Goal: Task Accomplishment & Management: Complete application form

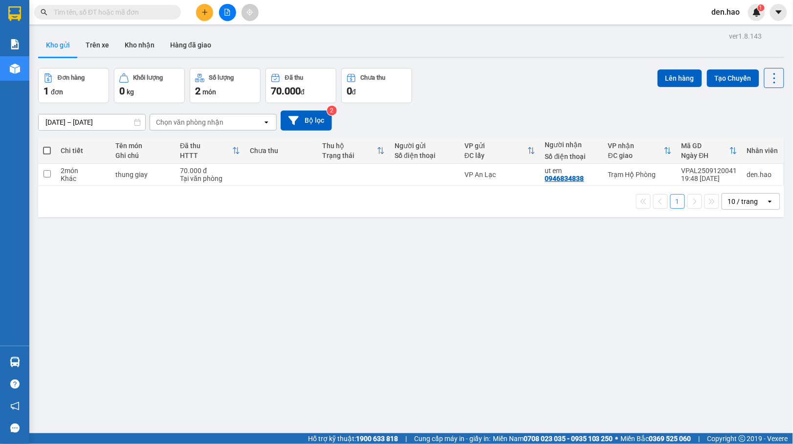
click at [49, 150] on span at bounding box center [47, 151] width 8 height 8
click at [47, 146] on input "checkbox" at bounding box center [47, 146] width 0 height 0
checkbox input "true"
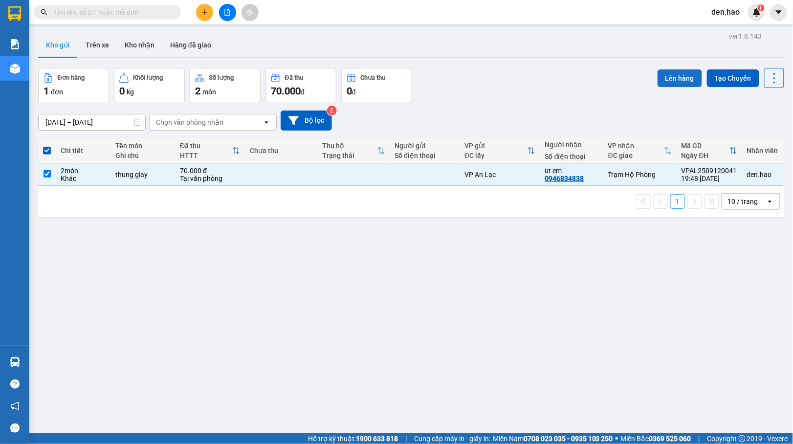
click at [658, 78] on button "Lên hàng" at bounding box center [680, 78] width 45 height 18
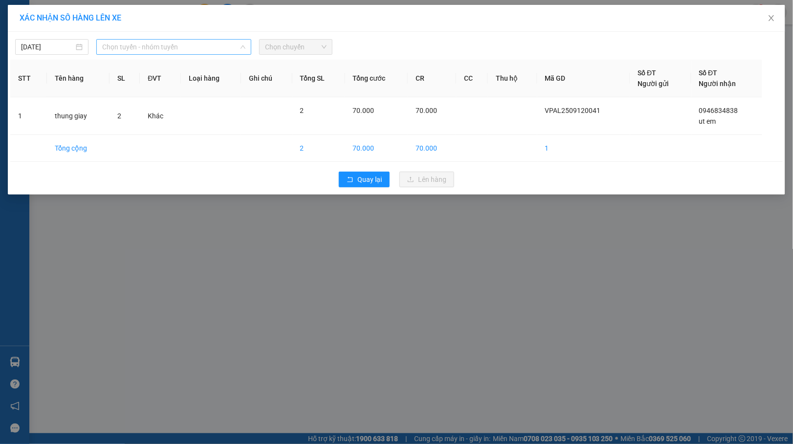
click at [205, 42] on span "Chọn tuyến - nhóm tuyến" at bounding box center [173, 47] width 143 height 15
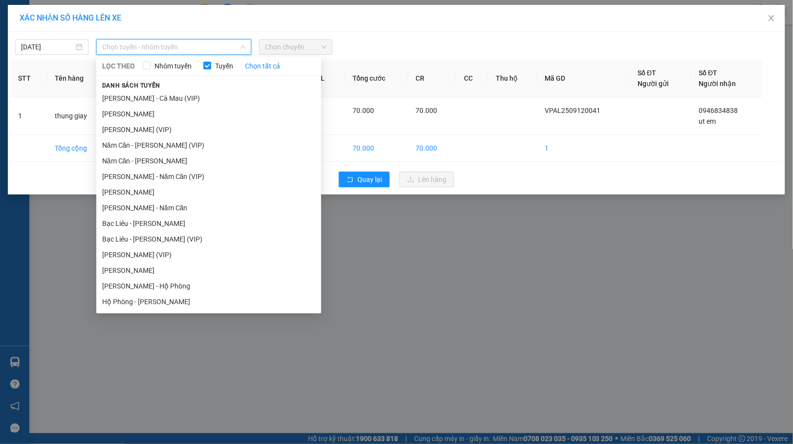
click at [171, 197] on li "[PERSON_NAME]" at bounding box center [208, 192] width 225 height 16
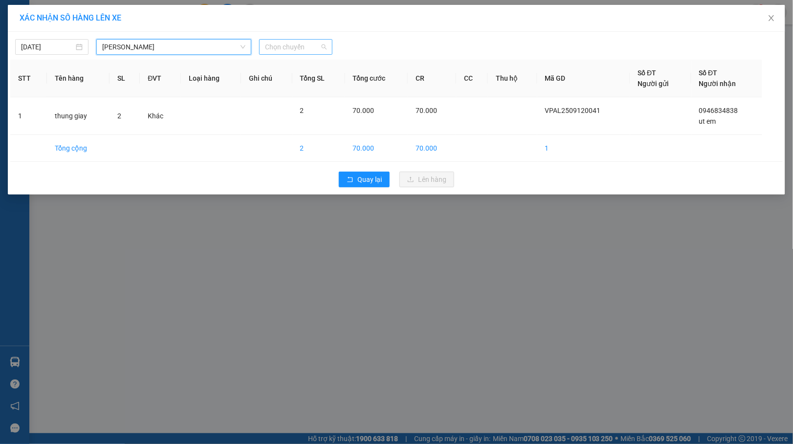
click at [314, 42] on span "Chọn chuyến" at bounding box center [296, 47] width 62 height 15
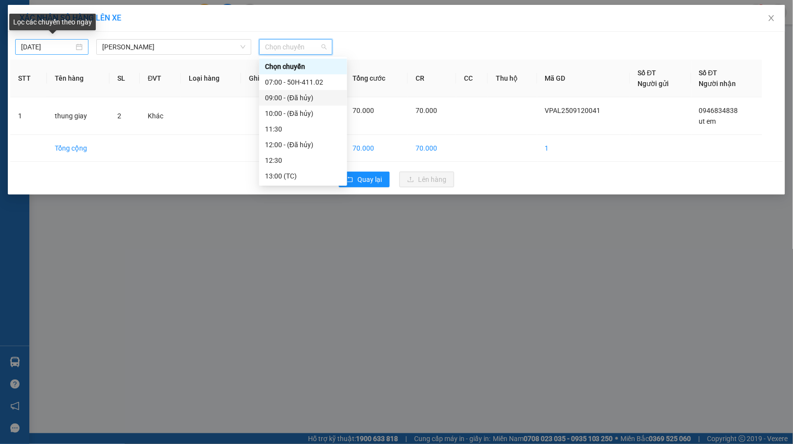
click at [23, 45] on input "[DATE]" at bounding box center [47, 47] width 53 height 11
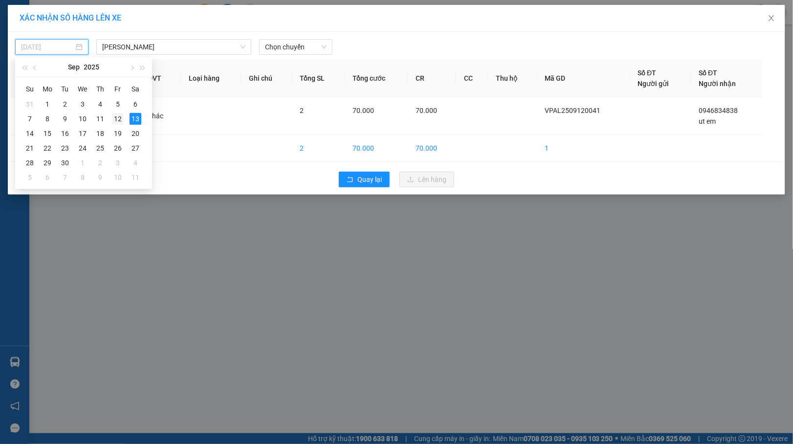
click at [117, 120] on div "12" at bounding box center [118, 119] width 12 height 12
type input "[DATE]"
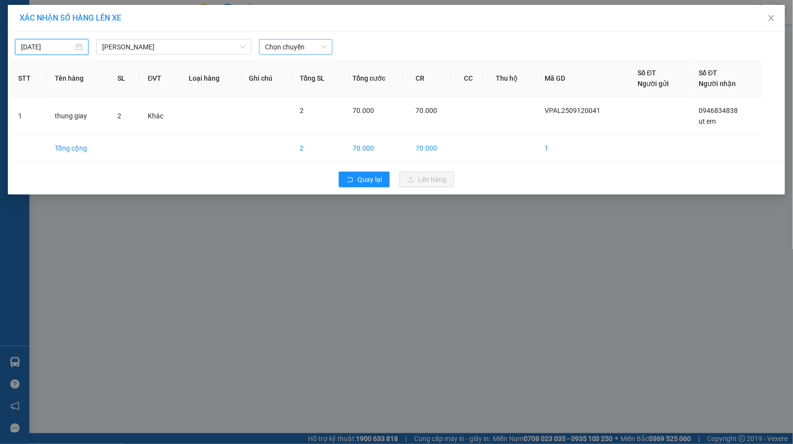
click at [321, 51] on span "Chọn chuyến" at bounding box center [296, 47] width 62 height 15
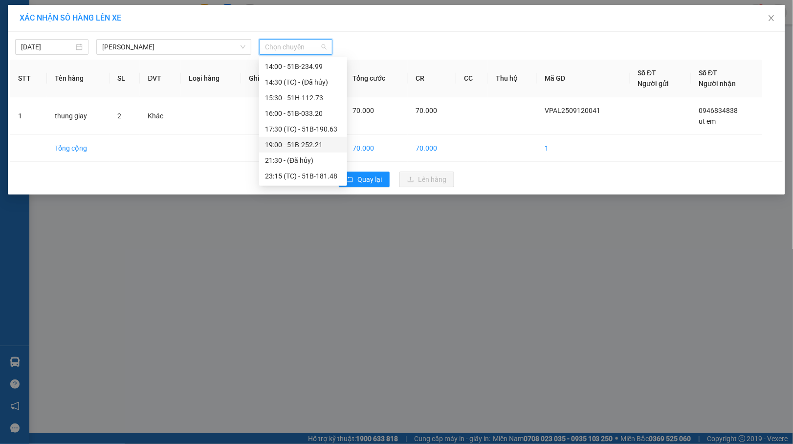
scroll to position [188, 0]
click at [313, 130] on div "19:00 - 51B-252.21" at bounding box center [303, 129] width 76 height 11
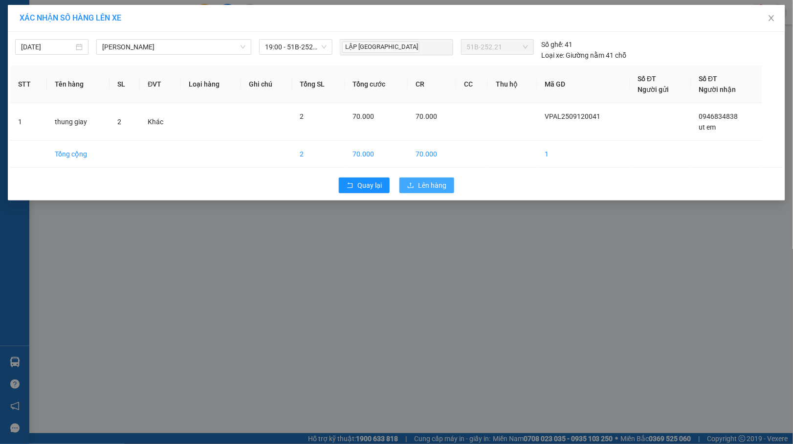
click at [422, 192] on button "Lên hàng" at bounding box center [427, 186] width 55 height 16
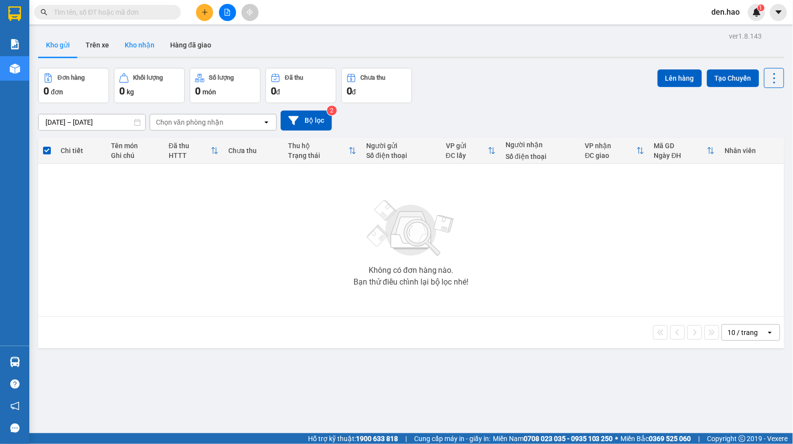
click at [146, 44] on button "Kho nhận" at bounding box center [139, 44] width 45 height 23
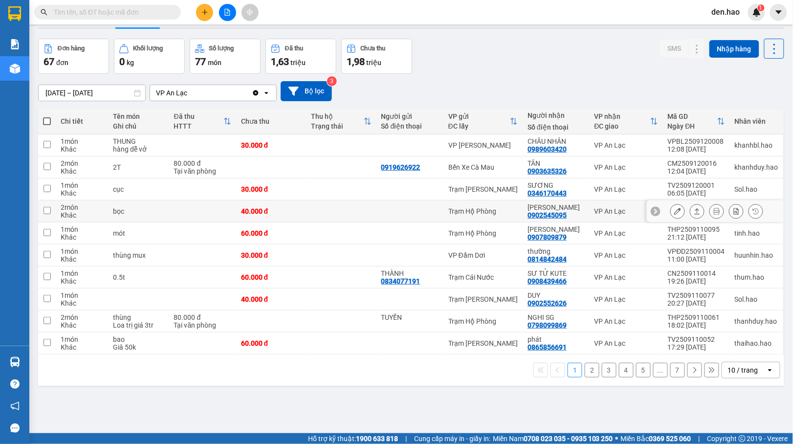
scroll to position [45, 0]
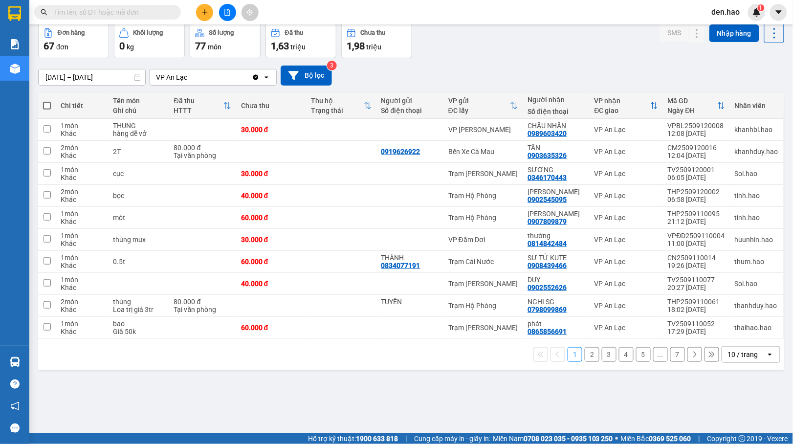
click at [671, 359] on button "7" at bounding box center [678, 354] width 15 height 15
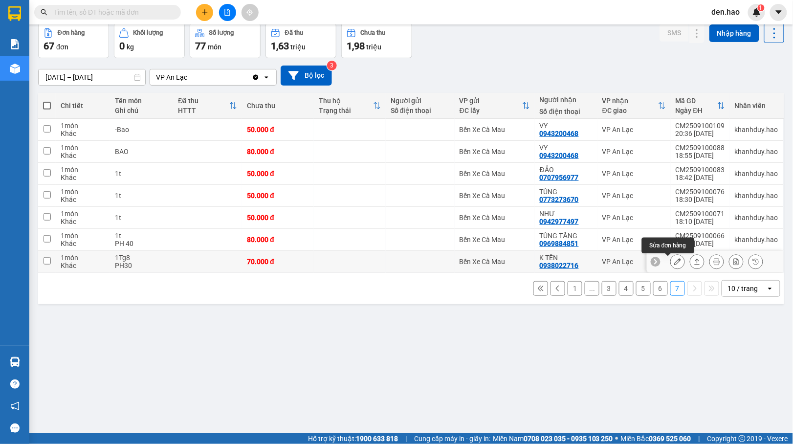
click at [671, 261] on button at bounding box center [678, 261] width 14 height 17
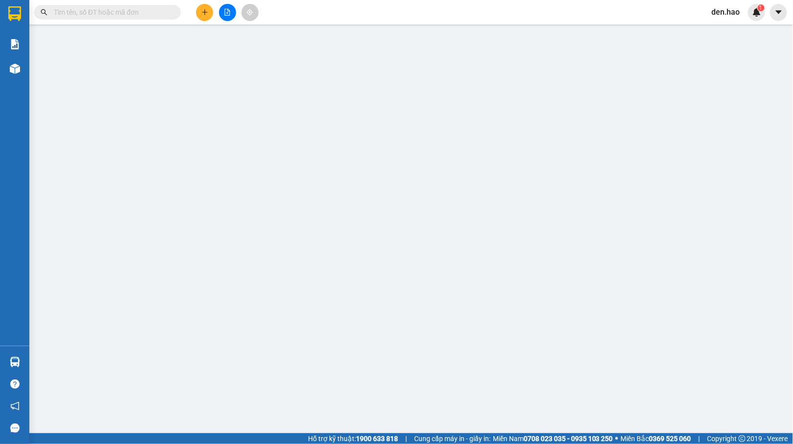
type input "0938022716"
type input "K TÊN"
type input "70.000"
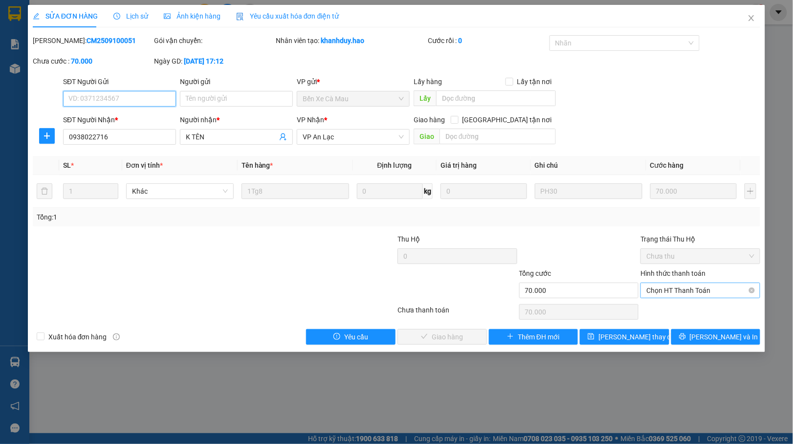
click at [698, 294] on span "Chọn HT Thanh Toán" at bounding box center [701, 290] width 108 height 15
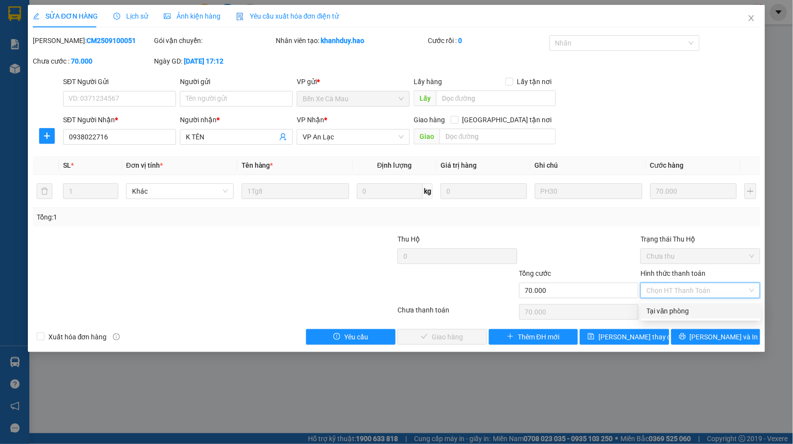
drag, startPoint x: 679, startPoint y: 307, endPoint x: 595, endPoint y: 320, distance: 85.1
click at [675, 308] on div "Tại văn phòng" at bounding box center [701, 311] width 108 height 11
type input "0"
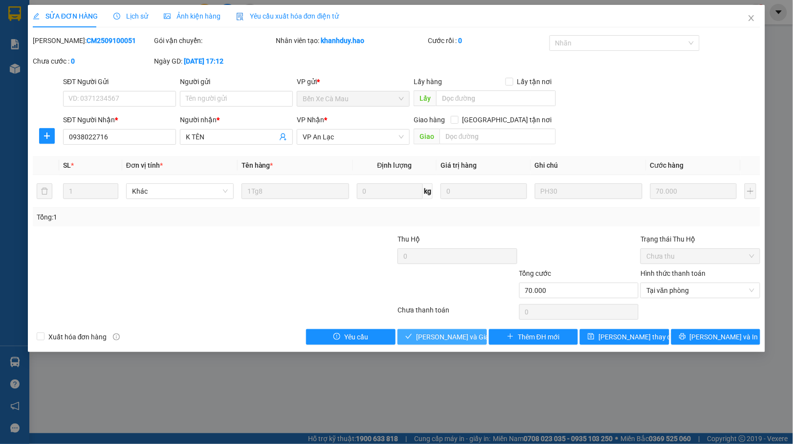
click at [449, 340] on span "[PERSON_NAME] và Giao hàng" at bounding box center [463, 337] width 94 height 11
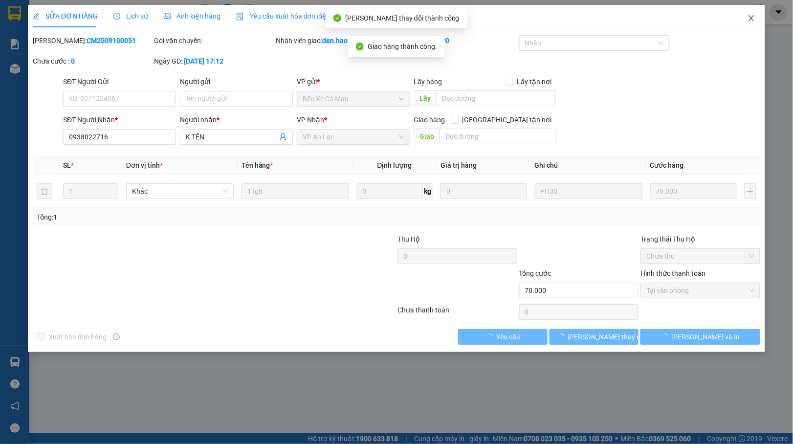
click at [746, 21] on span "Close" at bounding box center [751, 18] width 27 height 27
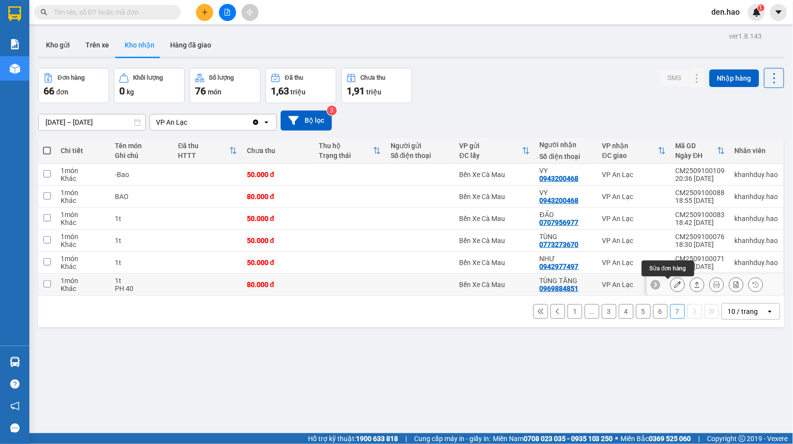
click at [671, 285] on button at bounding box center [678, 284] width 14 height 17
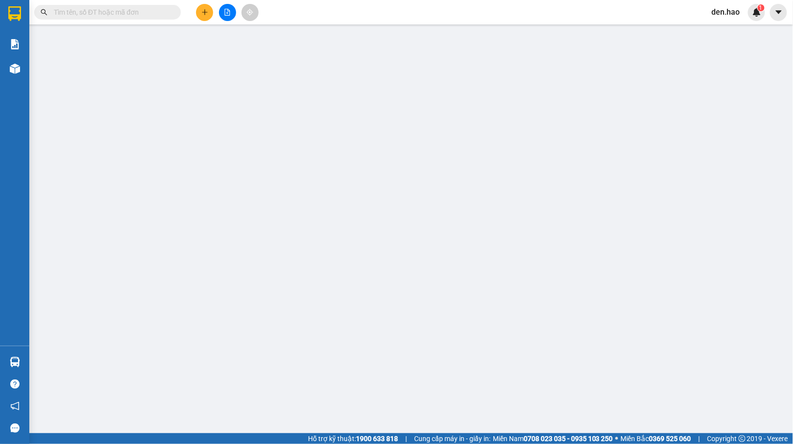
type input "0969884851"
type input "TÙNG TĂNG"
type input "80.000"
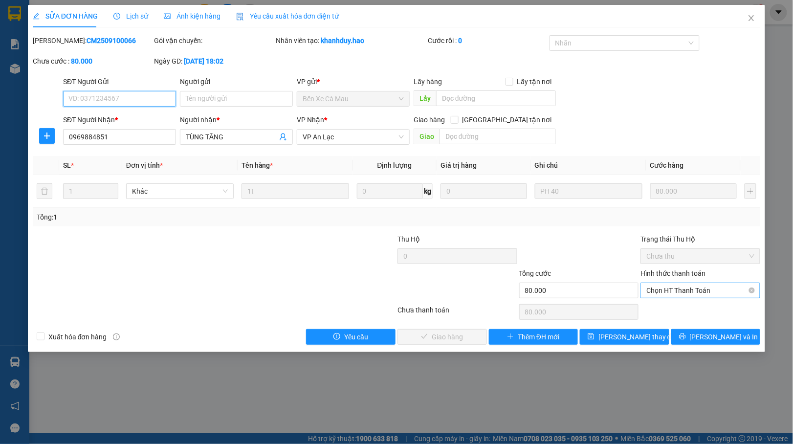
drag, startPoint x: 705, startPoint y: 293, endPoint x: 682, endPoint y: 298, distance: 23.5
click at [705, 293] on span "Chọn HT Thanh Toán" at bounding box center [701, 290] width 108 height 15
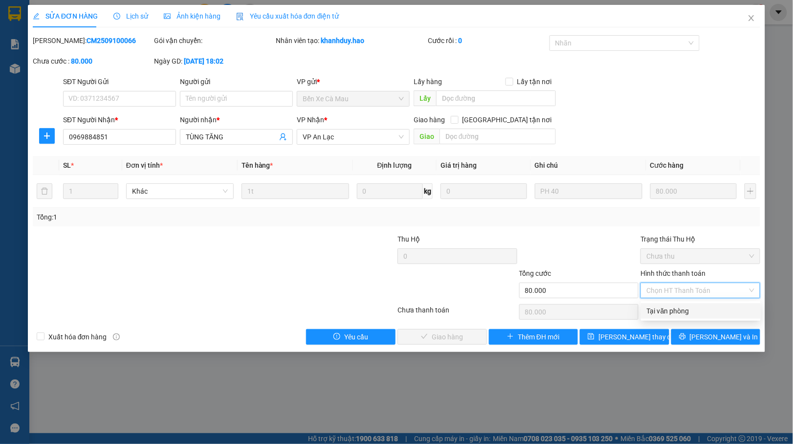
drag, startPoint x: 673, startPoint y: 310, endPoint x: 583, endPoint y: 315, distance: 90.2
click at [672, 309] on div "Tại văn phòng" at bounding box center [701, 311] width 108 height 11
type input "0"
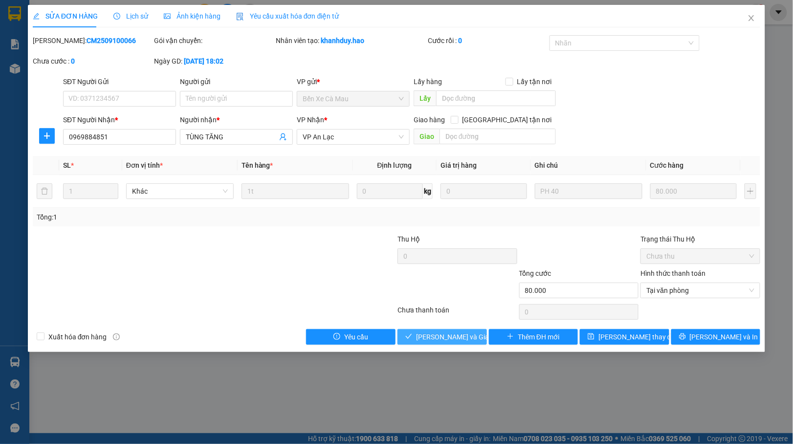
drag, startPoint x: 411, startPoint y: 342, endPoint x: 436, endPoint y: 321, distance: 32.9
click at [411, 341] on span "check" at bounding box center [408, 337] width 7 height 8
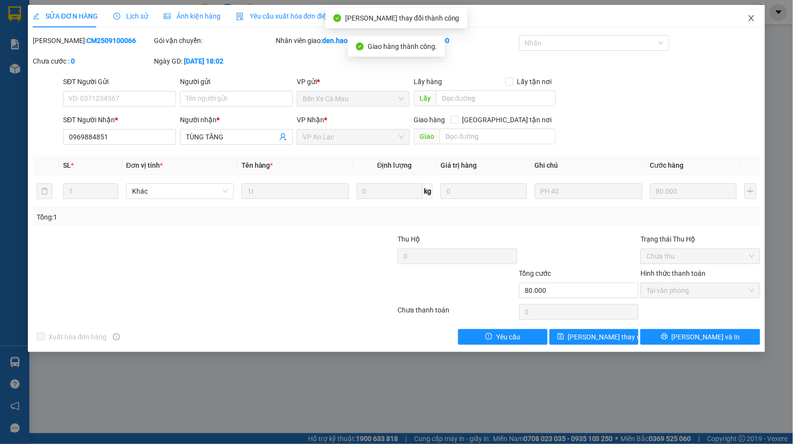
click at [744, 23] on span "Close" at bounding box center [751, 18] width 27 height 27
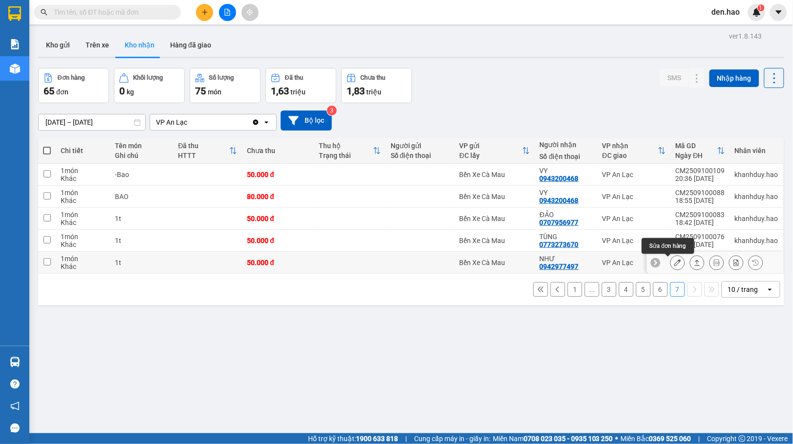
click at [675, 264] on icon at bounding box center [678, 262] width 7 height 7
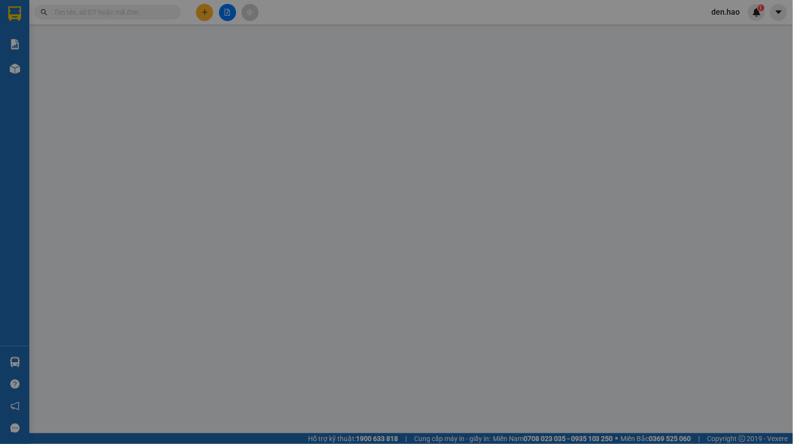
type input "0942977497"
type input "NHƯ"
type input "50.000"
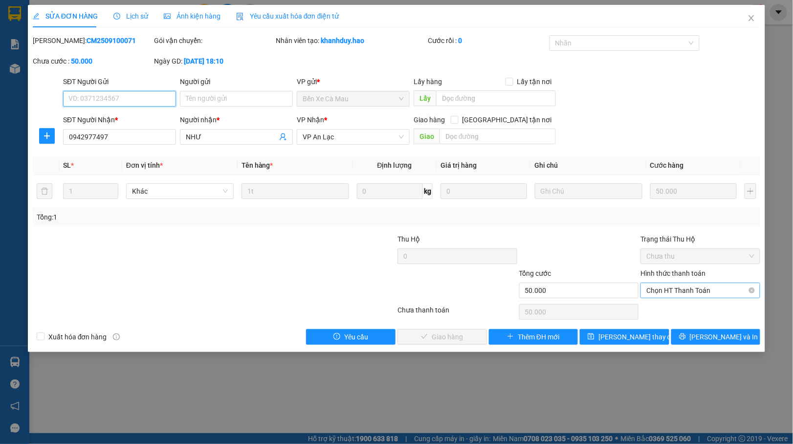
click at [668, 288] on span "Chọn HT Thanh Toán" at bounding box center [701, 290] width 108 height 15
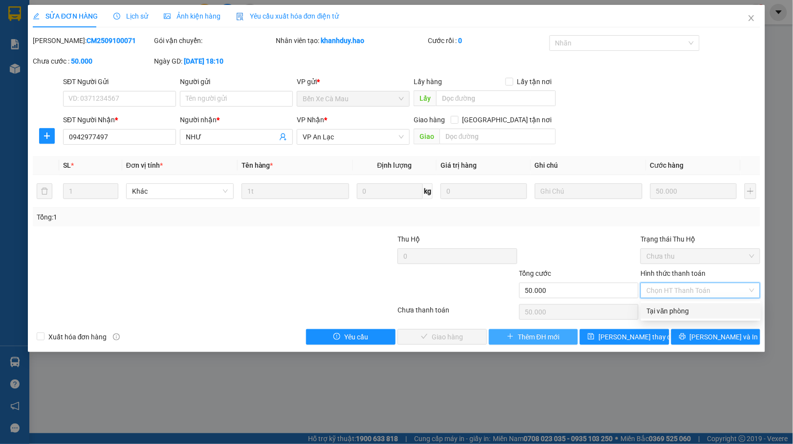
drag, startPoint x: 664, startPoint y: 306, endPoint x: 501, endPoint y: 335, distance: 165.4
click at [662, 306] on div "Tại văn phòng" at bounding box center [701, 311] width 108 height 11
type input "0"
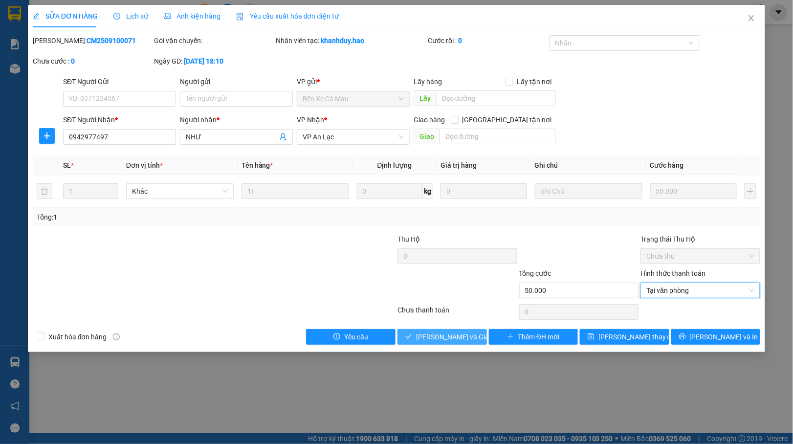
drag, startPoint x: 417, startPoint y: 341, endPoint x: 433, endPoint y: 327, distance: 21.2
click at [412, 339] on icon "check" at bounding box center [408, 336] width 7 height 7
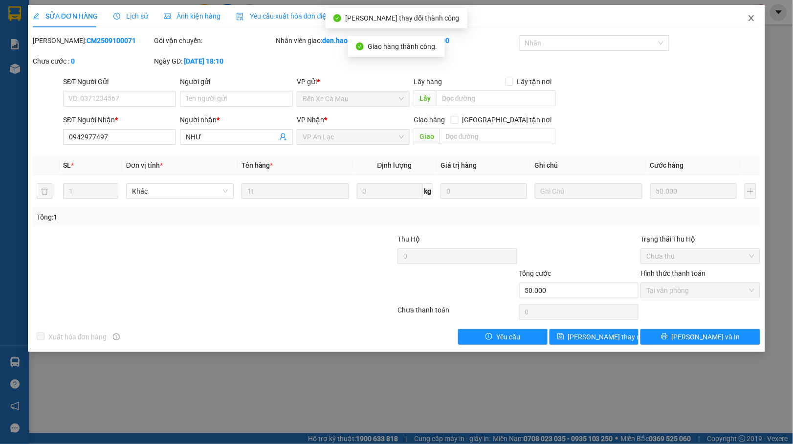
click at [751, 17] on icon "close" at bounding box center [752, 18] width 8 height 8
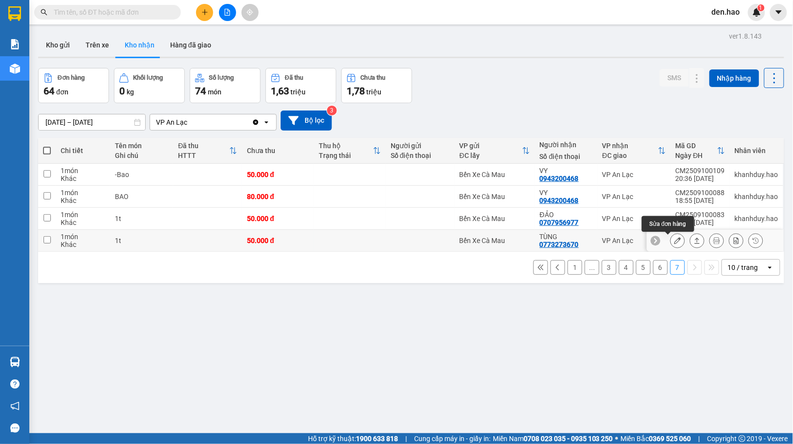
click at [675, 244] on icon at bounding box center [678, 240] width 7 height 7
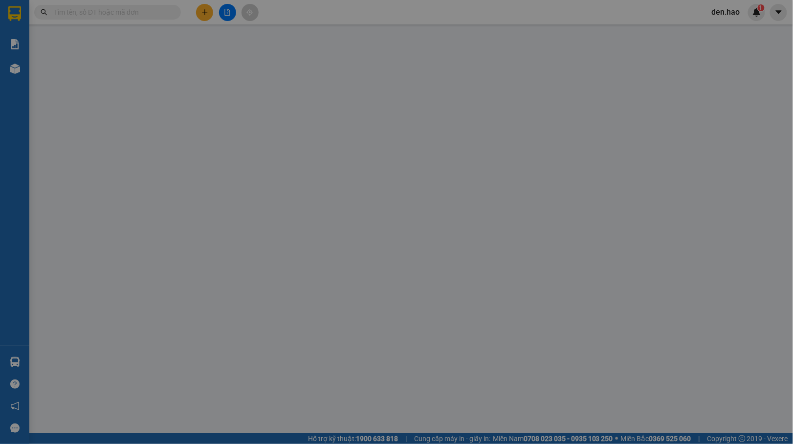
type input "0773273670"
type input "TÙNG"
type input "50.000"
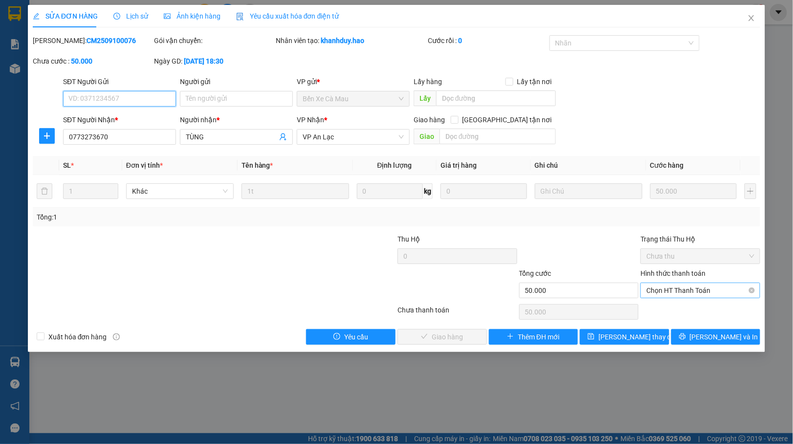
click at [698, 291] on span "Chọn HT Thanh Toán" at bounding box center [701, 290] width 108 height 15
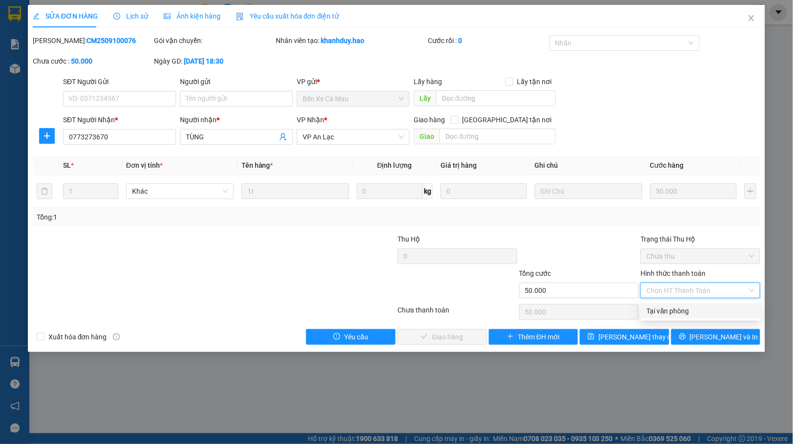
drag, startPoint x: 683, startPoint y: 304, endPoint x: 672, endPoint y: 304, distance: 11.3
click at [682, 304] on div "Tại văn phòng" at bounding box center [701, 311] width 120 height 16
type input "0"
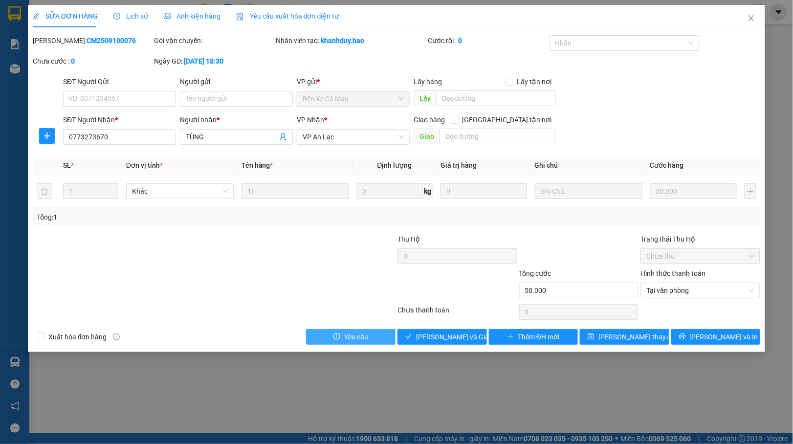
click at [387, 340] on button "Yêu cầu" at bounding box center [351, 337] width 90 height 16
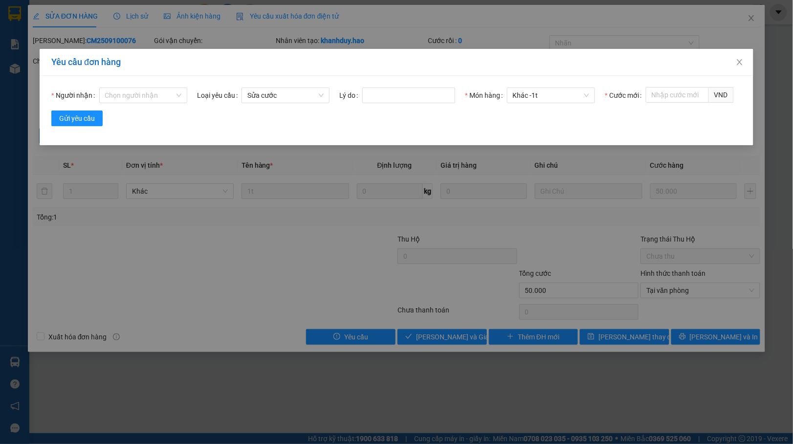
click at [568, 250] on div "Yêu cầu đơn hàng Người nhận Chọn người nhận Loại yêu cầu Sửa cước Lý do Món hàn…" at bounding box center [396, 222] width 793 height 444
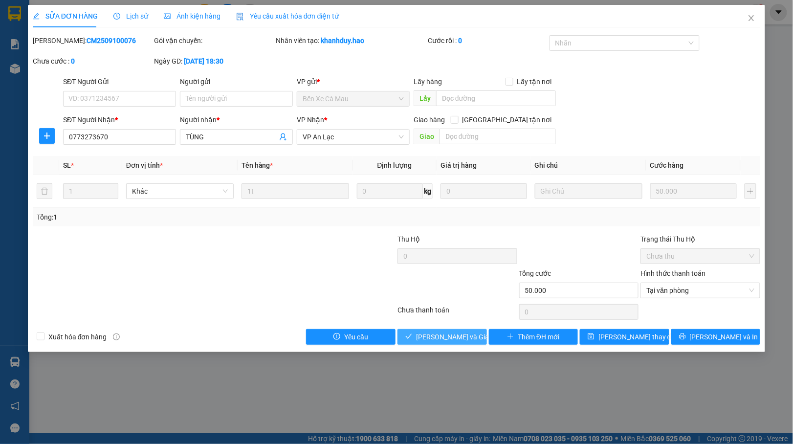
click at [431, 331] on button "[PERSON_NAME] và Giao hàng" at bounding box center [443, 337] width 90 height 16
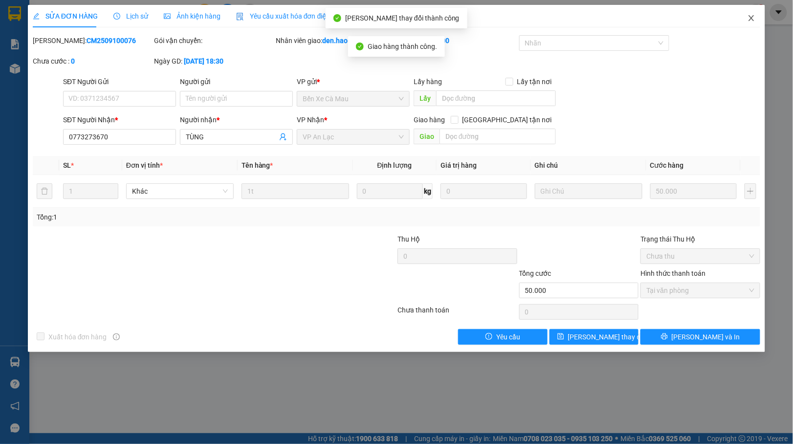
click at [756, 19] on icon "close" at bounding box center [752, 18] width 8 height 8
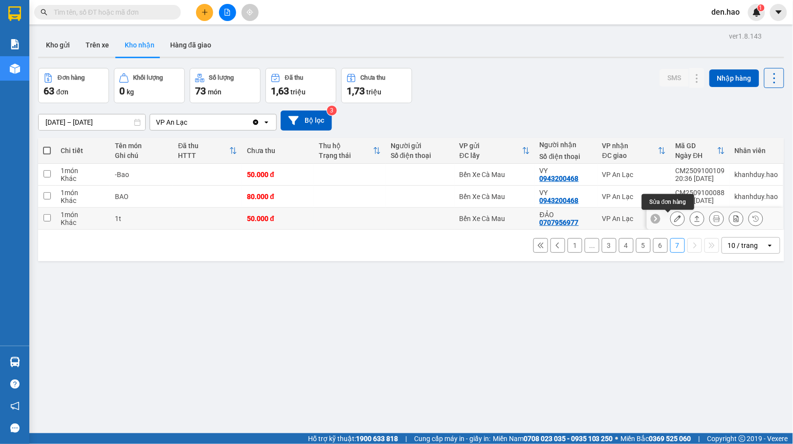
click at [675, 220] on icon at bounding box center [678, 218] width 7 height 7
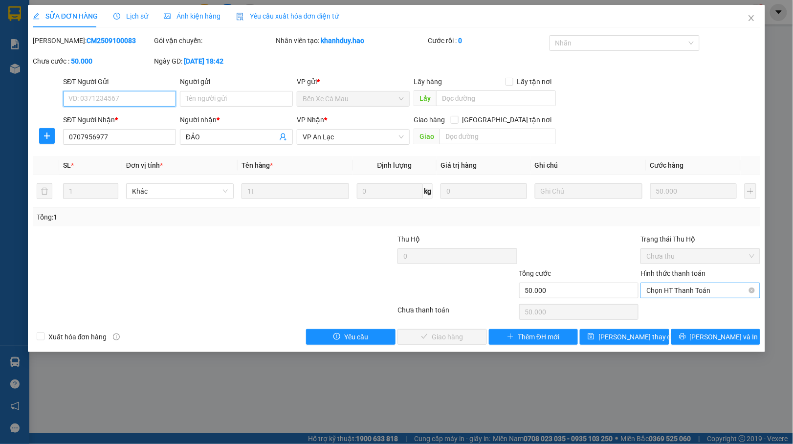
click at [668, 290] on span "Chọn HT Thanh Toán" at bounding box center [701, 290] width 108 height 15
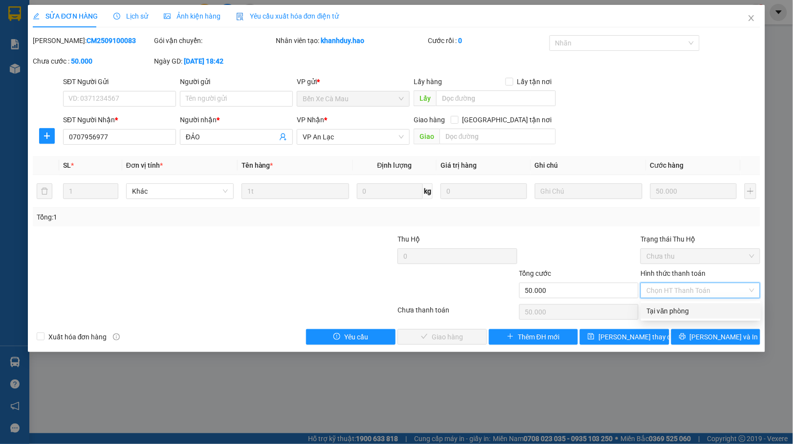
click at [656, 304] on div "Tại văn phòng" at bounding box center [701, 311] width 120 height 16
type input "0"
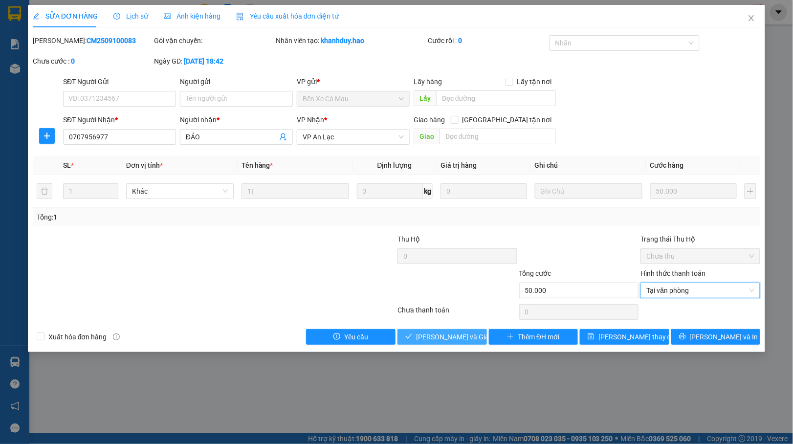
click at [429, 334] on span "[PERSON_NAME] và Giao hàng" at bounding box center [463, 337] width 94 height 11
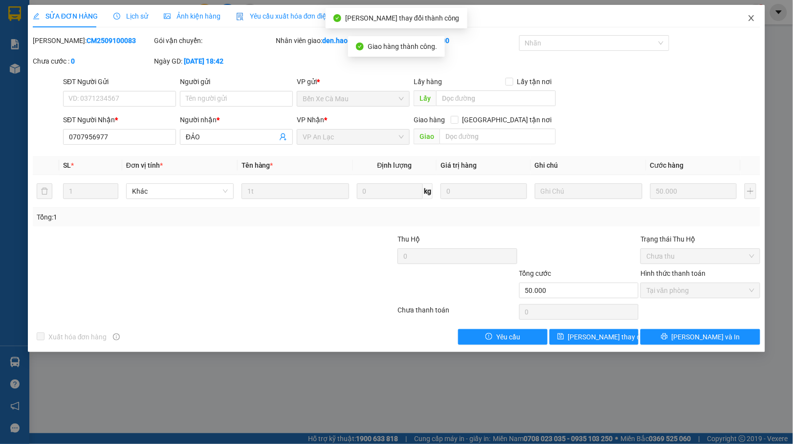
click at [756, 17] on span "Close" at bounding box center [751, 18] width 27 height 27
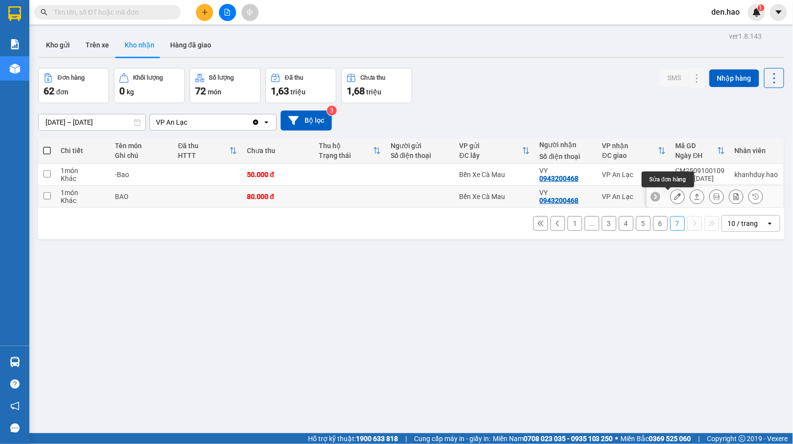
click at [675, 194] on icon at bounding box center [678, 196] width 7 height 7
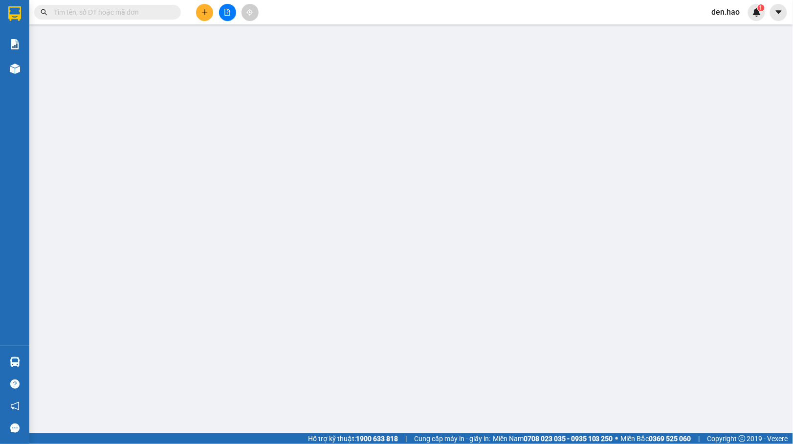
type input "0943200468"
type input "VY"
type input "80.000"
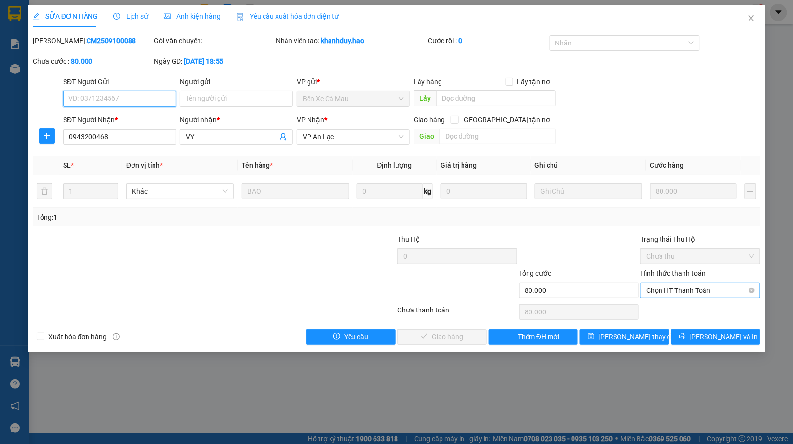
click at [658, 289] on span "Chọn HT Thanh Toán" at bounding box center [701, 290] width 108 height 15
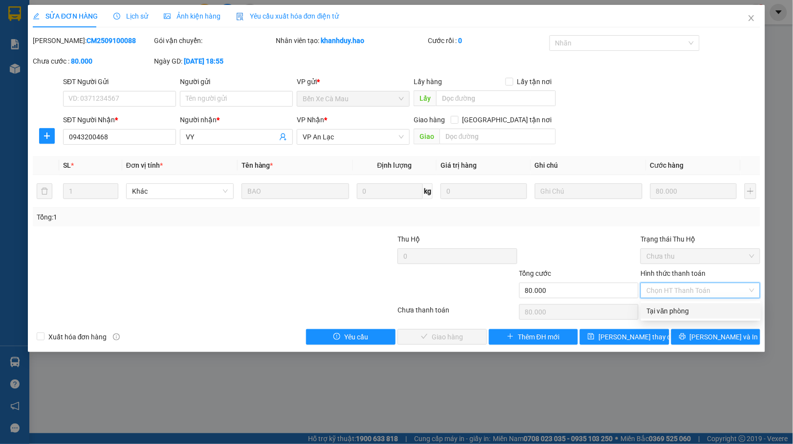
drag, startPoint x: 661, startPoint y: 306, endPoint x: 625, endPoint y: 311, distance: 37.0
click at [660, 306] on div "Tại văn phòng" at bounding box center [701, 311] width 108 height 11
type input "0"
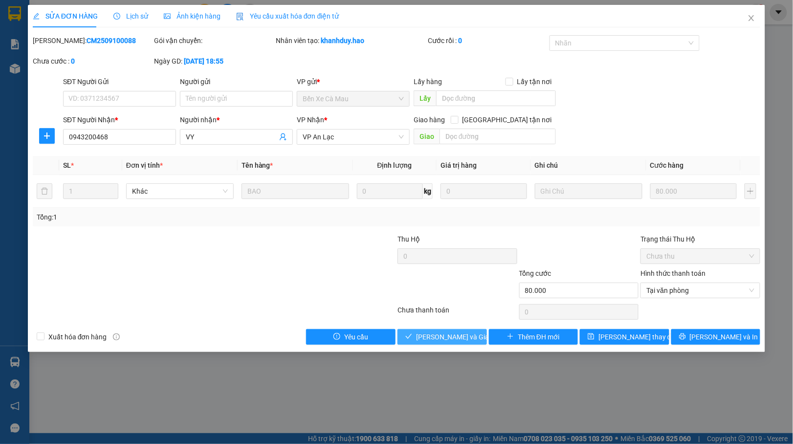
drag, startPoint x: 447, startPoint y: 335, endPoint x: 510, endPoint y: 272, distance: 88.5
click at [447, 335] on span "[PERSON_NAME] và Giao hàng" at bounding box center [463, 337] width 94 height 11
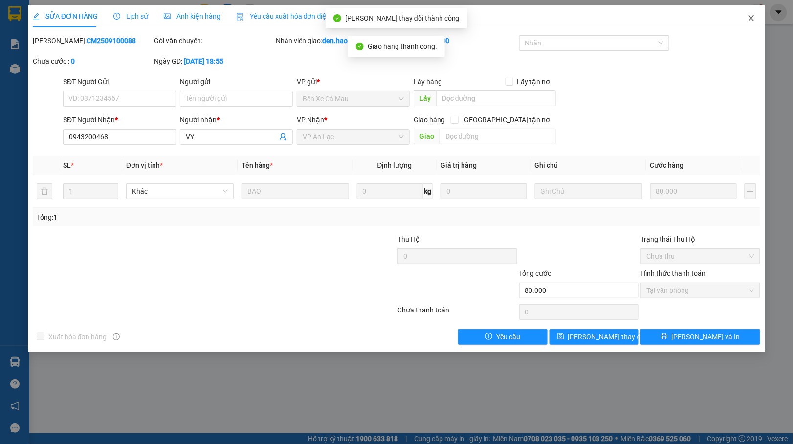
click at [748, 17] on icon "close" at bounding box center [752, 18] width 8 height 8
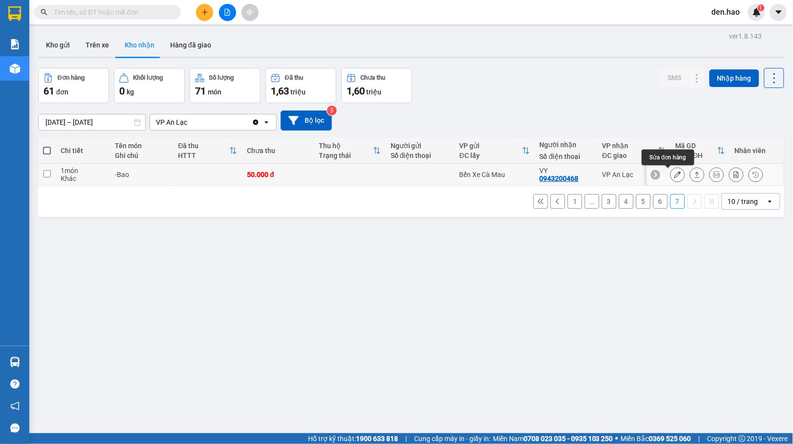
click at [675, 177] on icon at bounding box center [678, 174] width 7 height 7
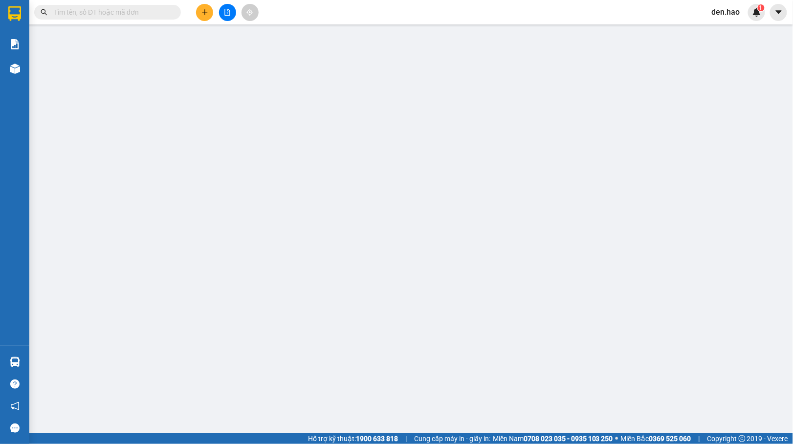
type input "0943200468"
type input "VY"
type input "50.000"
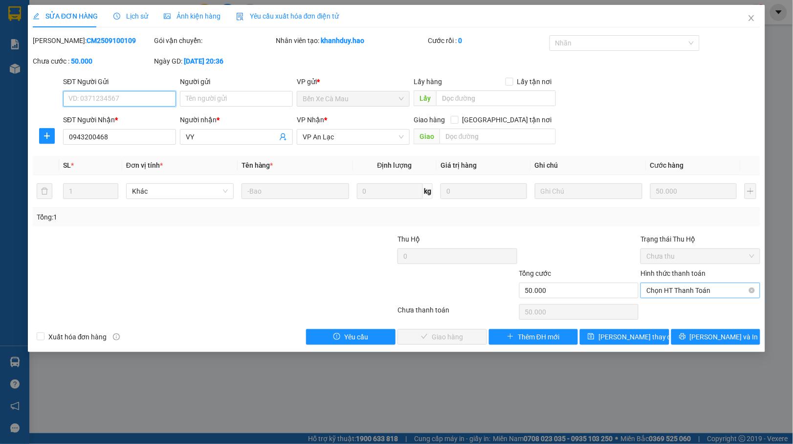
click at [680, 296] on span "Chọn HT Thanh Toán" at bounding box center [701, 290] width 108 height 15
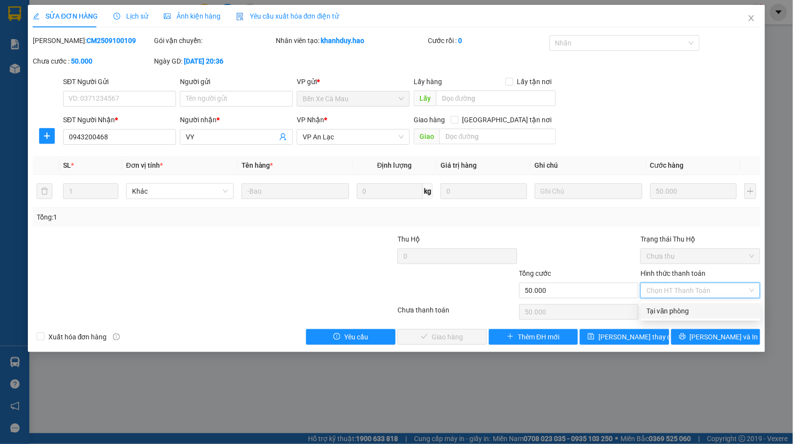
drag, startPoint x: 671, startPoint y: 305, endPoint x: 567, endPoint y: 324, distance: 105.3
click at [668, 306] on div "Tại văn phòng" at bounding box center [701, 311] width 108 height 11
type input "0"
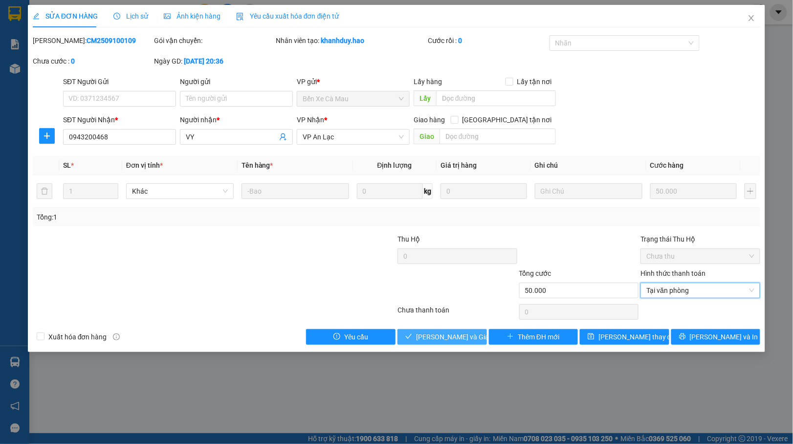
drag, startPoint x: 458, startPoint y: 338, endPoint x: 482, endPoint y: 286, distance: 58.2
click at [458, 332] on button "[PERSON_NAME] và Giao hàng" at bounding box center [443, 337] width 90 height 16
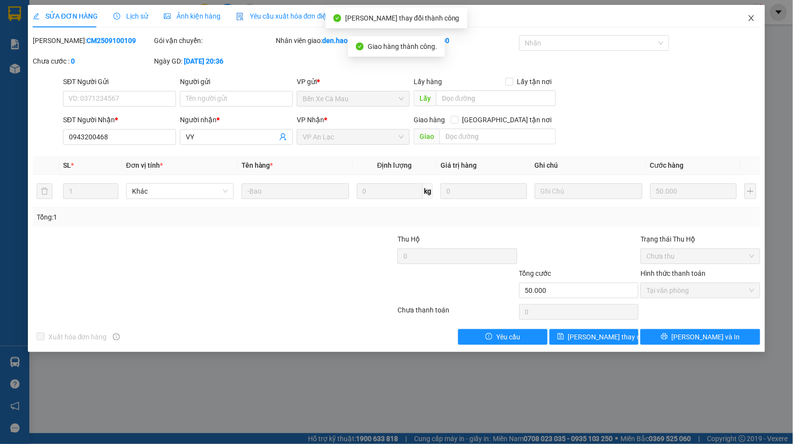
click at [748, 23] on span "Close" at bounding box center [751, 18] width 27 height 27
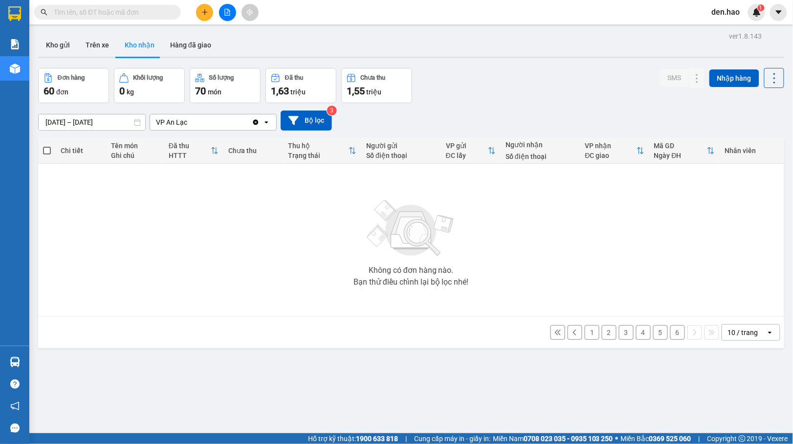
click at [671, 340] on button "6" at bounding box center [678, 332] width 15 height 15
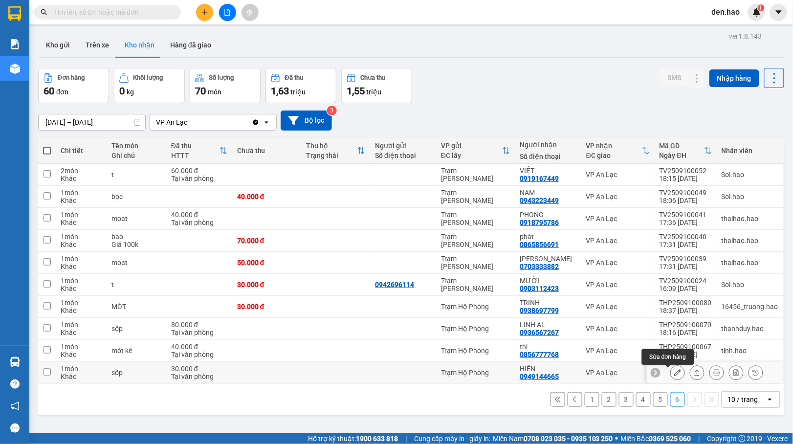
click at [675, 372] on icon at bounding box center [678, 372] width 7 height 7
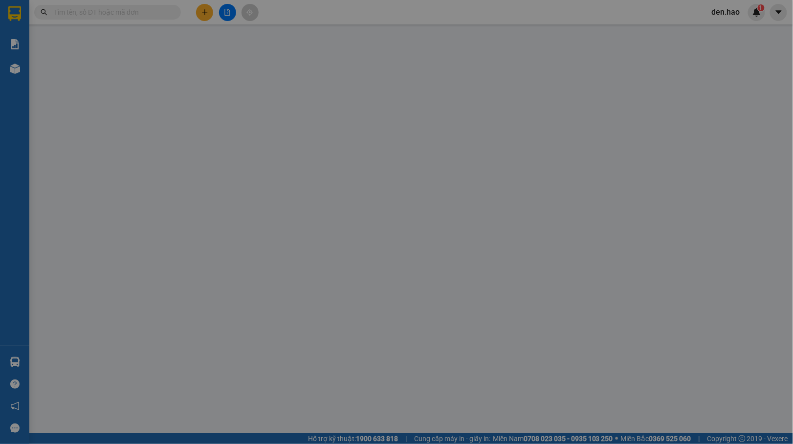
type input "0949144665"
type input "HIỀN"
type input "30.000"
type input "0"
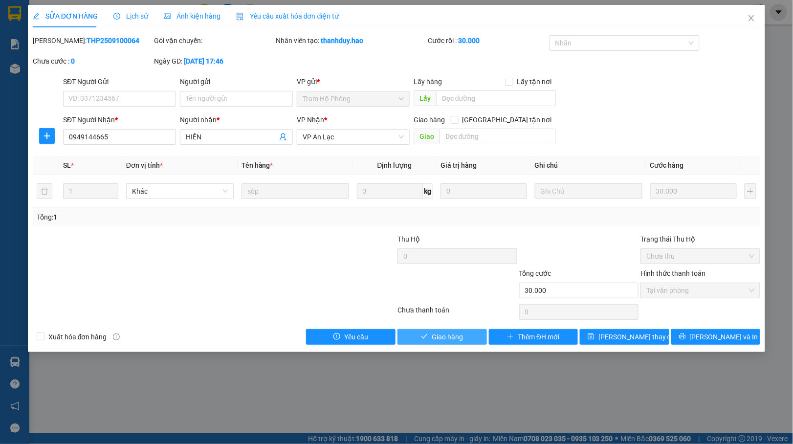
click at [438, 338] on span "Giao hàng" at bounding box center [447, 337] width 31 height 11
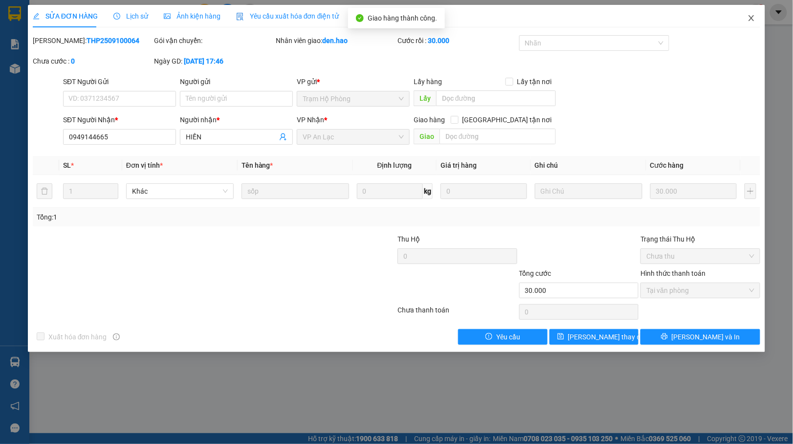
click at [753, 20] on icon "close" at bounding box center [752, 18] width 8 height 8
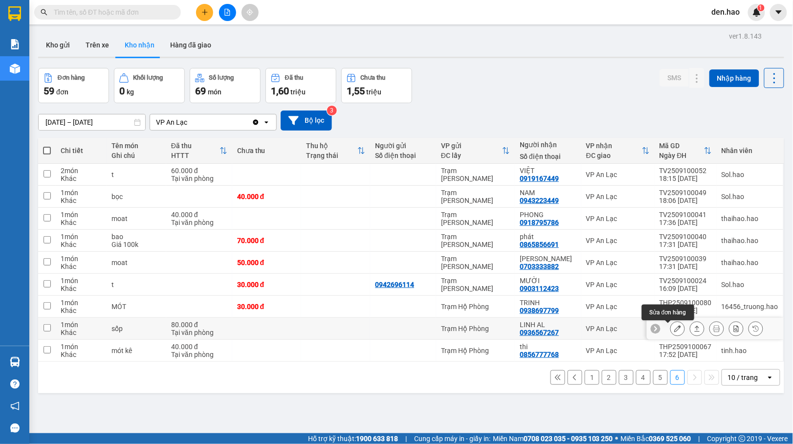
click at [675, 331] on icon at bounding box center [678, 328] width 7 height 7
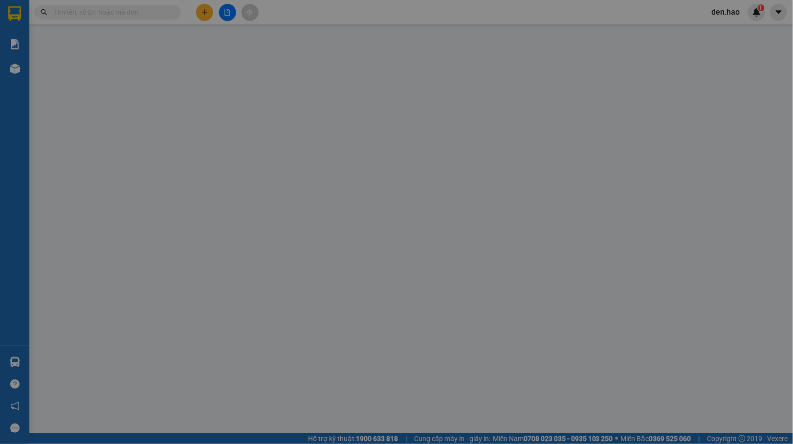
type input "0936567267"
type input "LINH AL"
type input "80.000"
type input "0"
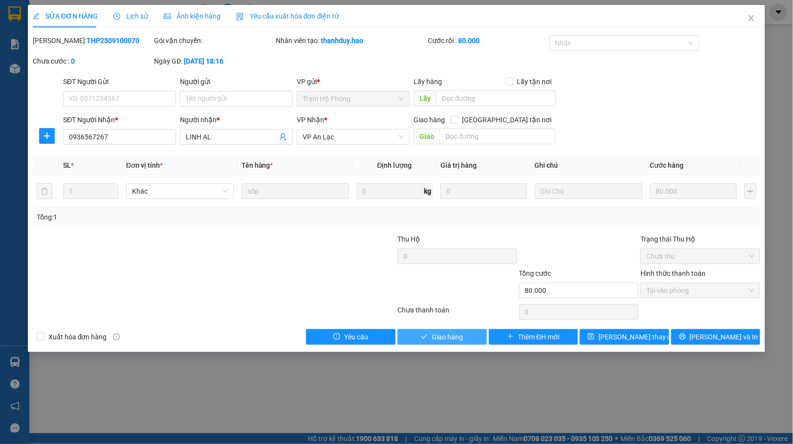
click at [445, 334] on span "Giao hàng" at bounding box center [447, 337] width 31 height 11
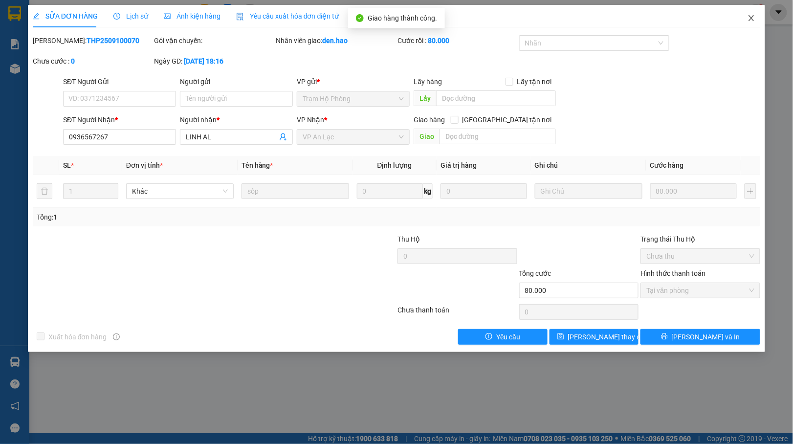
click at [754, 23] on span "Close" at bounding box center [751, 18] width 27 height 27
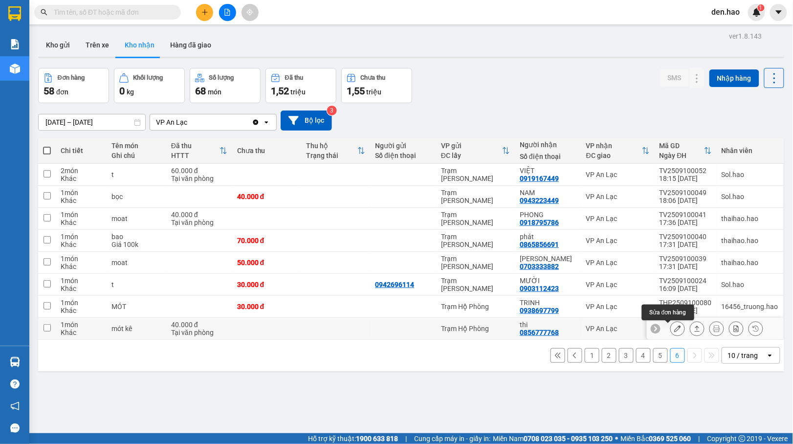
click at [675, 331] on icon at bounding box center [678, 328] width 7 height 7
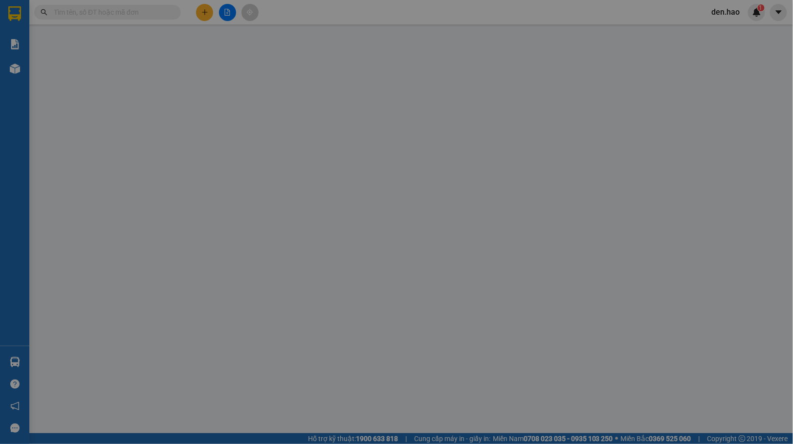
type input "0856777768"
type input "thi"
type input "40.000"
type input "0"
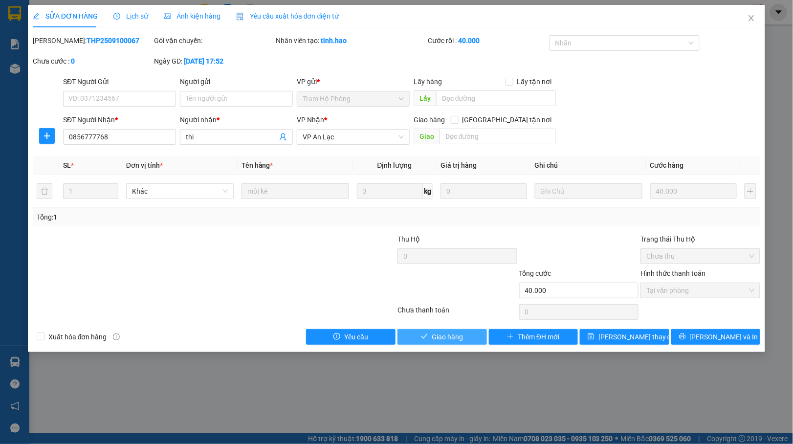
drag, startPoint x: 460, startPoint y: 338, endPoint x: 505, endPoint y: 286, distance: 68.3
click at [460, 337] on span "Giao hàng" at bounding box center [447, 337] width 31 height 11
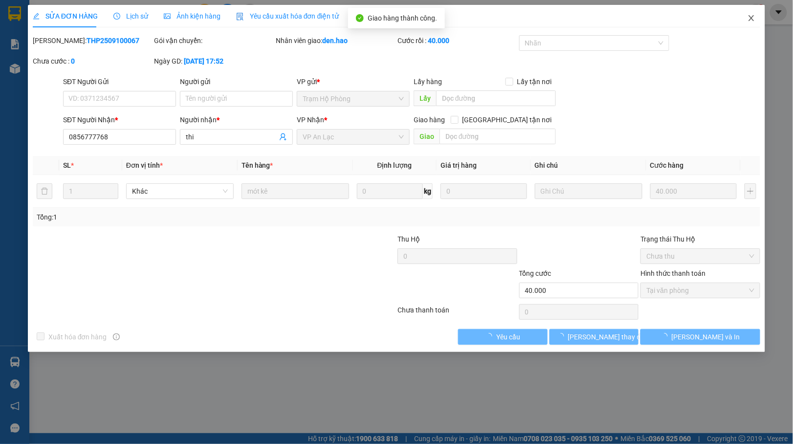
click at [750, 17] on icon "close" at bounding box center [752, 18] width 8 height 8
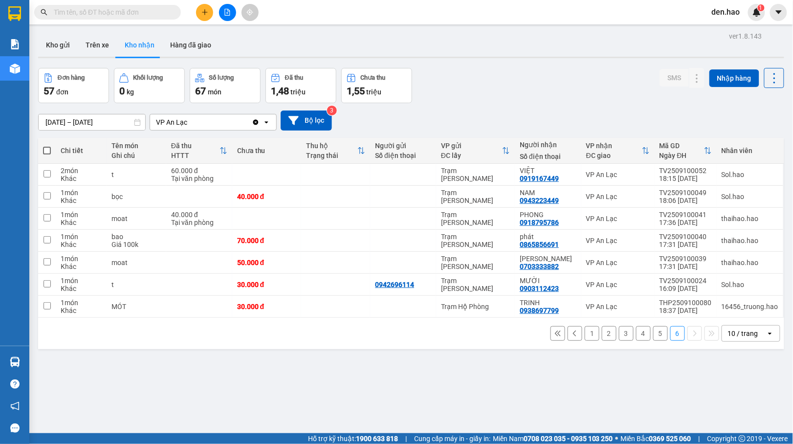
click at [108, 14] on input "text" at bounding box center [111, 12] width 115 height 11
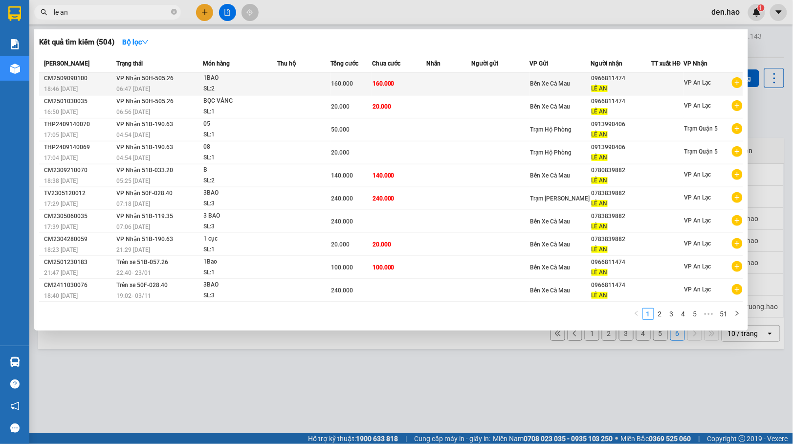
type input "le an"
click at [241, 81] on div "1BAO" at bounding box center [239, 78] width 73 height 11
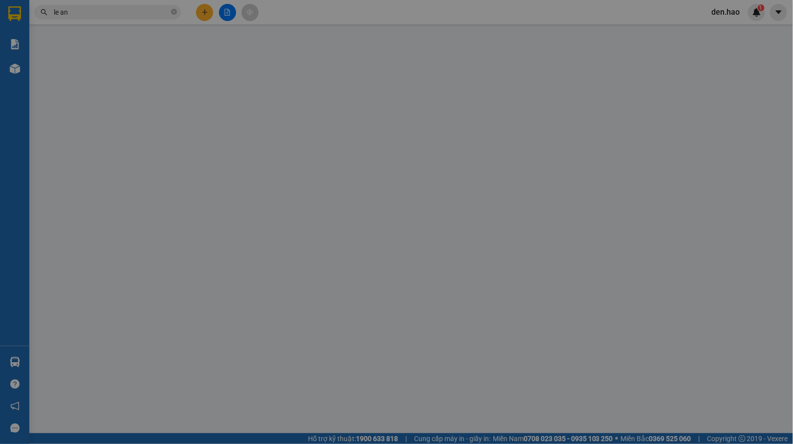
type input "0966811474"
type input "LÊ AN"
type input "160.000"
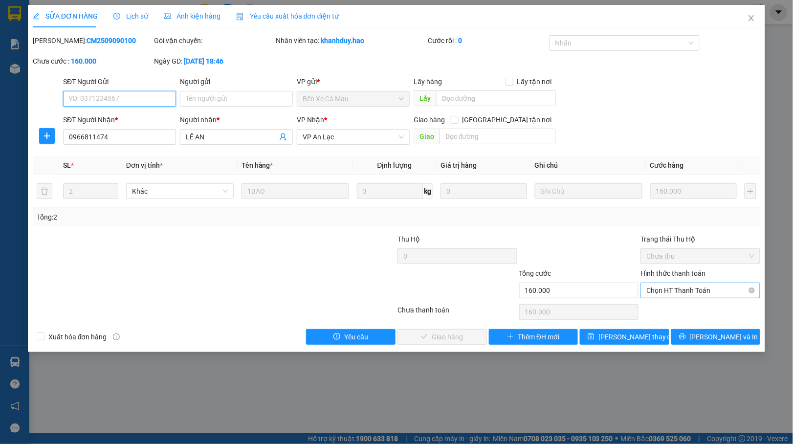
click at [672, 292] on span "Chọn HT Thanh Toán" at bounding box center [701, 290] width 108 height 15
click at [667, 302] on div "Total Paid Fee 0 Total UnPaid Fee 160.000 Cash Collection Total Fee Mã ĐH: CM25…" at bounding box center [397, 190] width 728 height 310
click at [658, 293] on span "Chọn HT Thanh Toán" at bounding box center [701, 290] width 108 height 15
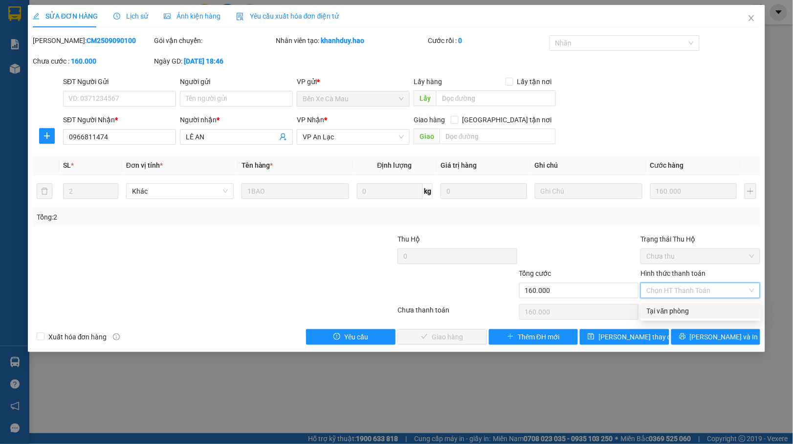
drag, startPoint x: 664, startPoint y: 310, endPoint x: 556, endPoint y: 305, distance: 108.2
click at [665, 308] on div "Tại văn phòng" at bounding box center [701, 311] width 108 height 11
type input "0"
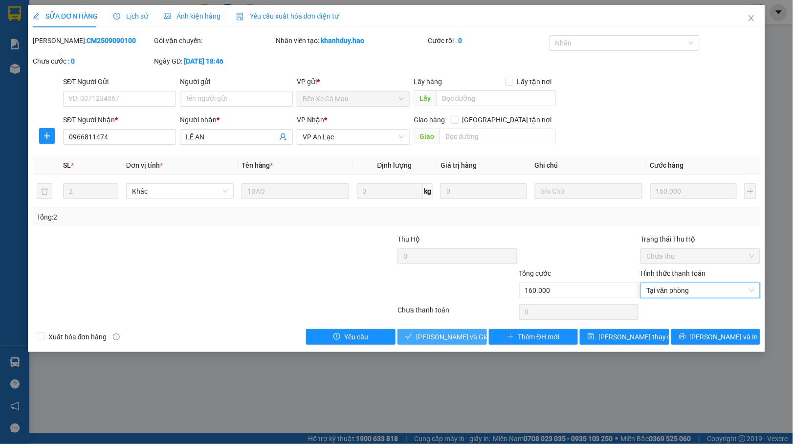
click at [454, 338] on span "[PERSON_NAME] và Giao hàng" at bounding box center [463, 337] width 94 height 11
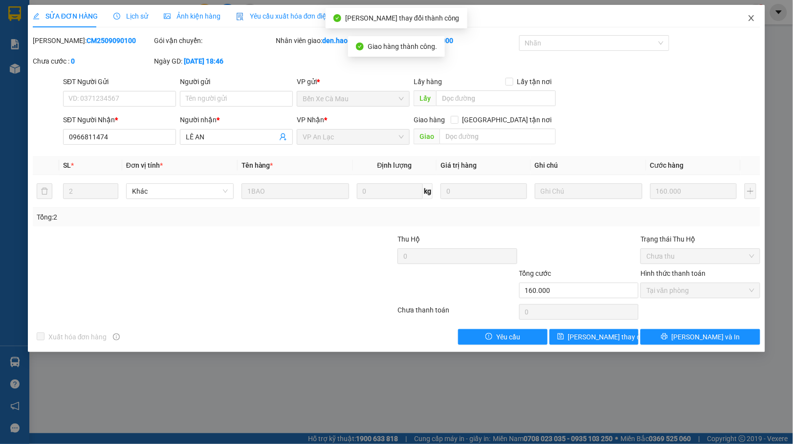
click at [749, 15] on icon "close" at bounding box center [752, 18] width 8 height 8
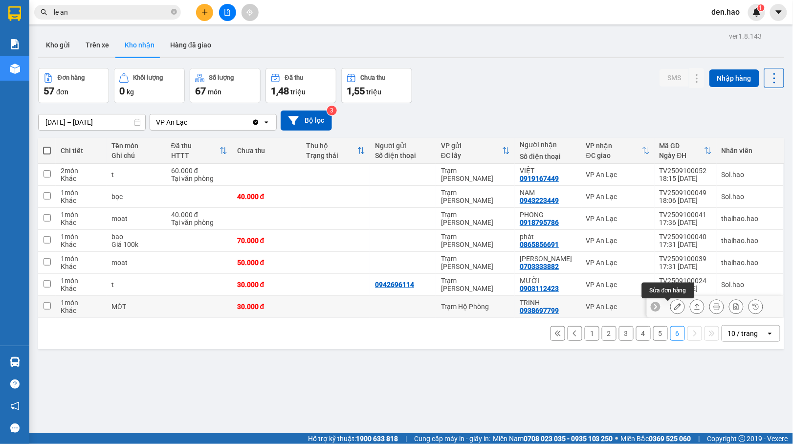
click at [671, 308] on button at bounding box center [678, 306] width 14 height 17
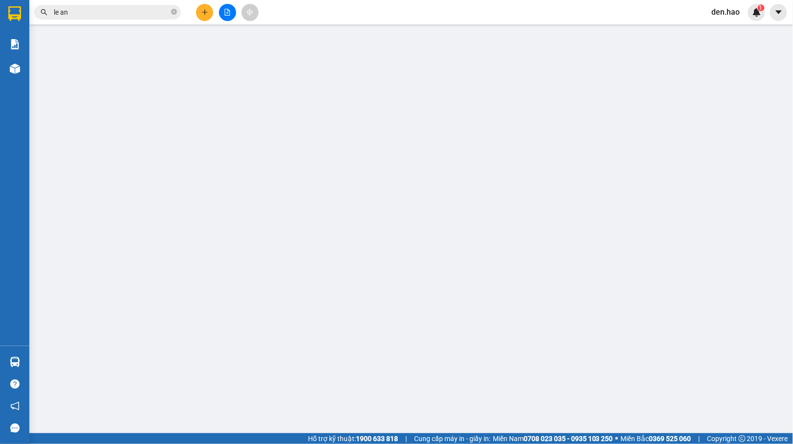
type input "0938697799"
type input "TRINH"
type input "30.000"
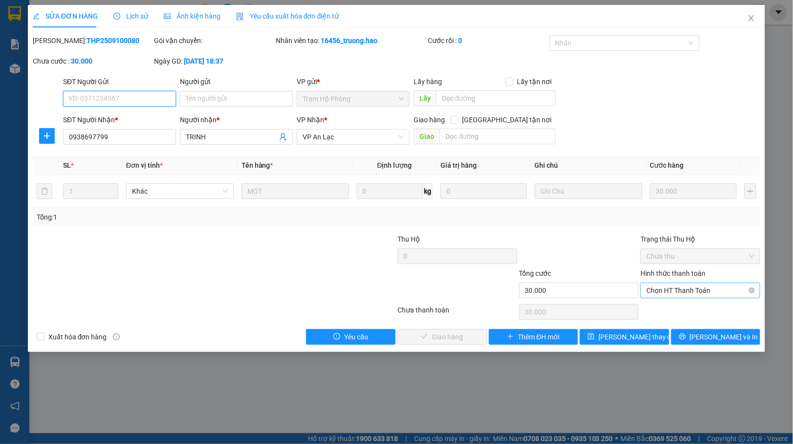
click at [684, 290] on span "Chọn HT Thanh Toán" at bounding box center [701, 290] width 108 height 15
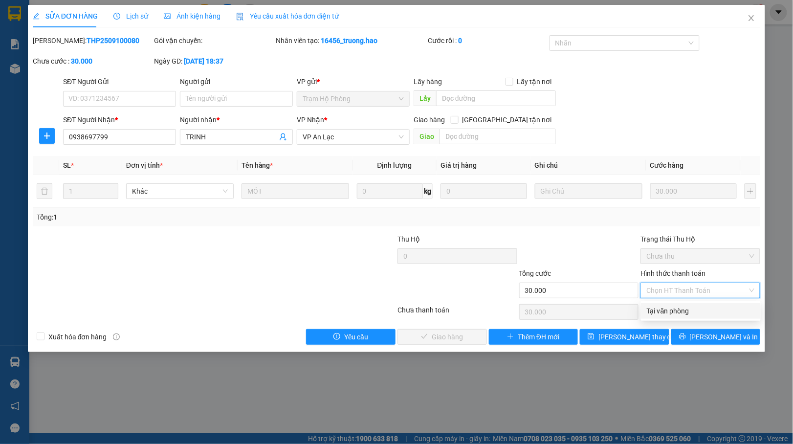
click at [653, 308] on div "Tại văn phòng" at bounding box center [701, 311] width 108 height 11
type input "0"
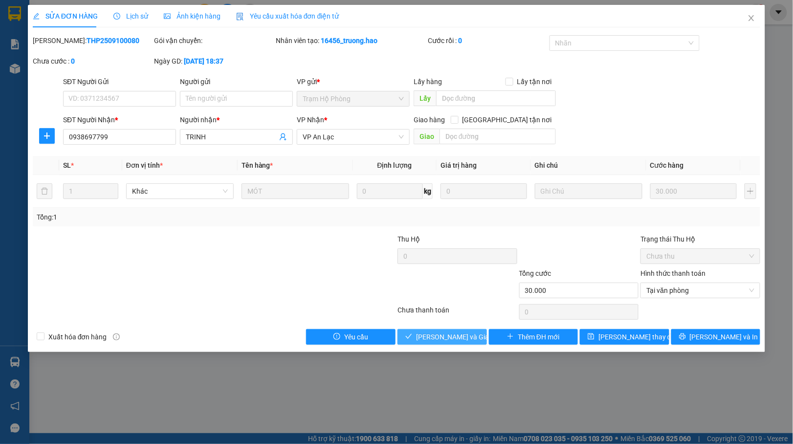
click at [443, 339] on span "[PERSON_NAME] và Giao hàng" at bounding box center [463, 337] width 94 height 11
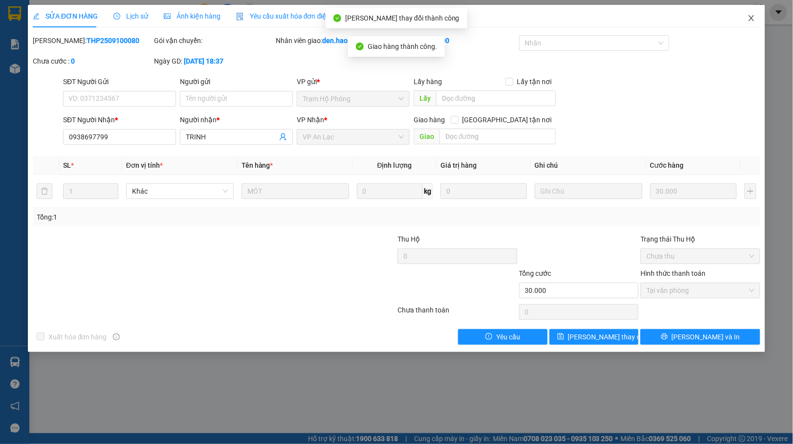
click at [755, 20] on icon "close" at bounding box center [752, 18] width 8 height 8
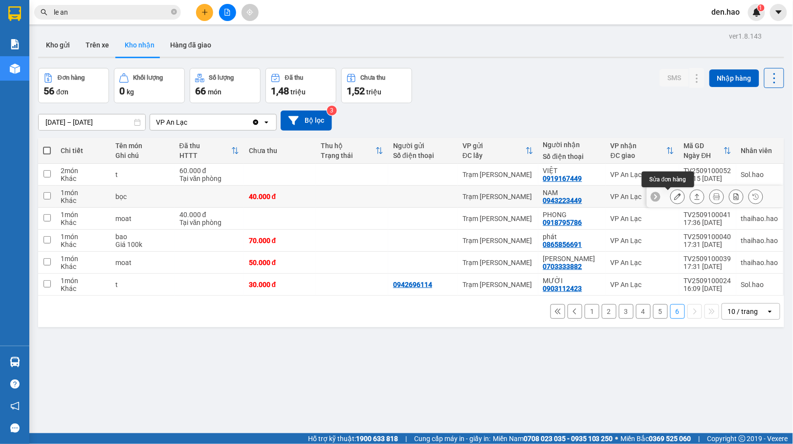
click at [675, 197] on icon at bounding box center [678, 196] width 7 height 7
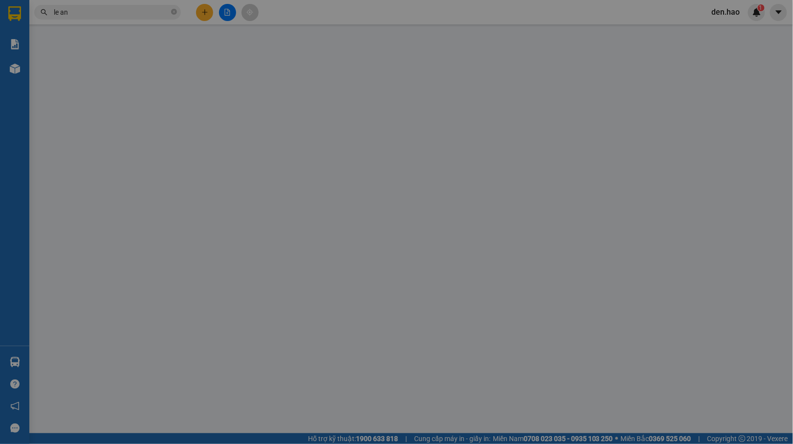
type input "0943223449"
type input "NAM"
type input "40.000"
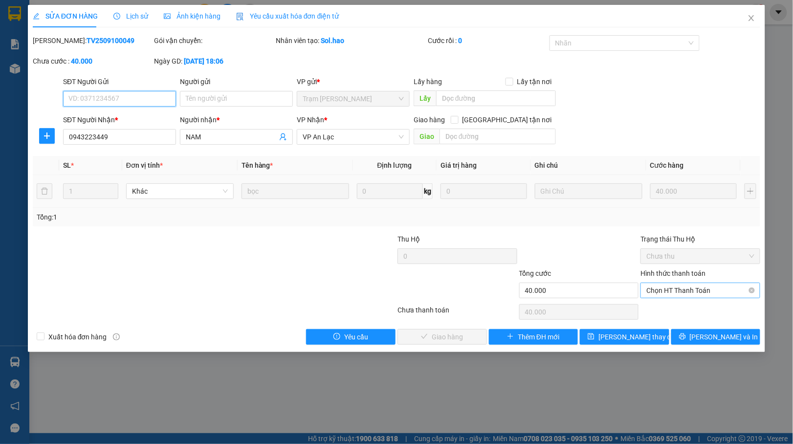
drag, startPoint x: 689, startPoint y: 288, endPoint x: 685, endPoint y: 296, distance: 9.4
click at [689, 290] on span "Chọn HT Thanh Toán" at bounding box center [701, 290] width 108 height 15
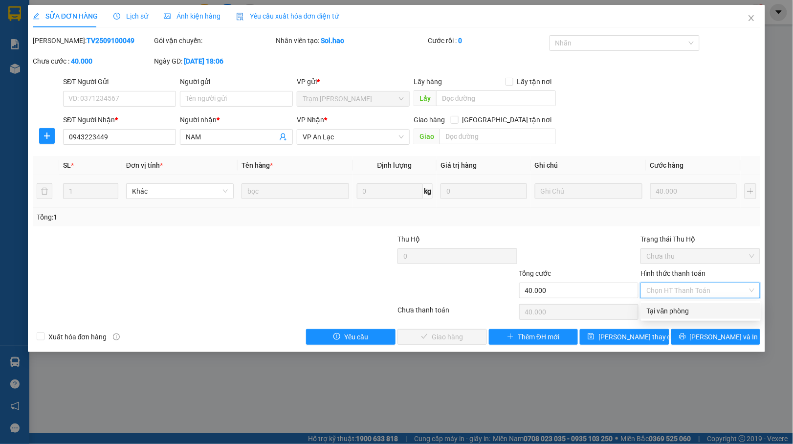
drag, startPoint x: 672, startPoint y: 310, endPoint x: 611, endPoint y: 311, distance: 60.7
click at [664, 310] on div "Tại văn phòng" at bounding box center [701, 311] width 108 height 11
type input "0"
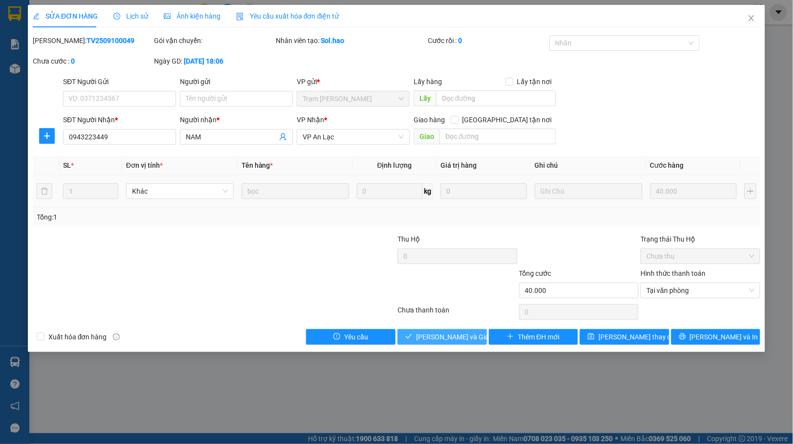
click at [449, 341] on span "[PERSON_NAME] và Giao hàng" at bounding box center [463, 337] width 94 height 11
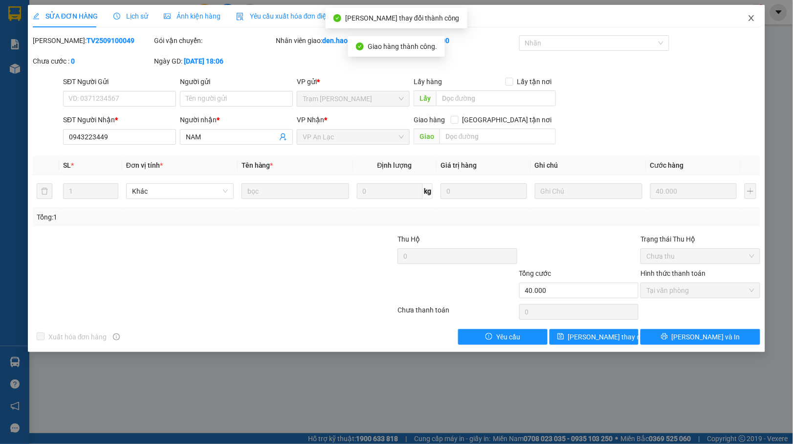
click at [758, 18] on span "Close" at bounding box center [751, 18] width 27 height 27
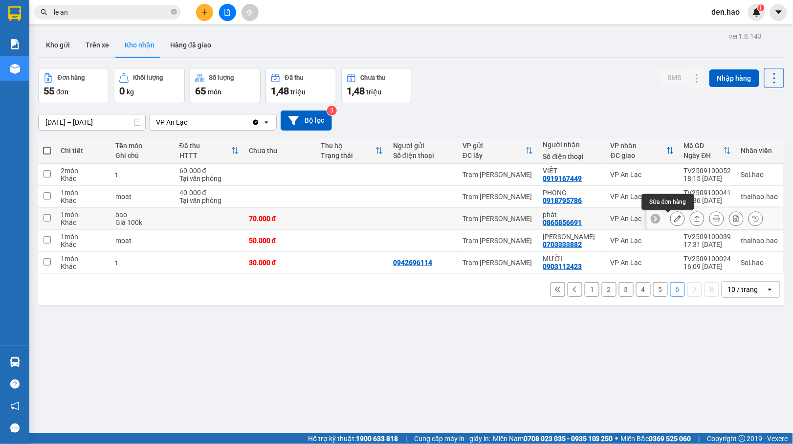
click at [671, 225] on button at bounding box center [678, 218] width 14 height 17
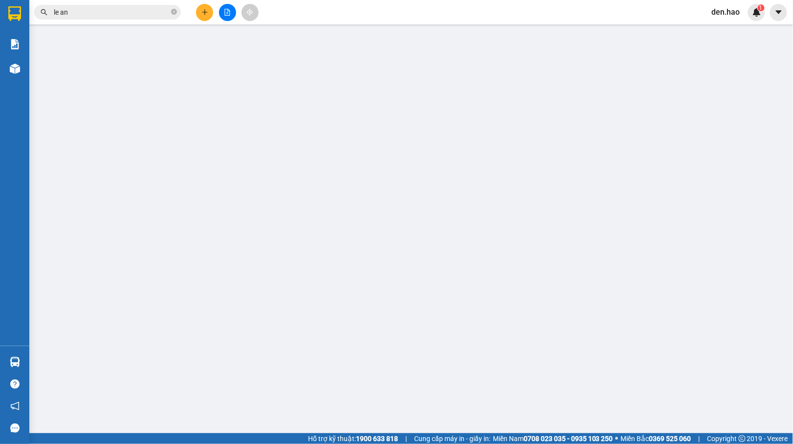
type input "0865856691"
type input "phát"
type input "70.000"
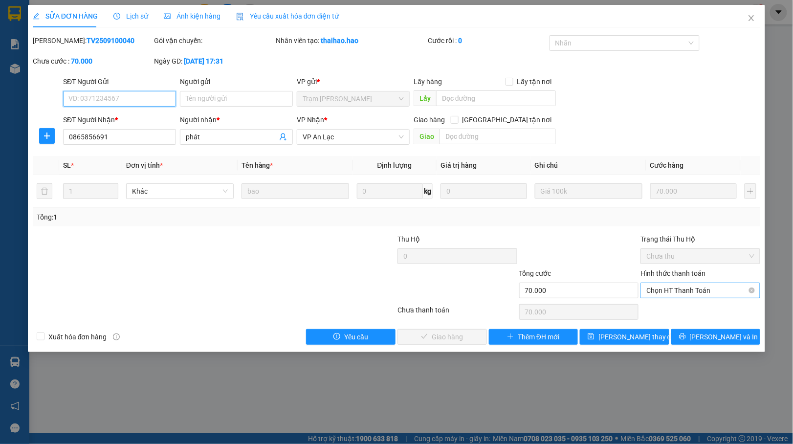
click at [662, 292] on span "Chọn HT Thanh Toán" at bounding box center [701, 290] width 108 height 15
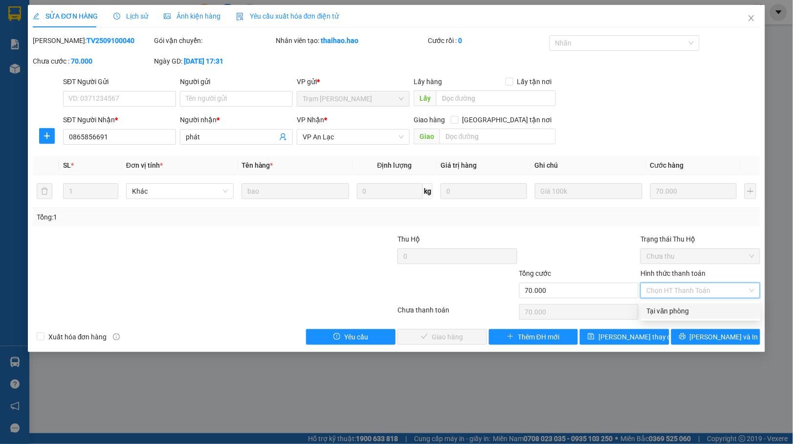
drag, startPoint x: 656, startPoint y: 309, endPoint x: 514, endPoint y: 312, distance: 142.8
click at [641, 312] on div "Tại văn phòng" at bounding box center [701, 311] width 120 height 16
type input "0"
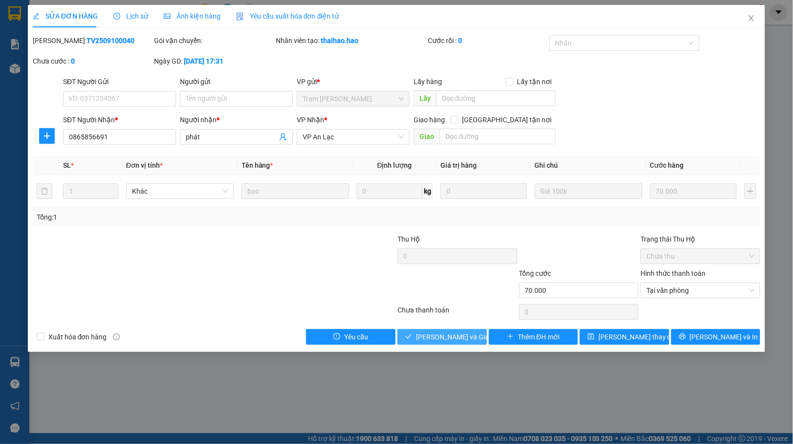
click at [436, 330] on button "[PERSON_NAME] và Giao hàng" at bounding box center [443, 337] width 90 height 16
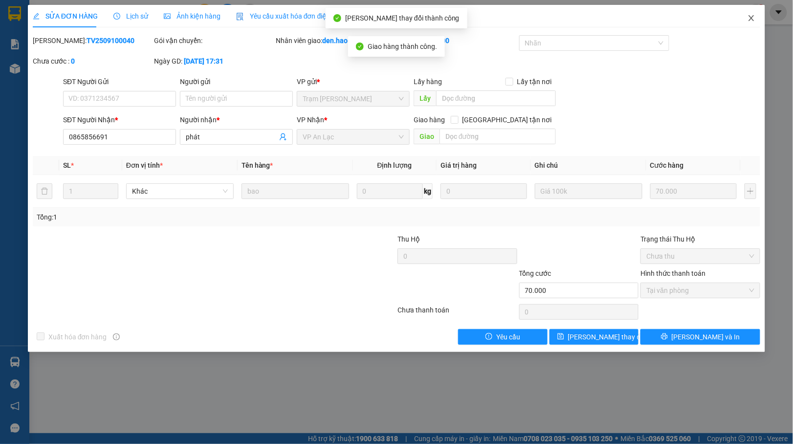
click at [746, 18] on span "Close" at bounding box center [751, 18] width 27 height 27
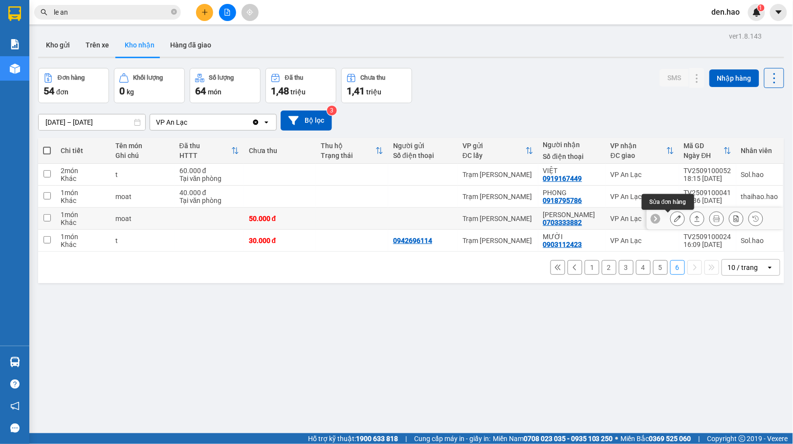
click at [675, 218] on icon at bounding box center [678, 218] width 7 height 7
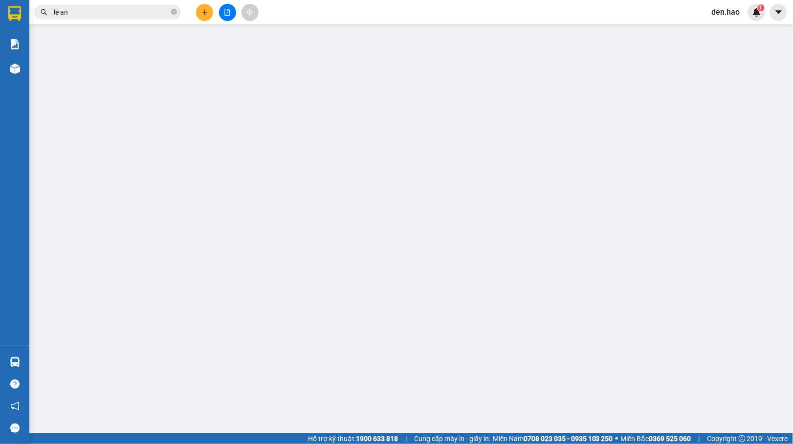
type input "0703333882"
type input "[PERSON_NAME]"
type input "50.000"
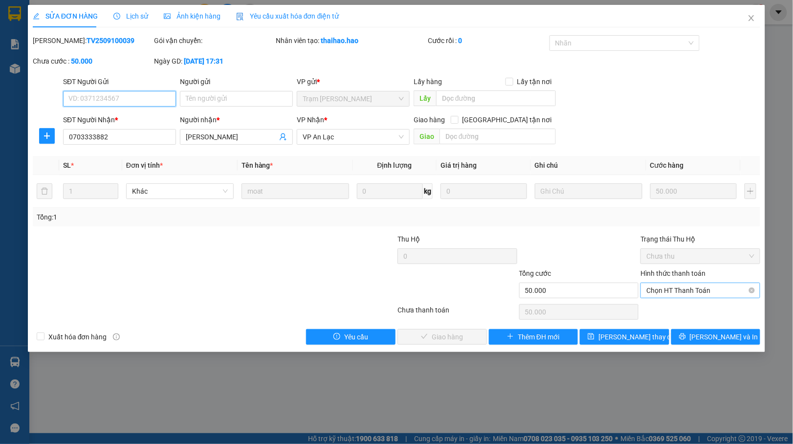
click at [660, 288] on span "Chọn HT Thanh Toán" at bounding box center [701, 290] width 108 height 15
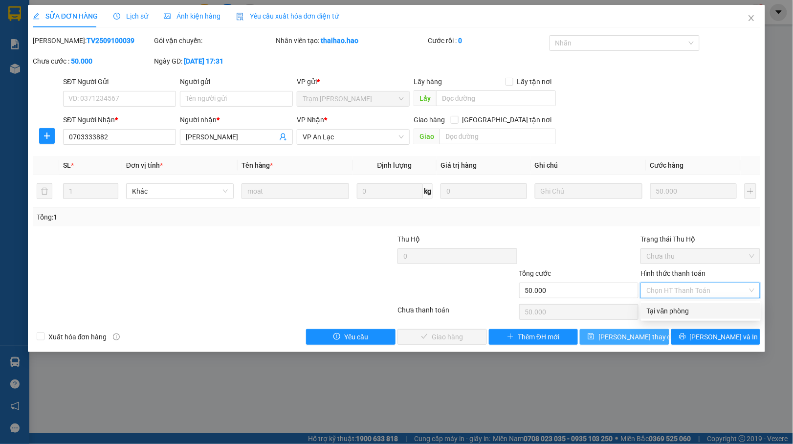
drag, startPoint x: 648, startPoint y: 300, endPoint x: 605, endPoint y: 333, distance: 54.2
click at [647, 309] on div "Tại văn phòng" at bounding box center [701, 311] width 108 height 11
type input "0"
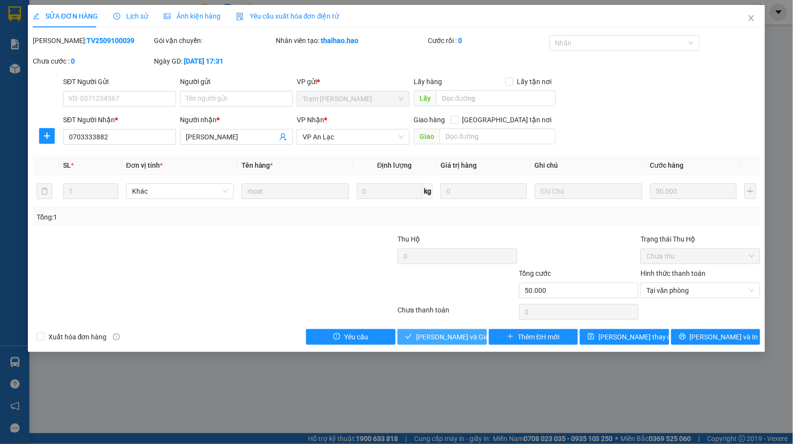
click at [427, 339] on span "[PERSON_NAME] và Giao hàng" at bounding box center [463, 337] width 94 height 11
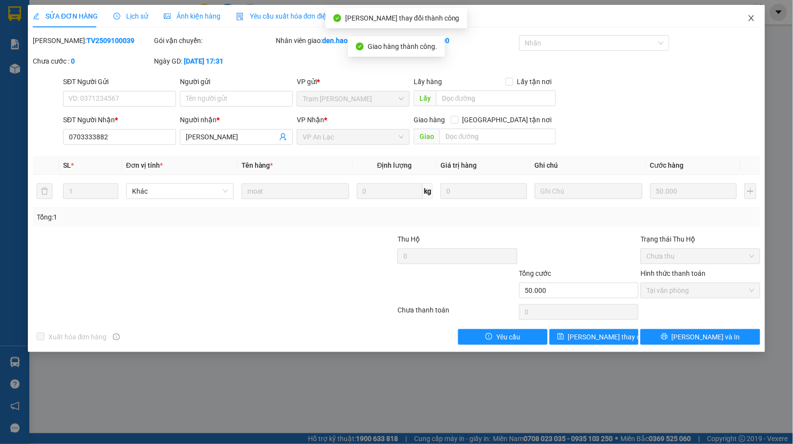
click at [752, 19] on icon "close" at bounding box center [752, 18] width 8 height 8
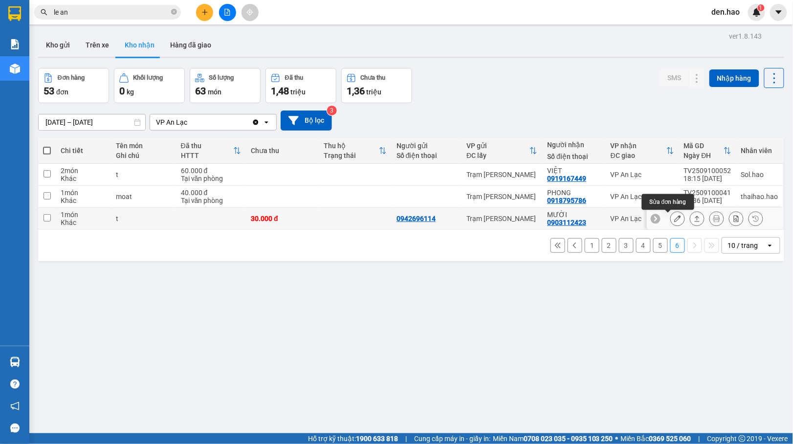
click at [675, 219] on icon at bounding box center [678, 218] width 7 height 7
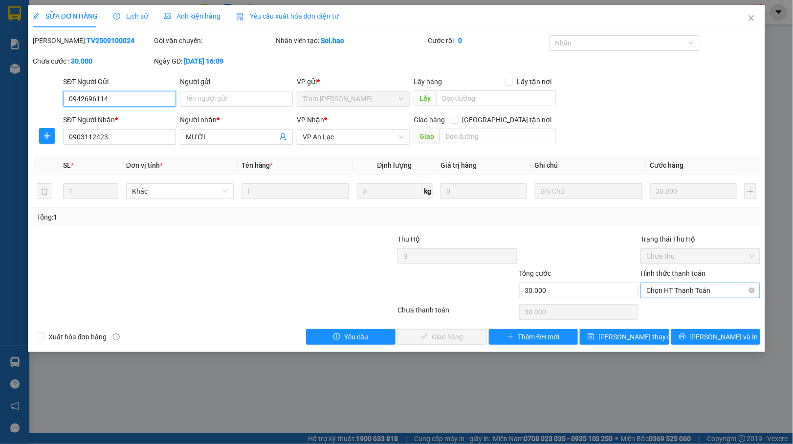
click at [701, 290] on span "Chọn HT Thanh Toán" at bounding box center [701, 290] width 108 height 15
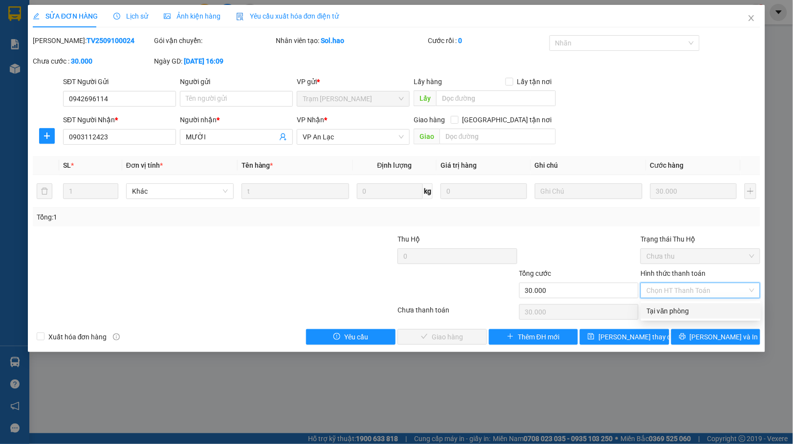
click at [671, 304] on div "Tại văn phòng" at bounding box center [701, 311] width 120 height 16
type input "0"
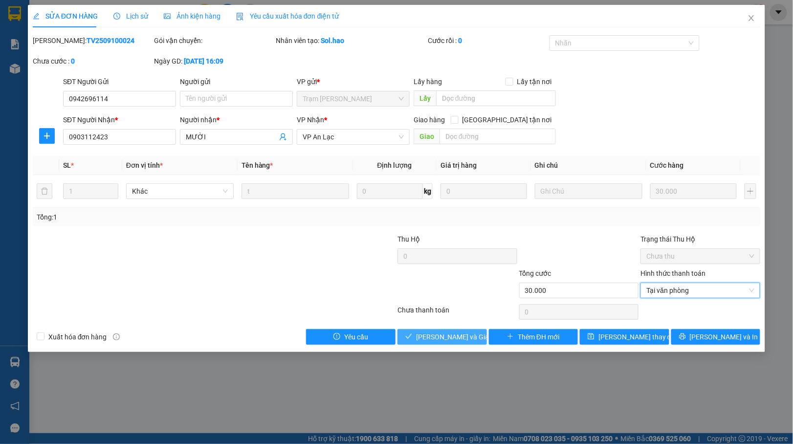
click at [439, 339] on span "[PERSON_NAME] và Giao hàng" at bounding box center [463, 337] width 94 height 11
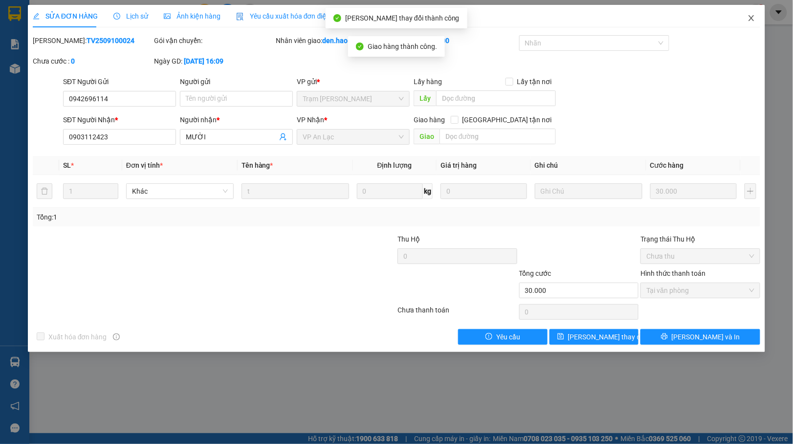
click at [754, 24] on span "Close" at bounding box center [751, 18] width 27 height 27
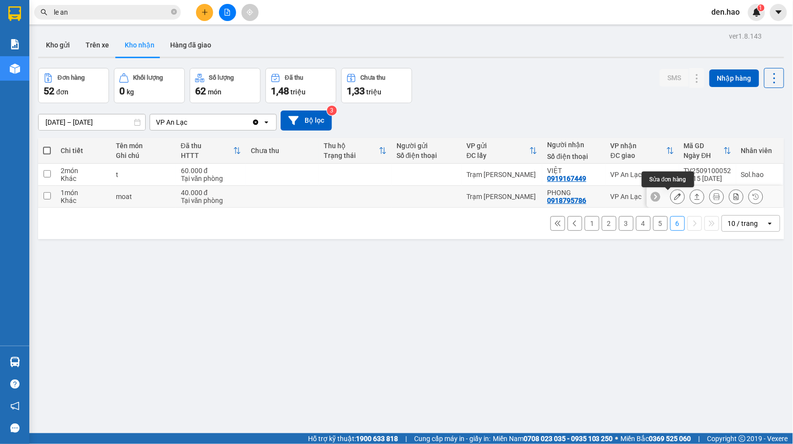
click at [675, 195] on icon at bounding box center [678, 196] width 7 height 7
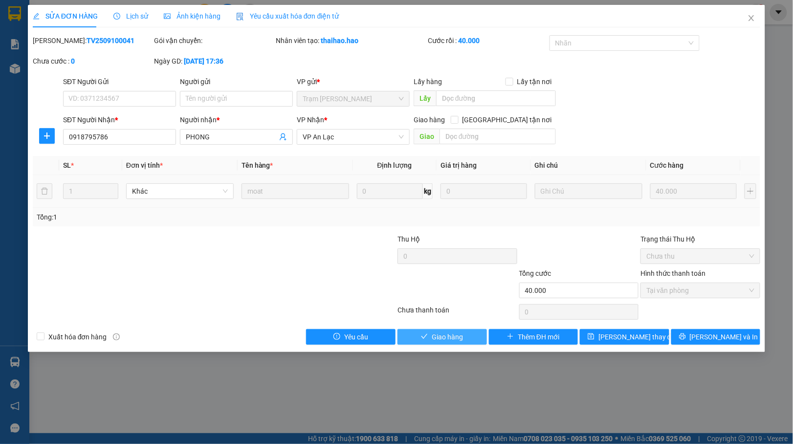
click at [454, 335] on span "Giao hàng" at bounding box center [447, 337] width 31 height 11
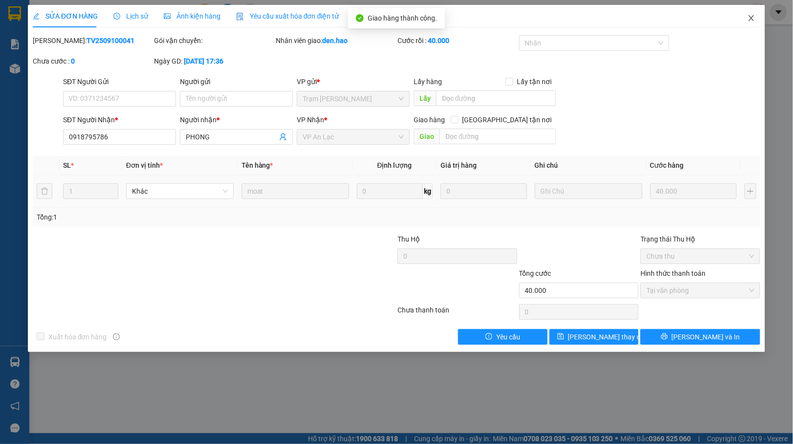
click at [753, 18] on icon "close" at bounding box center [752, 18] width 8 height 8
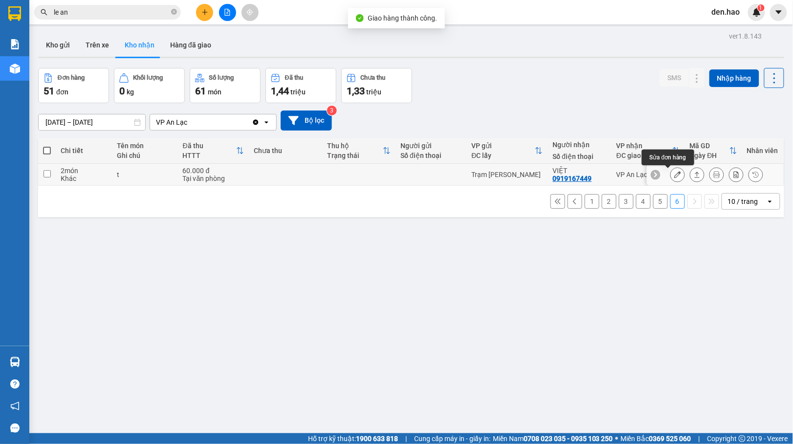
click at [675, 173] on icon at bounding box center [678, 174] width 7 height 7
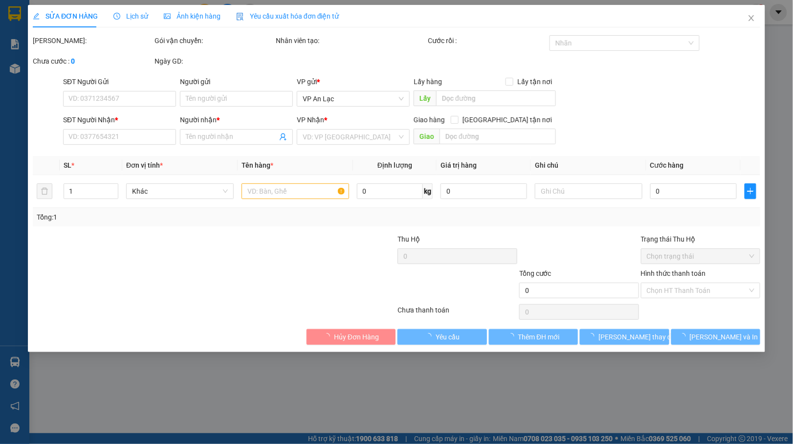
type input "0919167449"
type input "VIỆT"
type input "60.000"
type input "0"
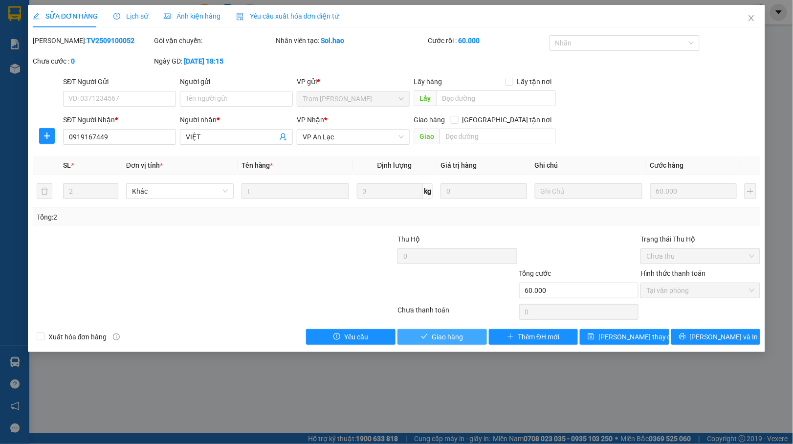
drag, startPoint x: 457, startPoint y: 340, endPoint x: 478, endPoint y: 325, distance: 26.6
click at [458, 337] on span "Giao hàng" at bounding box center [447, 337] width 31 height 11
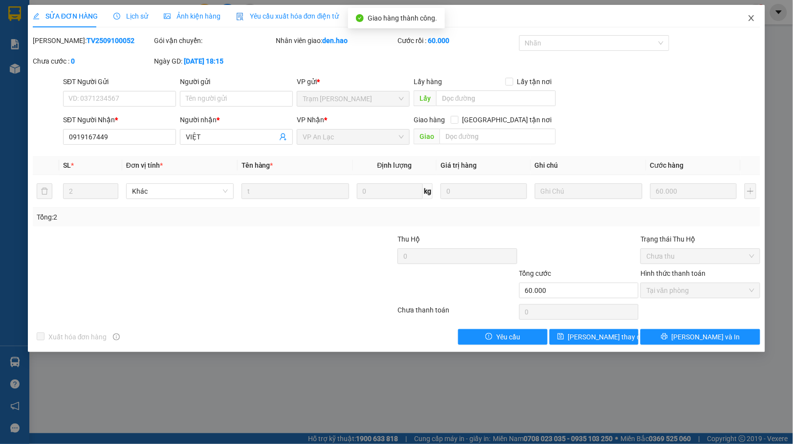
click at [756, 16] on span "Close" at bounding box center [751, 18] width 27 height 27
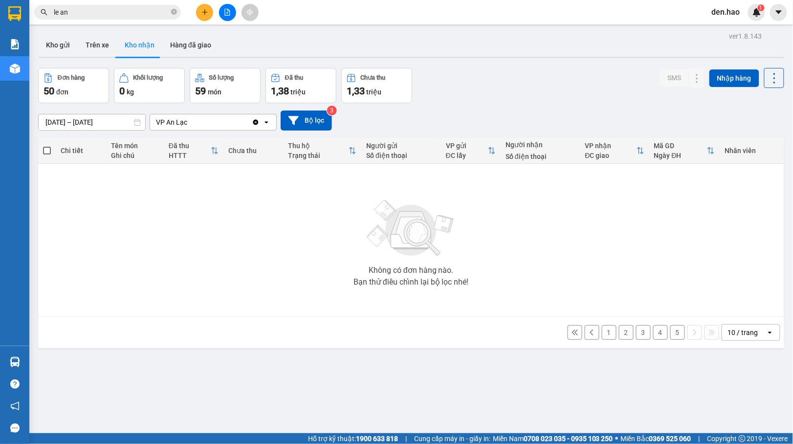
click at [671, 335] on button "5" at bounding box center [678, 332] width 15 height 15
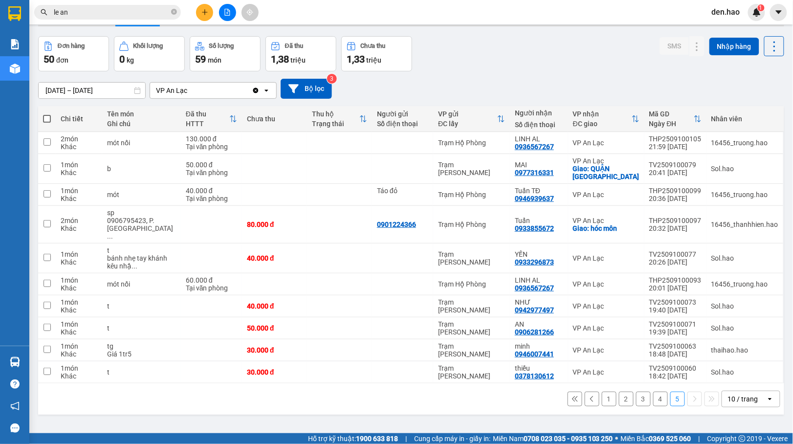
scroll to position [45, 0]
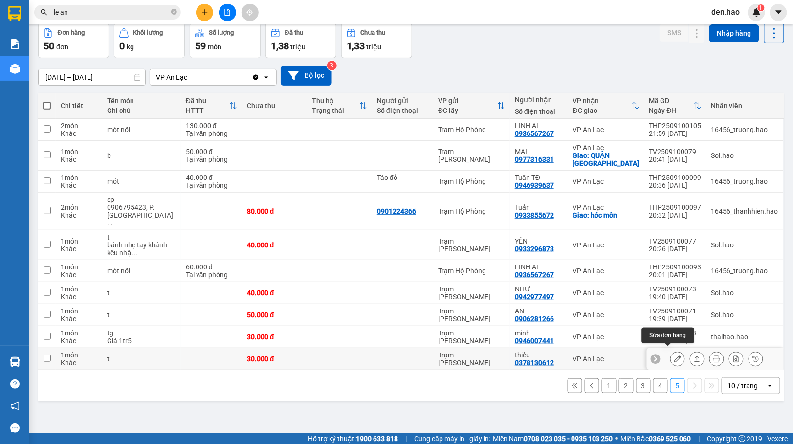
click at [675, 356] on icon at bounding box center [678, 359] width 7 height 7
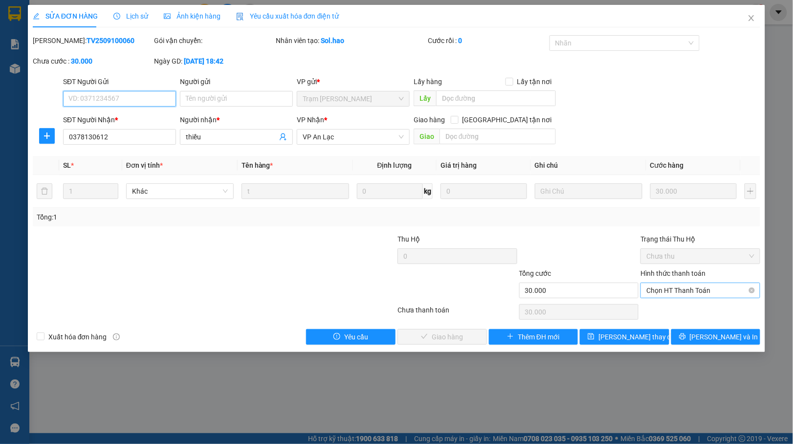
click at [677, 288] on span "Chọn HT Thanh Toán" at bounding box center [701, 290] width 108 height 15
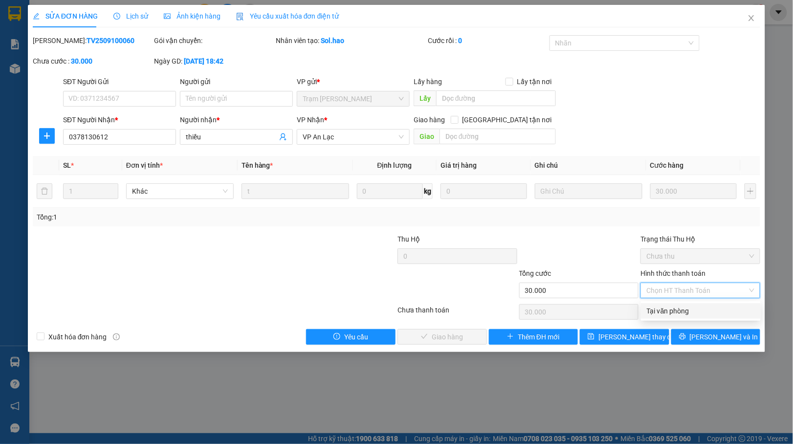
click at [674, 301] on div "Total Paid Fee 0 Total UnPaid Fee 30.000 Cash Collection Total Fee Mã ĐH: TV250…" at bounding box center [397, 190] width 728 height 310
click at [679, 288] on span "Chọn HT Thanh Toán" at bounding box center [701, 290] width 108 height 15
click at [674, 310] on div "Tại văn phòng" at bounding box center [701, 311] width 108 height 11
type input "0"
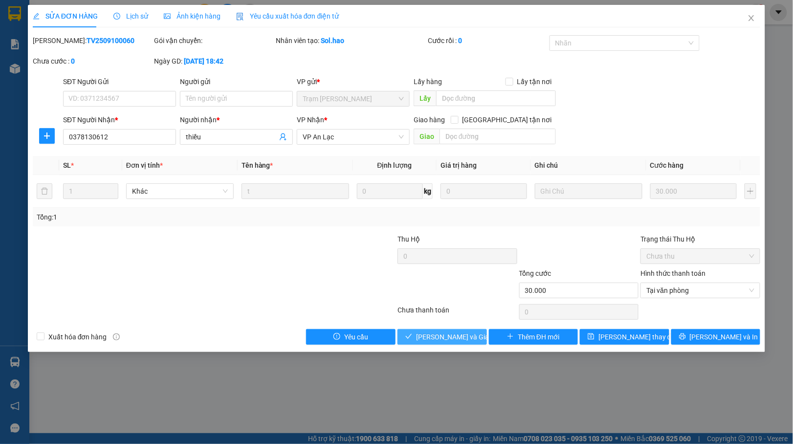
drag, startPoint x: 431, startPoint y: 335, endPoint x: 441, endPoint y: 312, distance: 24.8
click at [433, 335] on span "[PERSON_NAME] và Giao hàng" at bounding box center [463, 337] width 94 height 11
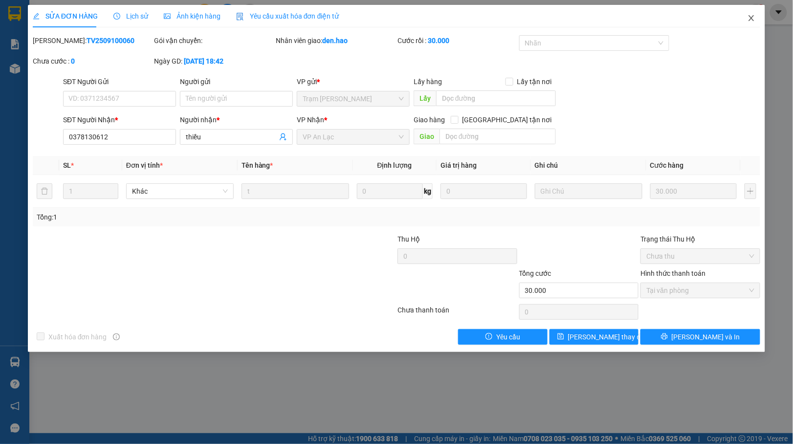
click at [749, 19] on icon "close" at bounding box center [752, 18] width 8 height 8
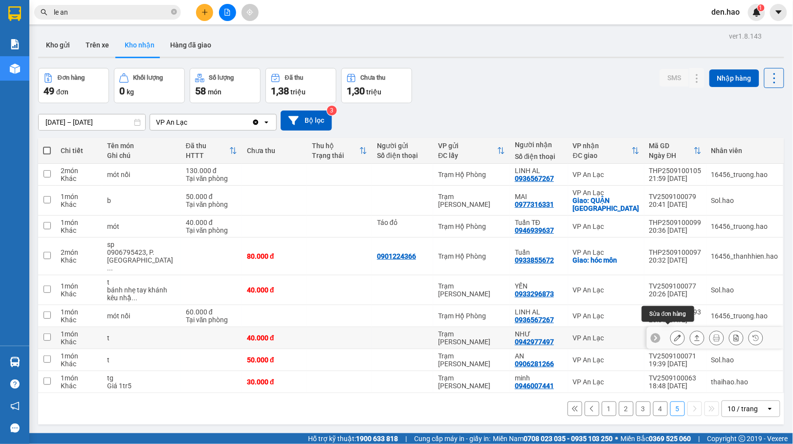
click at [675, 335] on icon at bounding box center [678, 338] width 7 height 7
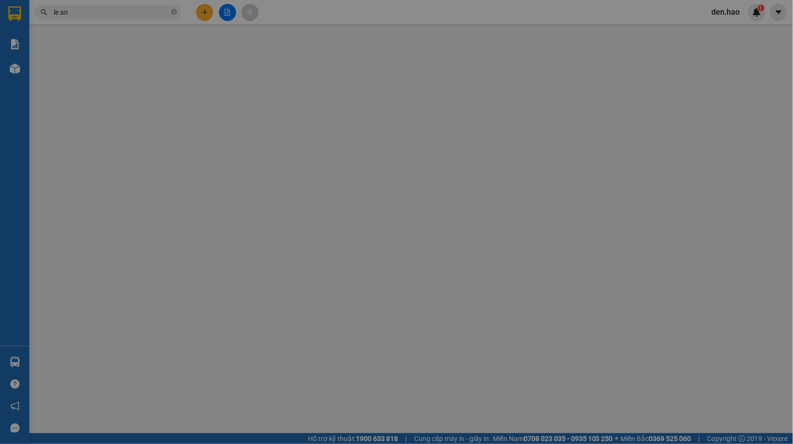
type input "0942977497"
type input "NHƯ"
type input "40.000"
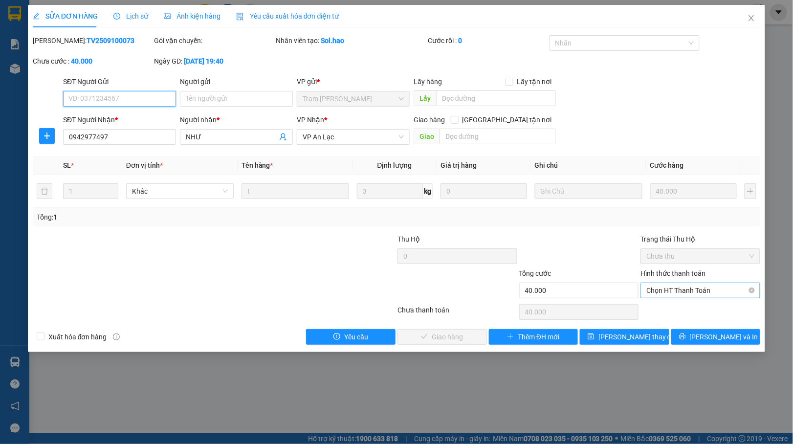
click at [695, 287] on span "Chọn HT Thanh Toán" at bounding box center [701, 290] width 108 height 15
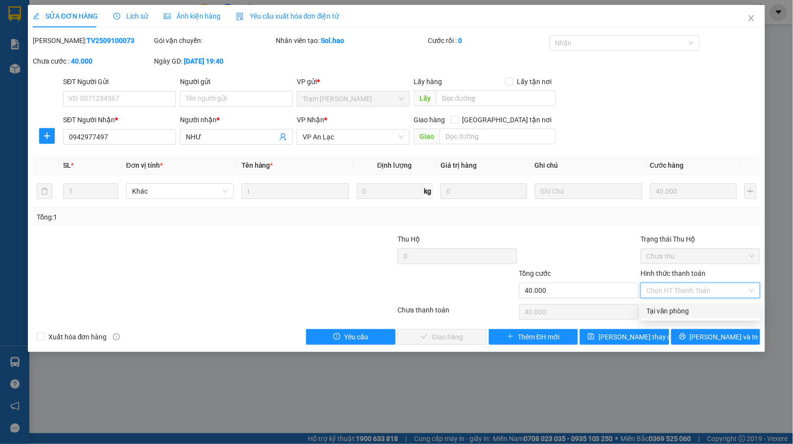
click at [665, 302] on div "Total Paid Fee 0 Total UnPaid Fee 40.000 Cash Collection Total Fee Mã ĐH: TV250…" at bounding box center [397, 190] width 728 height 310
click at [672, 289] on span "Chọn HT Thanh Toán" at bounding box center [701, 290] width 108 height 15
click at [668, 306] on div "Tại văn phòng" at bounding box center [701, 311] width 108 height 11
type input "0"
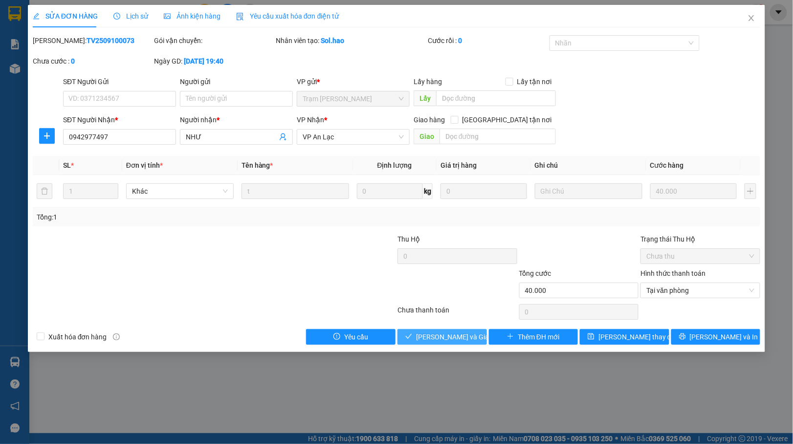
click at [468, 334] on span "[PERSON_NAME] và Giao hàng" at bounding box center [463, 337] width 94 height 11
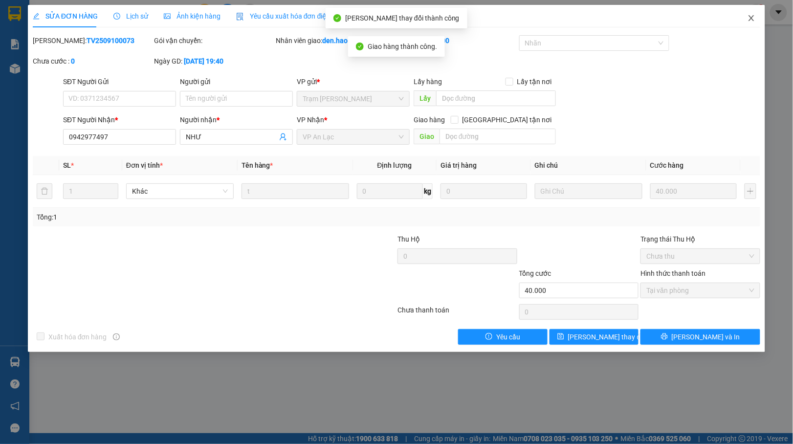
click at [744, 20] on span "Close" at bounding box center [751, 18] width 27 height 27
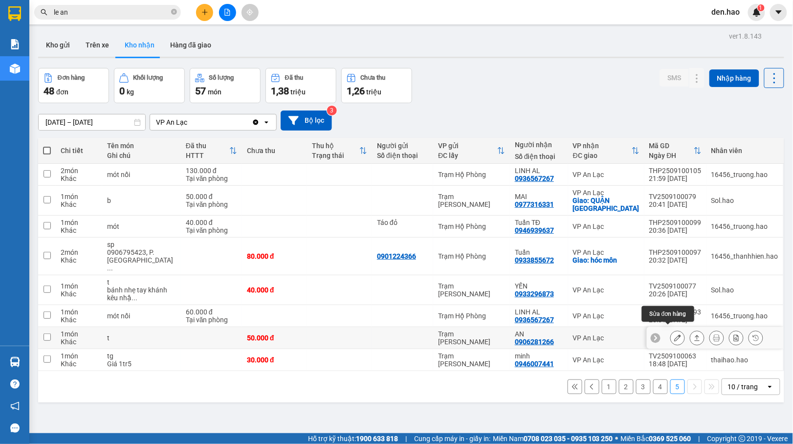
click at [675, 335] on icon at bounding box center [678, 338] width 7 height 7
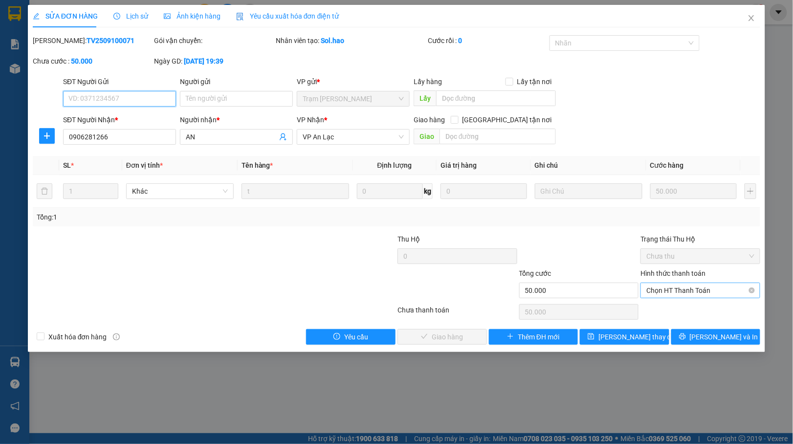
click at [695, 292] on span "Chọn HT Thanh Toán" at bounding box center [701, 290] width 108 height 15
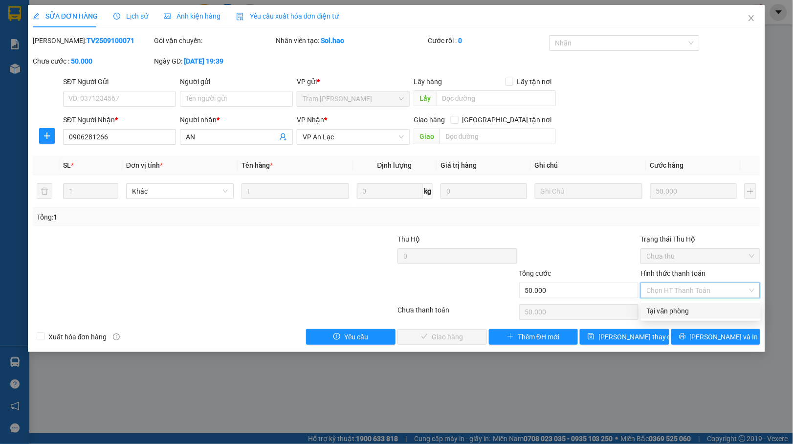
drag, startPoint x: 683, startPoint y: 310, endPoint x: 626, endPoint y: 321, distance: 58.3
click at [680, 311] on div "Tại văn phòng" at bounding box center [701, 311] width 108 height 11
type input "0"
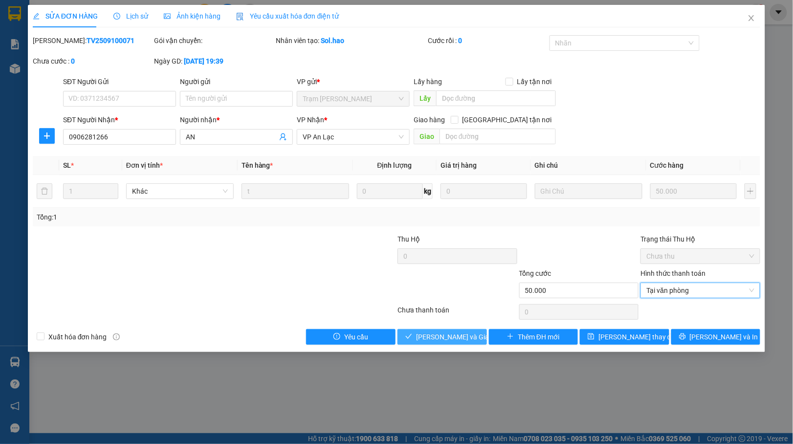
click at [468, 338] on span "[PERSON_NAME] và Giao hàng" at bounding box center [463, 337] width 94 height 11
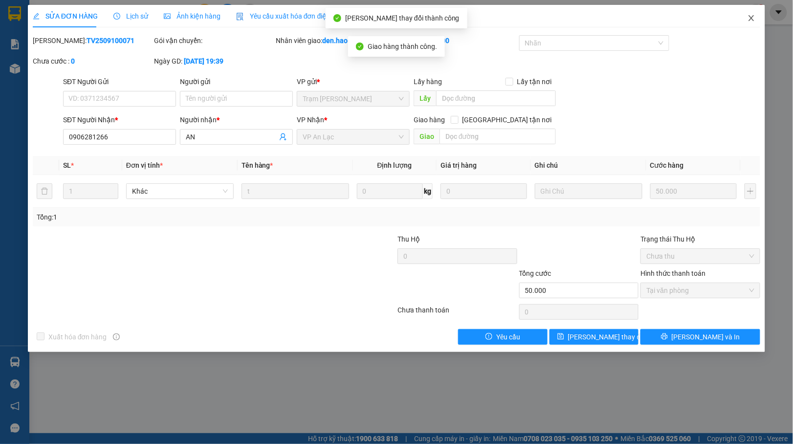
click at [748, 16] on icon "close" at bounding box center [752, 18] width 8 height 8
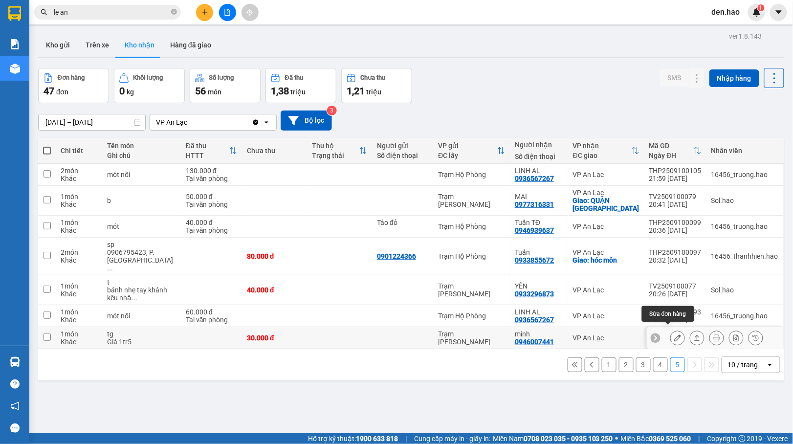
click at [675, 335] on icon at bounding box center [678, 338] width 7 height 7
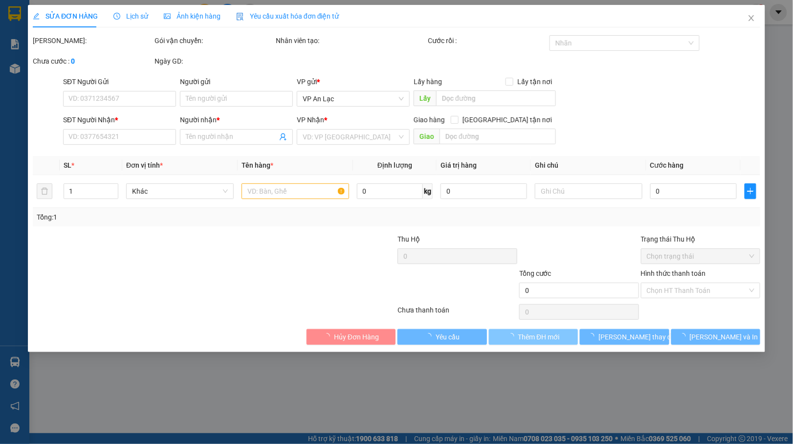
type input "0946007441"
type input "minh"
type input "30.000"
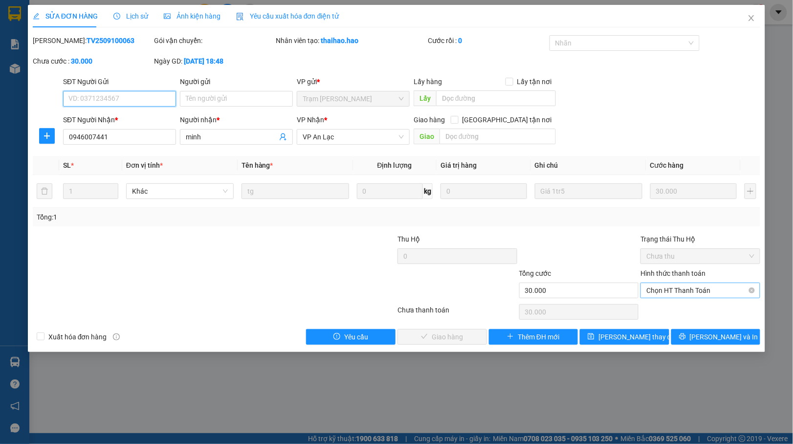
click at [679, 296] on span "Chọn HT Thanh Toán" at bounding box center [701, 290] width 108 height 15
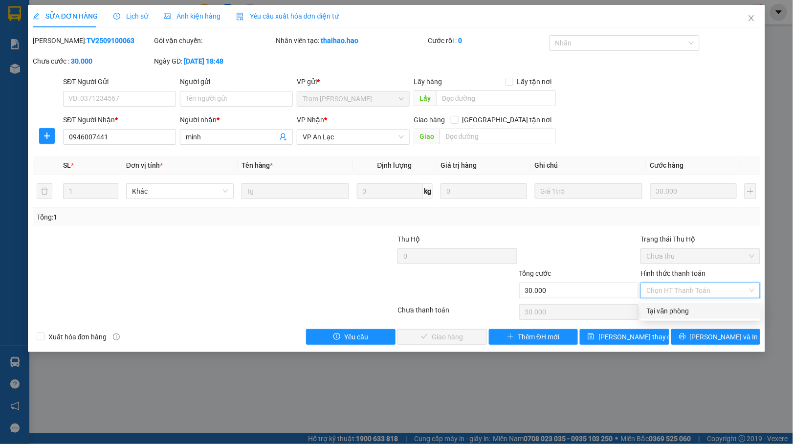
click at [674, 304] on div "Tại văn phòng" at bounding box center [701, 311] width 120 height 16
type input "0"
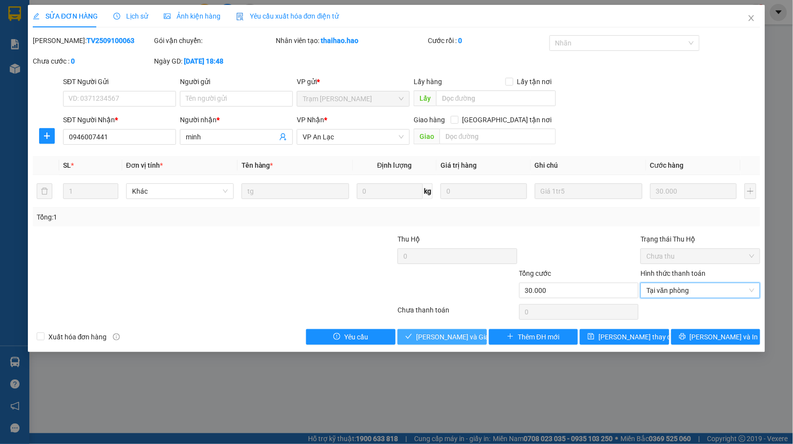
click at [426, 339] on span "[PERSON_NAME] và Giao hàng" at bounding box center [463, 337] width 94 height 11
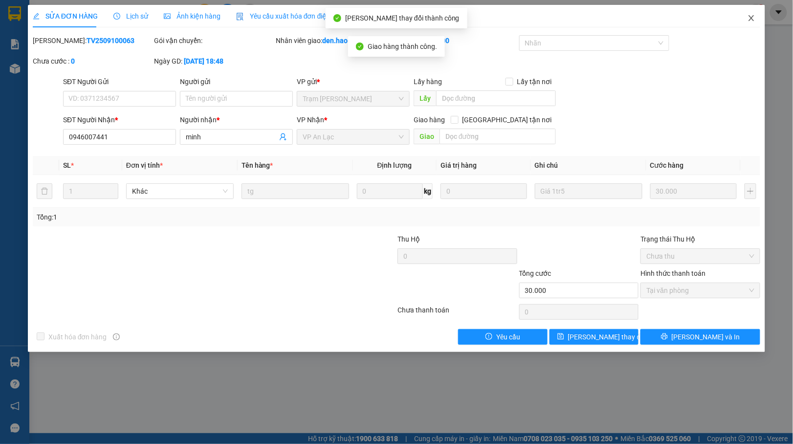
drag, startPoint x: 752, startPoint y: 18, endPoint x: 749, endPoint y: 26, distance: 8.2
click at [751, 18] on icon "close" at bounding box center [751, 18] width 5 height 6
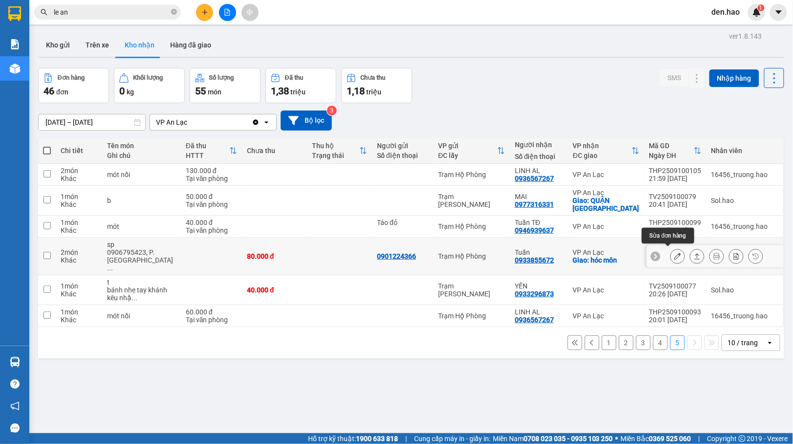
click at [675, 254] on icon at bounding box center [678, 256] width 7 height 7
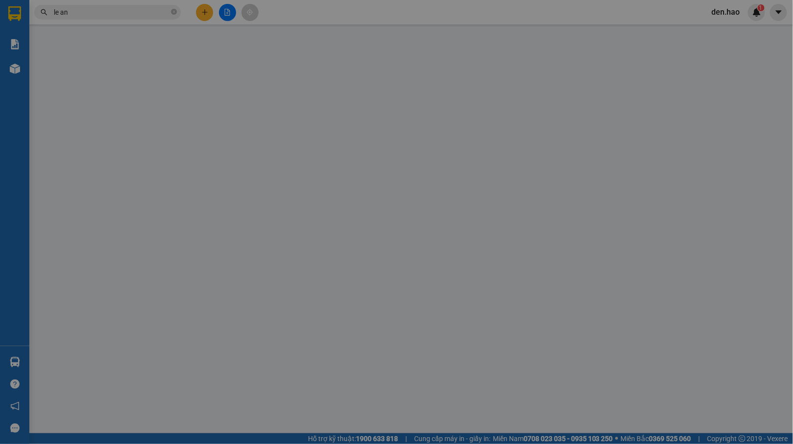
type input "0901224366"
type input "0933855672"
type input "Tuấn"
checkbox input "true"
type input "hóc môn"
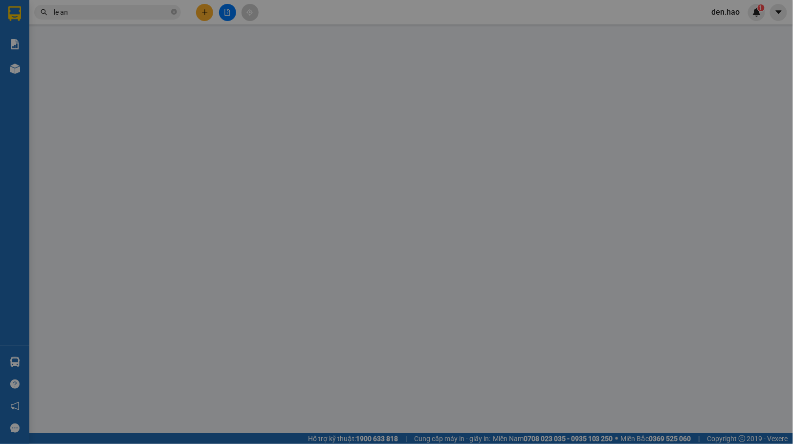
type input "80.000"
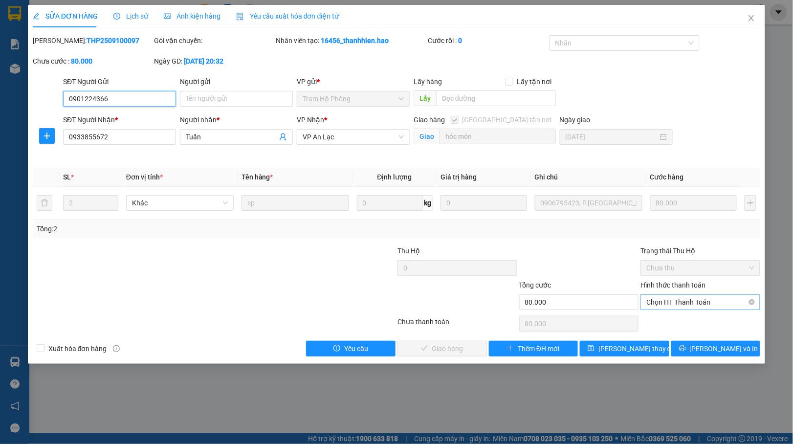
click at [693, 303] on span "Chọn HT Thanh Toán" at bounding box center [701, 302] width 108 height 15
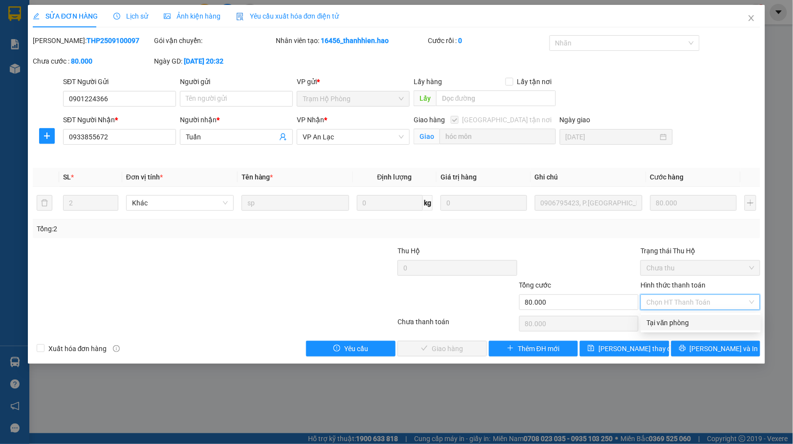
drag, startPoint x: 663, startPoint y: 319, endPoint x: 641, endPoint y: 321, distance: 22.6
click at [661, 319] on div "Tại văn phòng" at bounding box center [701, 322] width 108 height 11
type input "0"
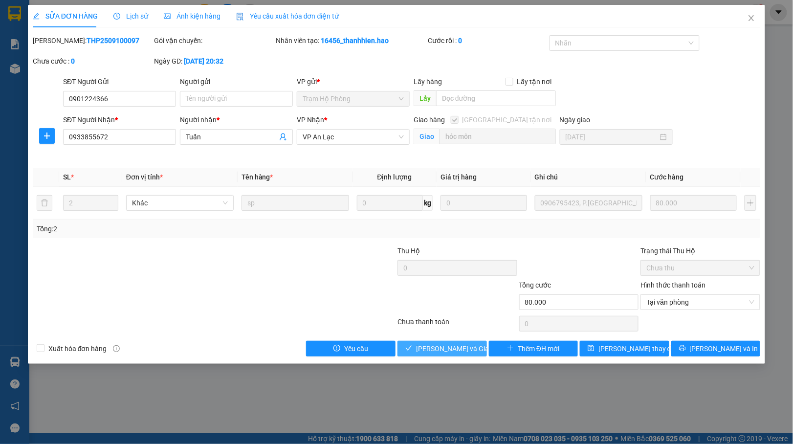
click at [424, 343] on button "[PERSON_NAME] và Giao hàng" at bounding box center [443, 349] width 90 height 16
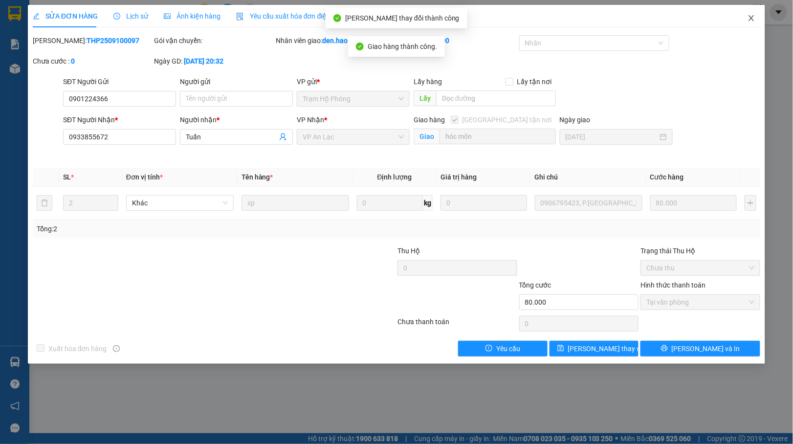
click at [746, 18] on span "Close" at bounding box center [751, 18] width 27 height 27
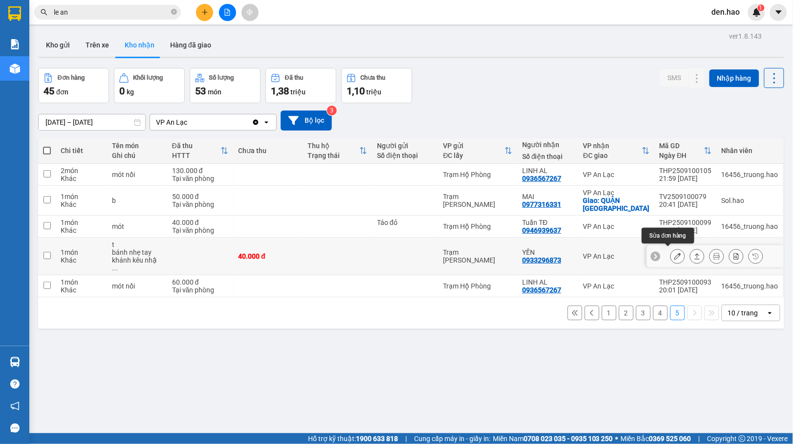
click at [671, 248] on button at bounding box center [678, 256] width 14 height 17
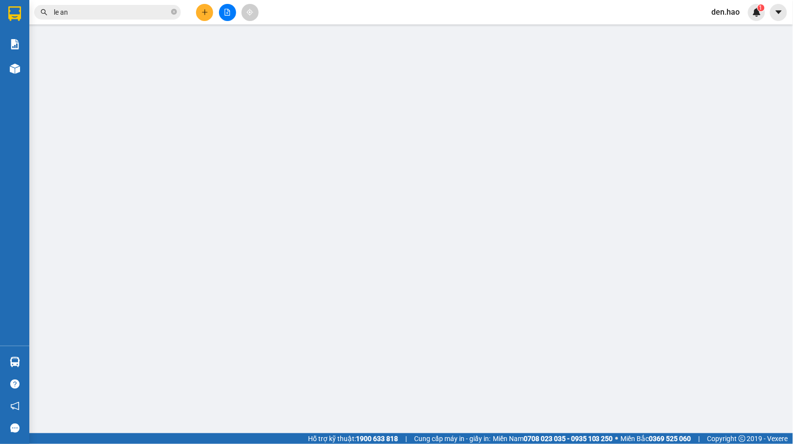
type input "0933296873"
type input "YẾN"
type input "40.000"
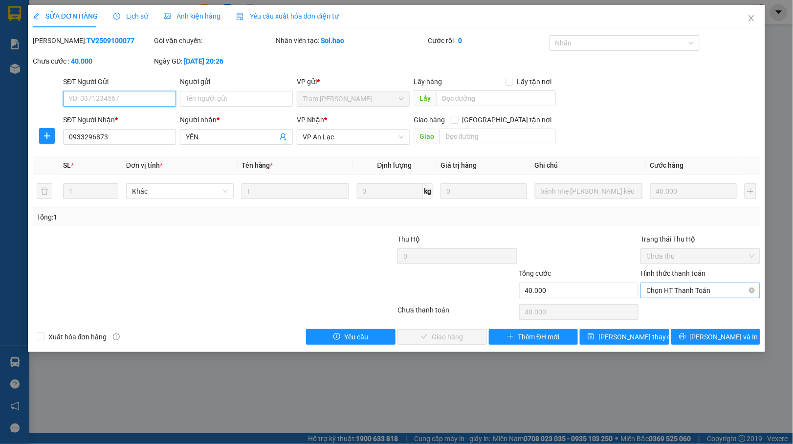
click at [679, 294] on span "Chọn HT Thanh Toán" at bounding box center [701, 290] width 108 height 15
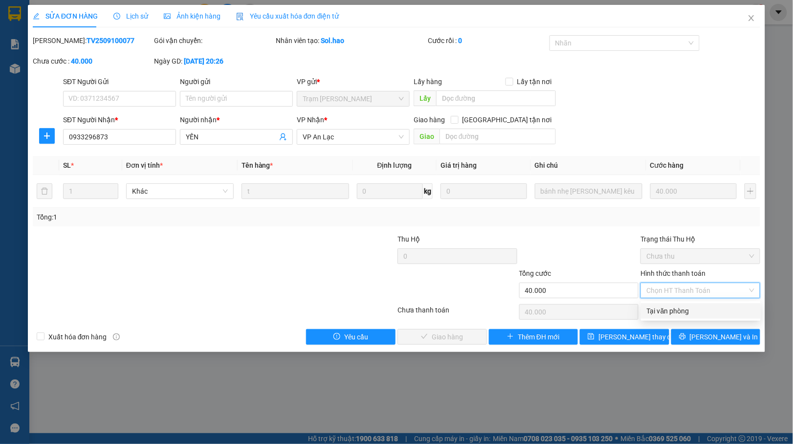
click at [666, 306] on div "Tại văn phòng" at bounding box center [701, 311] width 108 height 11
type input "0"
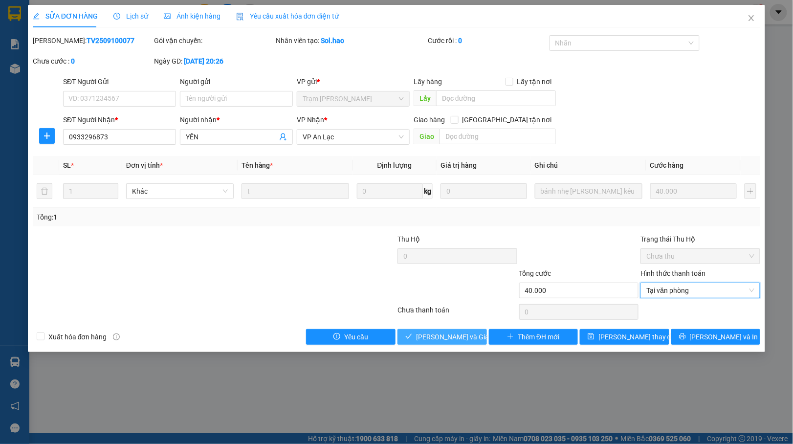
click at [432, 333] on span "[PERSON_NAME] và Giao hàng" at bounding box center [463, 337] width 94 height 11
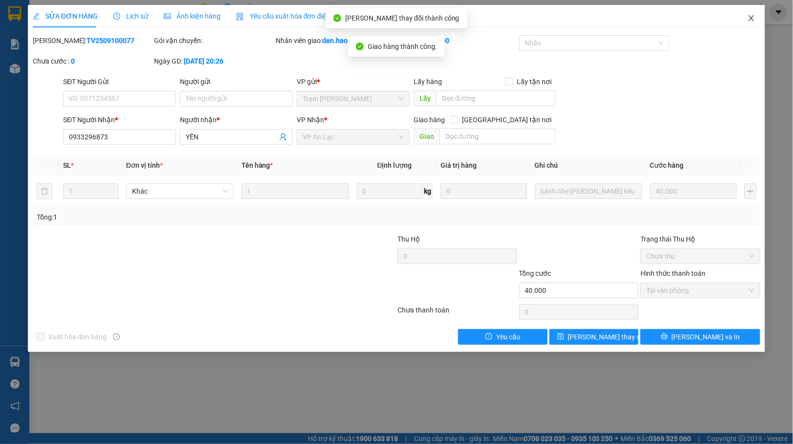
click at [752, 16] on icon "close" at bounding box center [752, 18] width 8 height 8
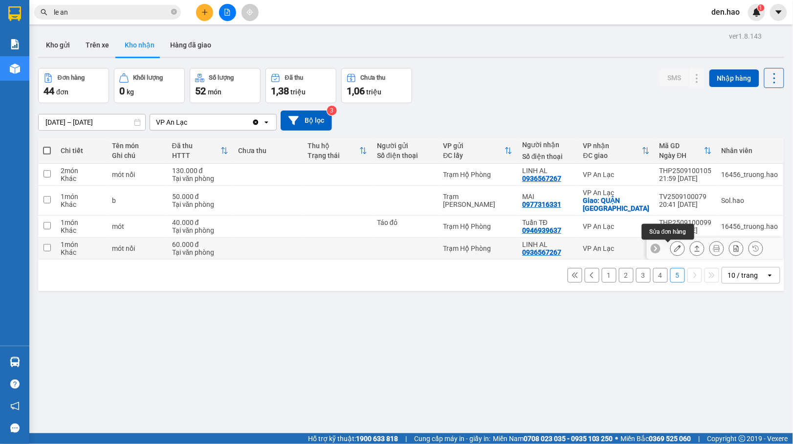
click at [675, 249] on icon at bounding box center [678, 248] width 7 height 7
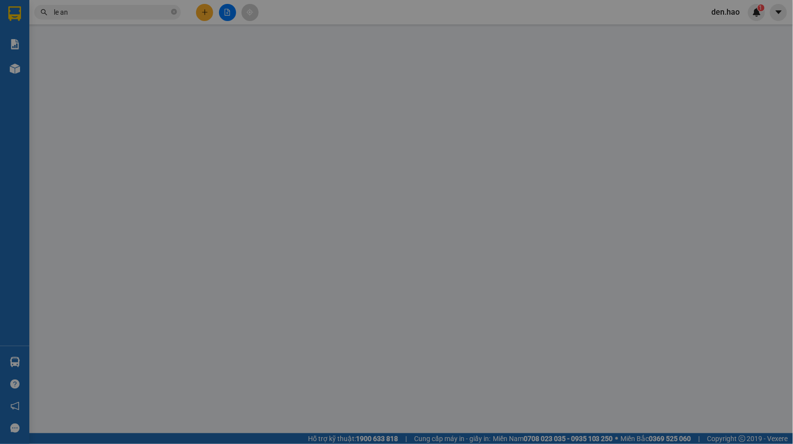
type input "0936567267"
type input "LINH AL"
type input "60.000"
type input "0"
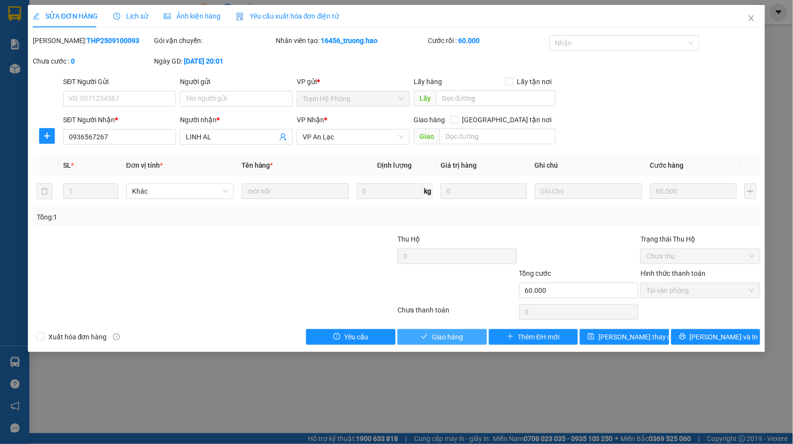
drag, startPoint x: 446, startPoint y: 335, endPoint x: 588, endPoint y: 177, distance: 212.0
click at [447, 333] on span "Giao hàng" at bounding box center [447, 337] width 31 height 11
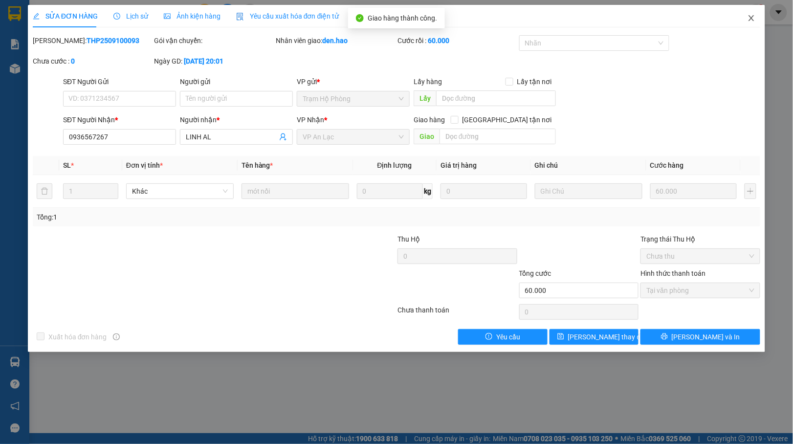
click at [752, 19] on icon "close" at bounding box center [751, 18] width 5 height 6
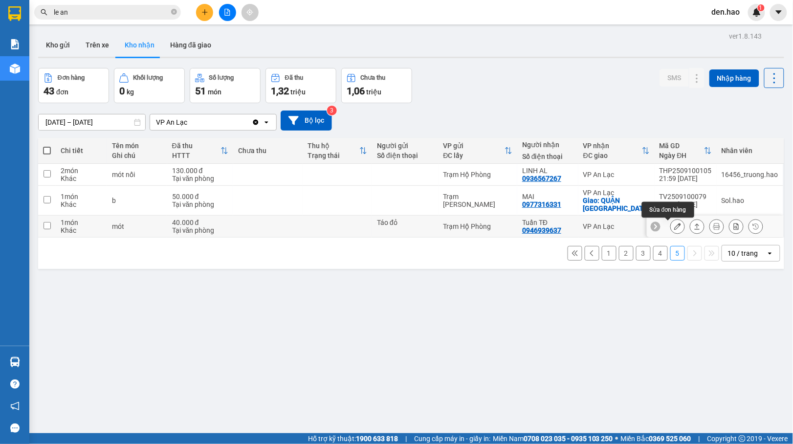
click at [675, 224] on icon at bounding box center [678, 226] width 7 height 7
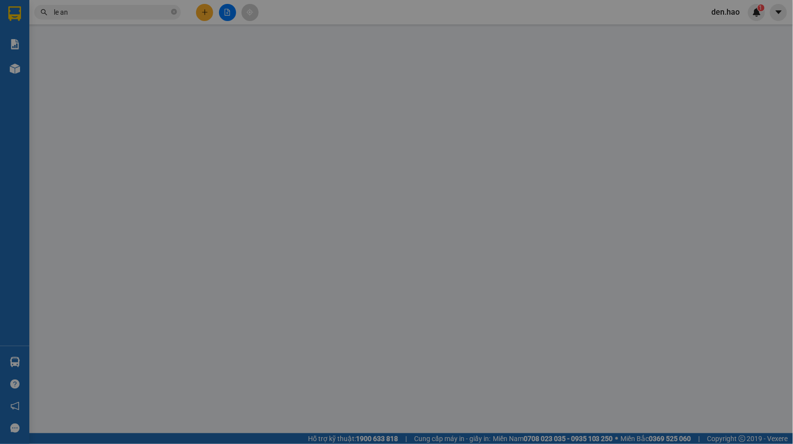
type input "Táo đỏ"
type input "0946939637"
type input "Tuấn TĐ"
type input "40.000"
type input "0"
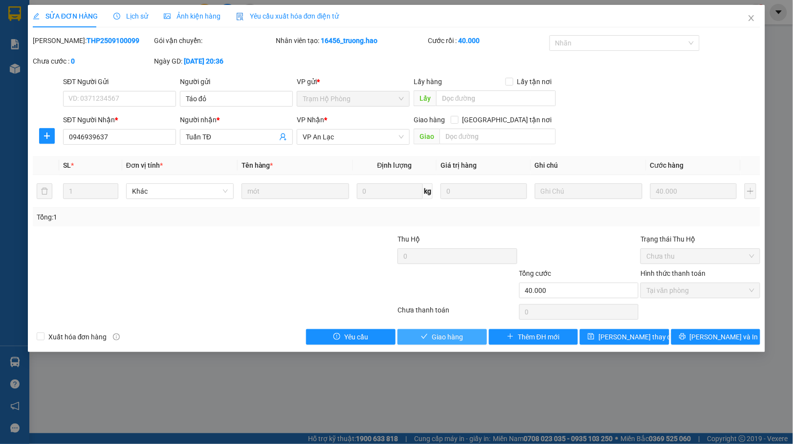
click at [435, 334] on span "Giao hàng" at bounding box center [447, 337] width 31 height 11
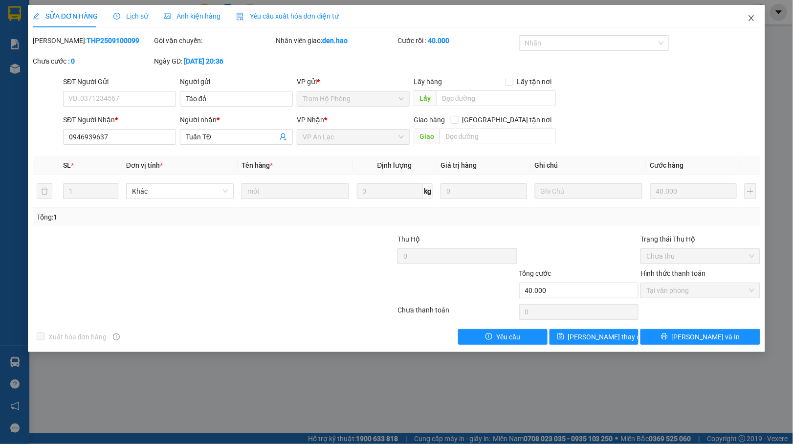
click at [750, 17] on icon "close" at bounding box center [751, 18] width 5 height 6
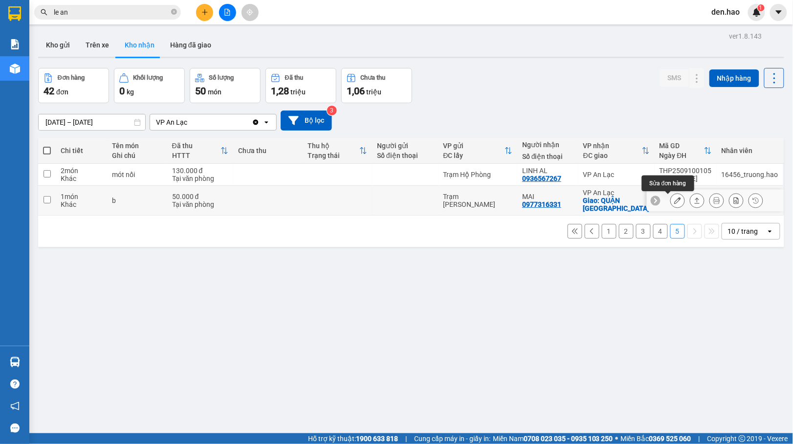
click at [675, 200] on button at bounding box center [678, 200] width 14 height 17
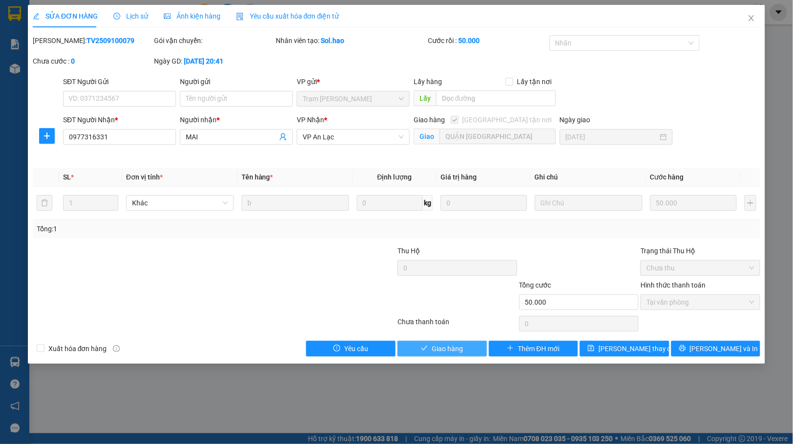
drag, startPoint x: 448, startPoint y: 349, endPoint x: 540, endPoint y: 263, distance: 126.7
click at [449, 349] on span "Giao hàng" at bounding box center [447, 348] width 31 height 11
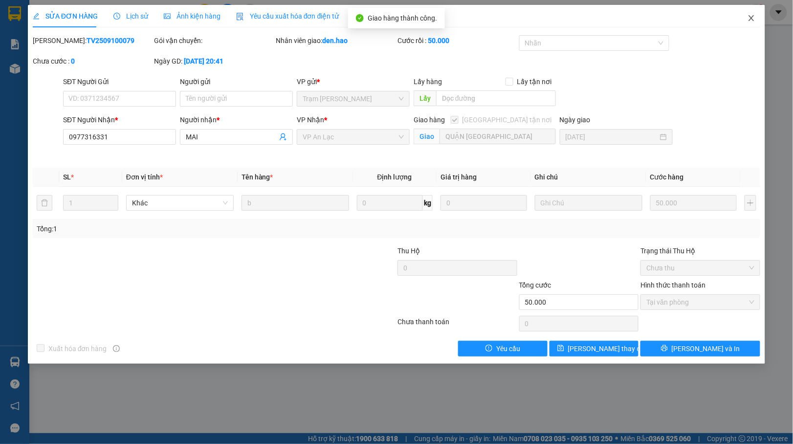
click at [746, 17] on span "Close" at bounding box center [751, 18] width 27 height 27
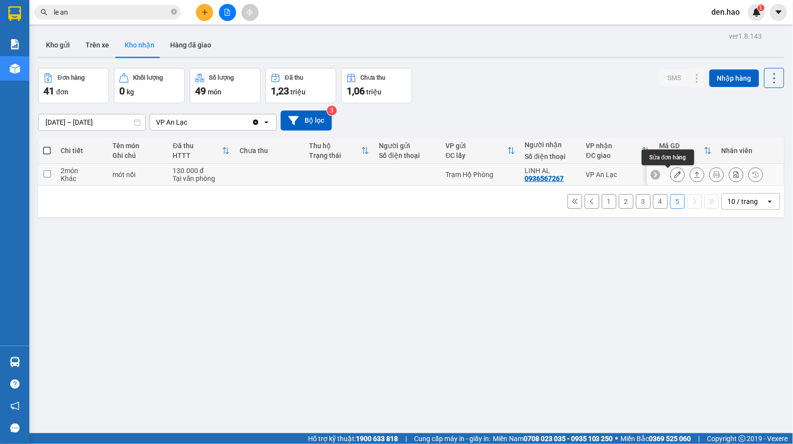
click at [675, 173] on icon at bounding box center [678, 174] width 7 height 7
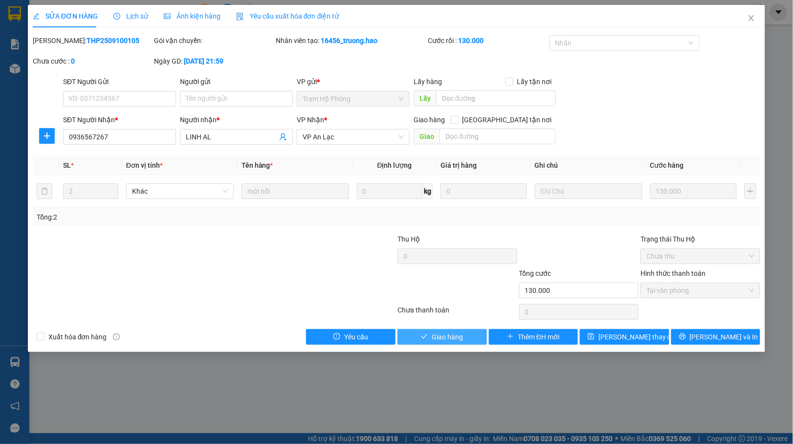
click at [456, 339] on span "Giao hàng" at bounding box center [447, 337] width 31 height 11
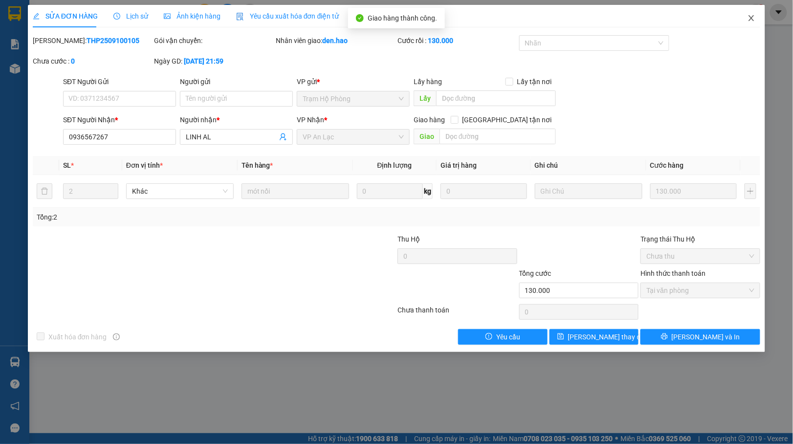
click at [751, 17] on icon "close" at bounding box center [752, 18] width 8 height 8
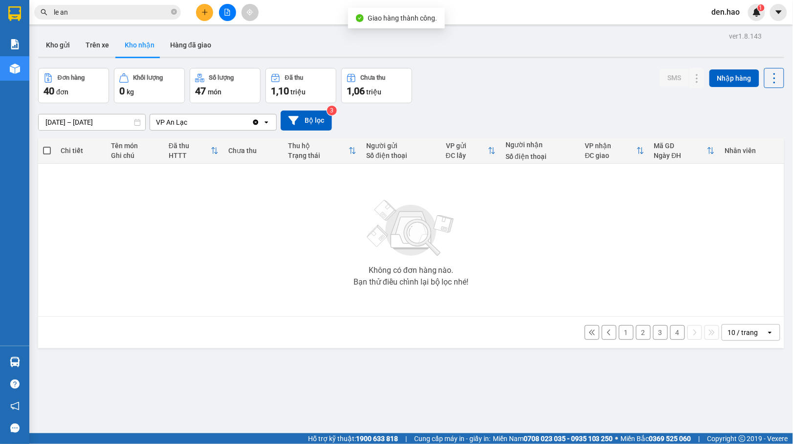
click at [671, 329] on button "4" at bounding box center [678, 332] width 15 height 15
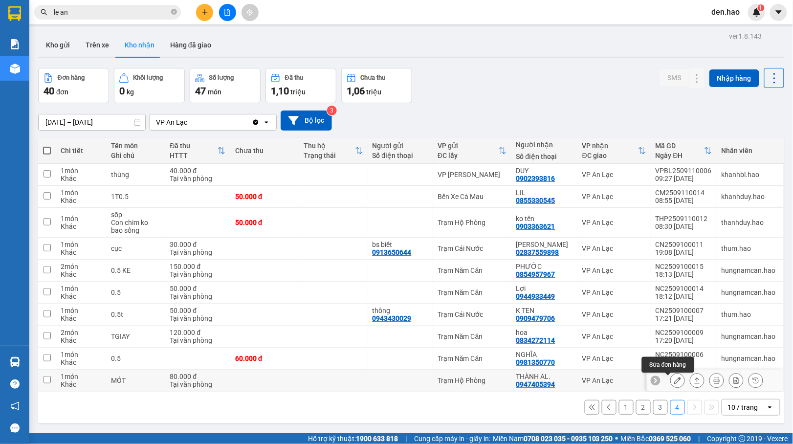
click at [675, 383] on icon at bounding box center [678, 380] width 7 height 7
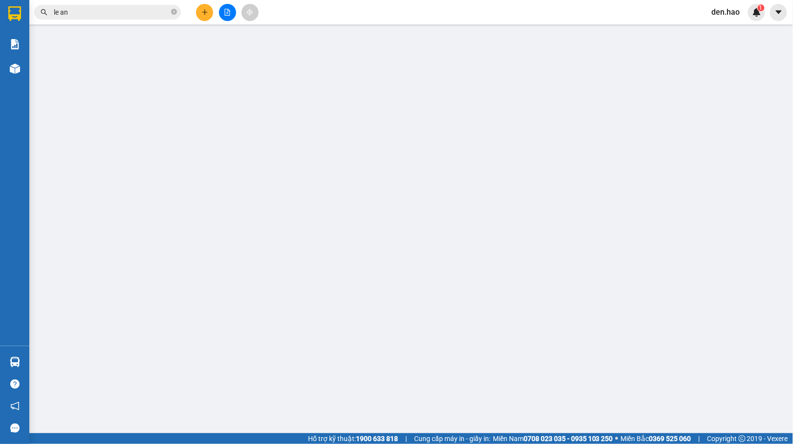
type input "0947405394"
type input "THÀNH AL."
type input "80.000"
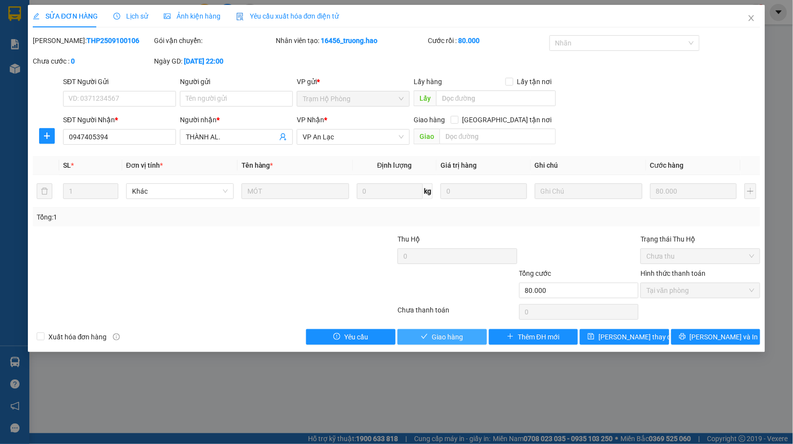
click at [421, 341] on span "check" at bounding box center [424, 337] width 7 height 8
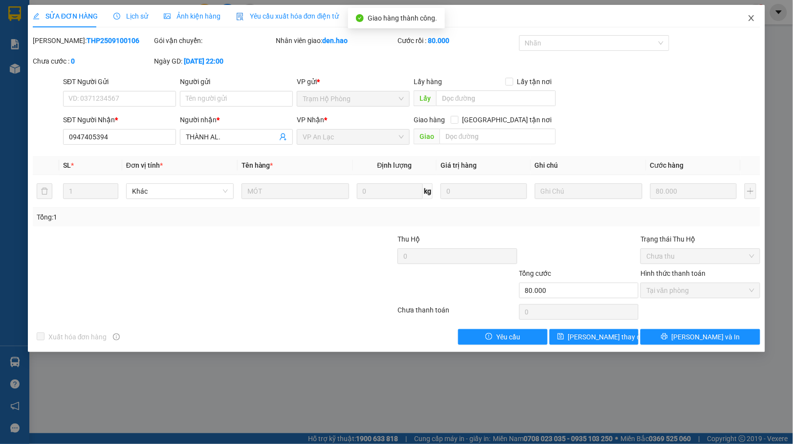
click at [756, 13] on span "Close" at bounding box center [751, 18] width 27 height 27
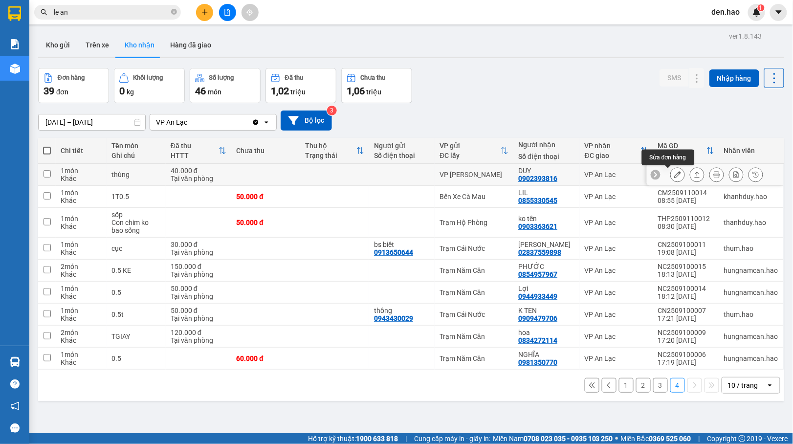
click at [675, 173] on icon at bounding box center [678, 174] width 7 height 7
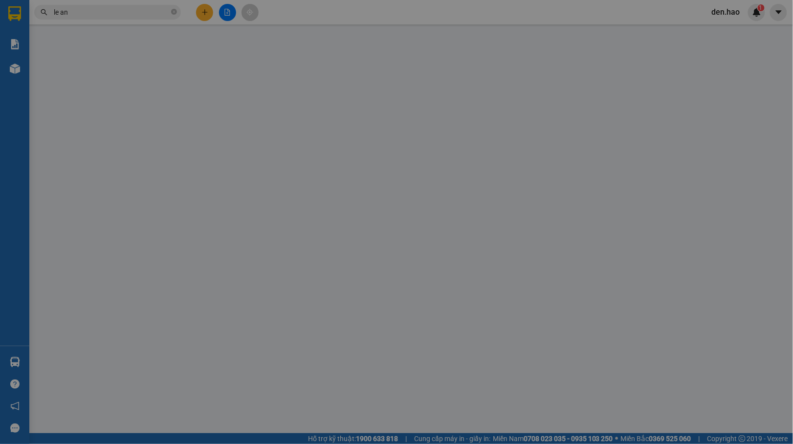
type input "0902393816"
type input "DUY"
type input "40.000"
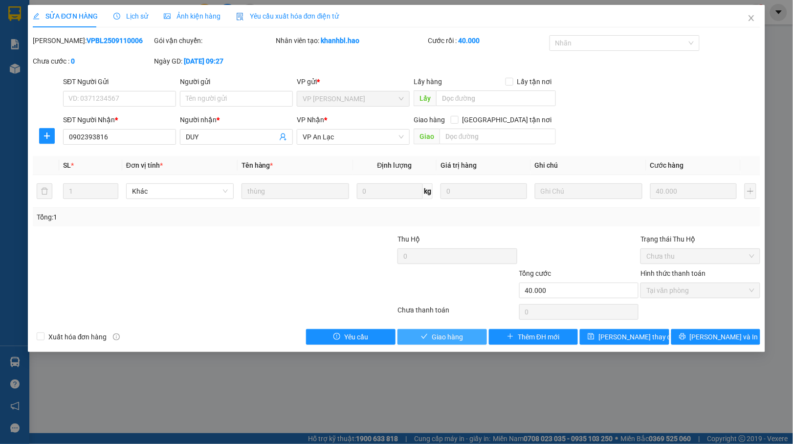
click at [447, 338] on span "Giao hàng" at bounding box center [447, 337] width 31 height 11
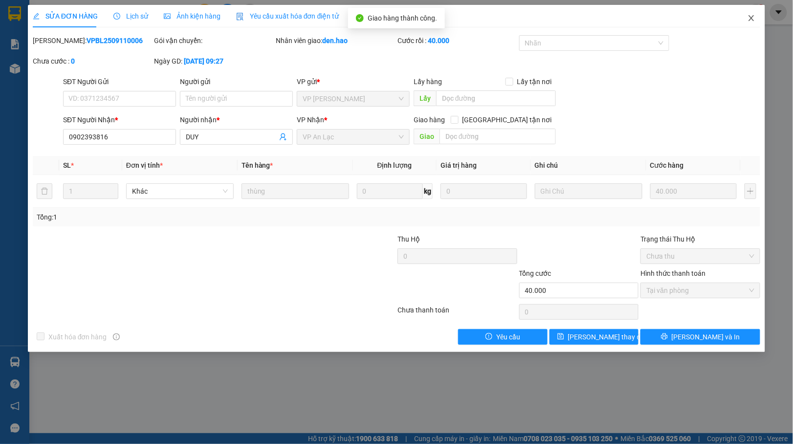
click at [751, 16] on icon "close" at bounding box center [752, 18] width 8 height 8
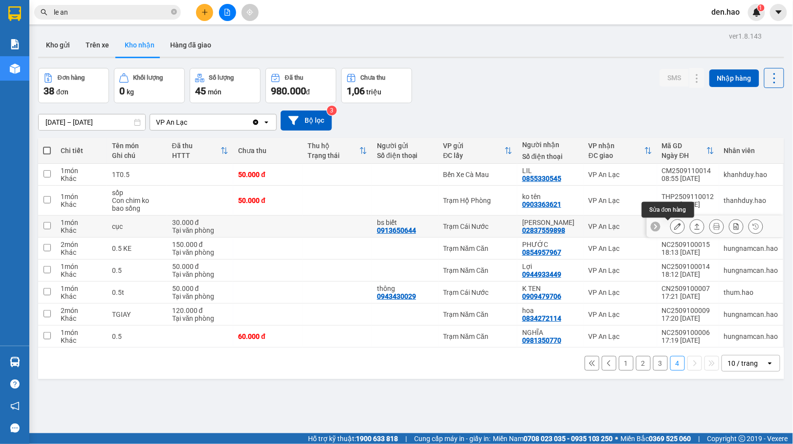
click at [671, 223] on button at bounding box center [678, 226] width 14 height 17
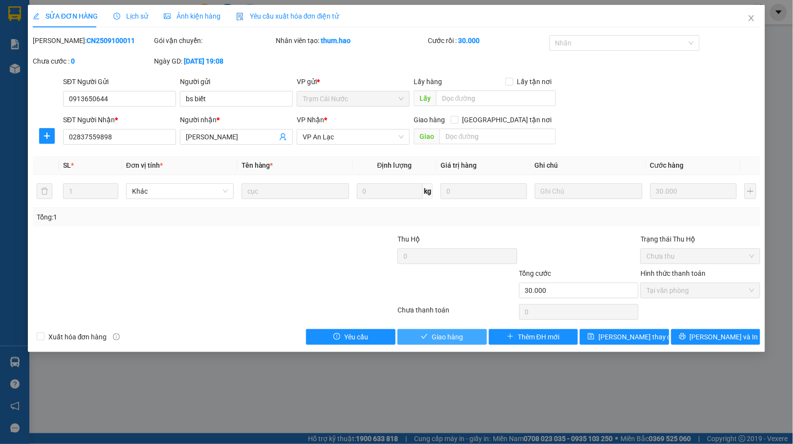
click at [435, 335] on span "Giao hàng" at bounding box center [447, 337] width 31 height 11
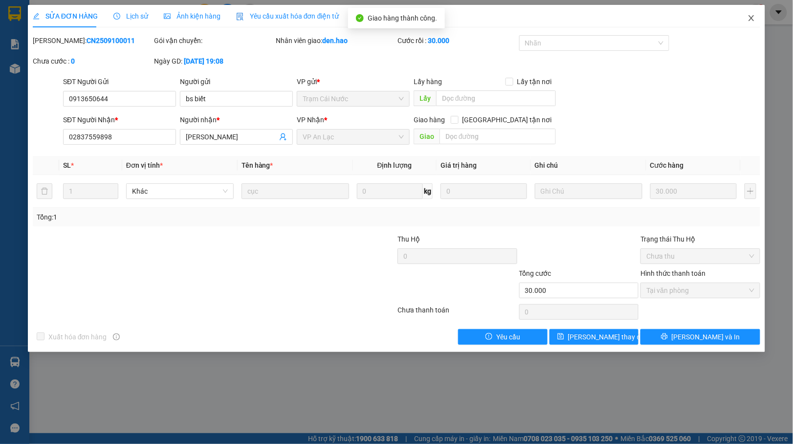
click at [747, 21] on span "Close" at bounding box center [751, 18] width 27 height 27
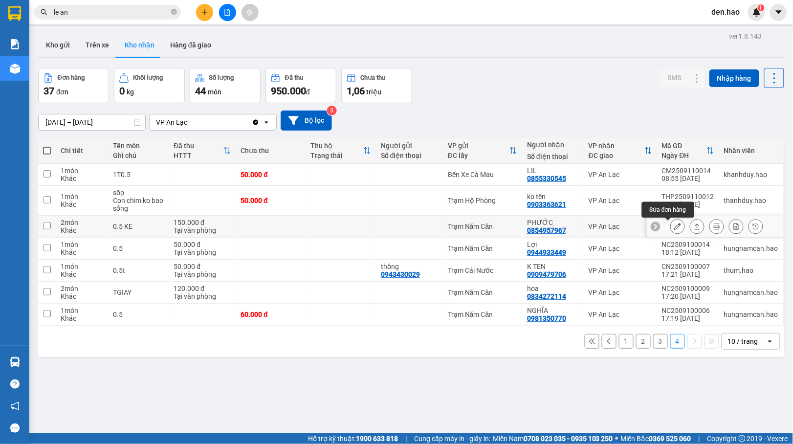
click at [675, 225] on icon at bounding box center [678, 226] width 7 height 7
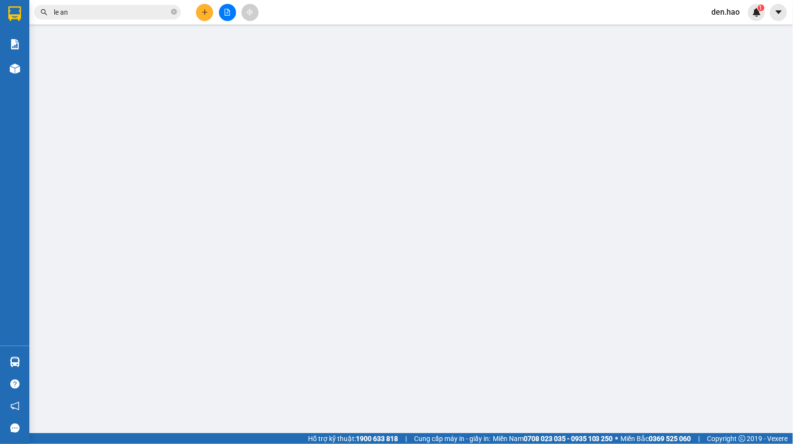
type input "0854957967"
type input "PHƯỚC"
type input "150.000"
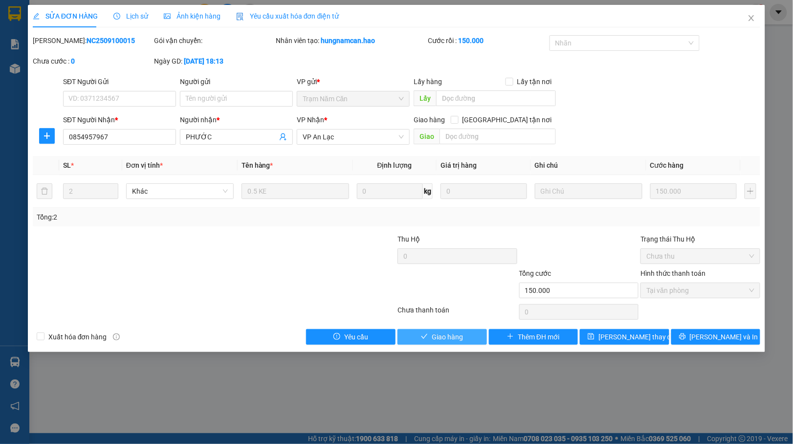
drag, startPoint x: 438, startPoint y: 337, endPoint x: 449, endPoint y: 322, distance: 18.3
click at [438, 337] on span "Giao hàng" at bounding box center [447, 337] width 31 height 11
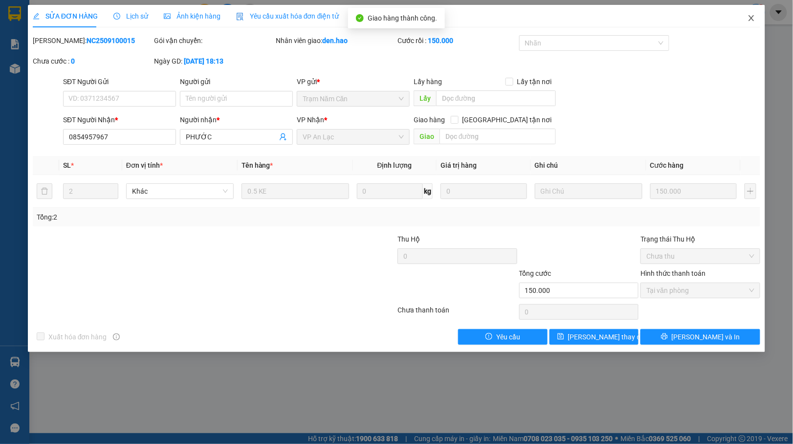
click at [755, 17] on icon "close" at bounding box center [752, 18] width 8 height 8
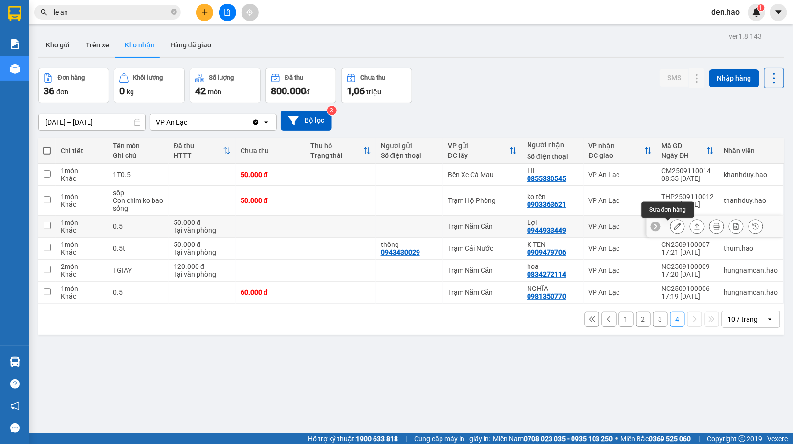
click at [675, 226] on icon at bounding box center [678, 226] width 7 height 7
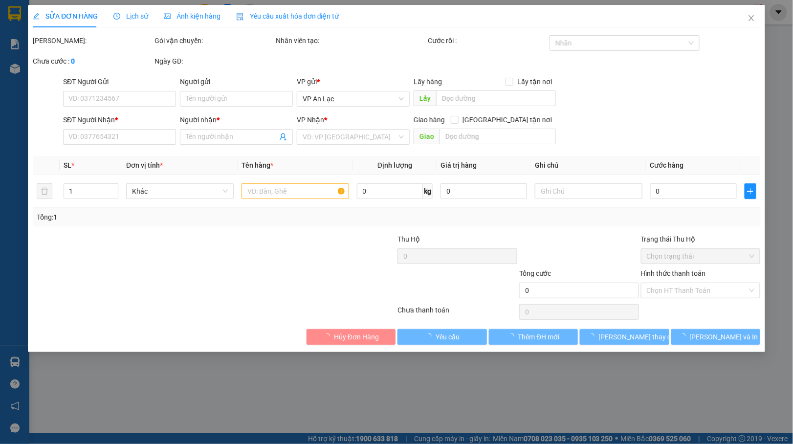
type input "0944933449"
type input "Lợi"
type input "50.000"
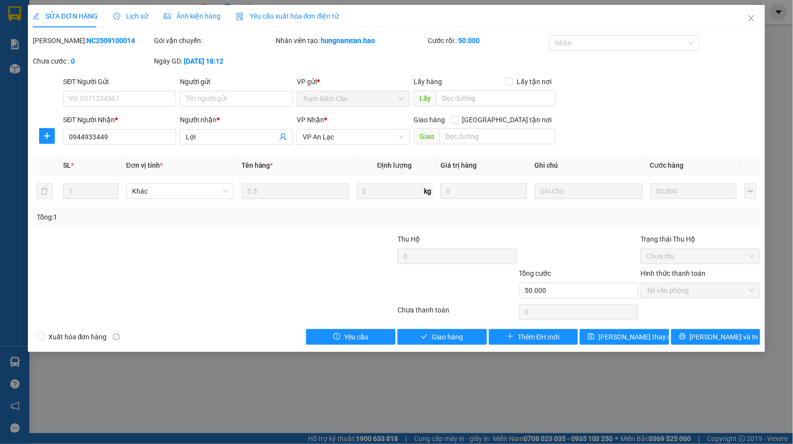
click at [434, 328] on div "Total Paid Fee 50.000 Total UnPaid Fee 0 Cash Collection Total Fee Mã ĐH: NC250…" at bounding box center [397, 190] width 728 height 310
click at [439, 335] on button "Giao hàng" at bounding box center [443, 337] width 90 height 16
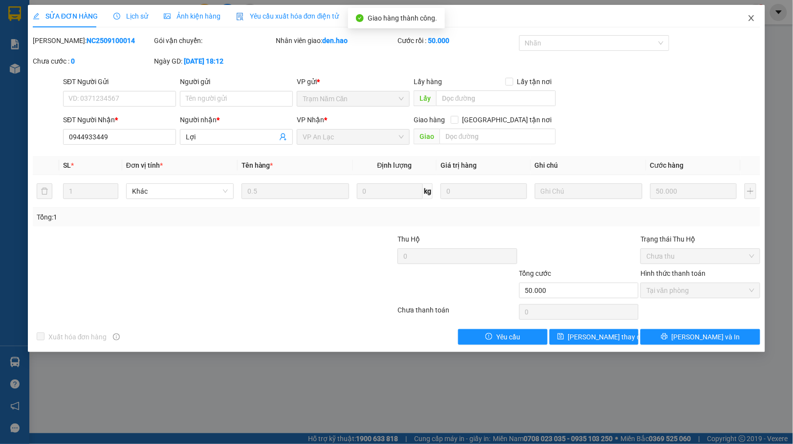
click at [751, 18] on span "Close" at bounding box center [751, 18] width 27 height 27
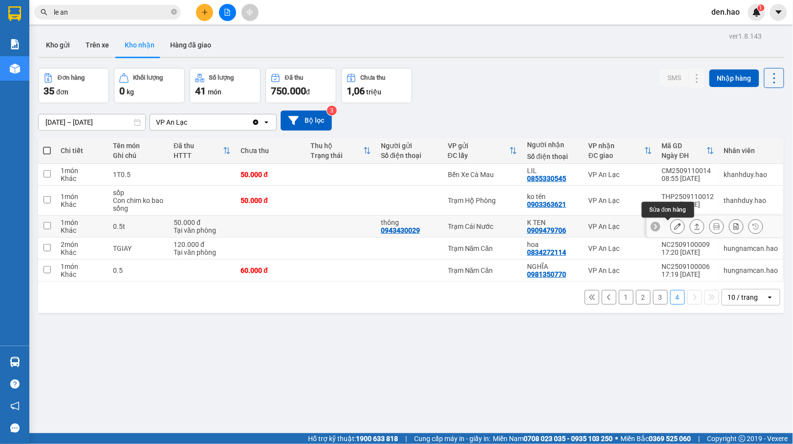
click at [675, 229] on icon at bounding box center [678, 226] width 7 height 7
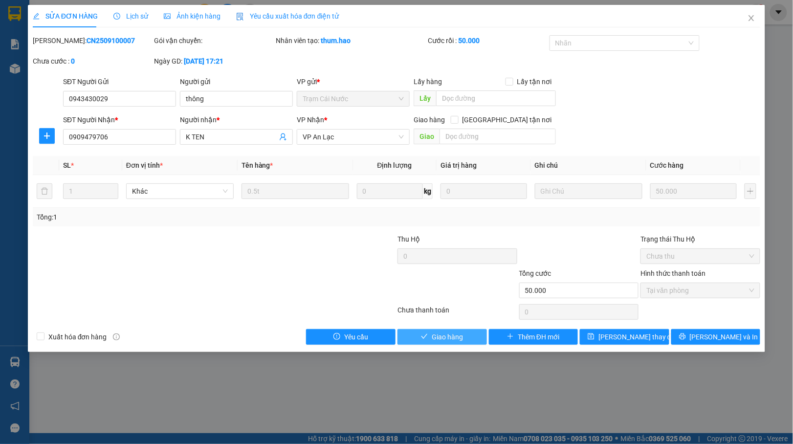
click at [450, 332] on button "Giao hàng" at bounding box center [443, 337] width 90 height 16
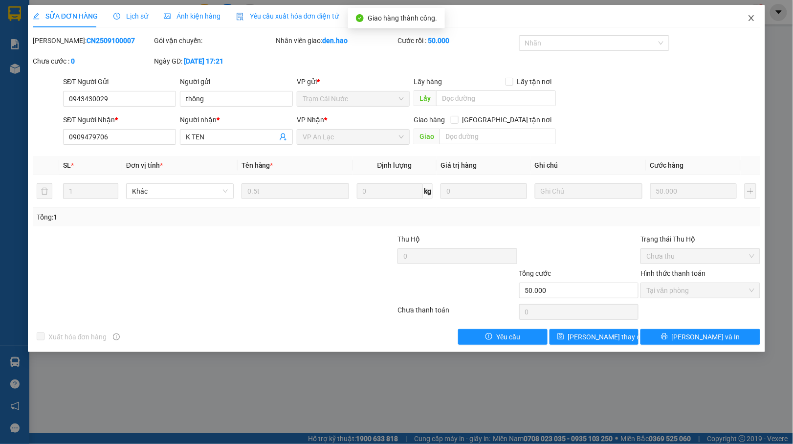
click at [750, 14] on span "Close" at bounding box center [751, 18] width 27 height 27
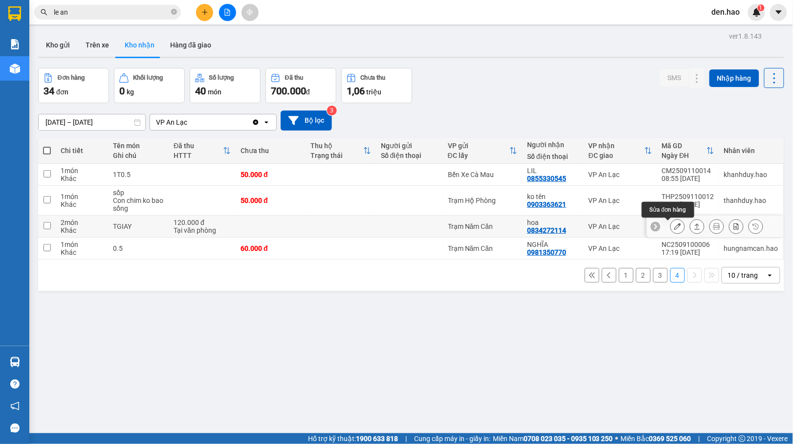
click at [671, 227] on button at bounding box center [678, 226] width 14 height 17
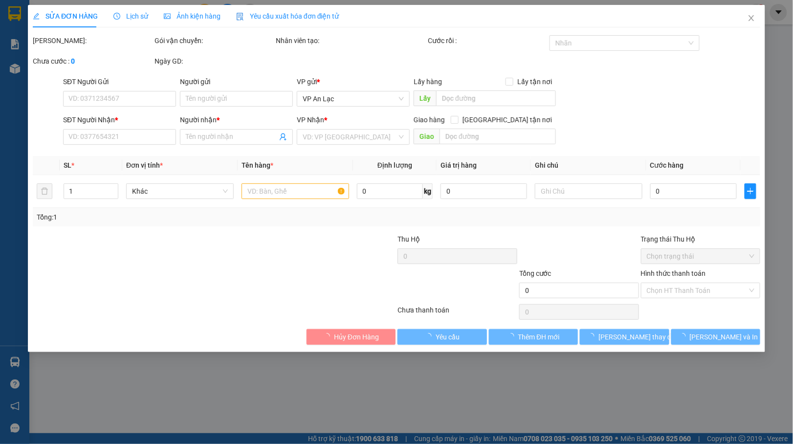
type input "0834272114"
type input "hoa"
type input "120.000"
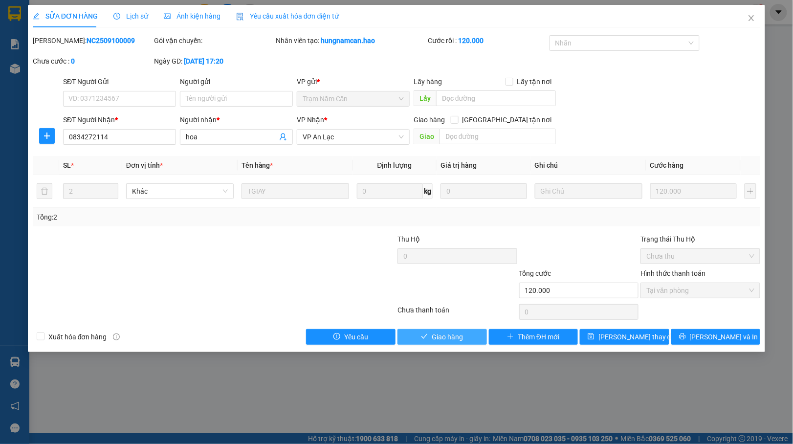
click at [437, 335] on span "Giao hàng" at bounding box center [447, 337] width 31 height 11
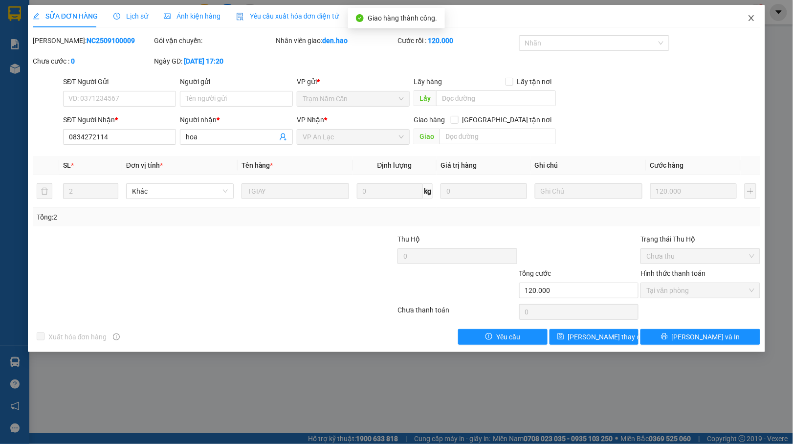
drag, startPoint x: 756, startPoint y: 23, endPoint x: 751, endPoint y: 21, distance: 5.7
click at [756, 22] on span "Close" at bounding box center [751, 18] width 27 height 27
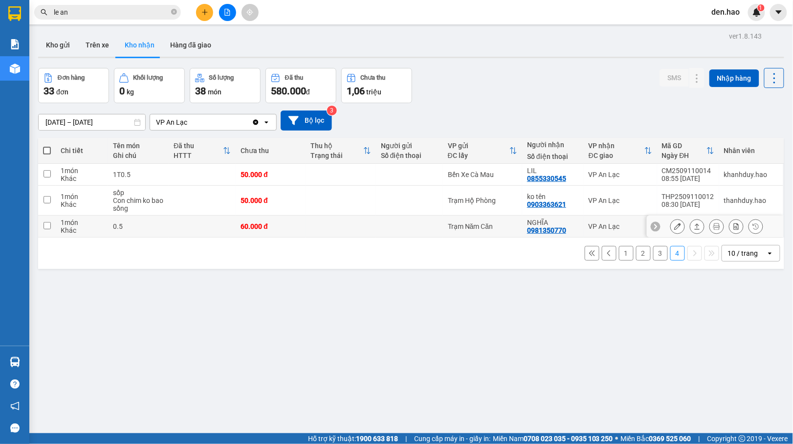
click at [675, 227] on icon at bounding box center [678, 226] width 7 height 7
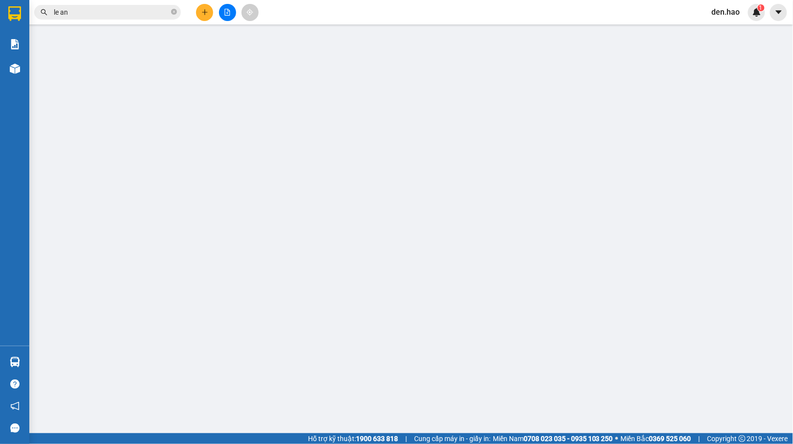
type input "0981350770"
type input "NGHĨA"
type input "60.000"
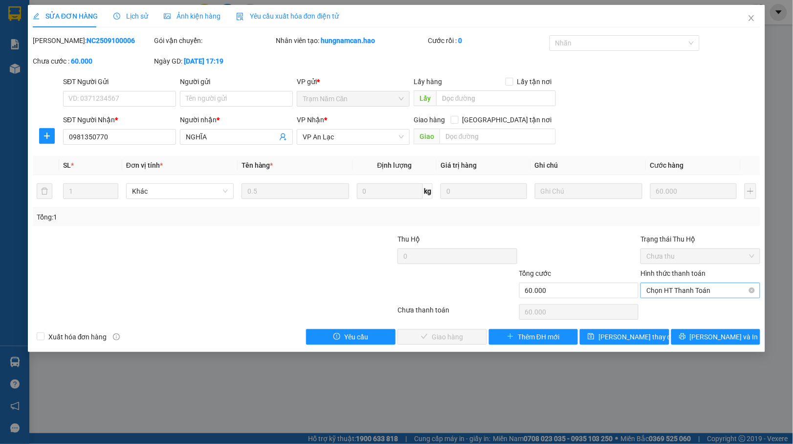
drag, startPoint x: 675, startPoint y: 281, endPoint x: 675, endPoint y: 300, distance: 19.1
click at [675, 288] on div "Hình thức thanh toán Chọn HT Thanh Toán" at bounding box center [701, 285] width 120 height 34
drag, startPoint x: 673, startPoint y: 290, endPoint x: 670, endPoint y: 294, distance: 5.3
click at [672, 292] on span "Chọn HT Thanh Toán" at bounding box center [701, 290] width 108 height 15
drag, startPoint x: 661, startPoint y: 310, endPoint x: 564, endPoint y: 321, distance: 98.0
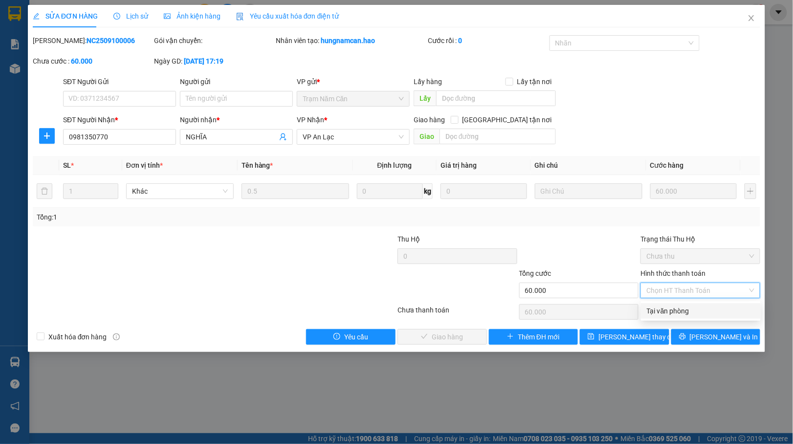
click at [649, 310] on div "Tại văn phòng" at bounding box center [701, 311] width 108 height 11
type input "0"
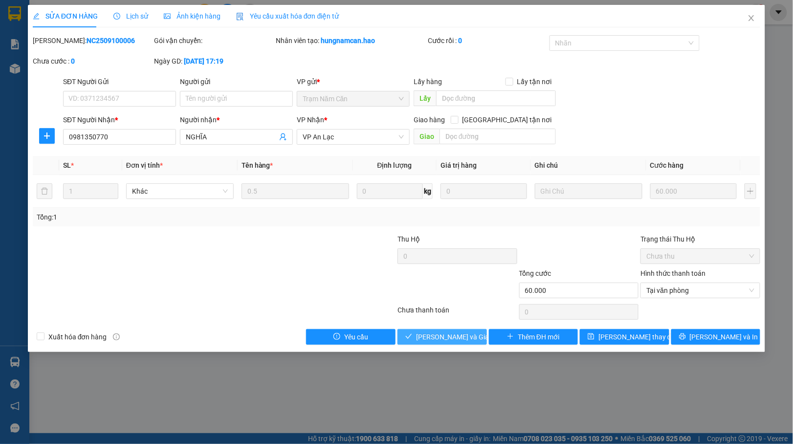
click at [467, 335] on span "[PERSON_NAME] và Giao hàng" at bounding box center [463, 337] width 94 height 11
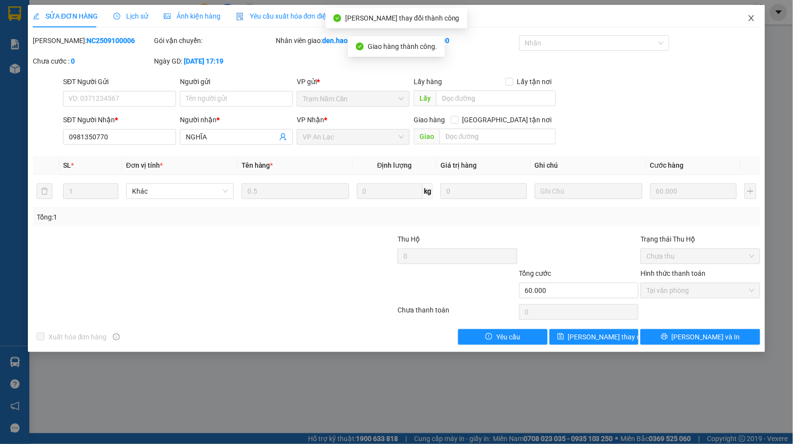
click at [753, 21] on icon "close" at bounding box center [752, 18] width 8 height 8
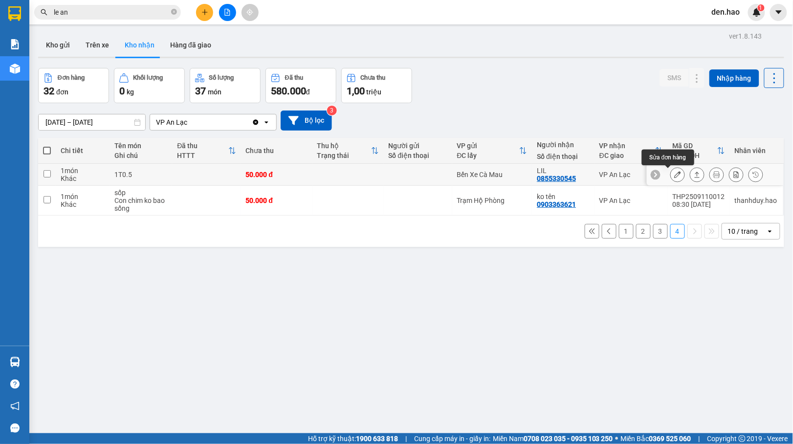
click at [675, 174] on icon at bounding box center [678, 174] width 7 height 7
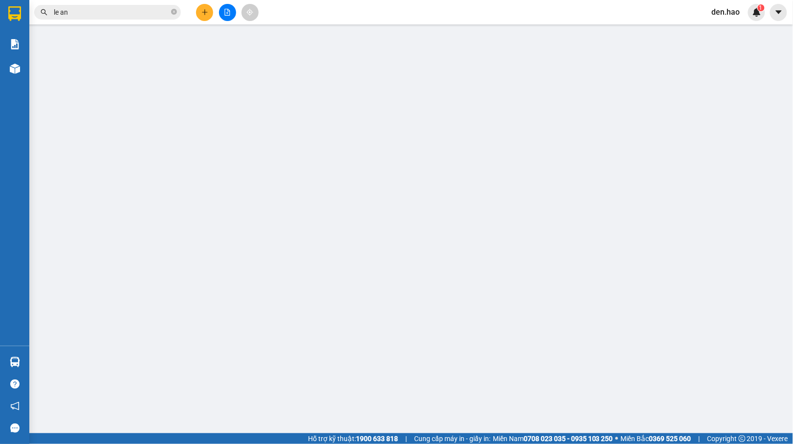
type input "0855330545"
type input "LIL"
type input "50.000"
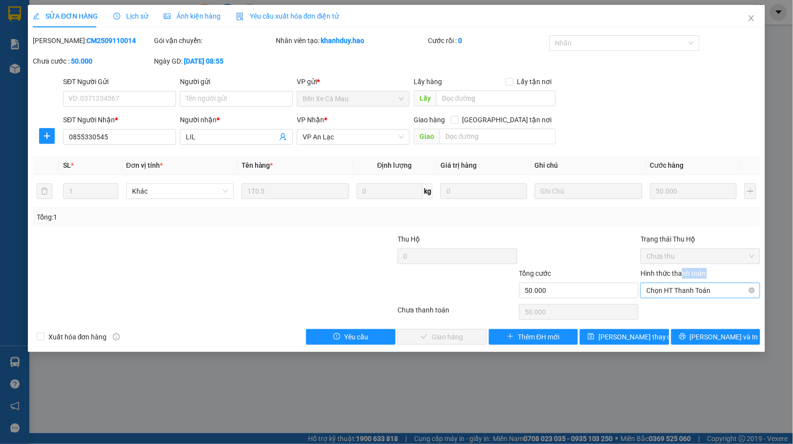
drag, startPoint x: 687, startPoint y: 285, endPoint x: 690, endPoint y: 293, distance: 8.2
click at [687, 288] on div "Hình thức thanh toán Chọn HT Thanh Toán" at bounding box center [701, 285] width 120 height 34
click at [688, 287] on span "Chọn HT Thanh Toán" at bounding box center [701, 290] width 108 height 15
click at [672, 309] on div "Tại văn phòng" at bounding box center [701, 311] width 108 height 11
type input "0"
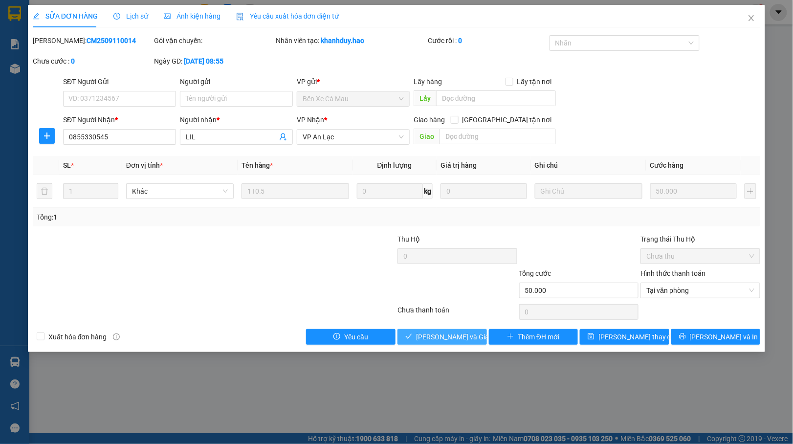
drag, startPoint x: 452, startPoint y: 337, endPoint x: 579, endPoint y: 196, distance: 189.8
click at [454, 335] on span "[PERSON_NAME] và Giao hàng" at bounding box center [463, 337] width 94 height 11
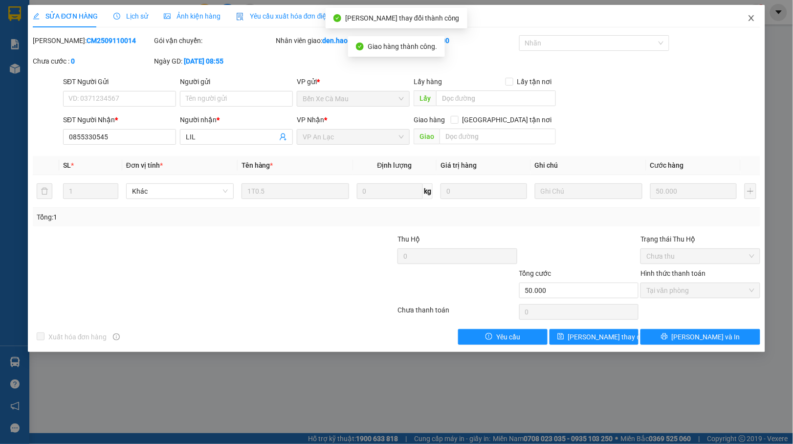
click at [748, 16] on icon "close" at bounding box center [752, 18] width 8 height 8
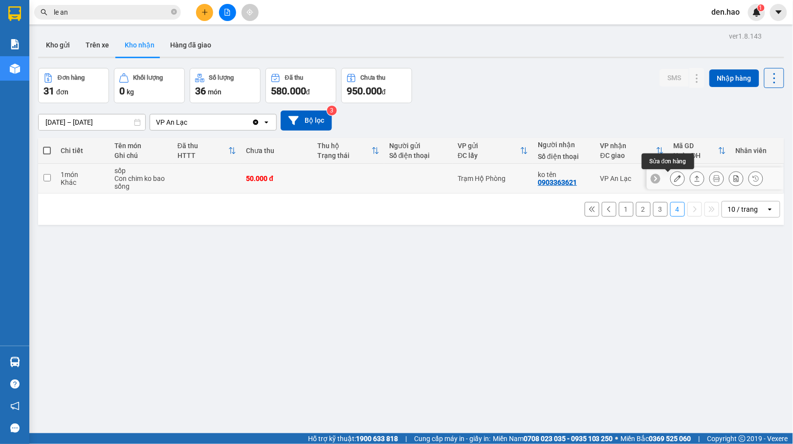
click at [675, 179] on icon at bounding box center [678, 178] width 7 height 7
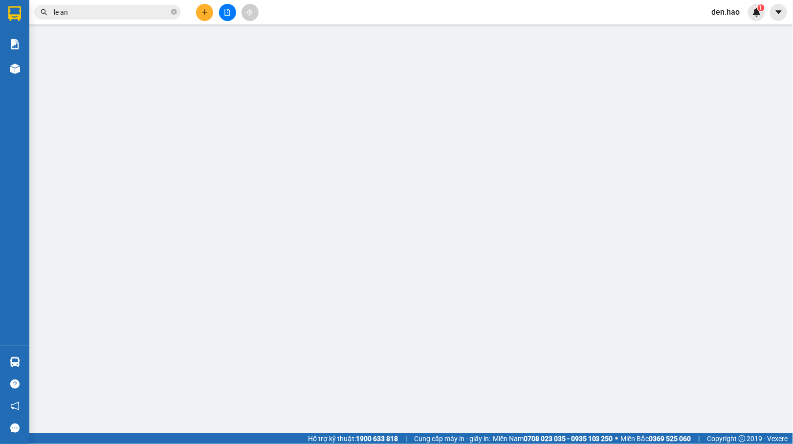
type input "0903363621"
type input "ko tên"
type input "50.000"
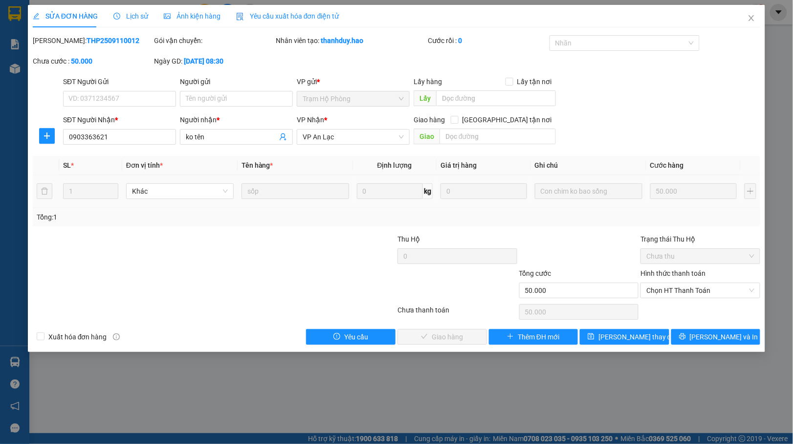
click at [662, 283] on div "Hình thức thanh toán" at bounding box center [701, 275] width 120 height 15
drag, startPoint x: 655, startPoint y: 290, endPoint x: 653, endPoint y: 300, distance: 10.5
click at [654, 289] on span "Chọn HT Thanh Toán" at bounding box center [701, 290] width 108 height 15
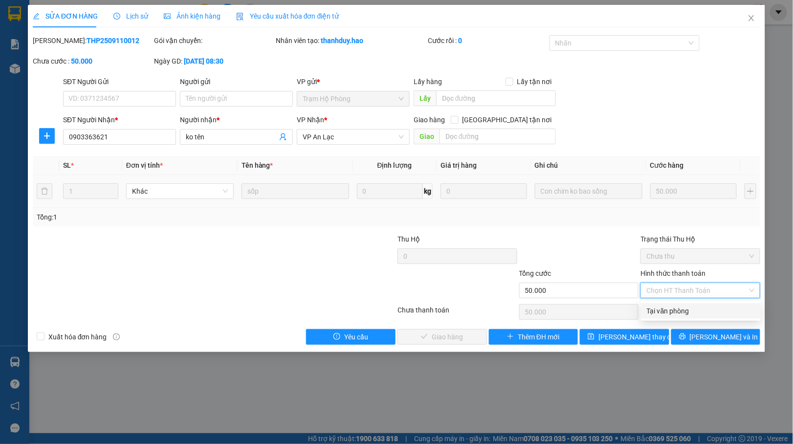
click at [653, 303] on div "Tại văn phòng" at bounding box center [701, 311] width 120 height 16
type input "0"
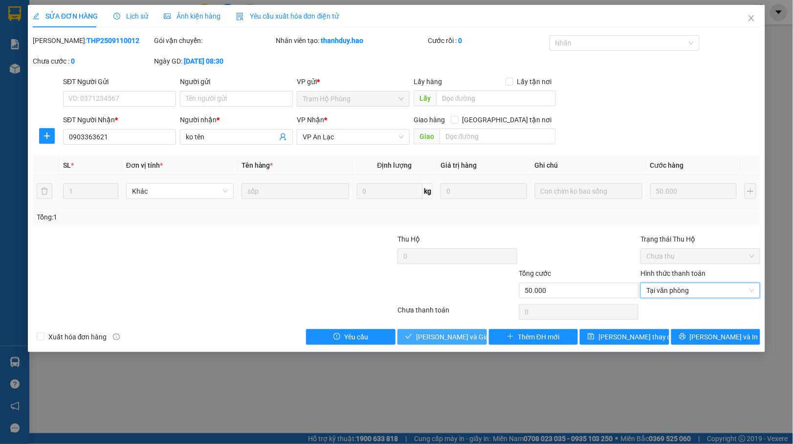
drag, startPoint x: 450, startPoint y: 339, endPoint x: 516, endPoint y: 270, distance: 94.8
click at [450, 339] on span "[PERSON_NAME] và Giao hàng" at bounding box center [463, 337] width 94 height 11
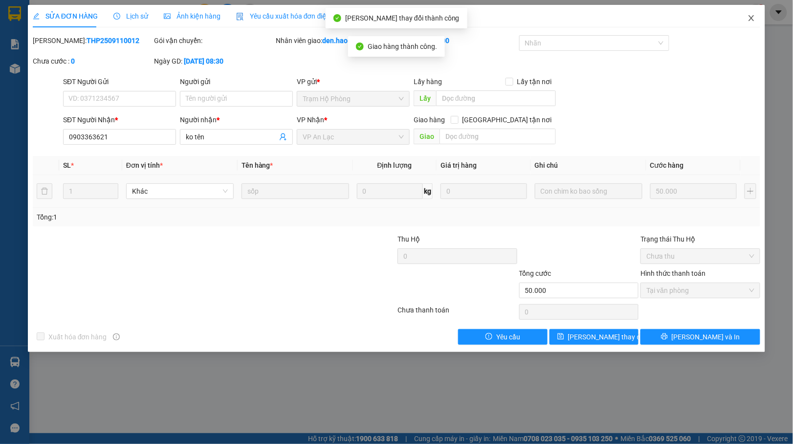
click at [754, 18] on icon "close" at bounding box center [752, 18] width 8 height 8
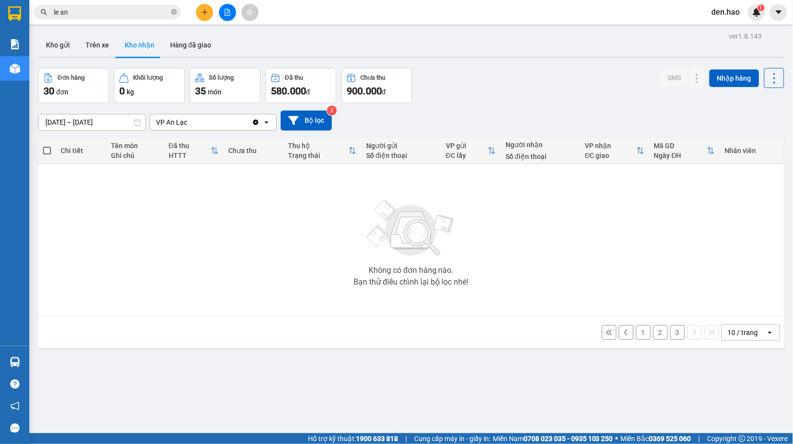
click at [660, 329] on div "1 2 3 10 / trang open" at bounding box center [411, 332] width 739 height 17
click at [671, 331] on button "3" at bounding box center [678, 332] width 15 height 15
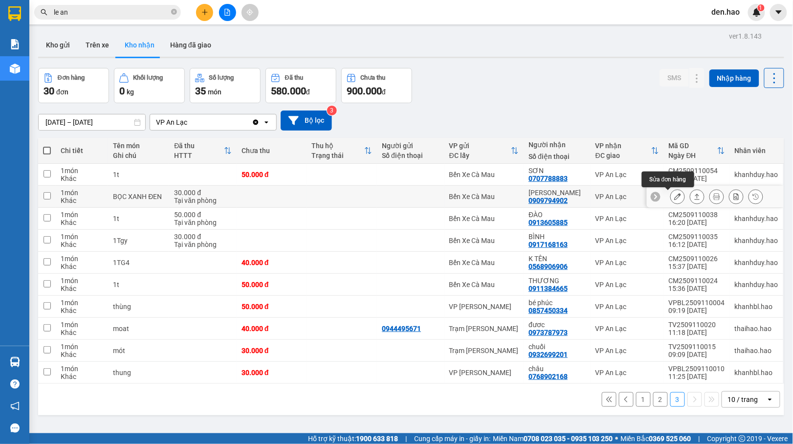
click at [675, 198] on icon at bounding box center [678, 196] width 7 height 7
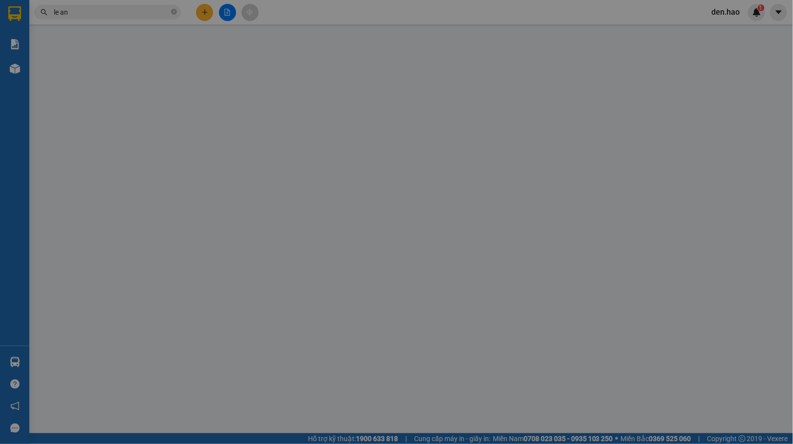
type input "0909794902"
type input "KIM OANH"
type input "30.000"
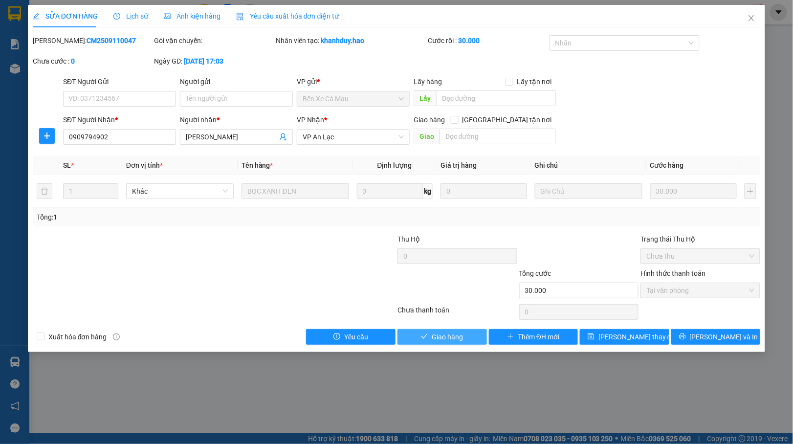
click at [456, 337] on span "Giao hàng" at bounding box center [447, 337] width 31 height 11
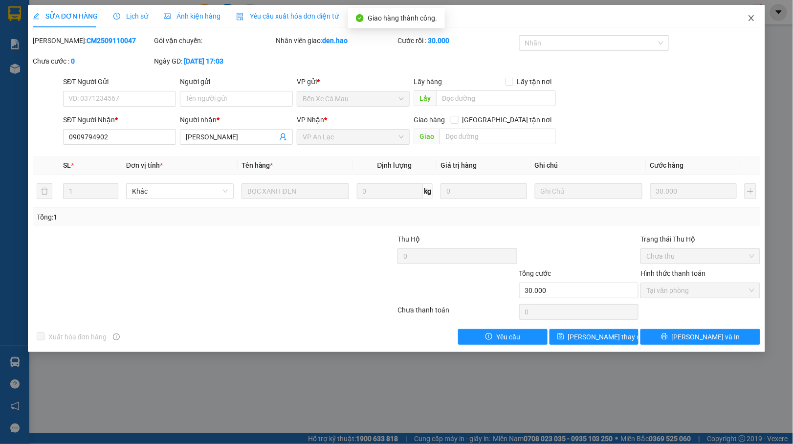
click at [750, 16] on icon "close" at bounding box center [752, 18] width 8 height 8
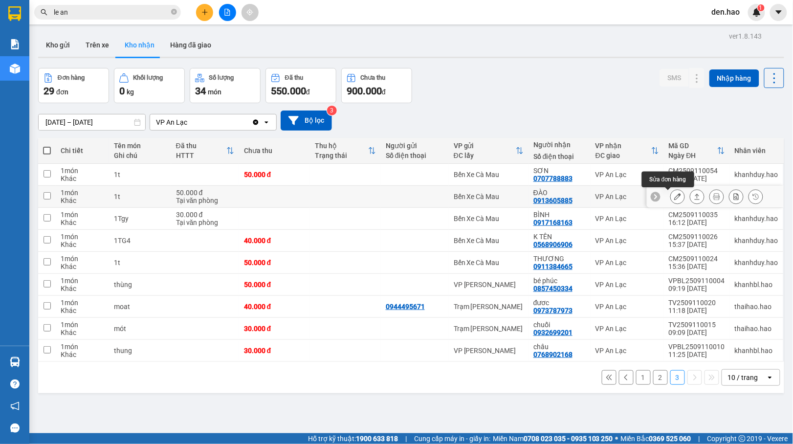
click at [675, 196] on icon at bounding box center [678, 196] width 7 height 7
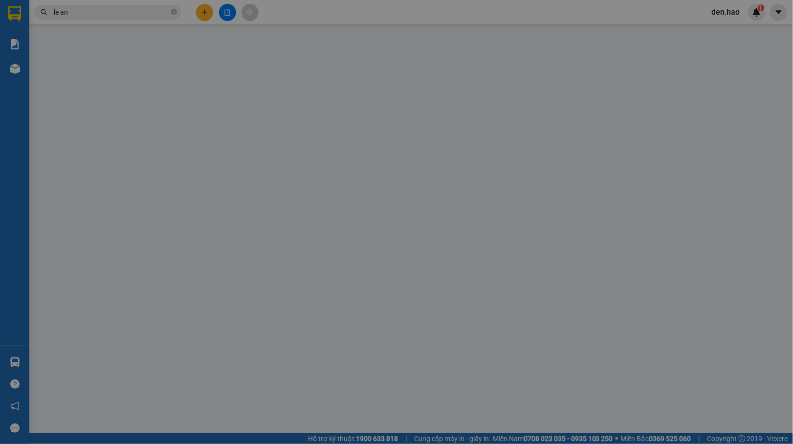
type input "0913605885"
type input "ĐÀO"
type input "50.000"
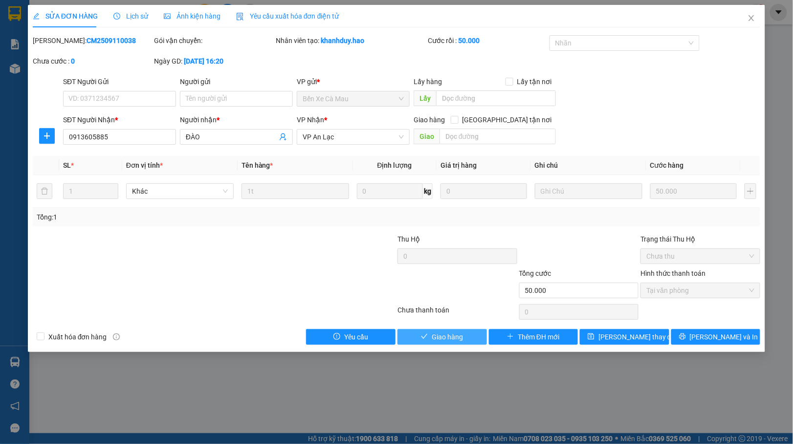
drag, startPoint x: 464, startPoint y: 331, endPoint x: 539, endPoint y: 269, distance: 97.6
click at [463, 332] on button "Giao hàng" at bounding box center [443, 337] width 90 height 16
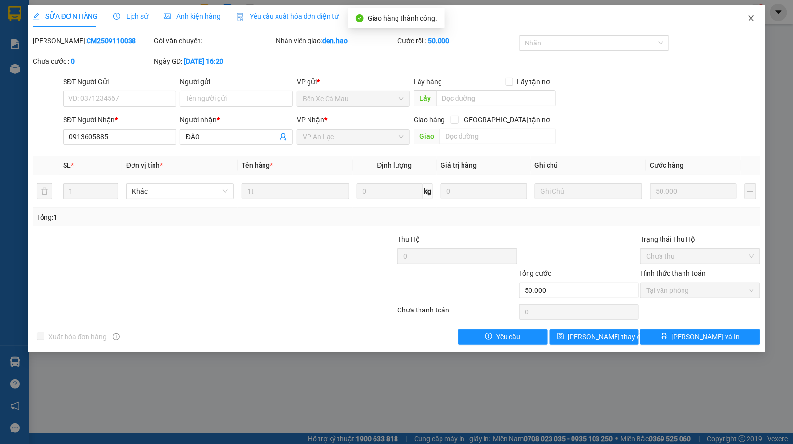
click at [752, 20] on icon "close" at bounding box center [751, 18] width 5 height 6
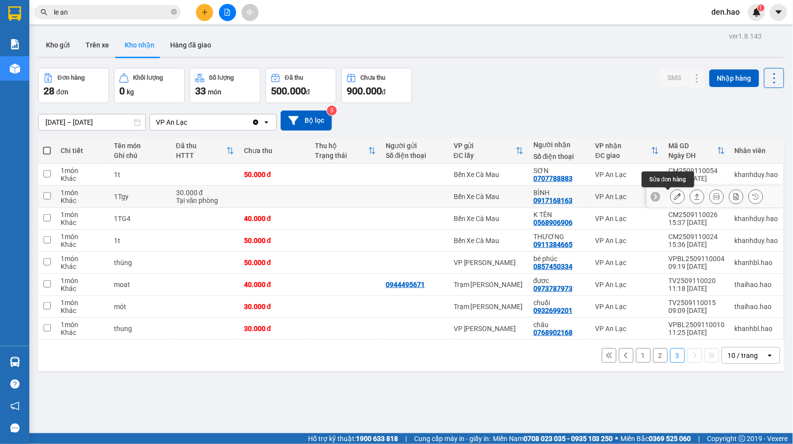
click at [675, 194] on icon at bounding box center [678, 196] width 7 height 7
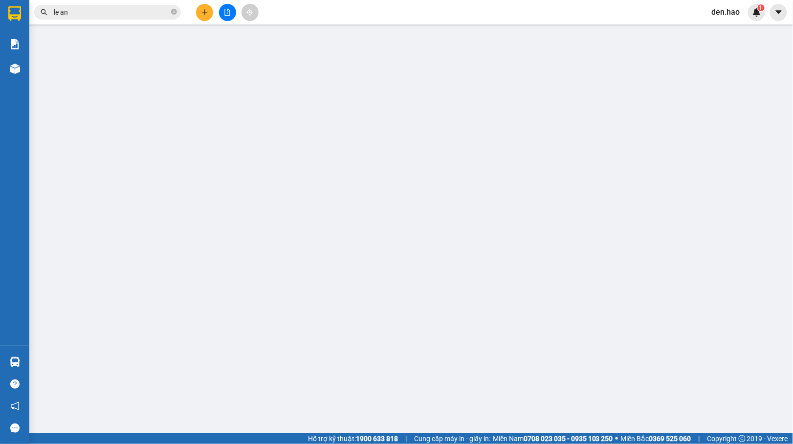
type input "0917168163"
type input "BÌNH"
type input "30.000"
type input "0"
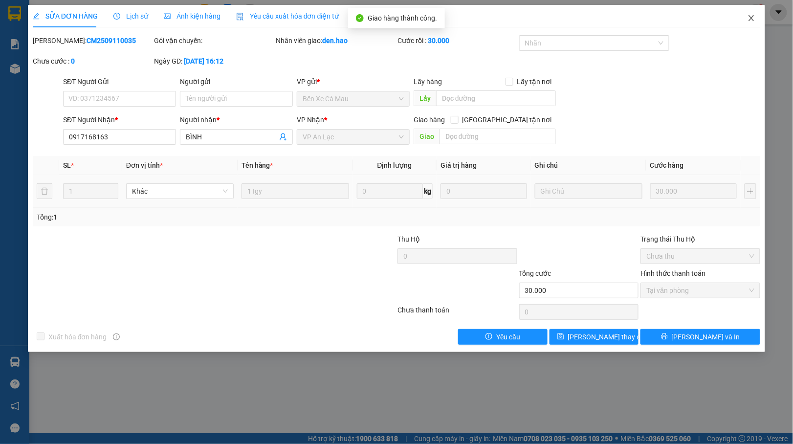
click at [750, 16] on icon "close" at bounding box center [752, 18] width 8 height 8
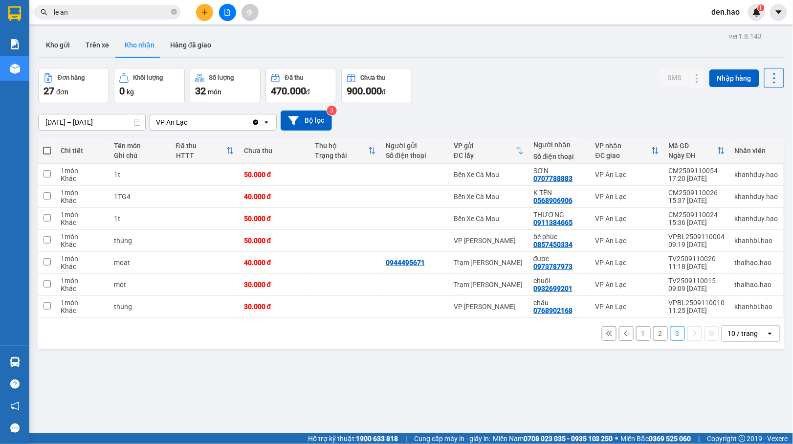
click at [653, 334] on button "2" at bounding box center [660, 333] width 15 height 15
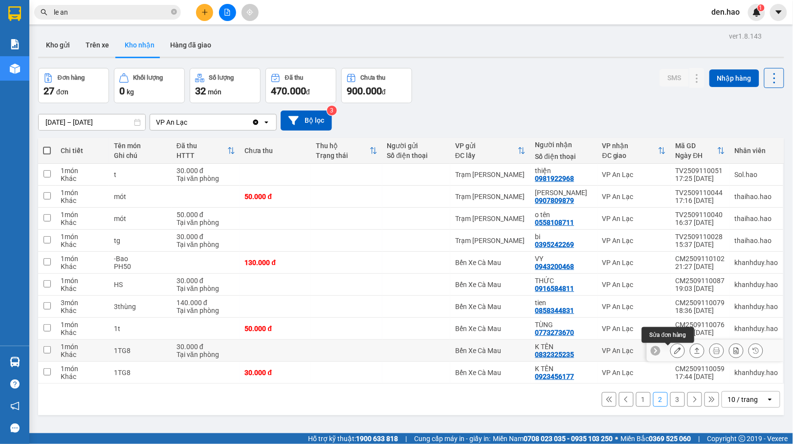
click at [675, 351] on icon at bounding box center [678, 350] width 7 height 7
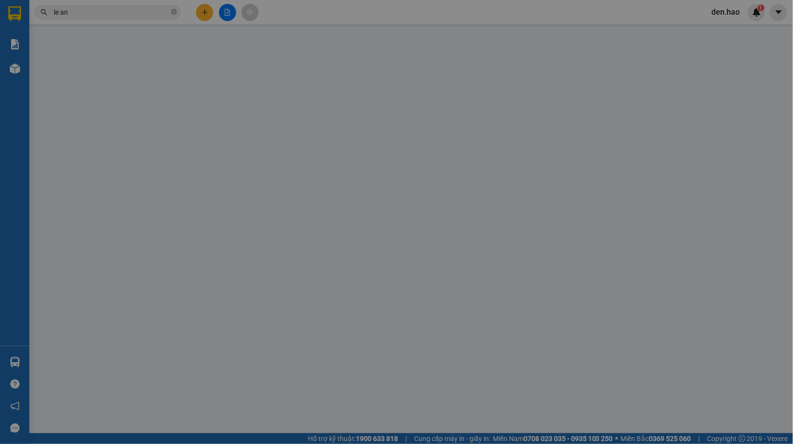
type input "0832325235"
type input "K TÊN"
type input "30.000"
type input "0"
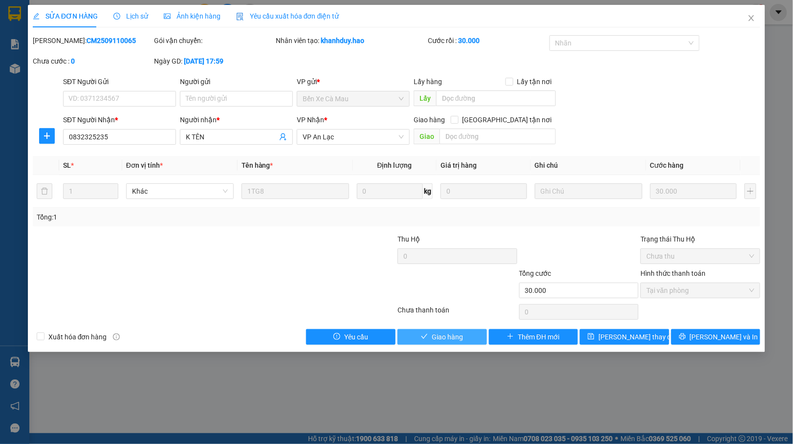
click at [475, 341] on button "Giao hàng" at bounding box center [443, 337] width 90 height 16
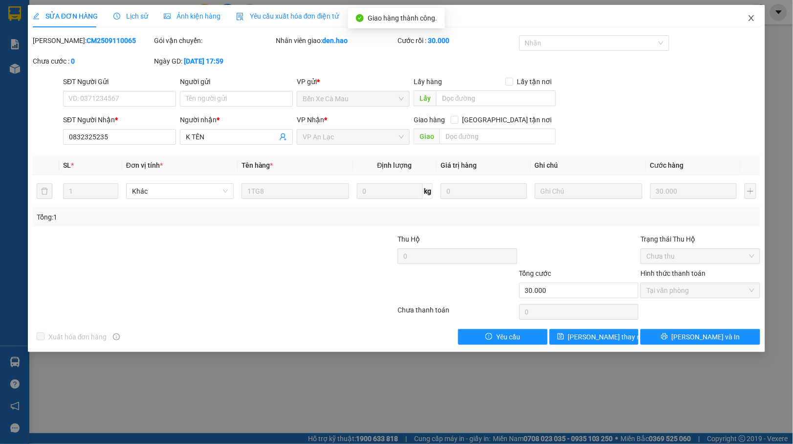
click at [746, 18] on span "Close" at bounding box center [751, 18] width 27 height 27
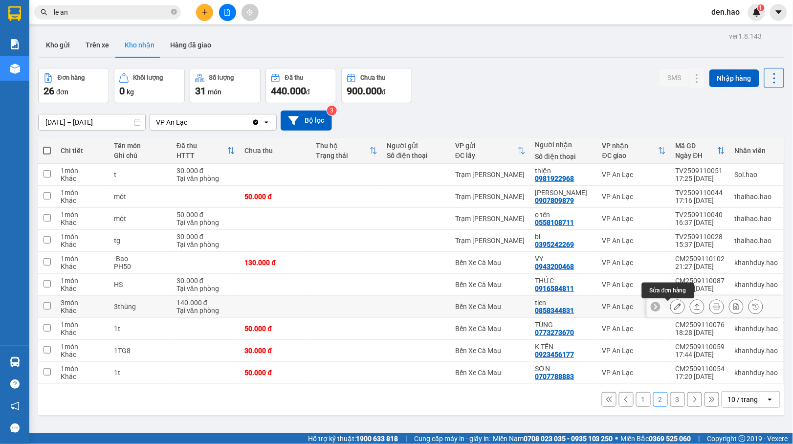
click at [675, 306] on icon at bounding box center [678, 306] width 7 height 7
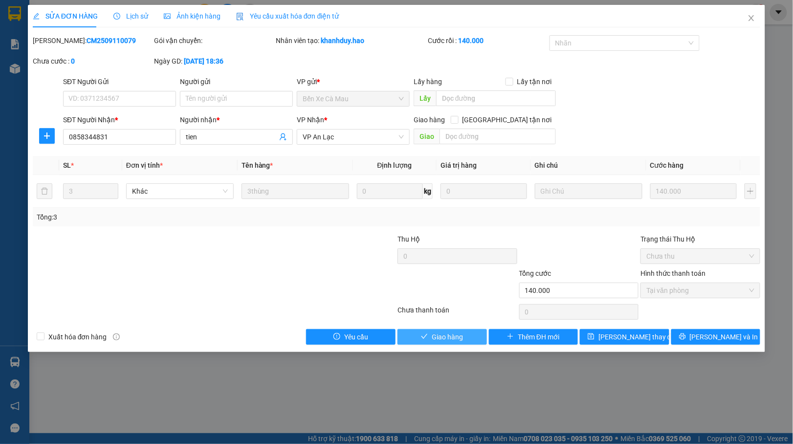
click at [477, 342] on button "Giao hàng" at bounding box center [443, 337] width 90 height 16
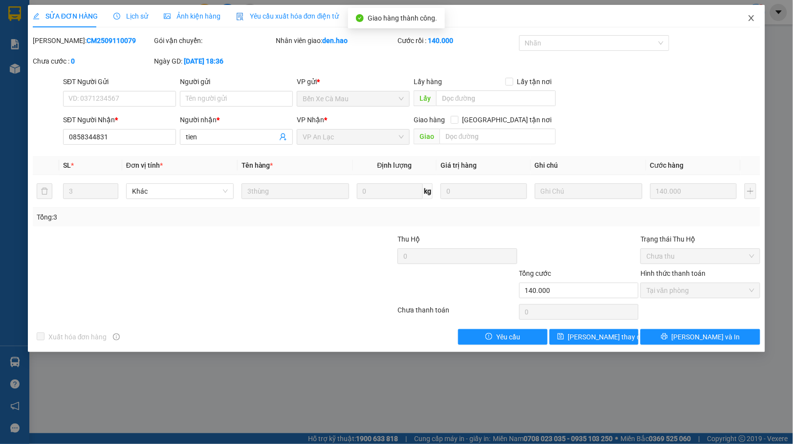
click at [754, 15] on icon "close" at bounding box center [752, 18] width 8 height 8
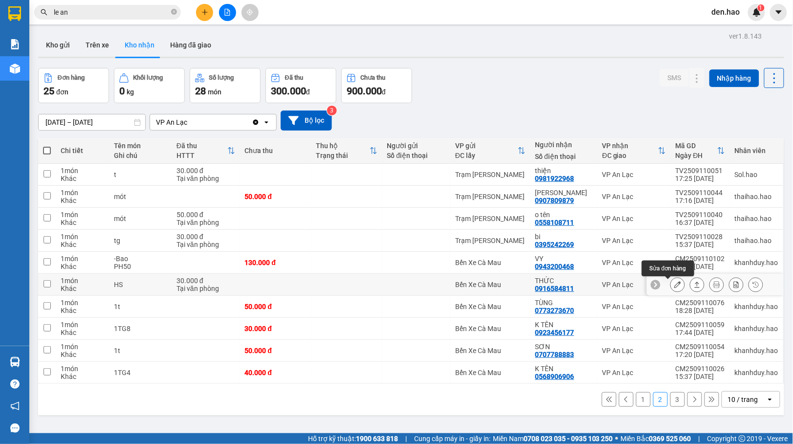
click at [675, 286] on icon at bounding box center [678, 284] width 7 height 7
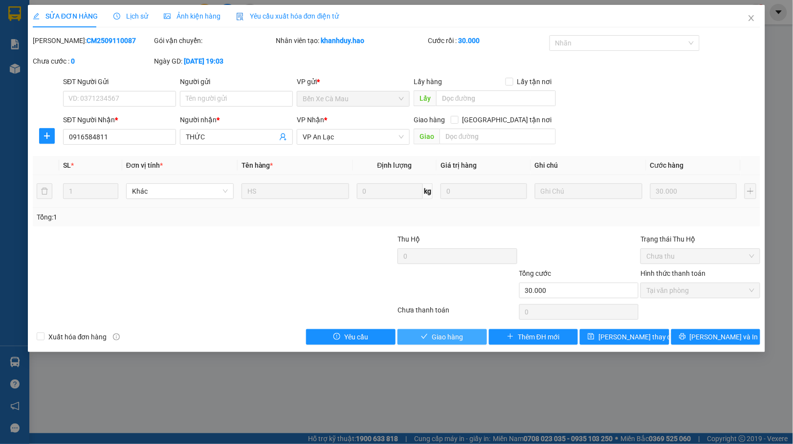
drag, startPoint x: 439, startPoint y: 338, endPoint x: 634, endPoint y: 203, distance: 236.8
click at [441, 336] on span "Giao hàng" at bounding box center [447, 337] width 31 height 11
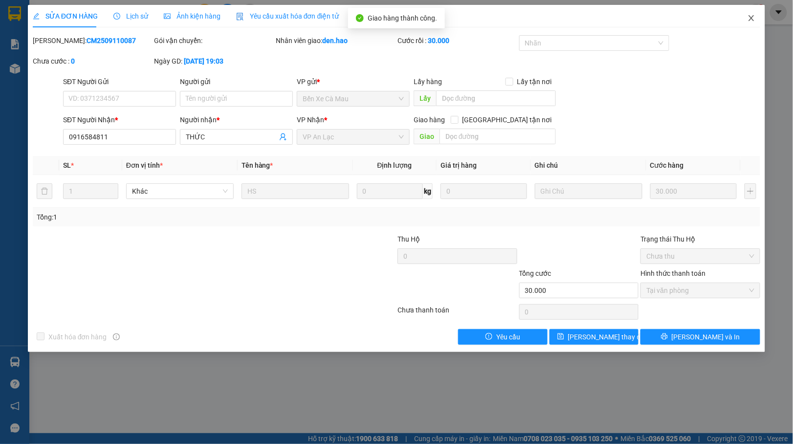
click at [750, 16] on icon "close" at bounding box center [752, 18] width 8 height 8
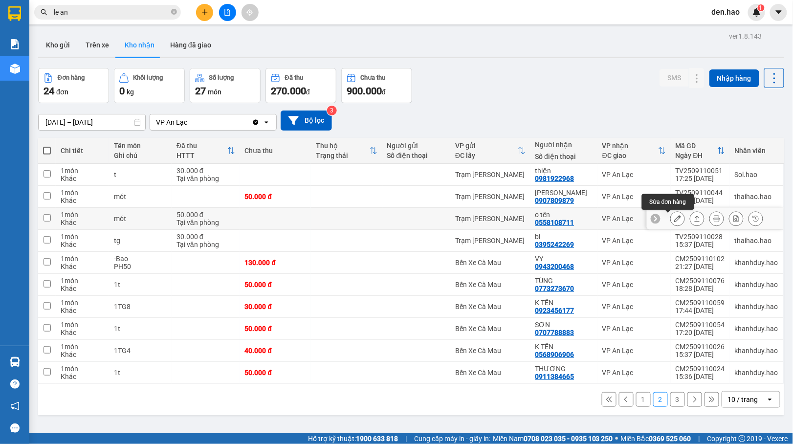
click at [675, 222] on icon at bounding box center [678, 218] width 7 height 7
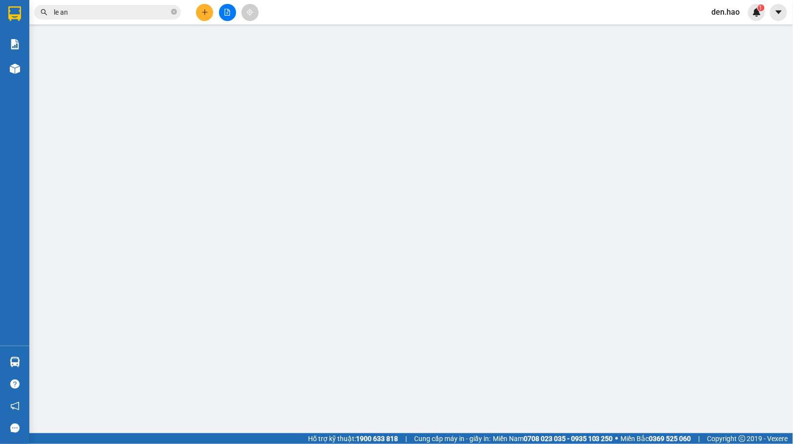
type input "0558108711"
type input "o tên"
type input "50.000"
type input "0"
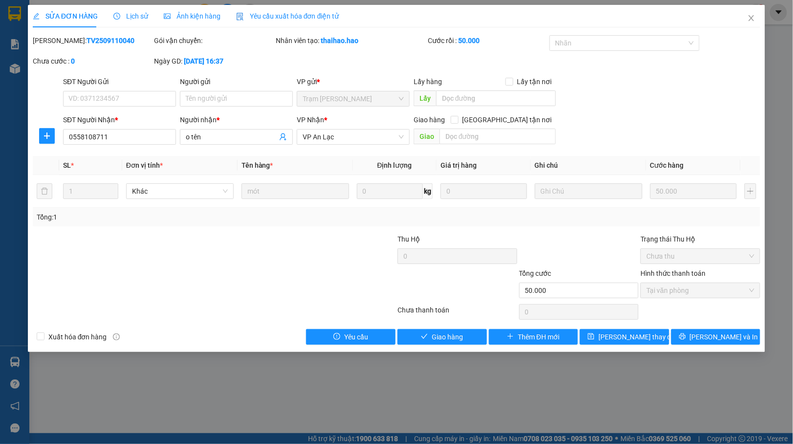
click at [448, 327] on div "Total Paid Fee 50.000 Total UnPaid Fee 0 Cash Collection Total Fee Mã ĐH: TV250…" at bounding box center [397, 190] width 728 height 310
click at [449, 335] on span "Giao hàng" at bounding box center [447, 337] width 31 height 11
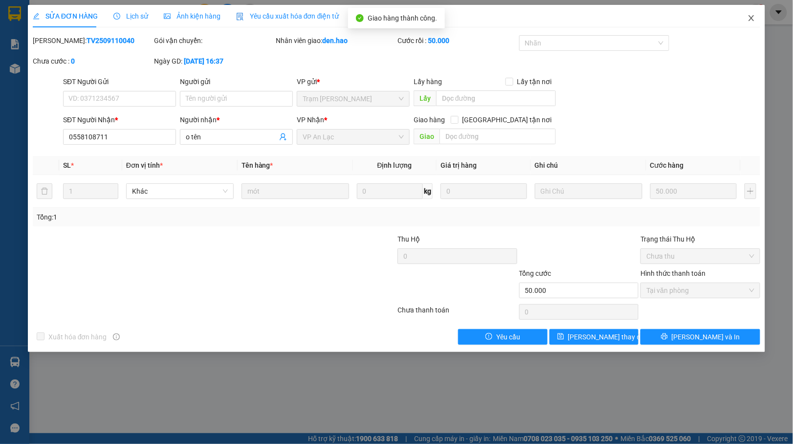
click at [754, 20] on icon "close" at bounding box center [752, 18] width 8 height 8
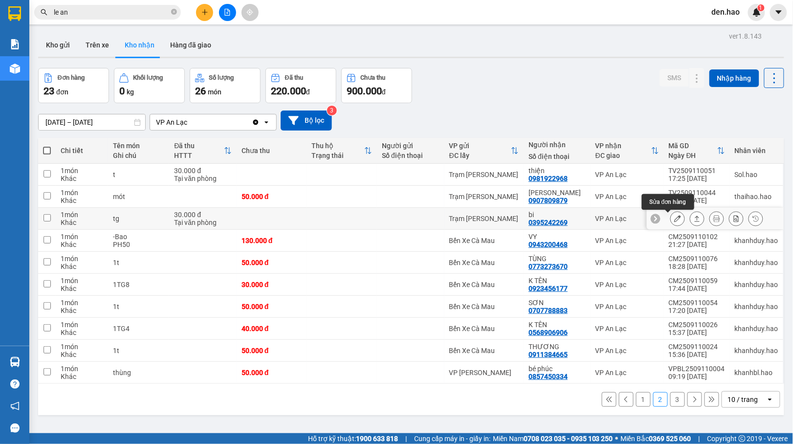
click at [675, 220] on icon at bounding box center [678, 218] width 7 height 7
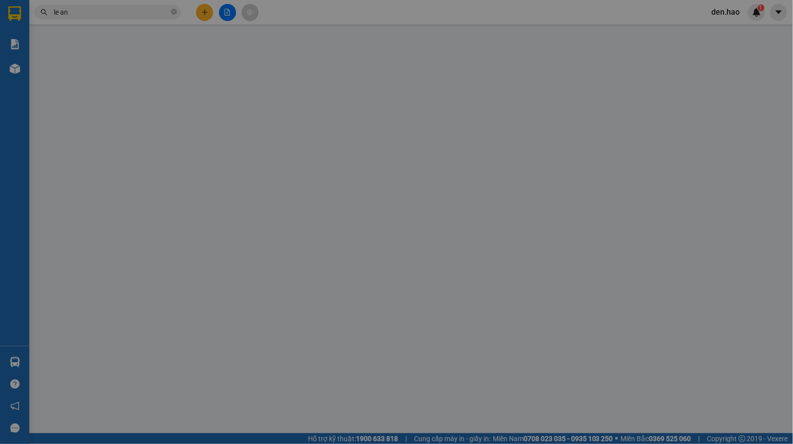
type input "0395242269"
type input "bi"
type input "30.000"
type input "0"
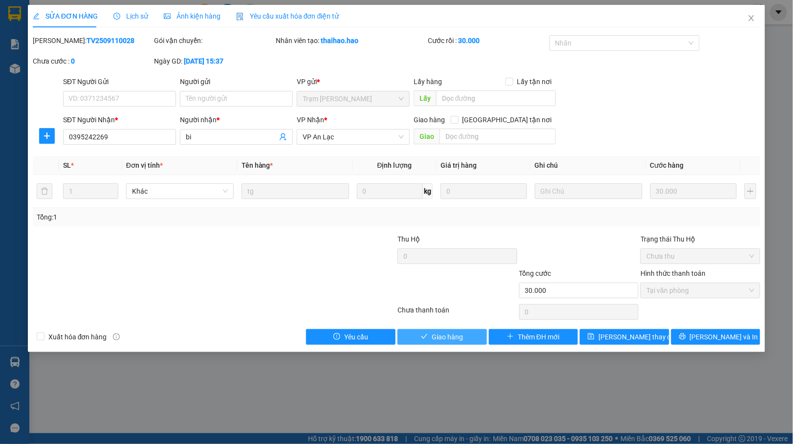
drag, startPoint x: 468, startPoint y: 341, endPoint x: 470, endPoint y: 335, distance: 6.1
click at [468, 340] on button "Giao hàng" at bounding box center [443, 337] width 90 height 16
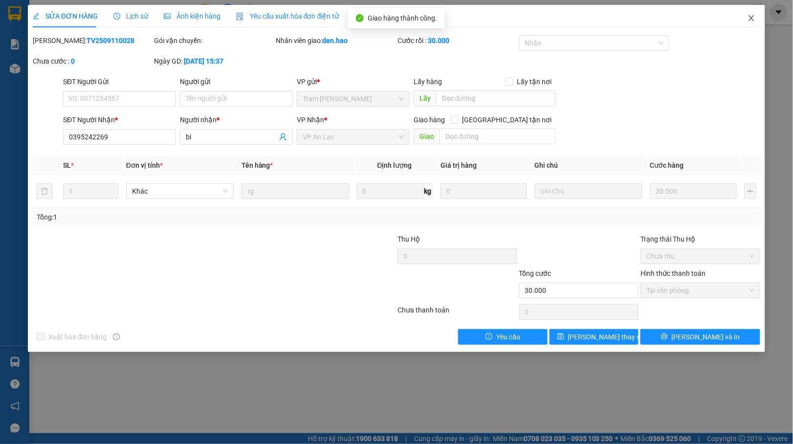
click at [750, 9] on span "Close" at bounding box center [751, 18] width 27 height 27
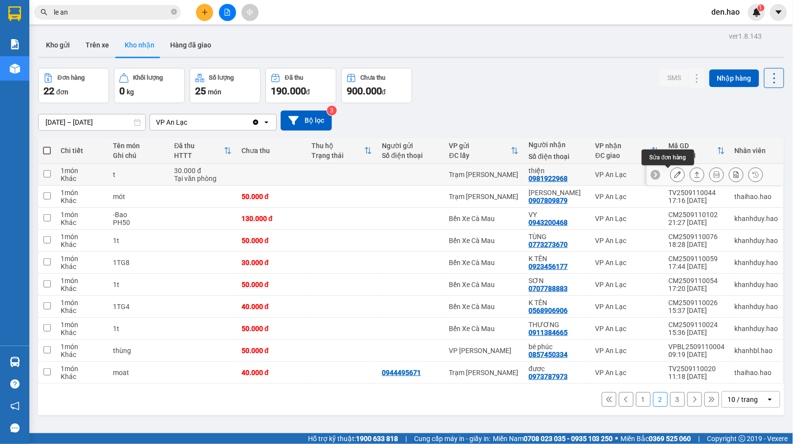
click at [675, 174] on icon at bounding box center [678, 174] width 7 height 7
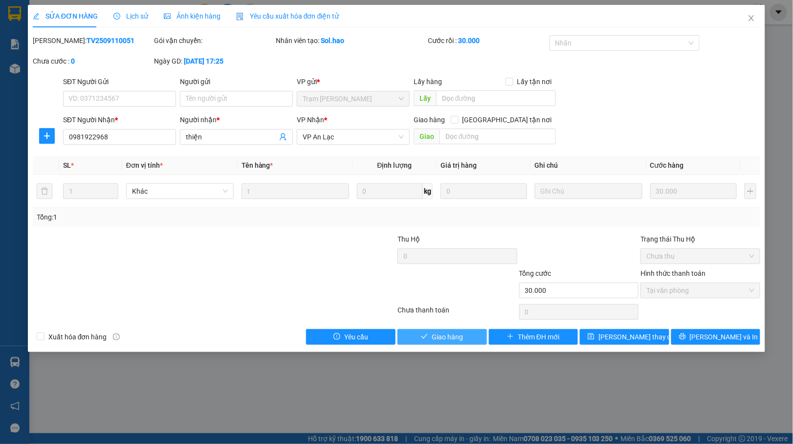
click at [432, 342] on span "Giao hàng" at bounding box center [447, 337] width 31 height 11
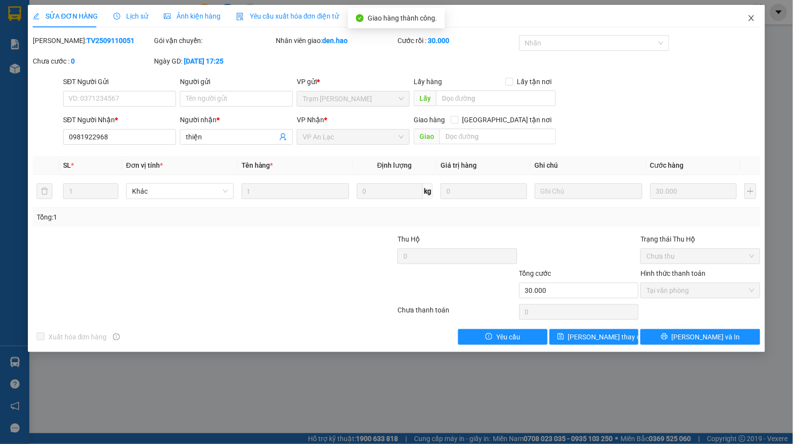
click at [754, 23] on span "Close" at bounding box center [751, 18] width 27 height 27
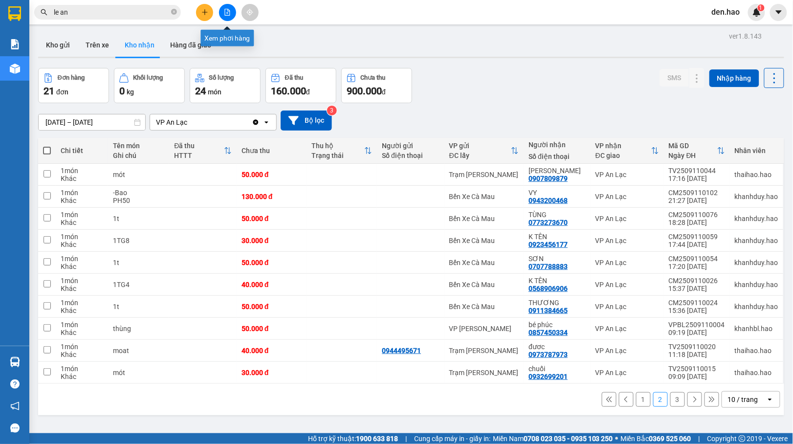
click at [216, 11] on div at bounding box center [227, 12] width 73 height 17
click at [220, 14] on button at bounding box center [227, 12] width 17 height 17
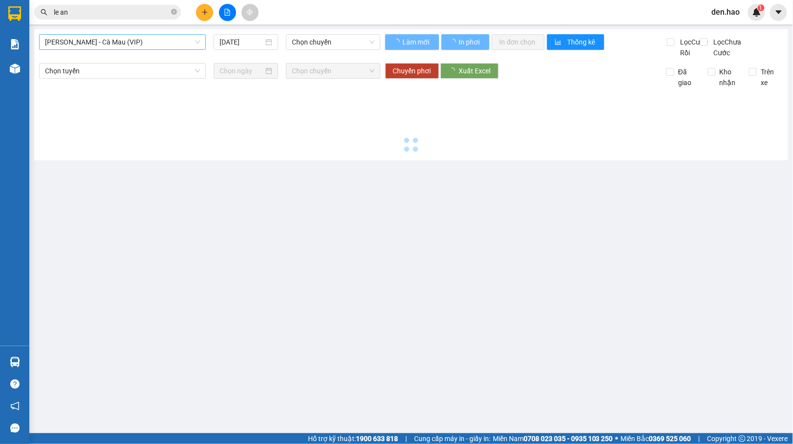
click at [158, 45] on span "[PERSON_NAME] - Cà Mau (VIP)" at bounding box center [122, 42] width 155 height 15
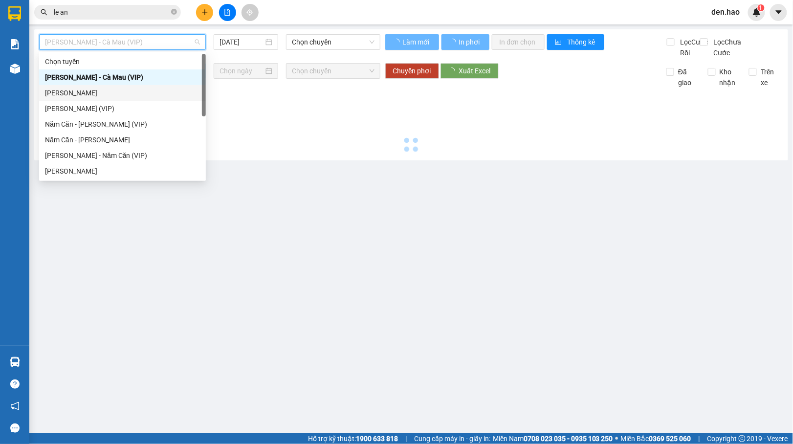
drag, startPoint x: 90, startPoint y: 92, endPoint x: 123, endPoint y: 87, distance: 33.6
click at [92, 92] on div "[PERSON_NAME]" at bounding box center [122, 93] width 155 height 11
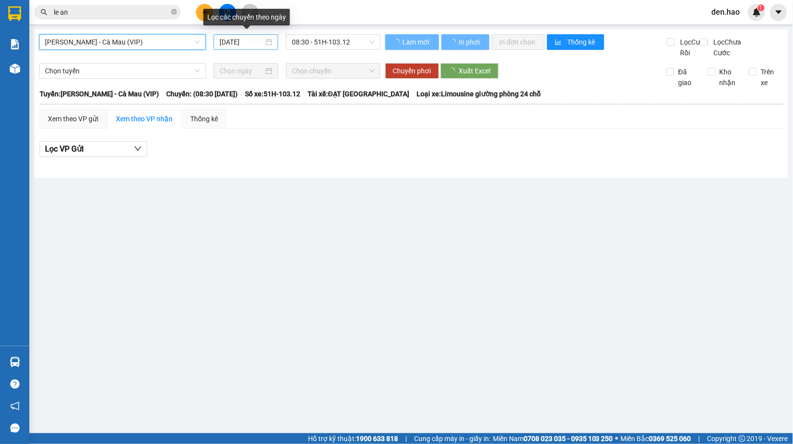
click at [221, 42] on input "[DATE]" at bounding box center [242, 42] width 45 height 11
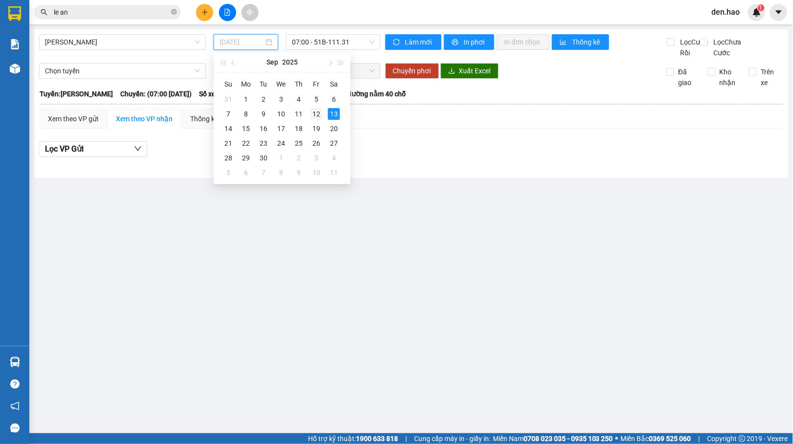
click at [315, 107] on td "12" at bounding box center [317, 114] width 18 height 15
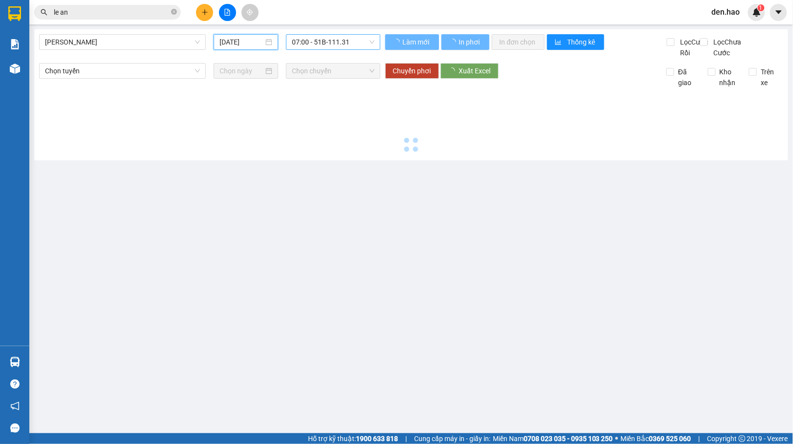
type input "[DATE]"
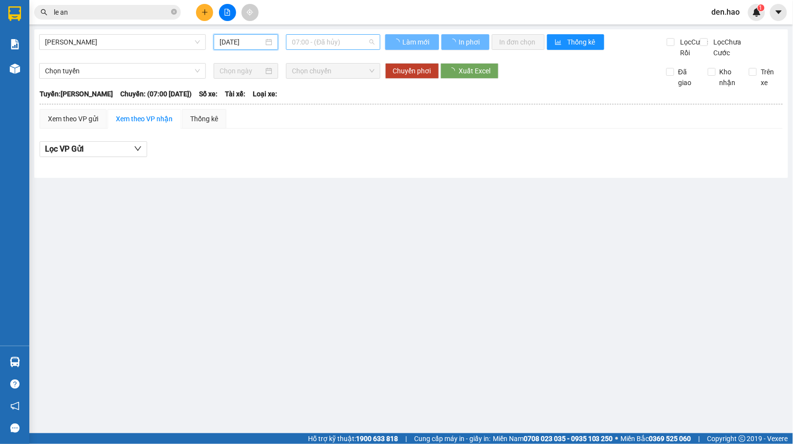
click at [331, 40] on span "07:00 - (Đã hủy)" at bounding box center [333, 42] width 82 height 15
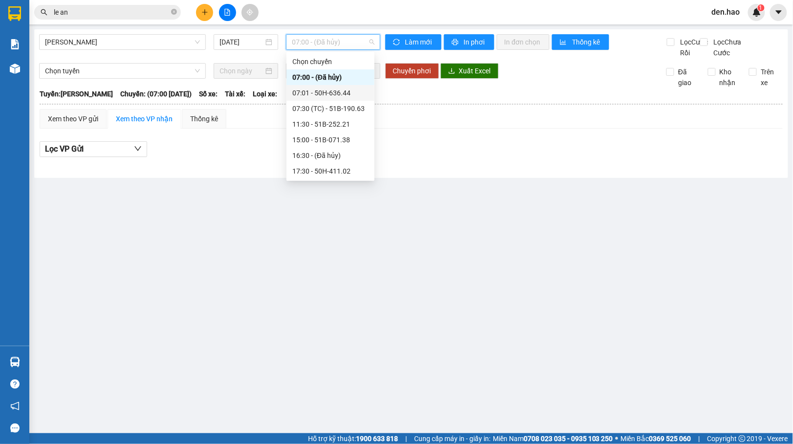
click at [354, 92] on div "07:01 - 50H-636.44" at bounding box center [331, 93] width 76 height 11
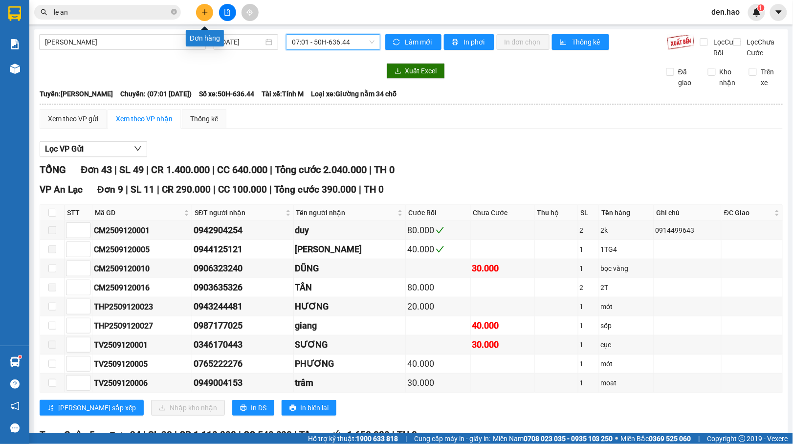
click at [200, 12] on button at bounding box center [204, 12] width 17 height 17
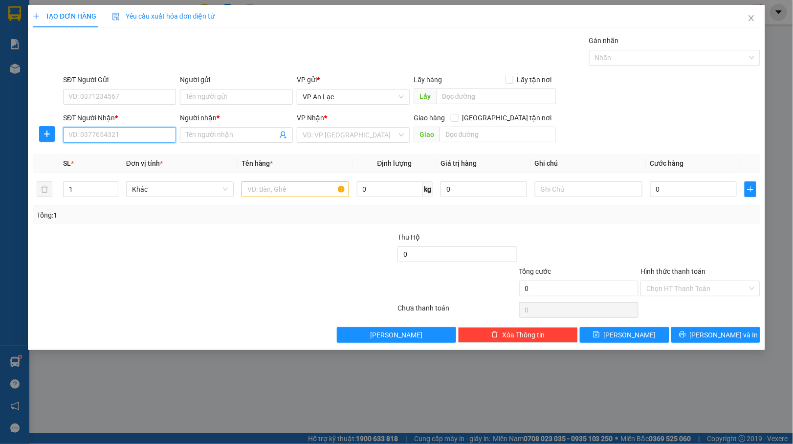
click at [134, 141] on input "SĐT Người Nhận *" at bounding box center [119, 135] width 113 height 16
click at [113, 157] on div "0972223224 - oanh bl" at bounding box center [119, 155] width 101 height 11
type input "0972223224"
type input "oanh bl"
type input "200.000"
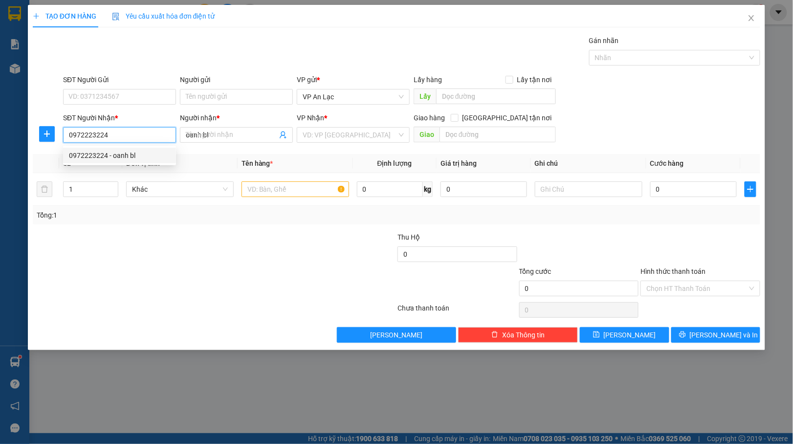
type input "200.000"
type input "0972223224"
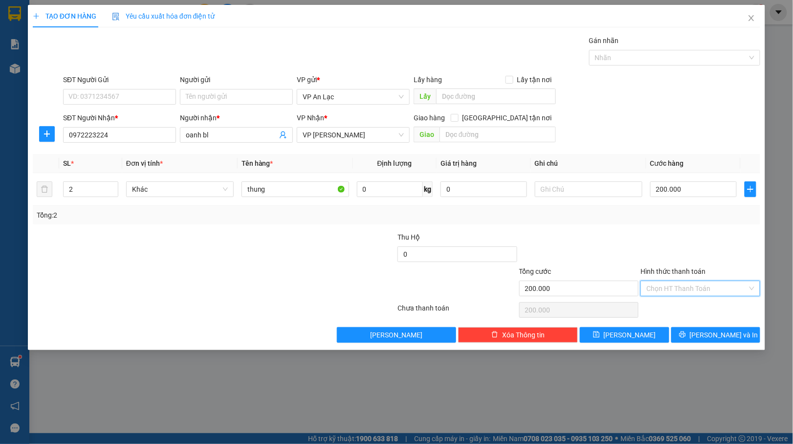
click at [688, 292] on input "Hình thức thanh toán" at bounding box center [697, 288] width 101 height 15
click at [680, 308] on div "Tại văn phòng" at bounding box center [701, 309] width 108 height 11
type input "0"
click at [689, 335] on button "[PERSON_NAME] và In" at bounding box center [717, 335] width 90 height 16
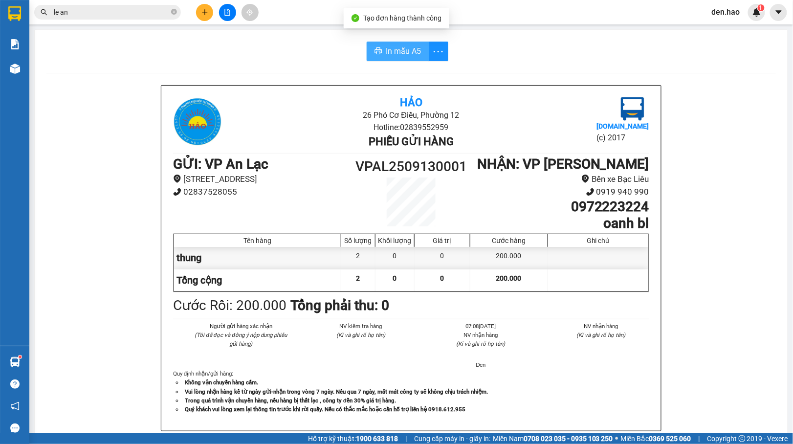
click at [394, 47] on span "In mẫu A5" at bounding box center [403, 51] width 35 height 12
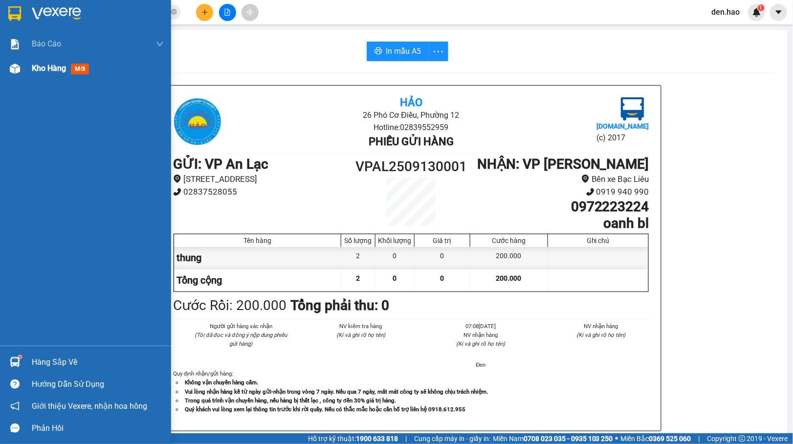
click at [10, 69] on img at bounding box center [15, 69] width 10 height 10
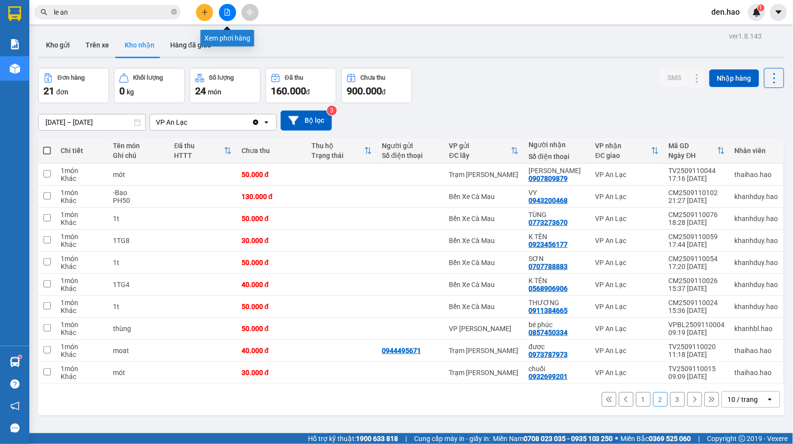
click at [231, 8] on button at bounding box center [227, 12] width 17 height 17
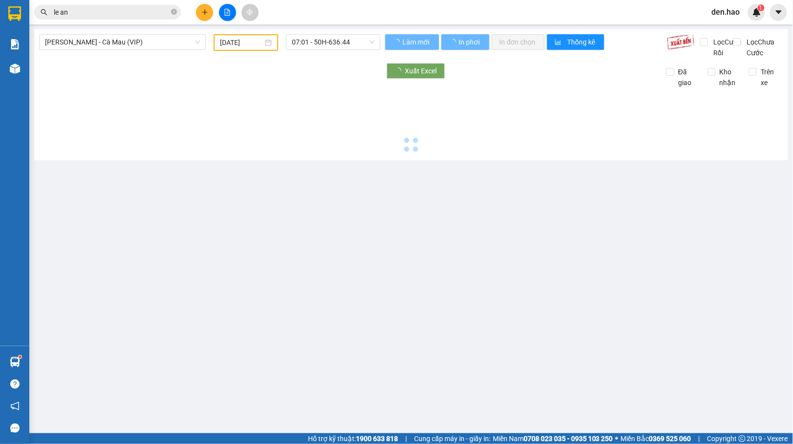
type input "[DATE]"
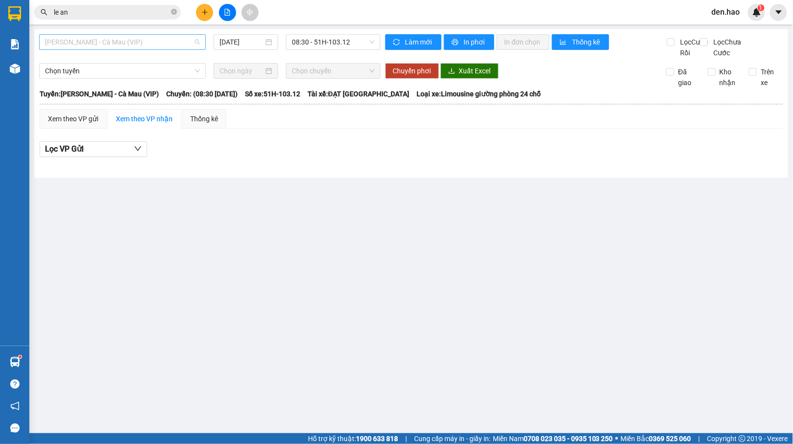
click at [156, 44] on span "[PERSON_NAME] - Cà Mau (VIP)" at bounding box center [122, 42] width 155 height 15
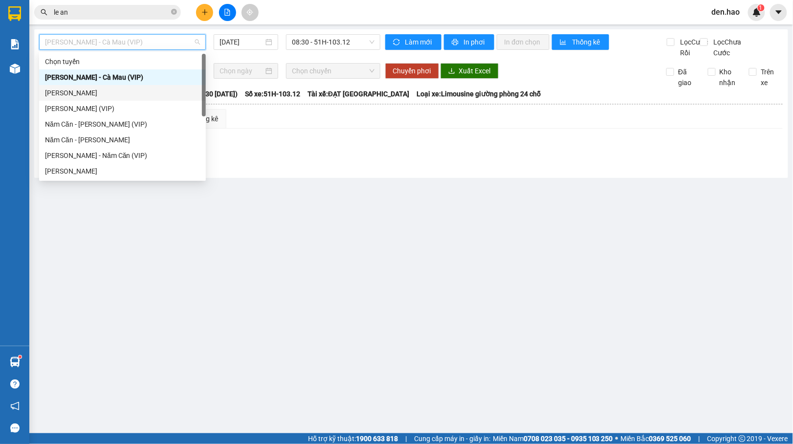
click at [98, 90] on div "[PERSON_NAME]" at bounding box center [122, 93] width 155 height 11
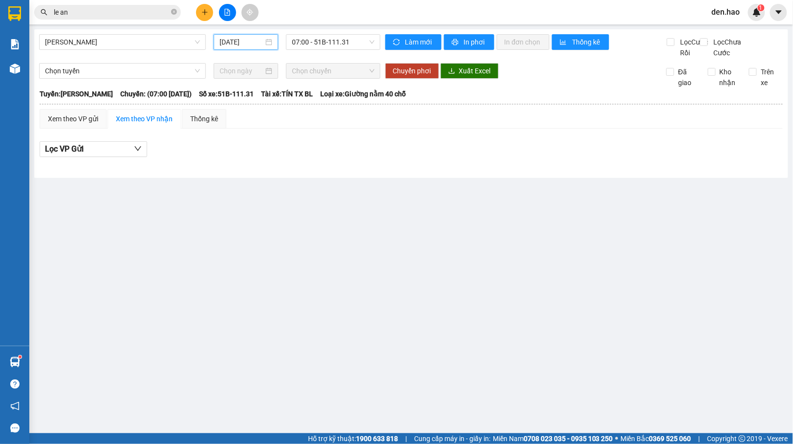
click at [222, 42] on input "[DATE]" at bounding box center [242, 42] width 45 height 11
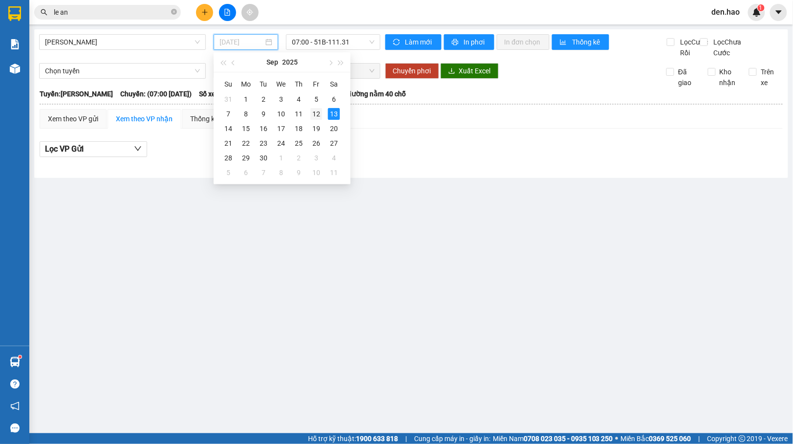
click at [310, 112] on td "12" at bounding box center [317, 114] width 18 height 15
type input "[DATE]"
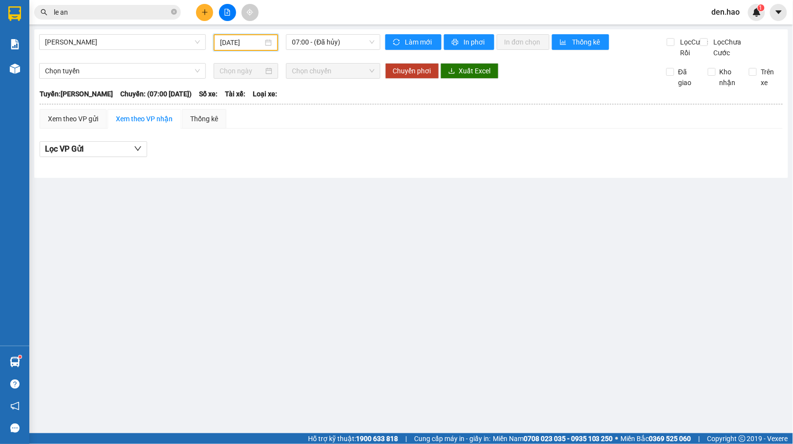
click at [346, 31] on div "Cà Mau - [GEOGRAPHIC_DATA] [DATE] 07:00 - ([GEOGRAPHIC_DATA]) Làm mới In phơi I…" at bounding box center [411, 103] width 754 height 149
click at [342, 37] on span "07:00 - (Đã hủy)" at bounding box center [333, 42] width 82 height 15
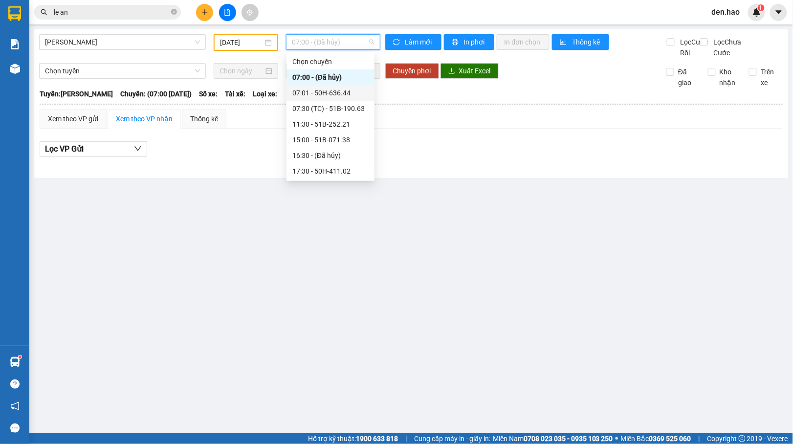
click at [337, 95] on div "07:01 - 50H-636.44" at bounding box center [331, 93] width 76 height 11
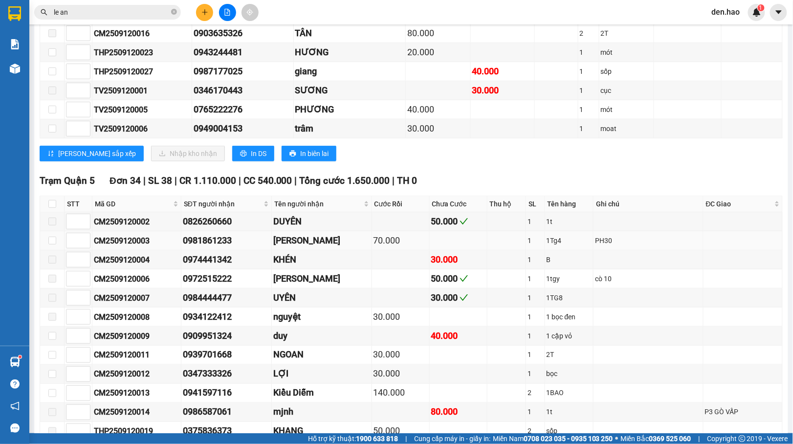
scroll to position [130, 0]
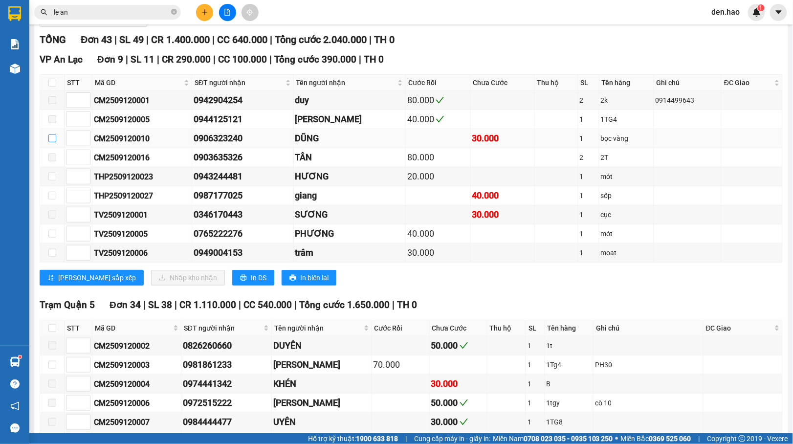
click at [53, 142] on input "checkbox" at bounding box center [52, 139] width 8 height 8
checkbox input "true"
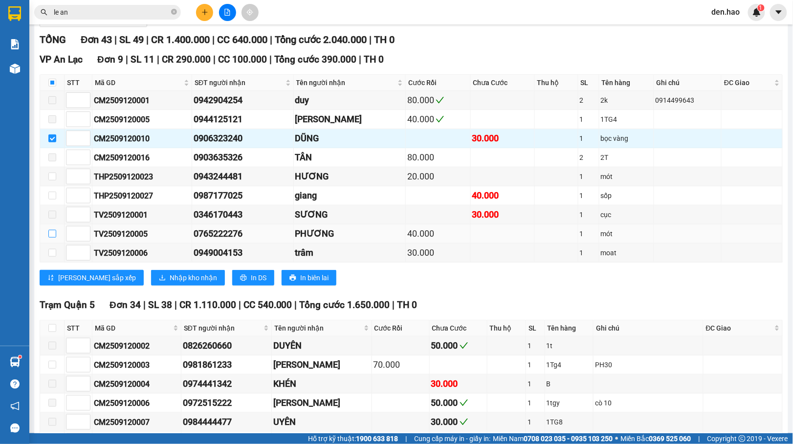
click at [54, 238] on input "checkbox" at bounding box center [52, 234] width 8 height 8
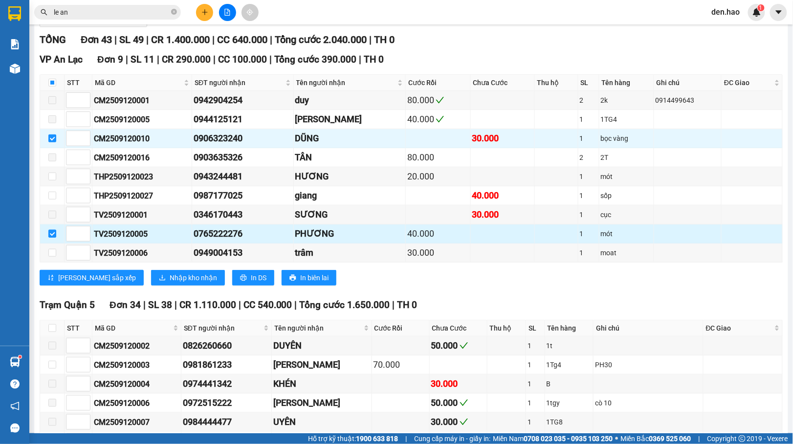
click at [54, 238] on input "checkbox" at bounding box center [52, 234] width 8 height 8
checkbox input "false"
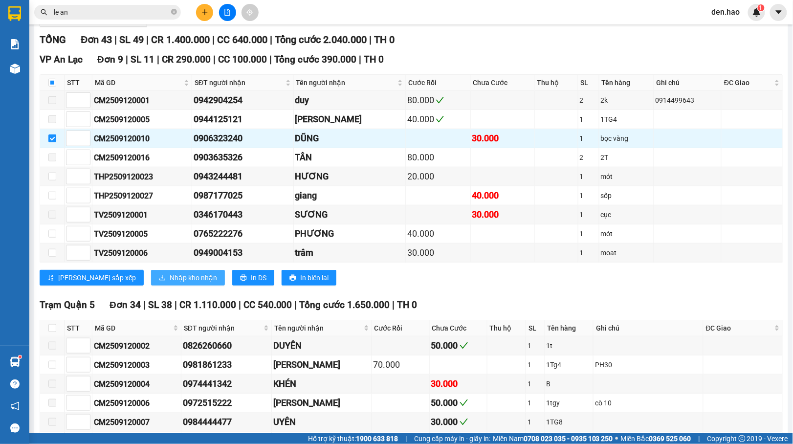
click at [172, 283] on span "Nhập kho nhận" at bounding box center [193, 277] width 47 height 11
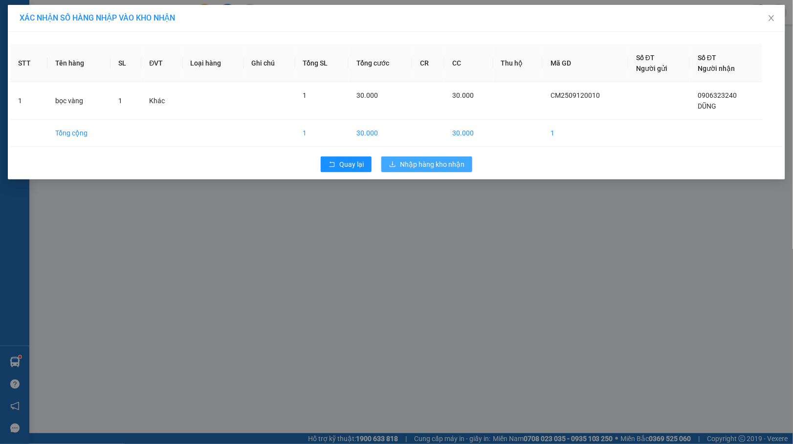
click at [461, 161] on span "Nhập hàng kho nhận" at bounding box center [432, 164] width 65 height 11
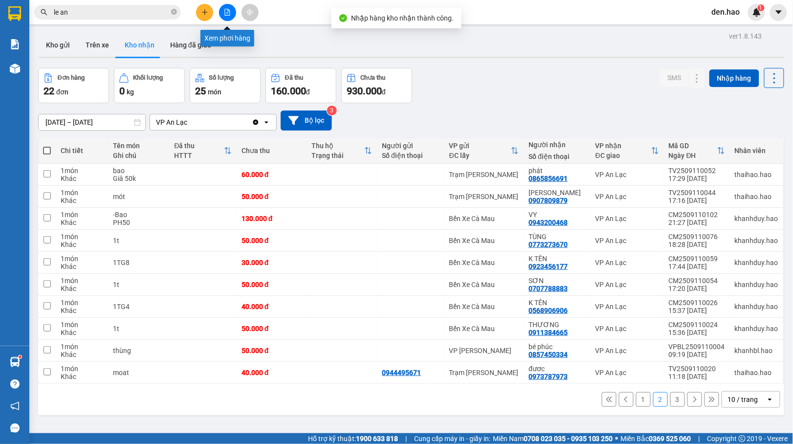
click at [227, 13] on icon "file-add" at bounding box center [227, 12] width 5 height 7
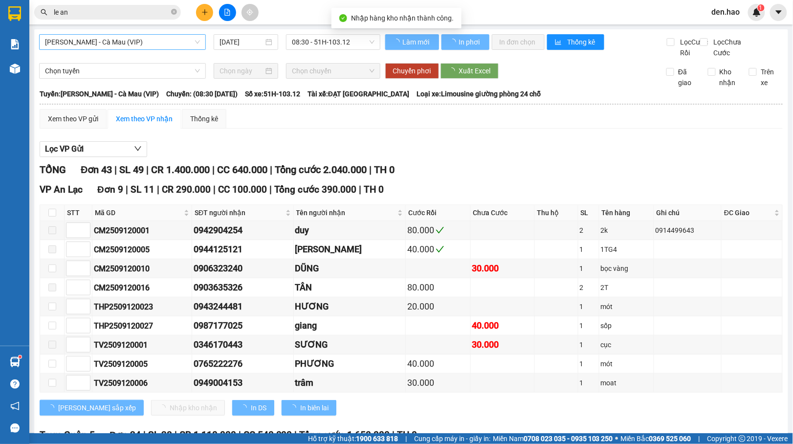
type input "[DATE]"
click at [178, 44] on span "[PERSON_NAME] - Cà Mau (VIP)" at bounding box center [122, 42] width 155 height 15
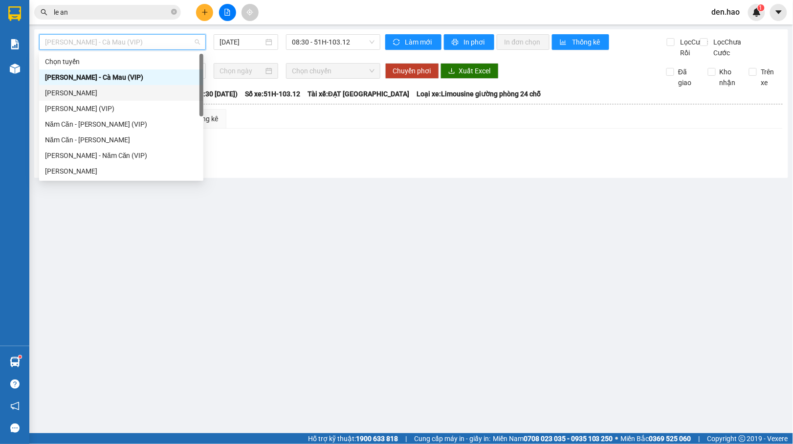
click at [113, 94] on div "[PERSON_NAME]" at bounding box center [121, 93] width 153 height 11
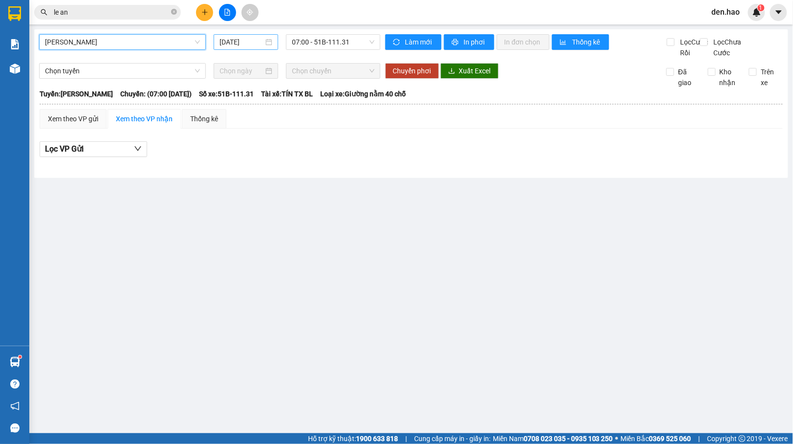
click at [220, 40] on input "[DATE]" at bounding box center [242, 42] width 45 height 11
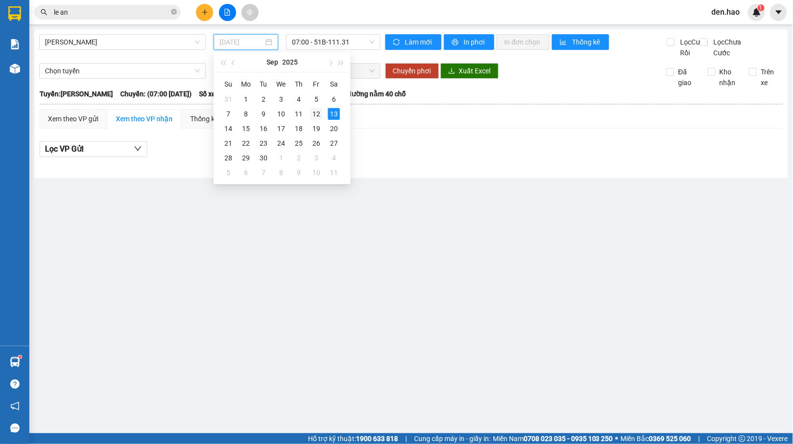
click at [315, 113] on div "12" at bounding box center [317, 114] width 12 height 12
type input "[DATE]"
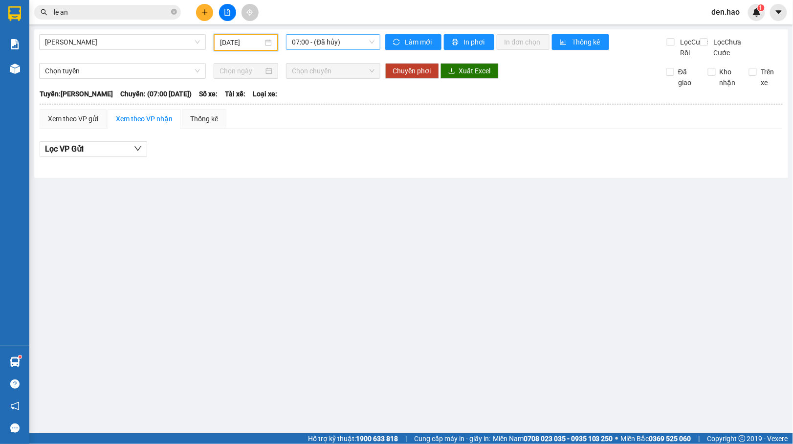
click at [333, 44] on span "07:00 - (Đã hủy)" at bounding box center [333, 42] width 82 height 15
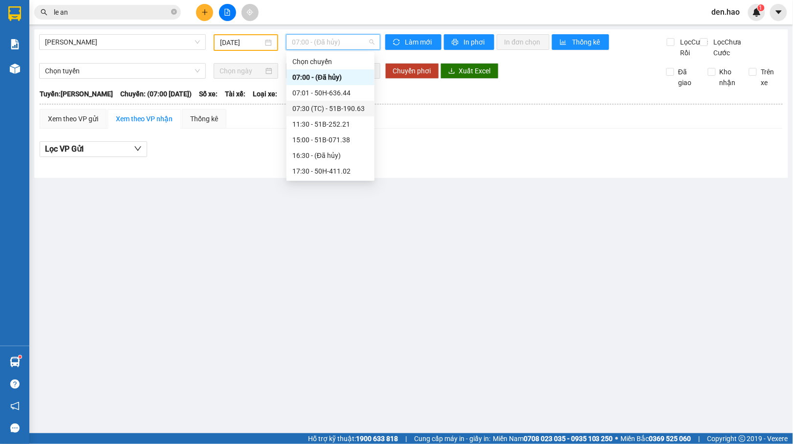
click at [331, 102] on div "07:30 (TC) - 51B-190.63" at bounding box center [331, 109] width 88 height 16
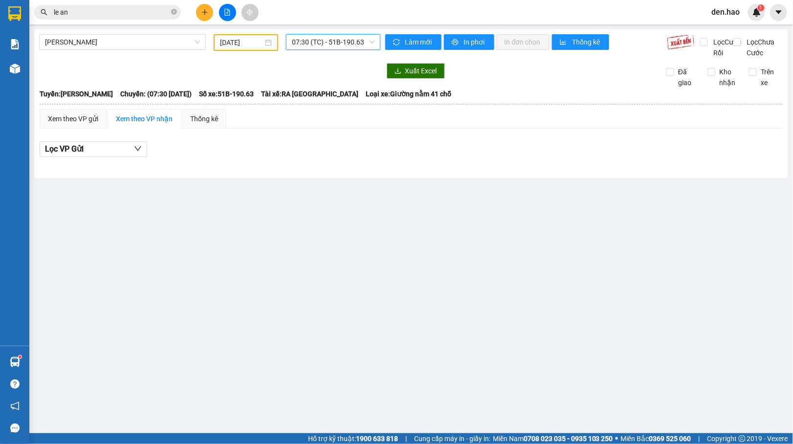
click at [333, 38] on span "07:30 (TC) - 51B-190.63" at bounding box center [333, 42] width 82 height 15
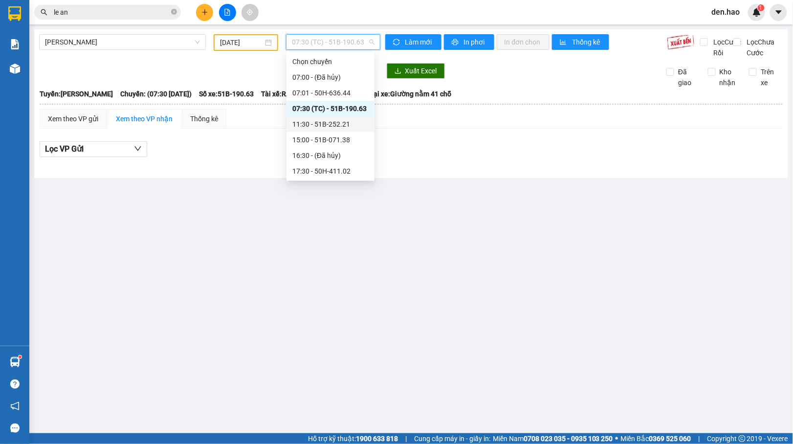
click at [329, 121] on div "11:30 - 51B-252.21" at bounding box center [331, 124] width 76 height 11
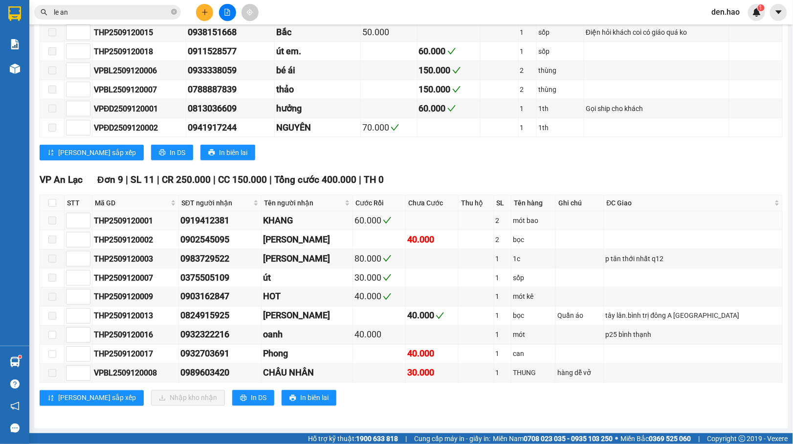
scroll to position [335, 0]
click at [50, 354] on input "checkbox" at bounding box center [52, 354] width 8 height 8
checkbox input "true"
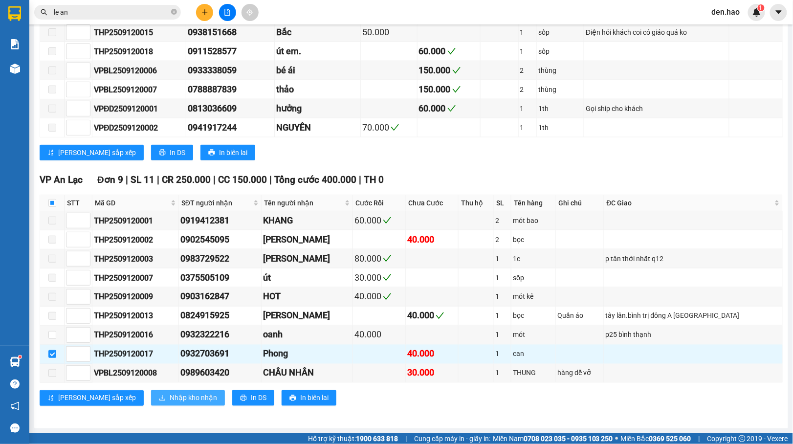
click at [170, 399] on span "Nhập kho nhận" at bounding box center [193, 398] width 47 height 11
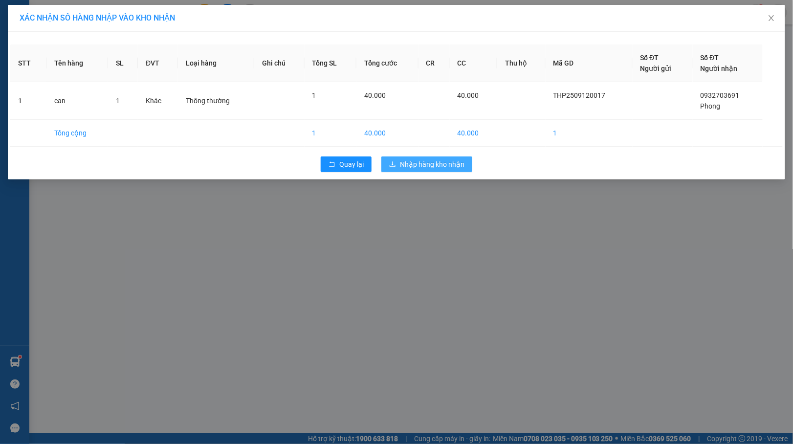
click at [449, 158] on button "Nhập hàng kho nhận" at bounding box center [427, 165] width 91 height 16
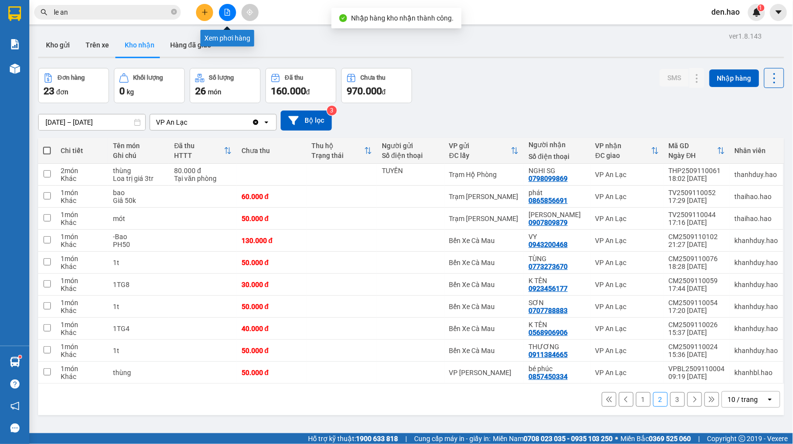
click at [224, 15] on icon "file-add" at bounding box center [227, 12] width 7 height 7
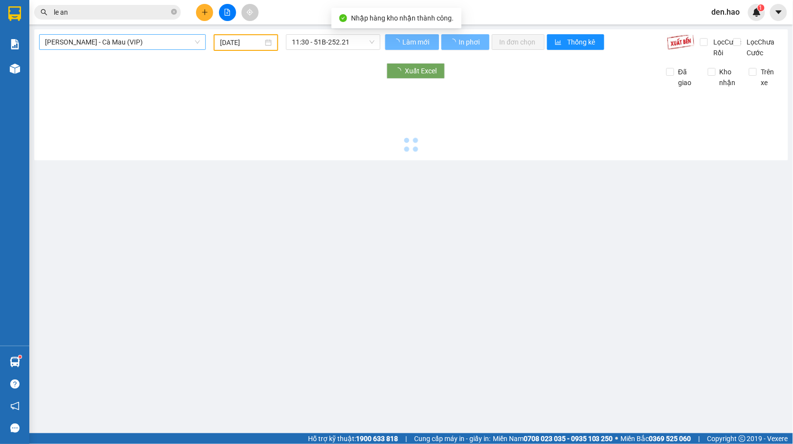
type input "[DATE]"
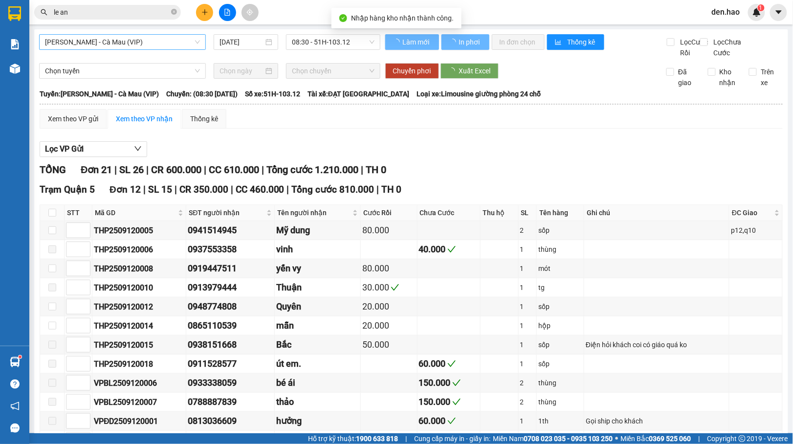
click at [193, 36] on span "[PERSON_NAME] - Cà Mau (VIP)" at bounding box center [122, 42] width 155 height 15
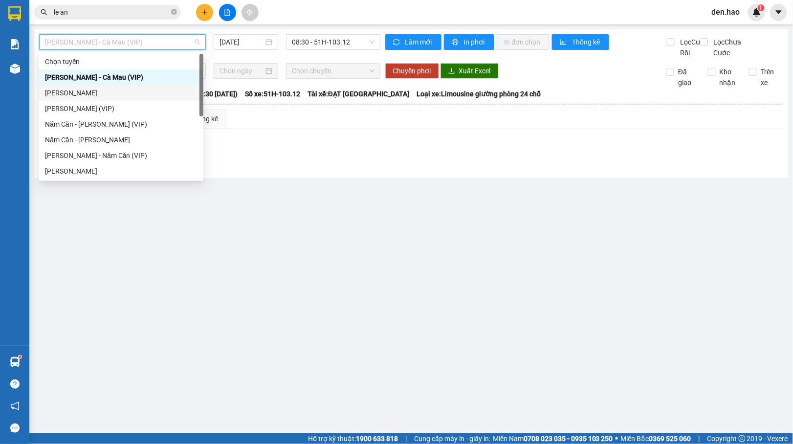
click at [113, 90] on div "[PERSON_NAME]" at bounding box center [121, 93] width 153 height 11
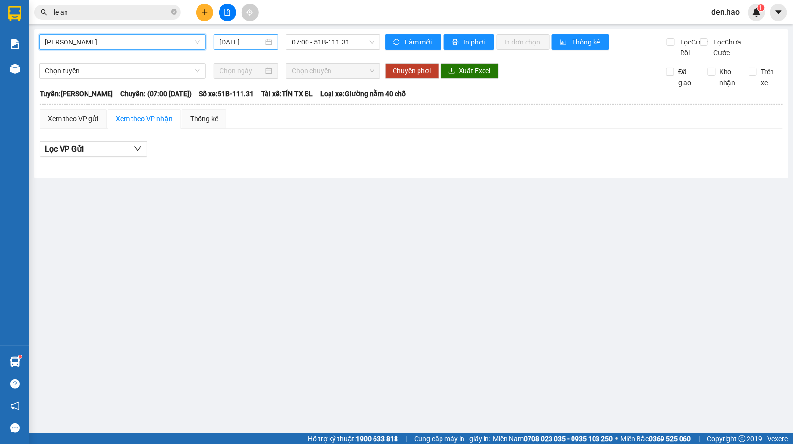
click at [221, 45] on input "[DATE]" at bounding box center [242, 42] width 45 height 11
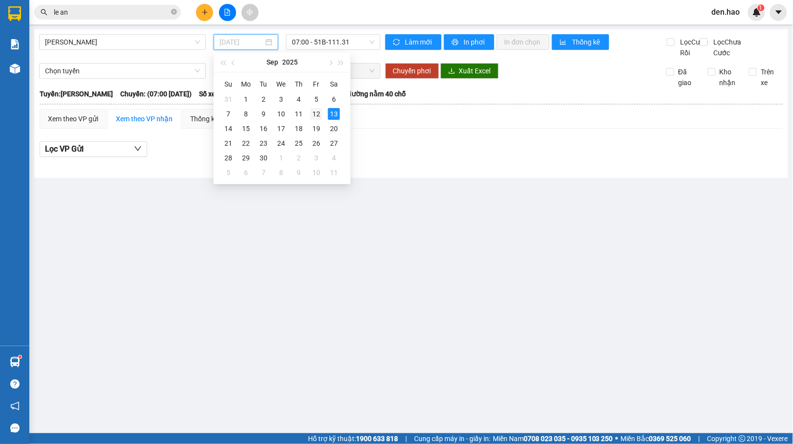
click at [315, 113] on div "12" at bounding box center [317, 114] width 12 height 12
type input "[DATE]"
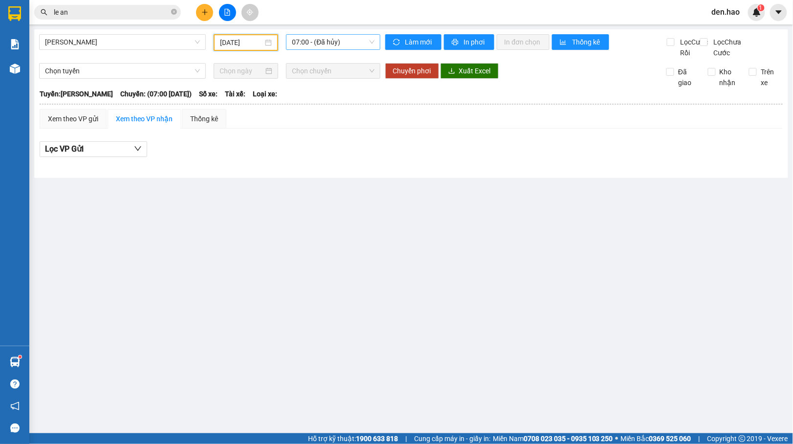
click at [343, 45] on span "07:00 - (Đã hủy)" at bounding box center [333, 42] width 82 height 15
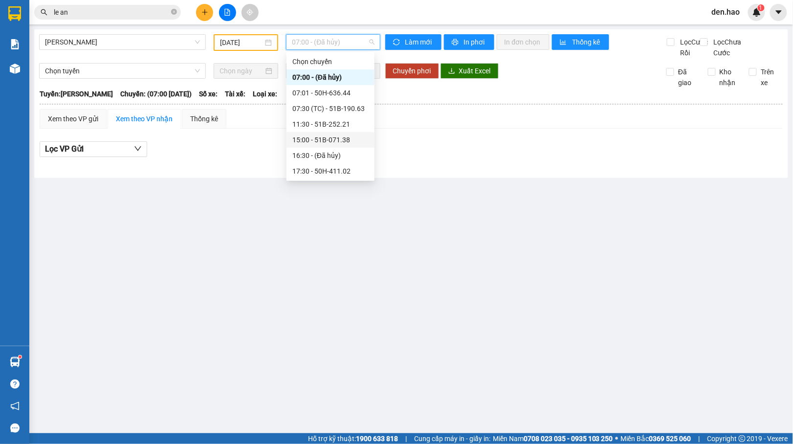
click at [325, 137] on div "15:00 - 51B-071.38" at bounding box center [331, 140] width 76 height 11
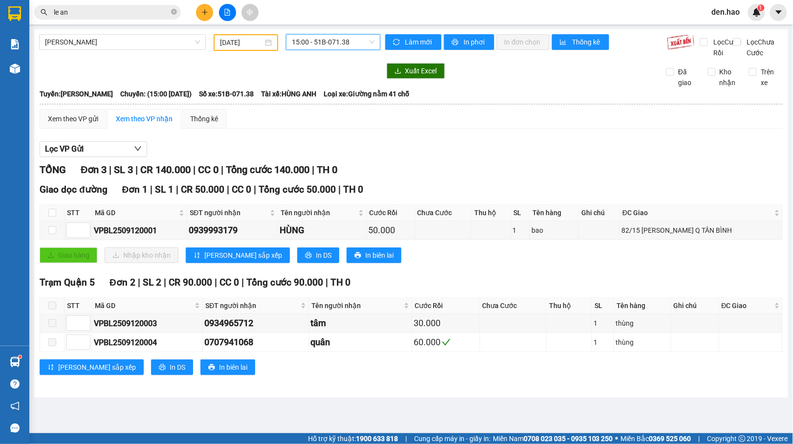
click at [318, 49] on span "15:00 - 51B-071.38" at bounding box center [333, 42] width 82 height 15
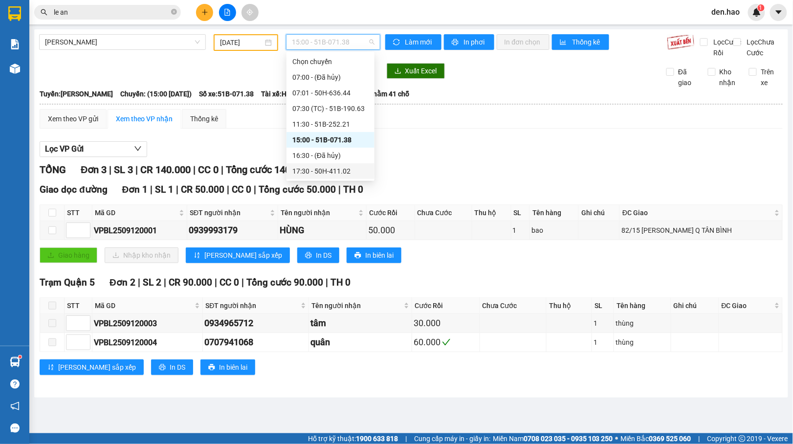
click at [329, 167] on div "17:30 - 50H-411.02" at bounding box center [331, 171] width 76 height 11
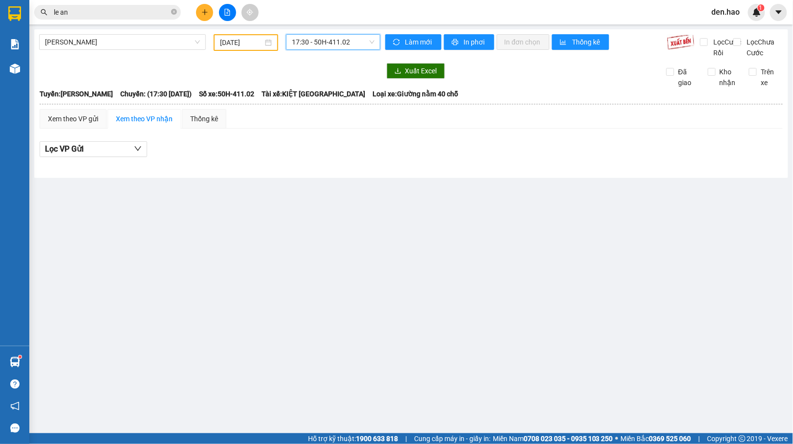
click at [345, 48] on span "17:30 - 50H-411.02" at bounding box center [333, 42] width 82 height 15
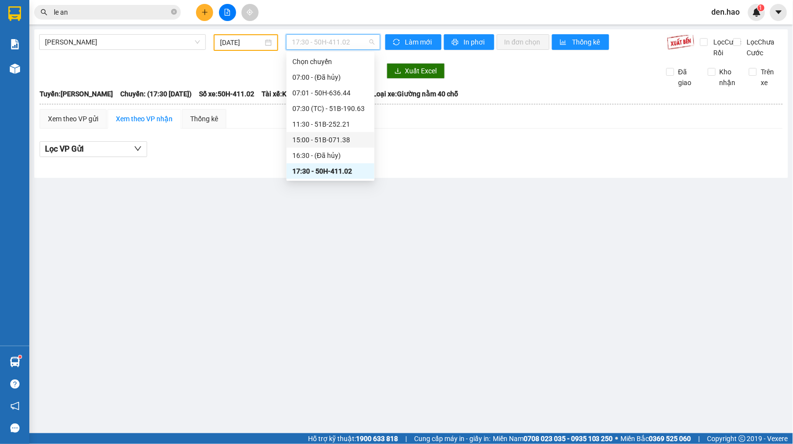
scroll to position [65, 0]
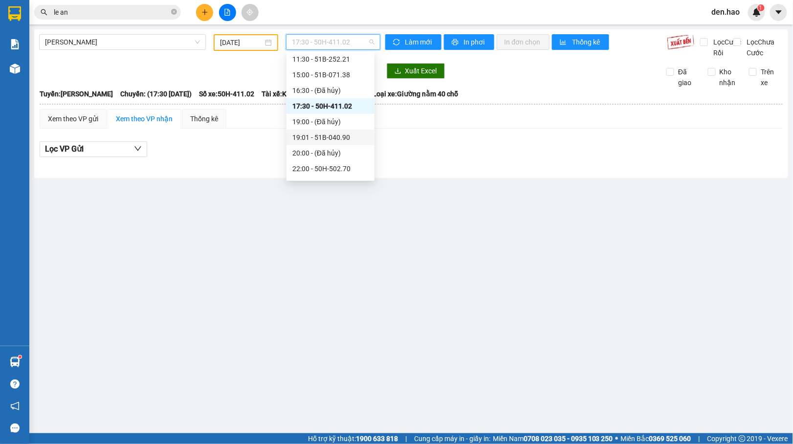
click at [339, 137] on div "19:01 - 51B-040.90" at bounding box center [331, 137] width 76 height 11
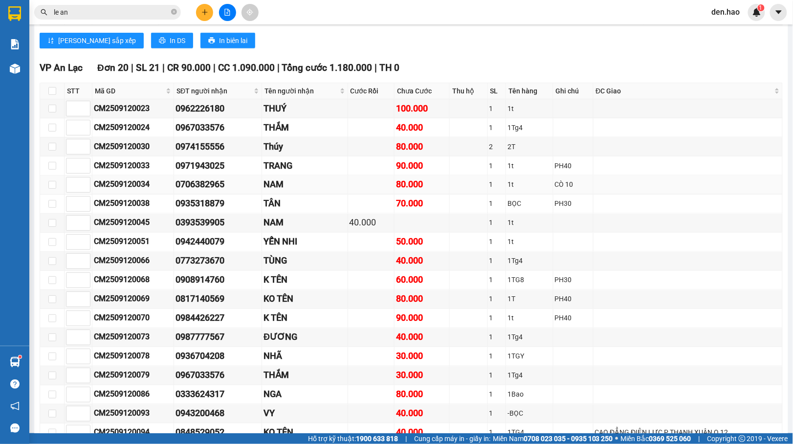
scroll to position [1630, 0]
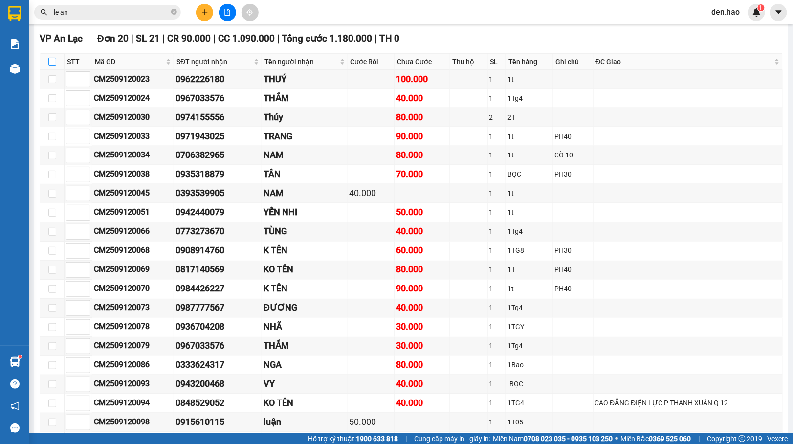
click at [53, 66] on input "checkbox" at bounding box center [52, 62] width 8 height 8
checkbox input "true"
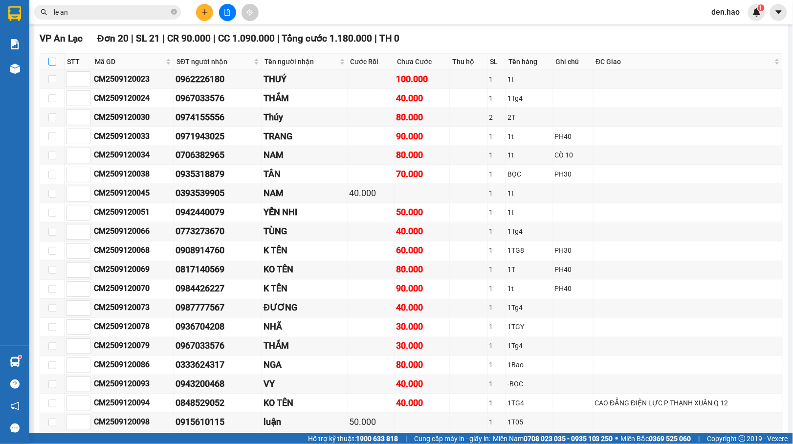
checkbox input "true"
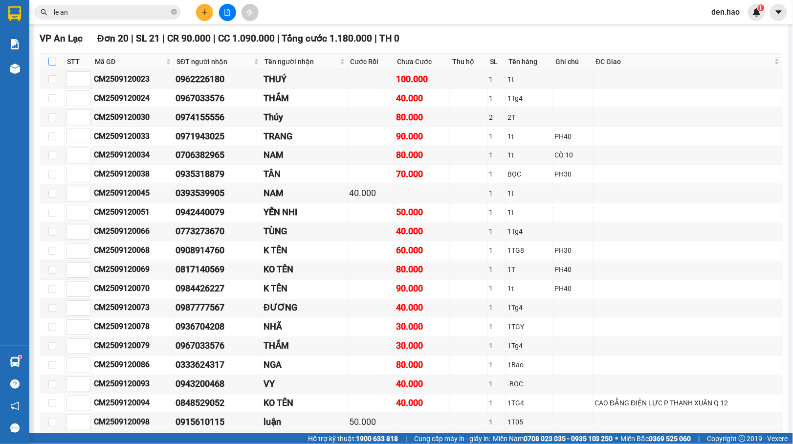
checkbox input "true"
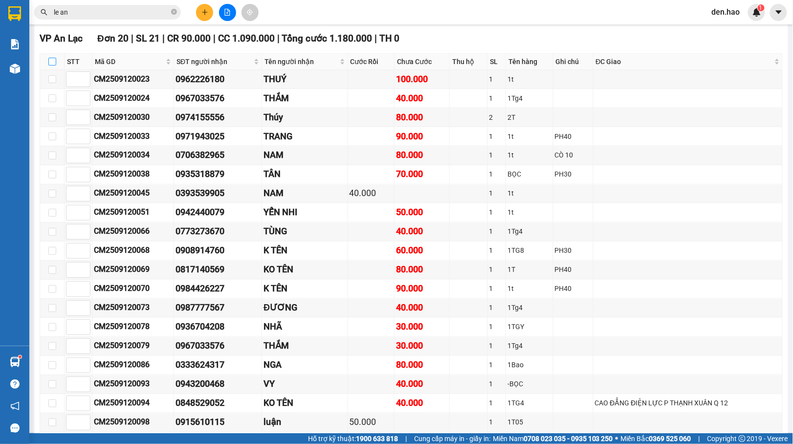
checkbox input "true"
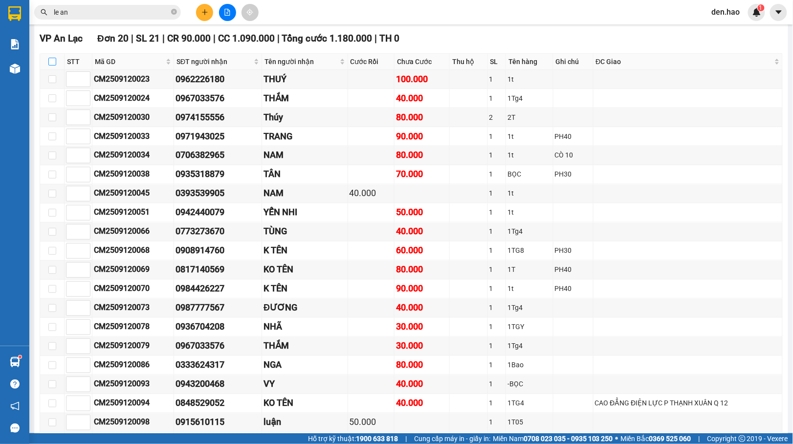
checkbox input "true"
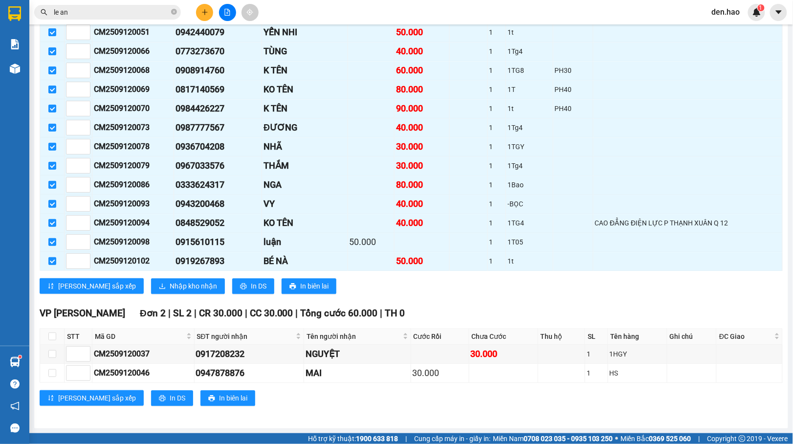
scroll to position [1860, 0]
click at [170, 286] on span "Nhập kho nhận" at bounding box center [193, 286] width 47 height 11
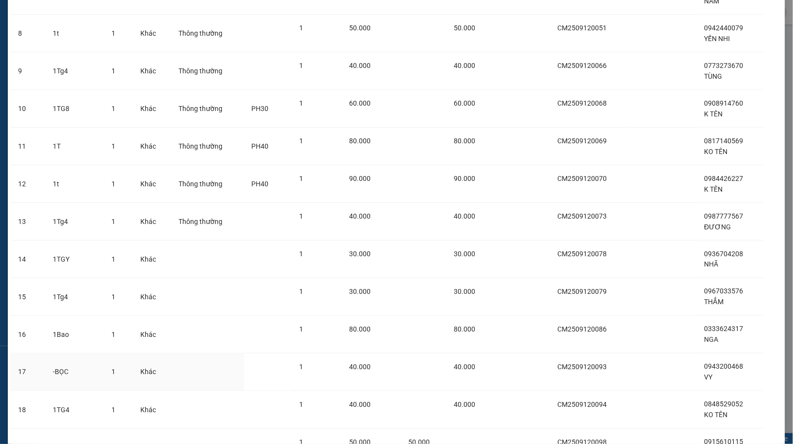
scroll to position [466, 0]
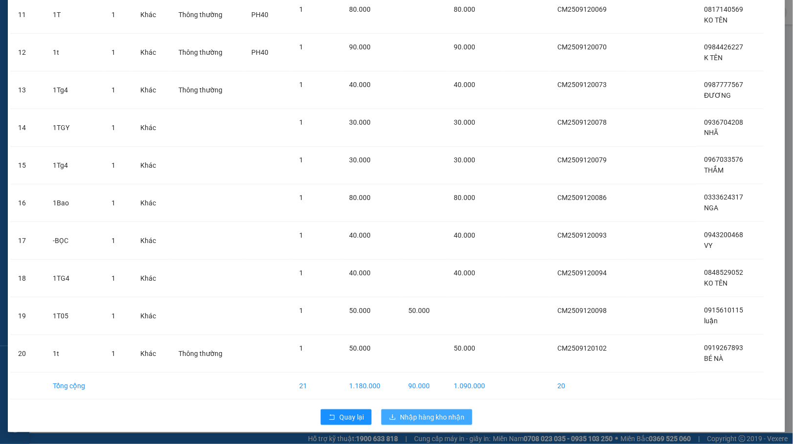
click at [419, 415] on span "Nhập hàng kho nhận" at bounding box center [432, 417] width 65 height 11
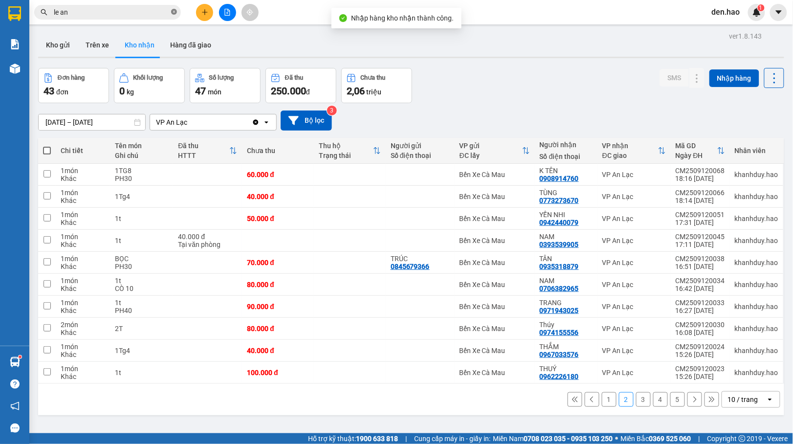
click at [173, 12] on icon "close-circle" at bounding box center [174, 12] width 6 height 6
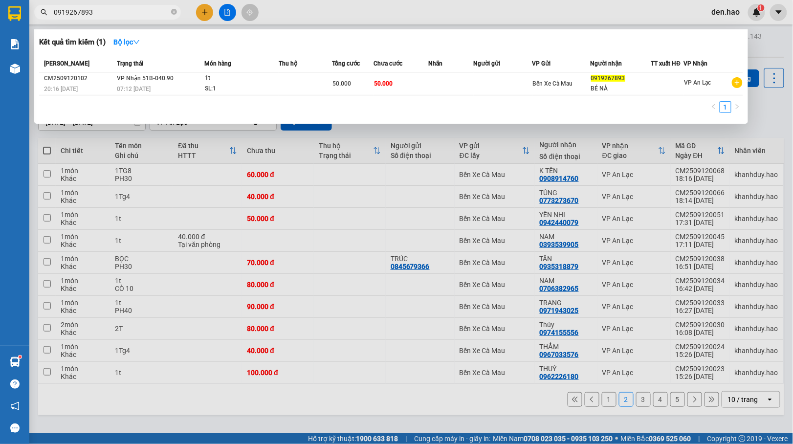
type input "0919267893"
click at [230, 13] on div at bounding box center [396, 222] width 793 height 444
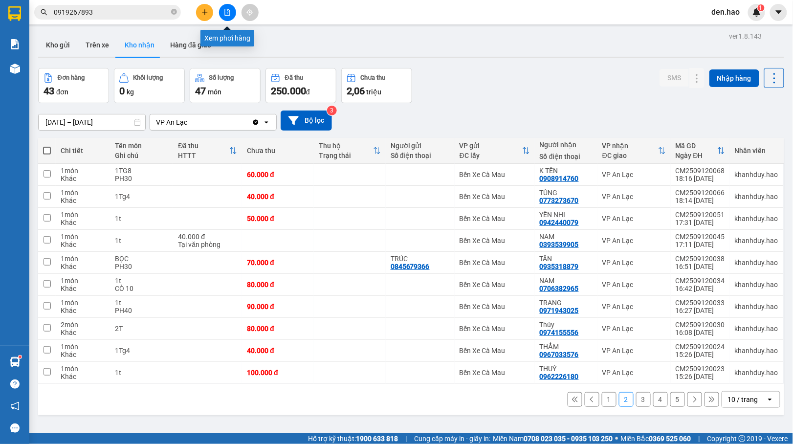
click at [230, 13] on icon "file-add" at bounding box center [227, 12] width 7 height 7
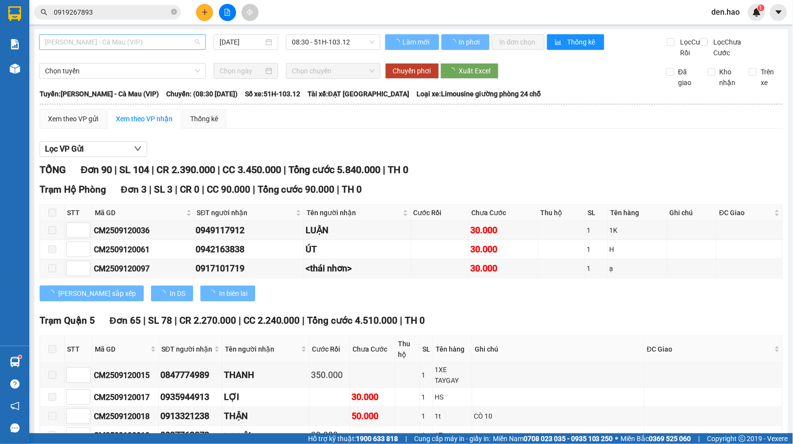
type input "[DATE]"
click at [157, 41] on span "[PERSON_NAME] - Cà Mau (VIP)" at bounding box center [122, 42] width 155 height 15
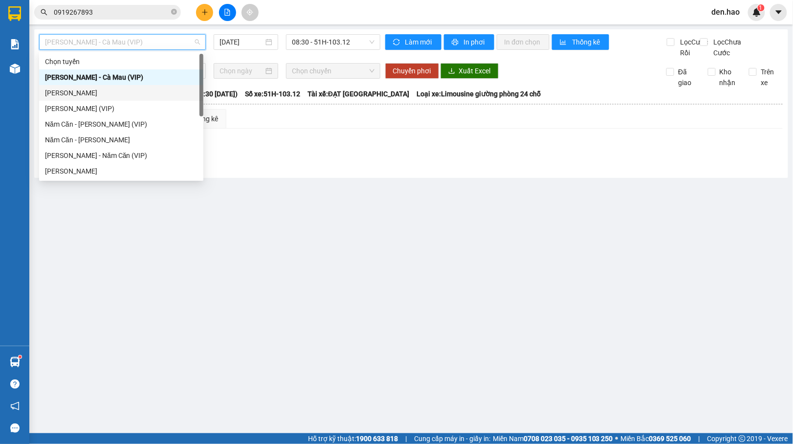
click at [82, 90] on div "[PERSON_NAME]" at bounding box center [121, 93] width 153 height 11
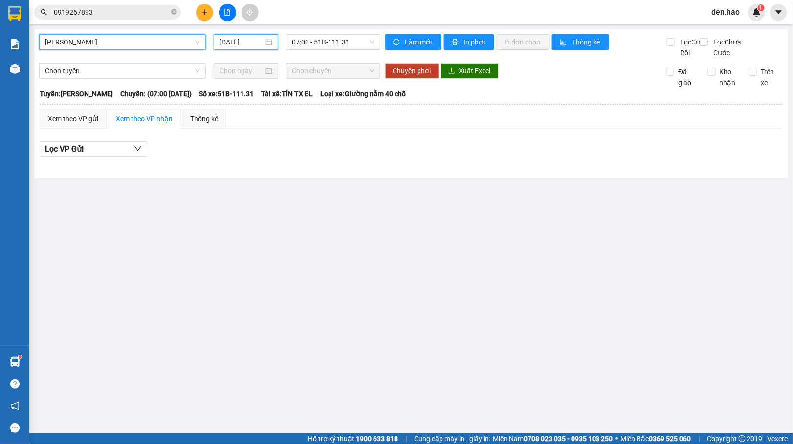
click at [220, 37] on div "[DATE]" at bounding box center [246, 42] width 53 height 11
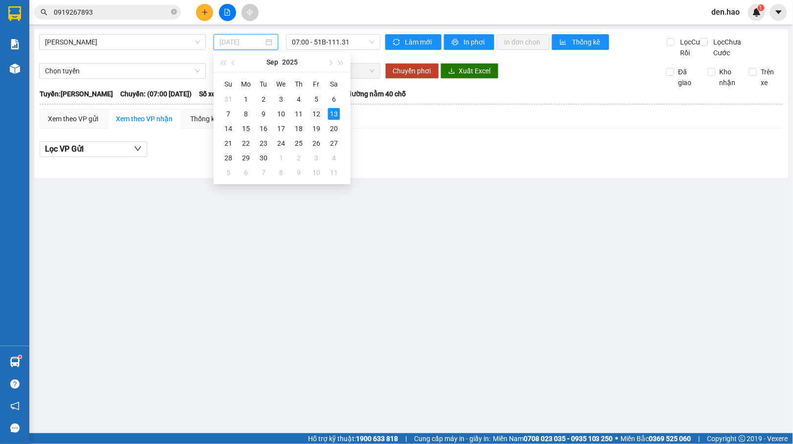
click at [315, 116] on div "12" at bounding box center [317, 114] width 12 height 12
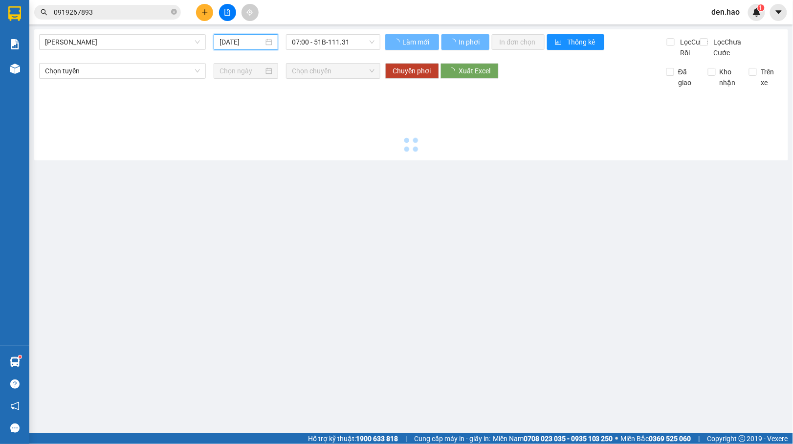
type input "[DATE]"
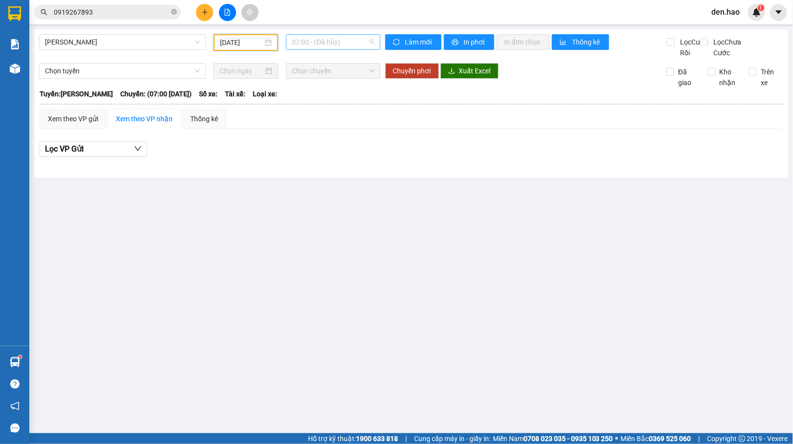
click at [327, 42] on span "07:00 - (Đã hủy)" at bounding box center [333, 42] width 82 height 15
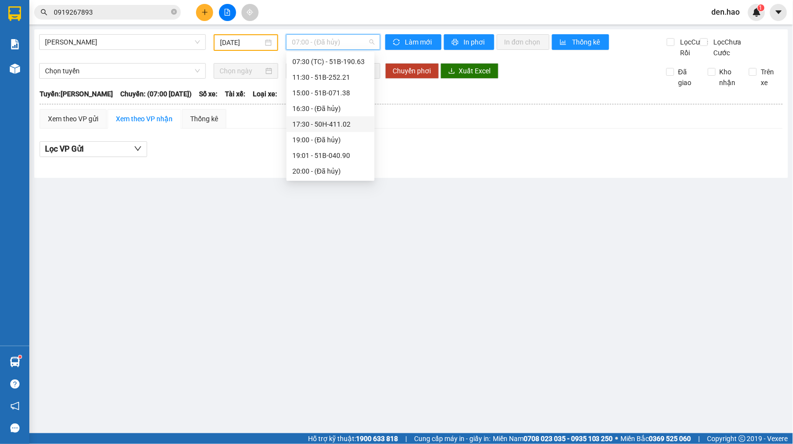
scroll to position [65, 0]
click at [338, 137] on div "19:01 - 51B-040.90" at bounding box center [331, 137] width 76 height 11
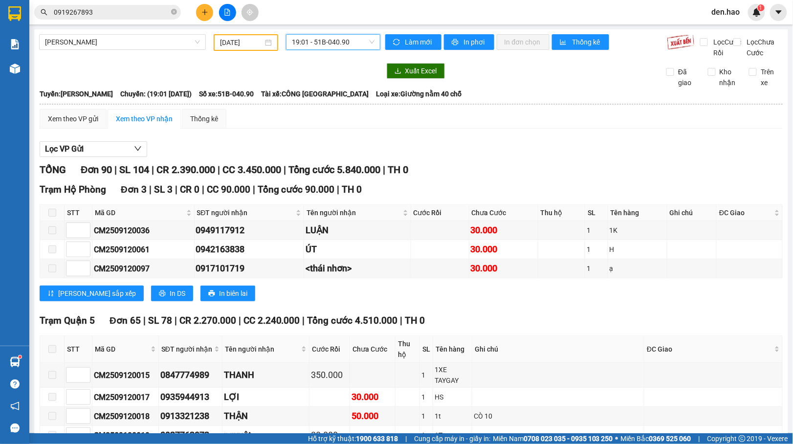
click at [337, 42] on span "19:01 - 51B-040.90" at bounding box center [333, 42] width 82 height 15
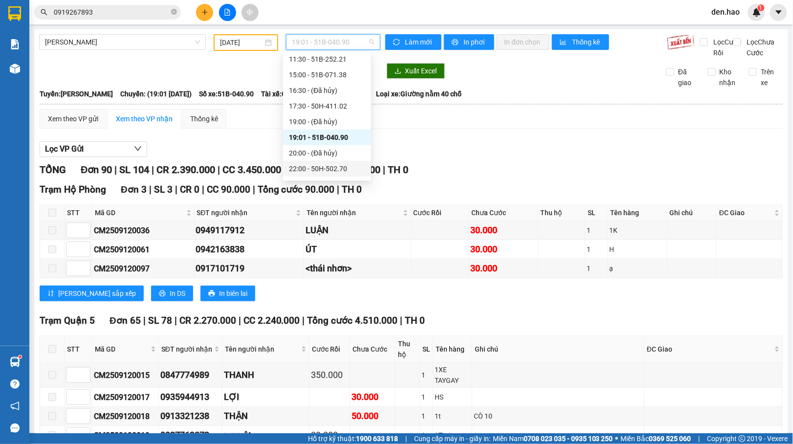
click at [328, 165] on div "22:00 - 50H-502.70" at bounding box center [327, 168] width 76 height 11
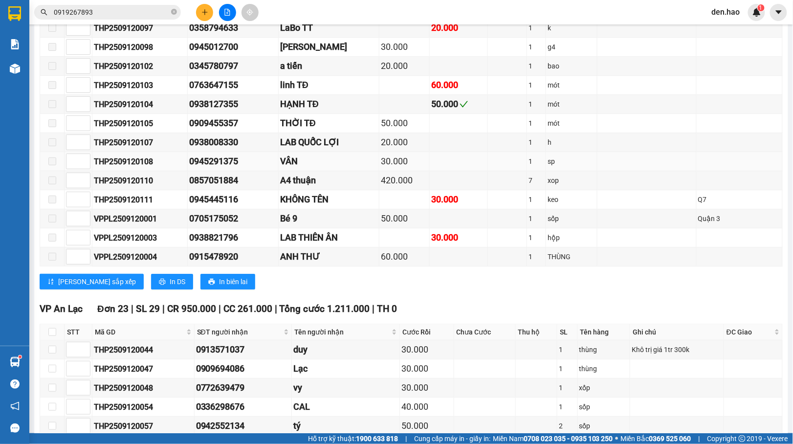
scroll to position [1043, 0]
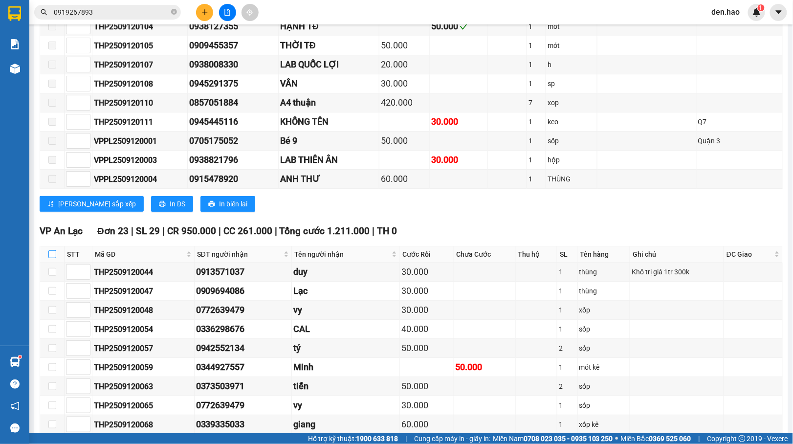
click at [54, 258] on input "checkbox" at bounding box center [52, 254] width 8 height 8
checkbox input "true"
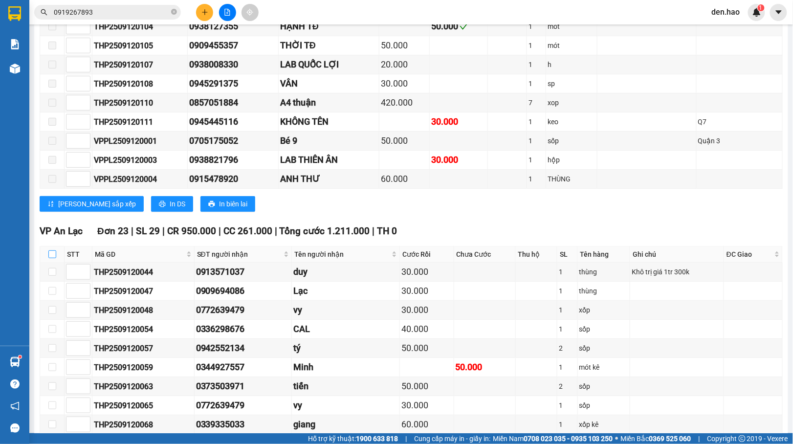
checkbox input "true"
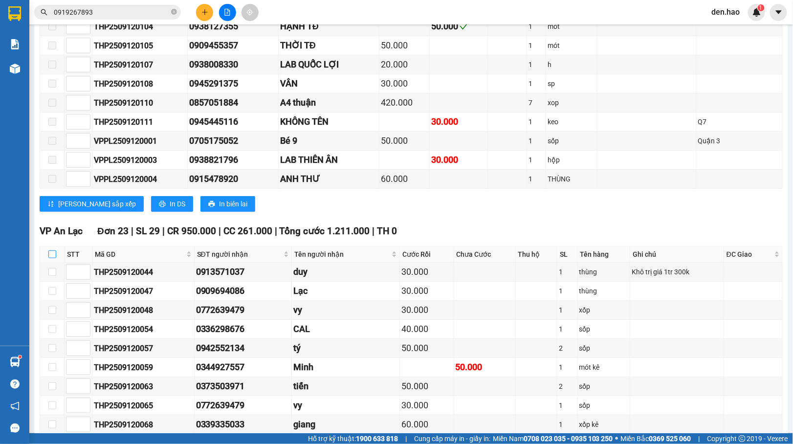
checkbox input "true"
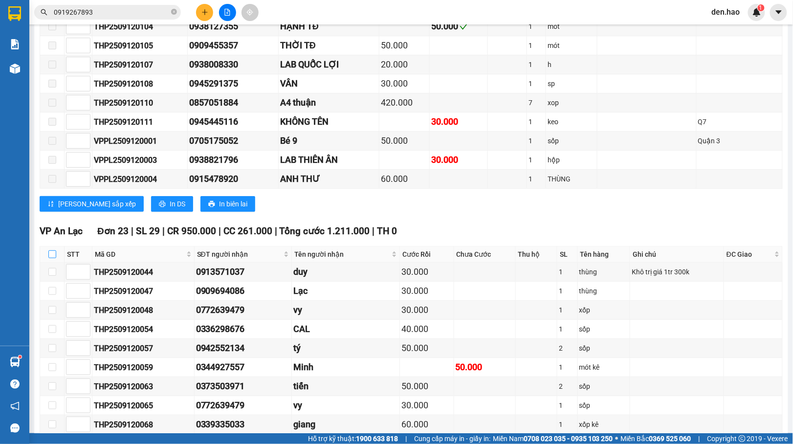
checkbox input "true"
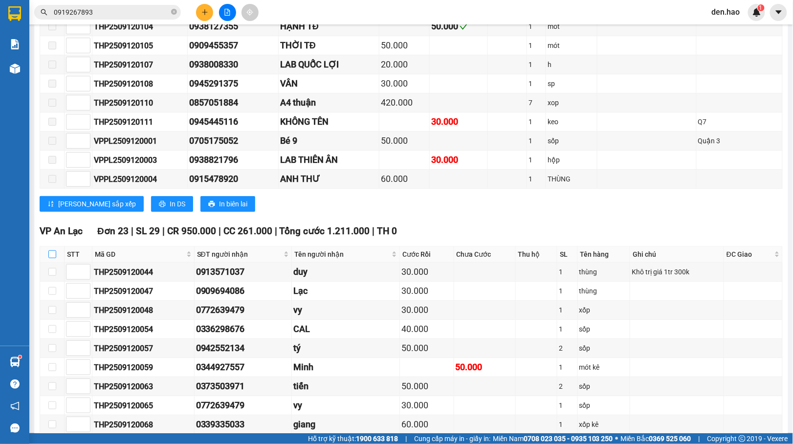
checkbox input "true"
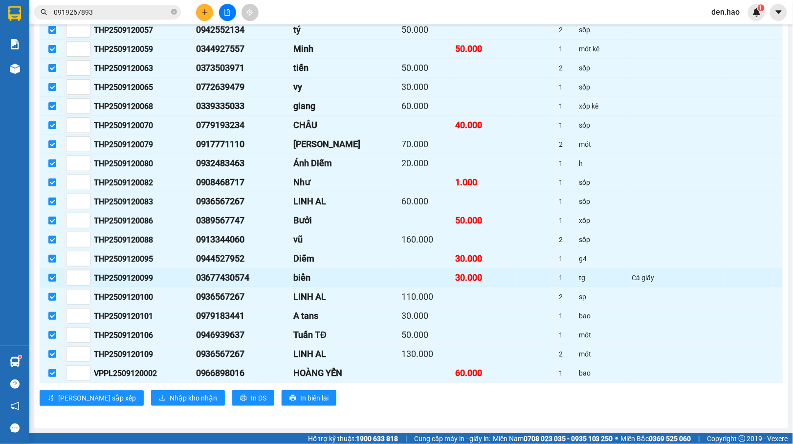
scroll to position [1411, 0]
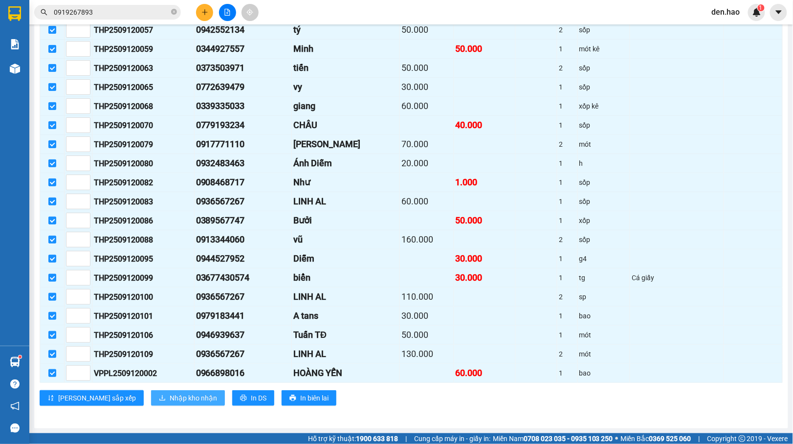
click at [170, 396] on span "Nhập kho nhận" at bounding box center [193, 398] width 47 height 11
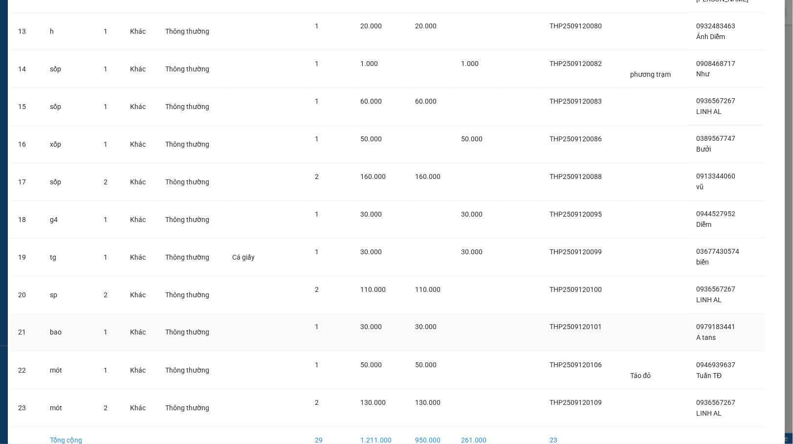
scroll to position [580, 0]
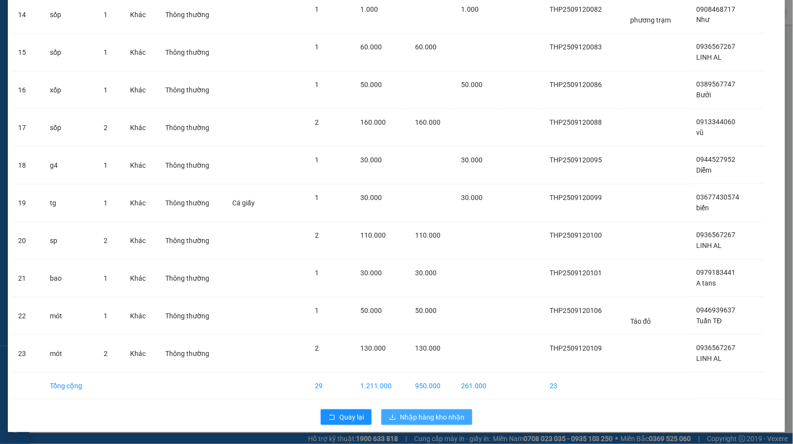
click at [409, 413] on span "Nhập hàng kho nhận" at bounding box center [432, 417] width 65 height 11
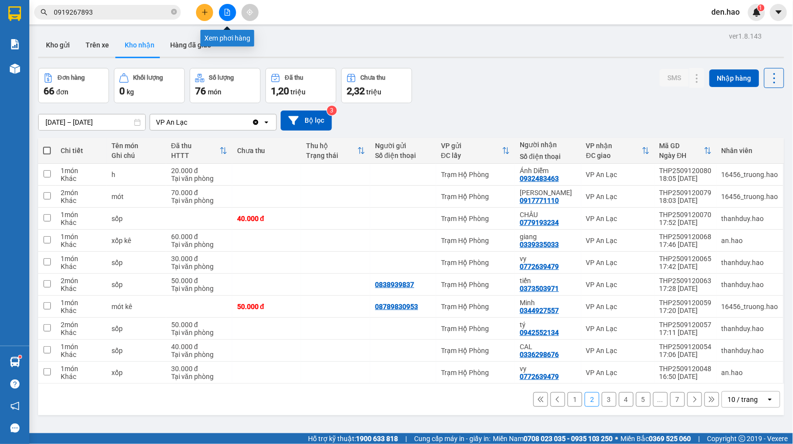
click at [230, 12] on icon "file-add" at bounding box center [227, 12] width 7 height 7
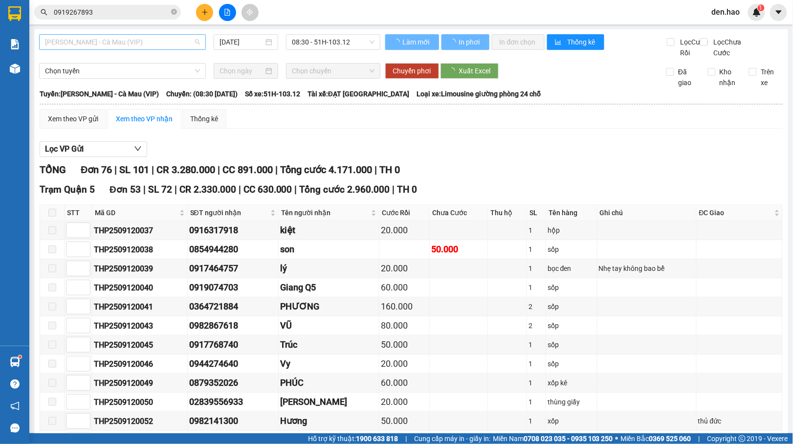
type input "[DATE]"
click at [174, 40] on span "[PERSON_NAME] - Cà Mau (VIP)" at bounding box center [122, 42] width 155 height 15
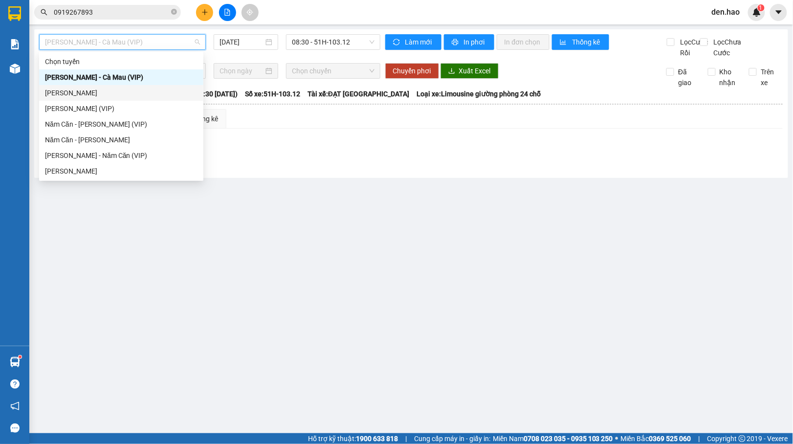
click at [87, 91] on div "[PERSON_NAME]" at bounding box center [121, 93] width 153 height 11
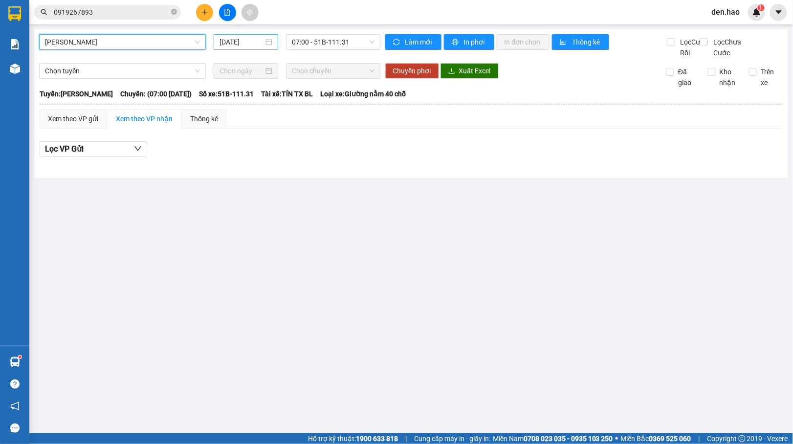
click at [220, 43] on input "[DATE]" at bounding box center [242, 42] width 45 height 11
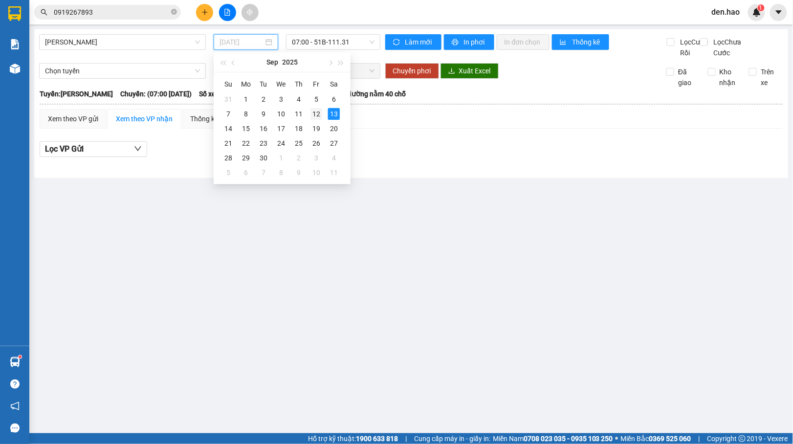
click at [317, 114] on div "12" at bounding box center [317, 114] width 12 height 12
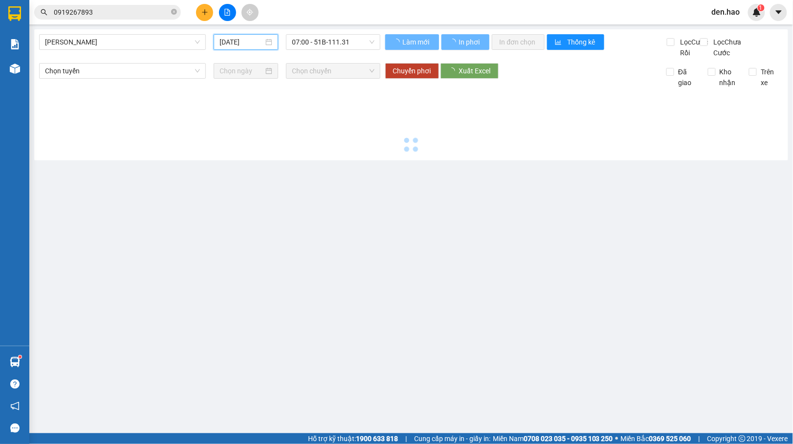
type input "[DATE]"
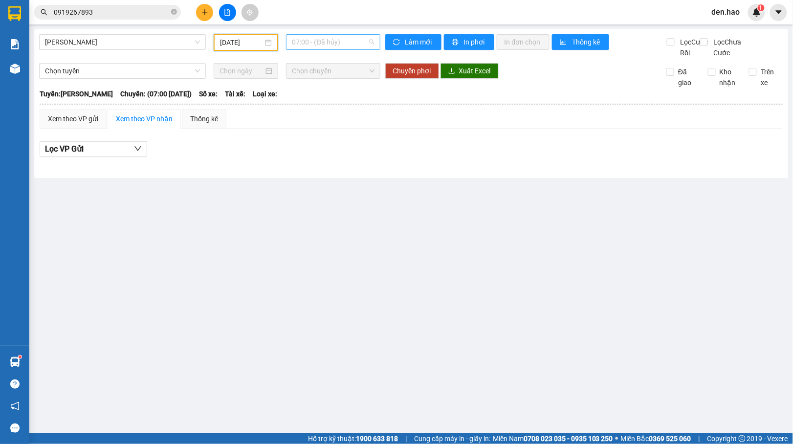
click at [337, 39] on span "07:00 - (Đã hủy)" at bounding box center [333, 42] width 82 height 15
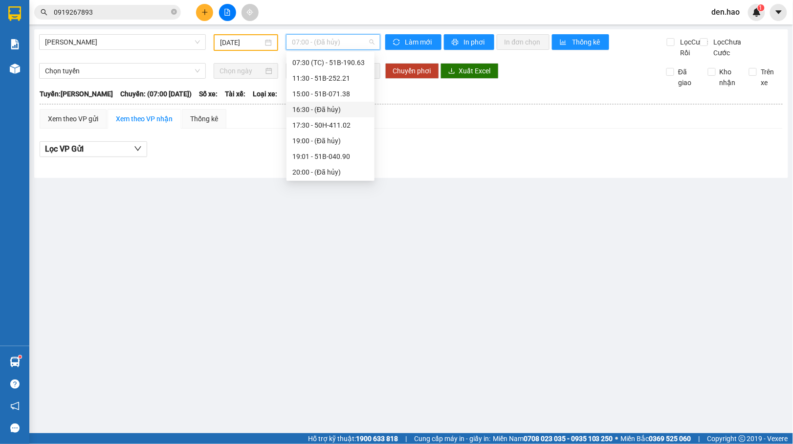
scroll to position [65, 0]
click at [332, 167] on div "22:00 - 50H-502.70" at bounding box center [331, 168] width 76 height 11
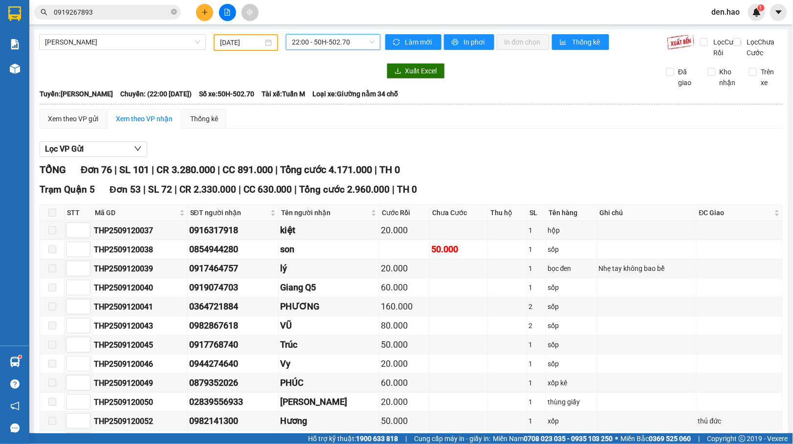
click at [334, 49] on div "22:00 - 50H-502.70" at bounding box center [333, 42] width 94 height 16
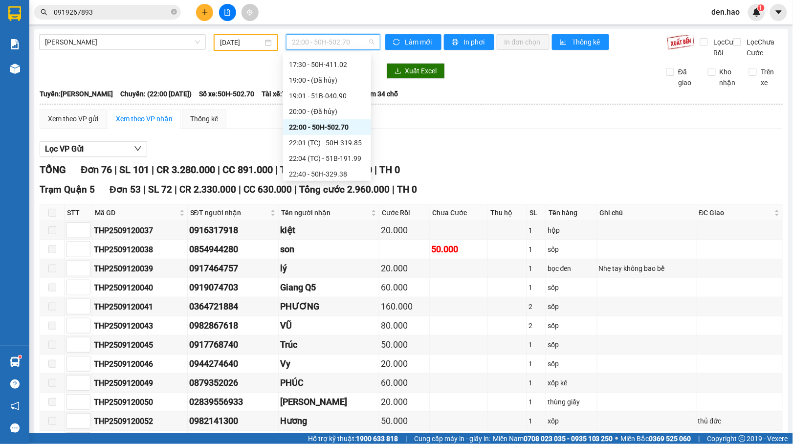
scroll to position [125, 0]
click at [322, 125] on div "22:01 (TC) - 50H-319.85" at bounding box center [327, 124] width 76 height 11
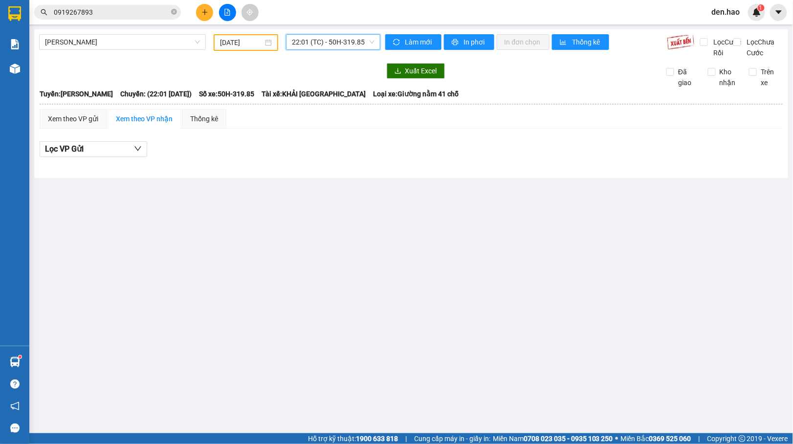
drag, startPoint x: 343, startPoint y: 41, endPoint x: 344, endPoint y: 49, distance: 7.9
click at [344, 47] on span "22:01 (TC) - 50H-319.85" at bounding box center [333, 42] width 82 height 15
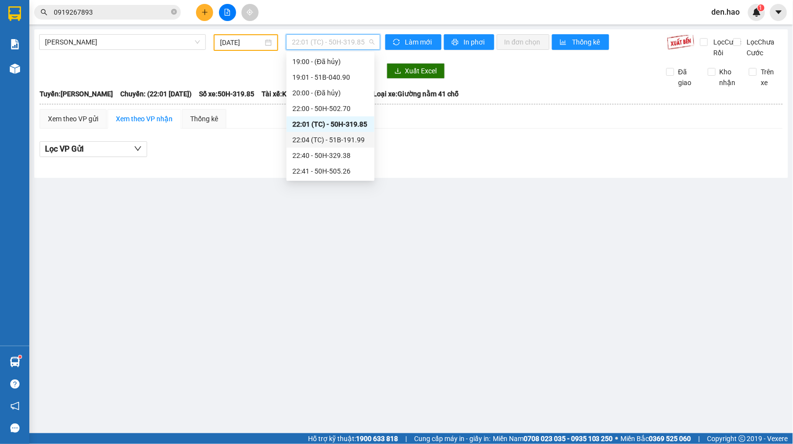
click at [323, 139] on div "22:04 (TC) - 51B-191.99" at bounding box center [331, 140] width 76 height 11
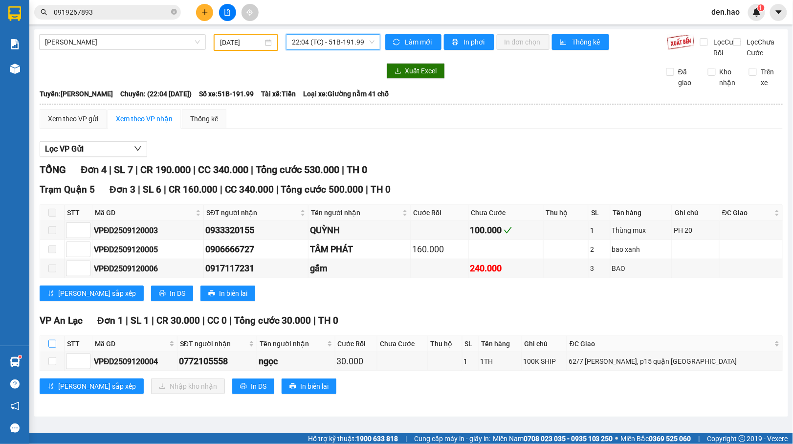
drag, startPoint x: 49, startPoint y: 358, endPoint x: 81, endPoint y: 368, distance: 32.9
click at [52, 348] on input "checkbox" at bounding box center [52, 344] width 8 height 8
checkbox input "true"
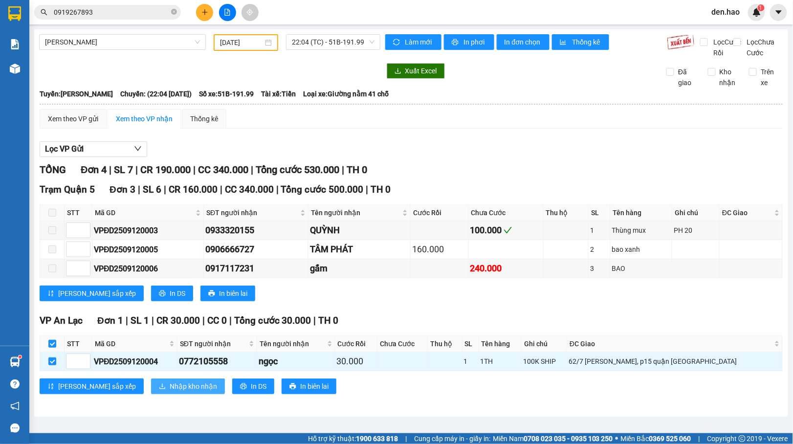
click at [170, 392] on span "Nhập kho nhận" at bounding box center [193, 386] width 47 height 11
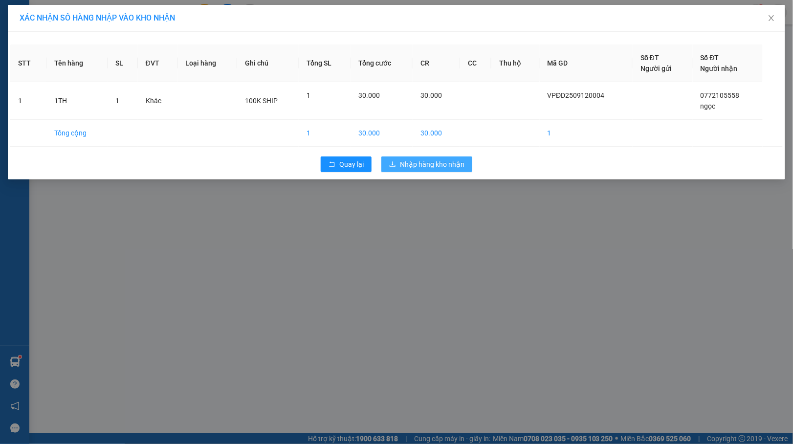
click at [407, 164] on span "Nhập hàng kho nhận" at bounding box center [432, 164] width 65 height 11
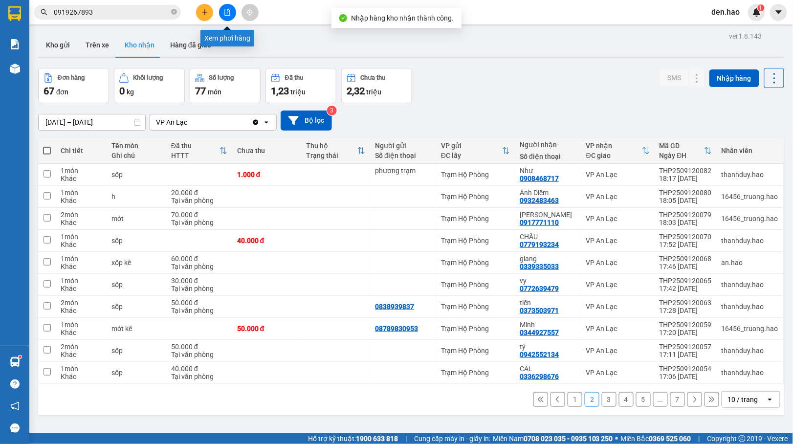
click at [224, 13] on icon "file-add" at bounding box center [227, 12] width 7 height 7
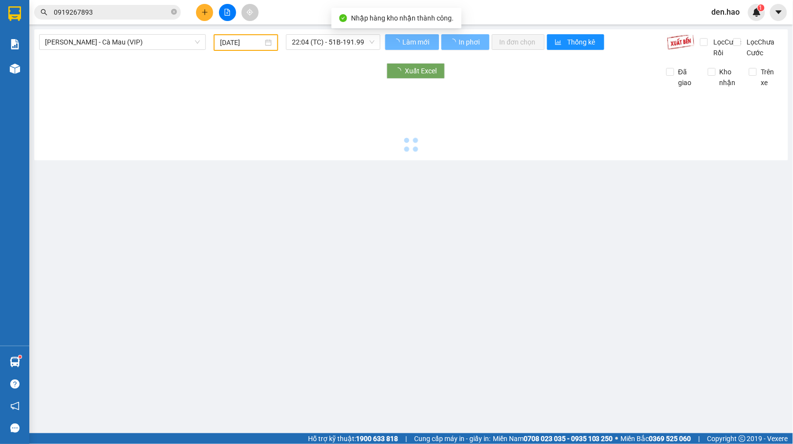
type input "[DATE]"
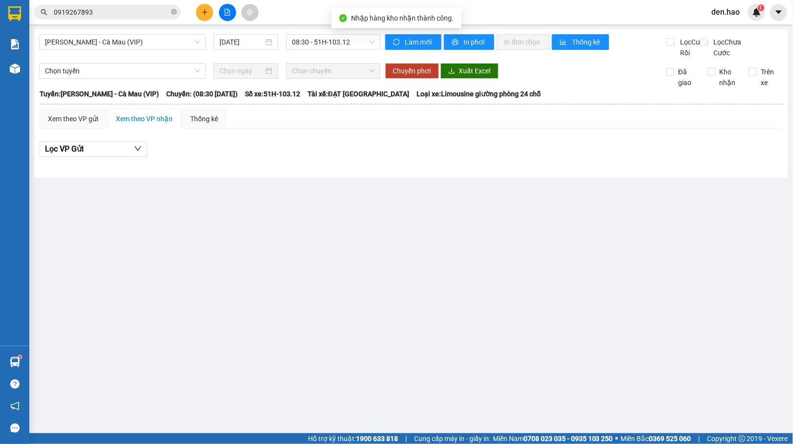
click at [167, 53] on div "[PERSON_NAME] - Cà Mau (VIP) [DATE] 08:30 - 51H-103.12" at bounding box center [209, 46] width 341 height 24
click at [170, 46] on span "[PERSON_NAME] - Cà Mau (VIP)" at bounding box center [122, 42] width 155 height 15
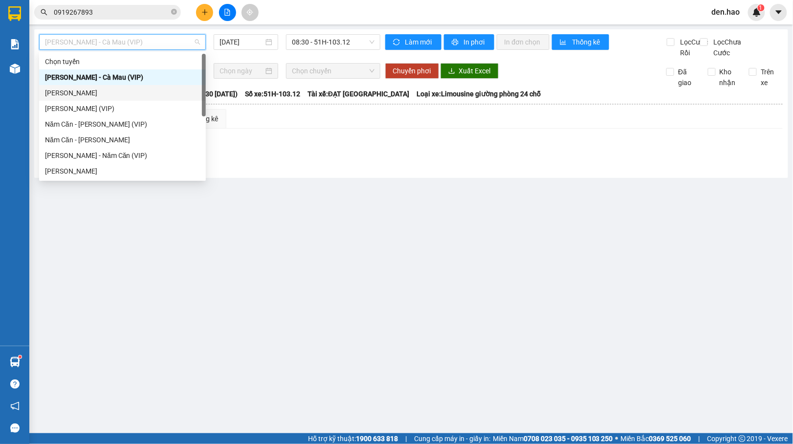
click at [104, 94] on div "[PERSON_NAME]" at bounding box center [122, 93] width 155 height 11
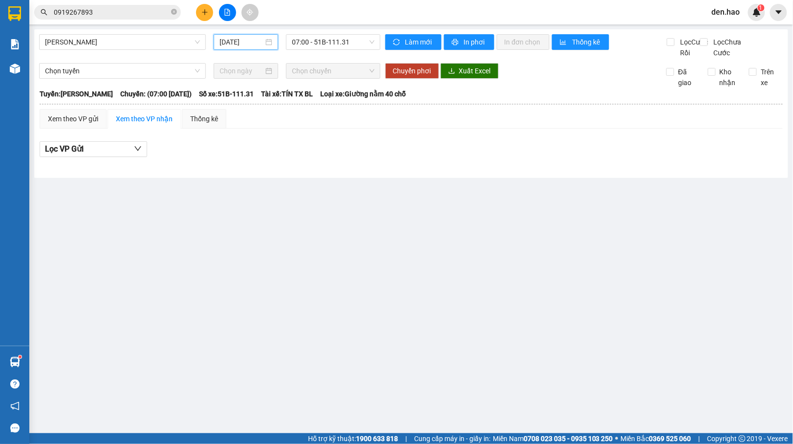
click at [220, 39] on input "[DATE]" at bounding box center [242, 42] width 45 height 11
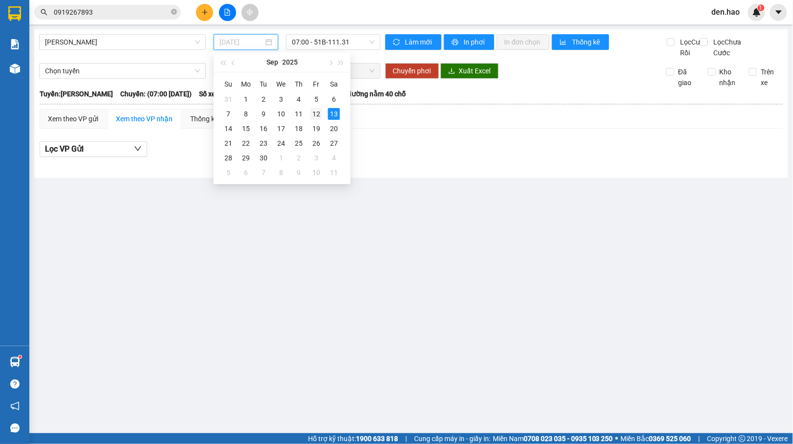
click at [312, 115] on div "12" at bounding box center [317, 114] width 12 height 12
type input "[DATE]"
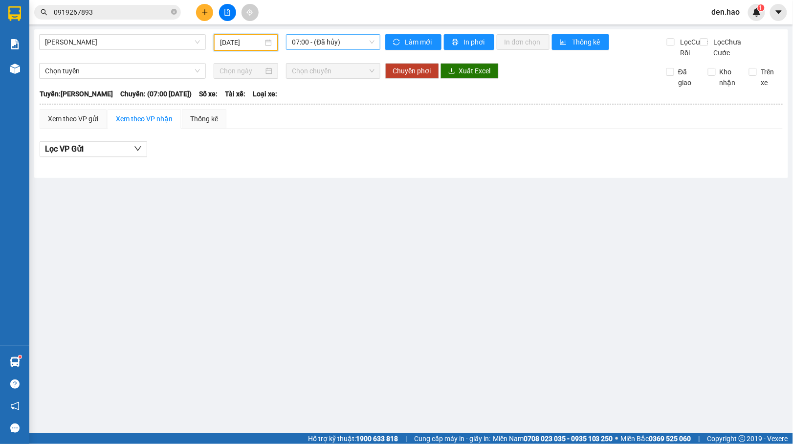
click at [339, 44] on span "07:00 - (Đã hủy)" at bounding box center [333, 42] width 82 height 15
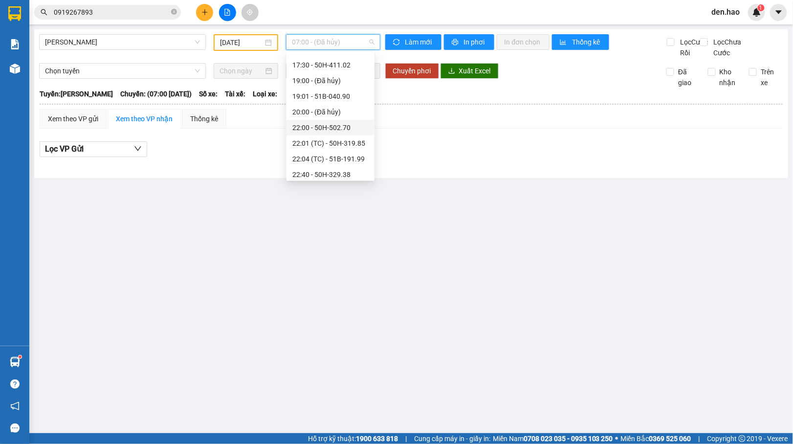
scroll to position [125, 0]
click at [335, 155] on div "22:40 - 50H-329.38" at bounding box center [331, 155] width 76 height 11
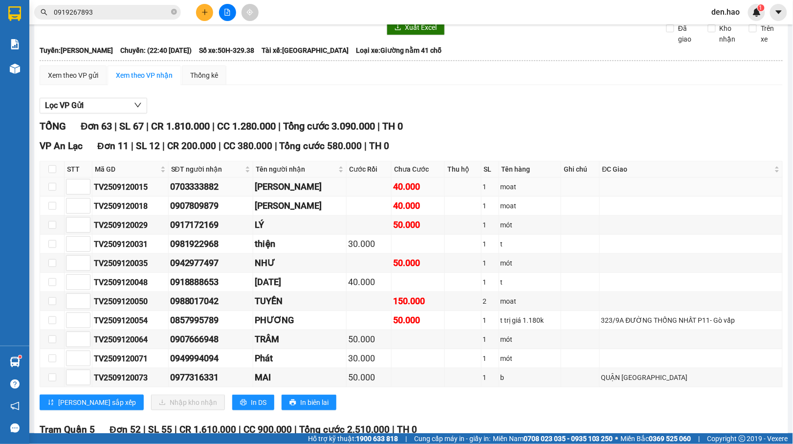
scroll to position [65, 0]
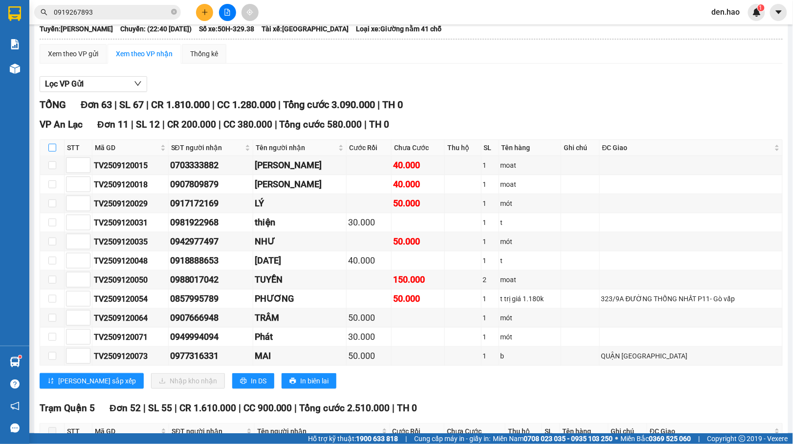
click at [51, 152] on input "checkbox" at bounding box center [52, 148] width 8 height 8
checkbox input "true"
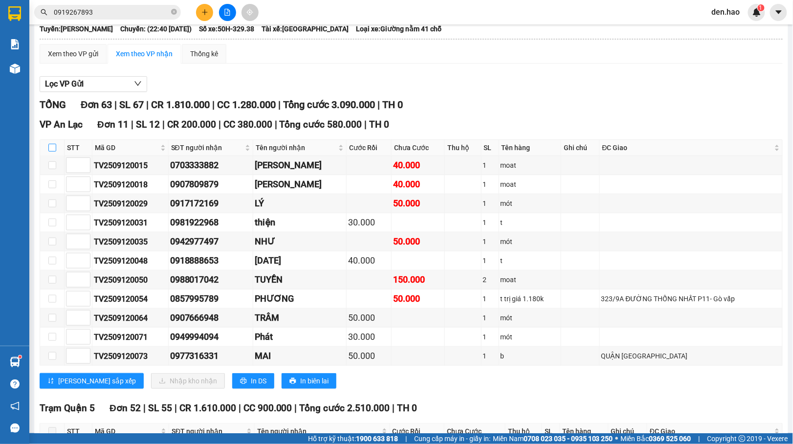
checkbox input "true"
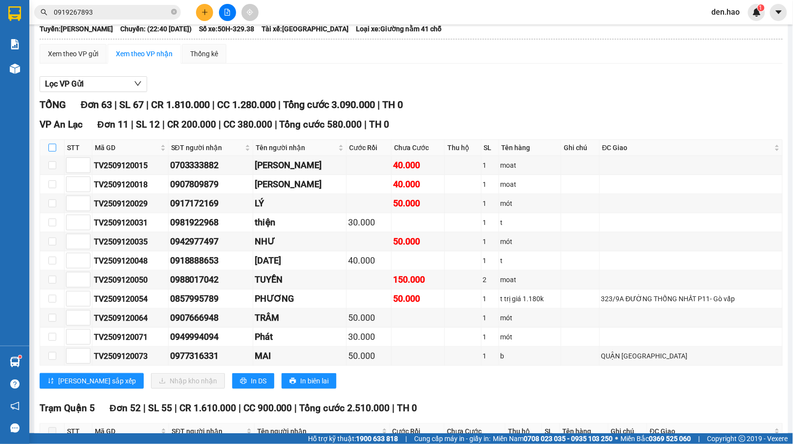
checkbox input "true"
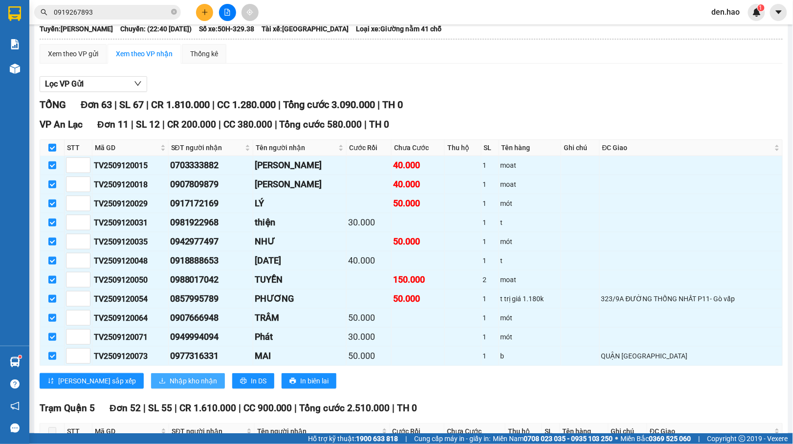
click at [170, 386] on span "Nhập kho nhận" at bounding box center [193, 381] width 47 height 11
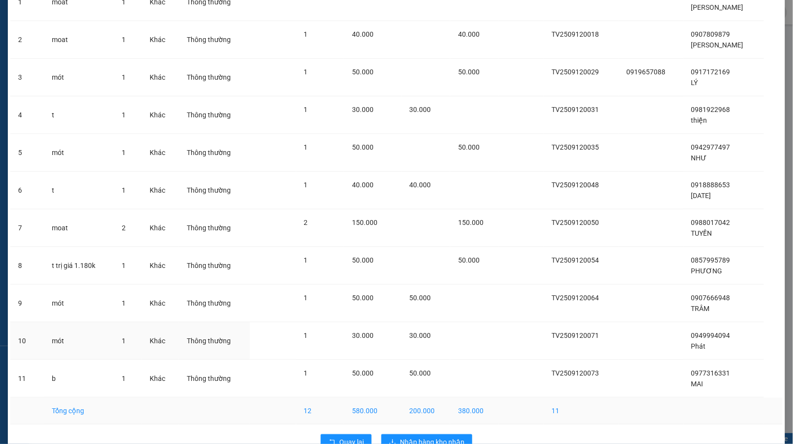
scroll to position [126, 0]
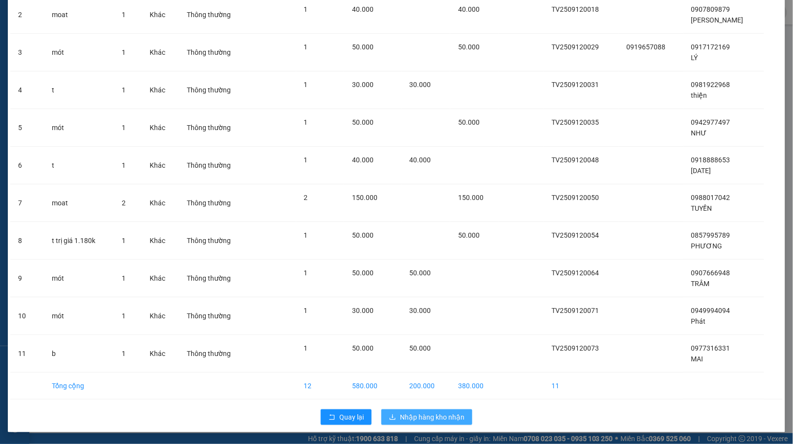
click at [405, 411] on button "Nhập hàng kho nhận" at bounding box center [427, 417] width 91 height 16
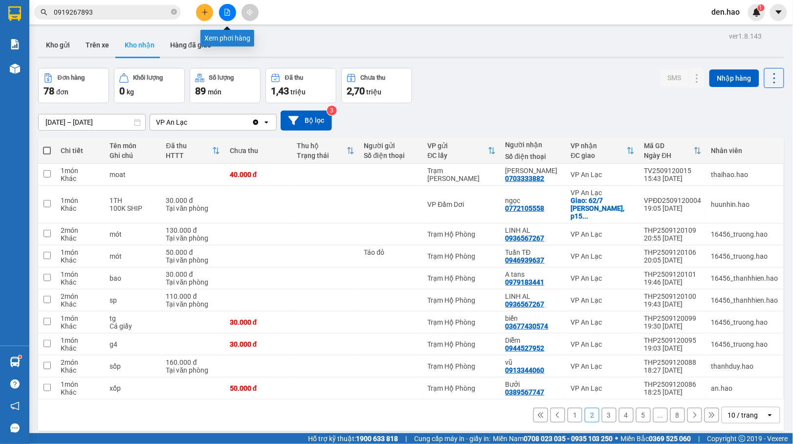
click at [225, 13] on icon "file-add" at bounding box center [227, 12] width 5 height 7
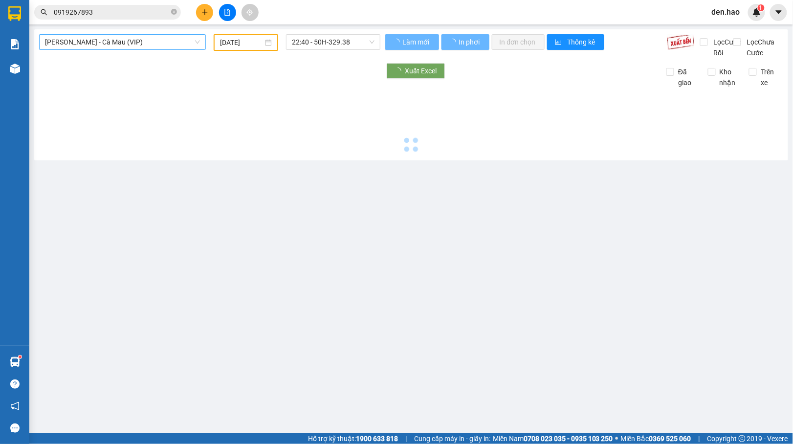
type input "[DATE]"
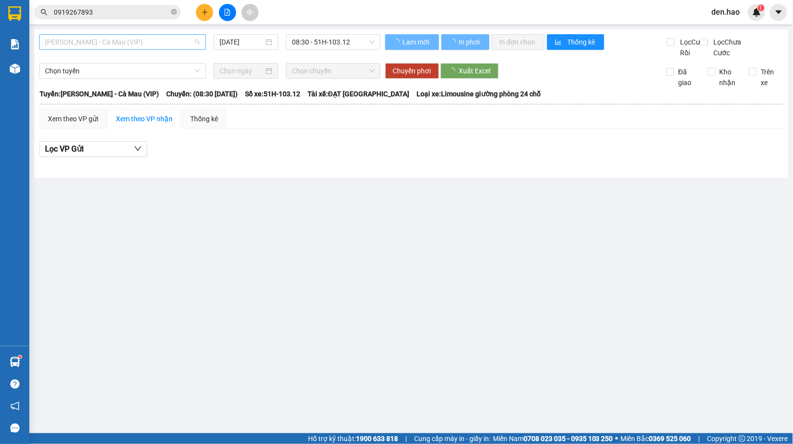
click at [179, 44] on span "[PERSON_NAME] - Cà Mau (VIP)" at bounding box center [122, 42] width 155 height 15
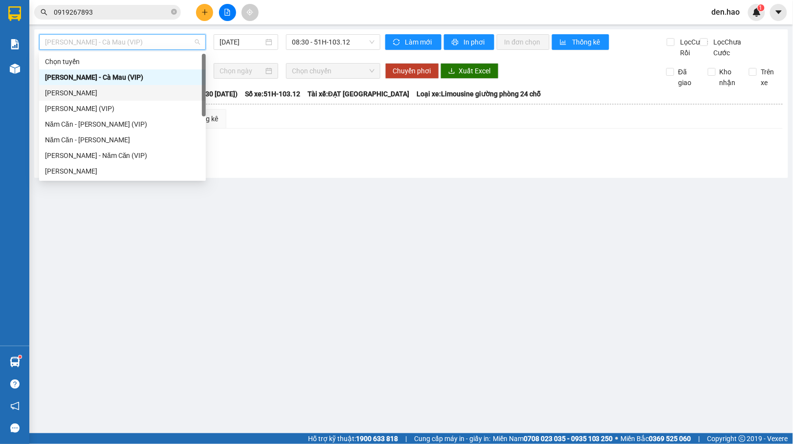
click at [94, 92] on div "[PERSON_NAME]" at bounding box center [122, 93] width 155 height 11
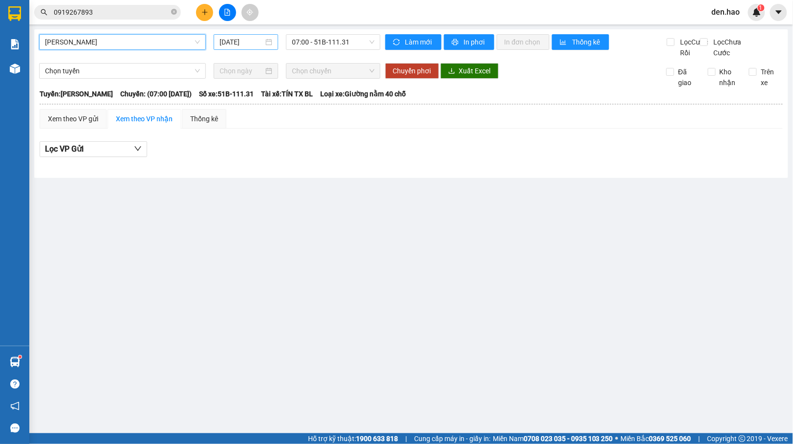
click at [222, 43] on input "[DATE]" at bounding box center [242, 42] width 45 height 11
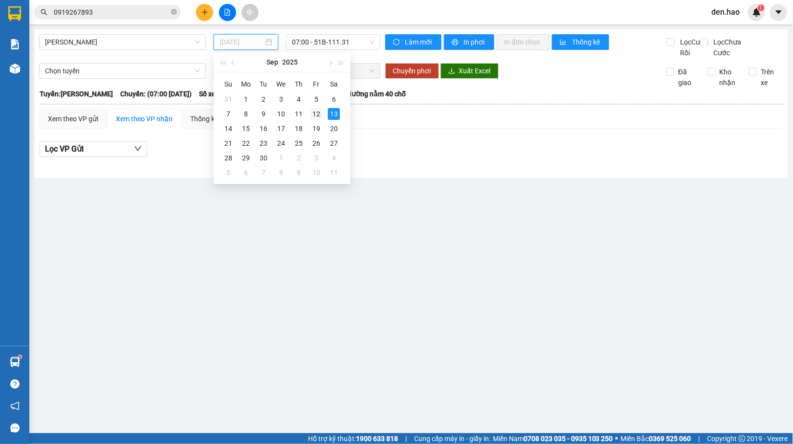
click at [317, 114] on div "12" at bounding box center [317, 114] width 12 height 12
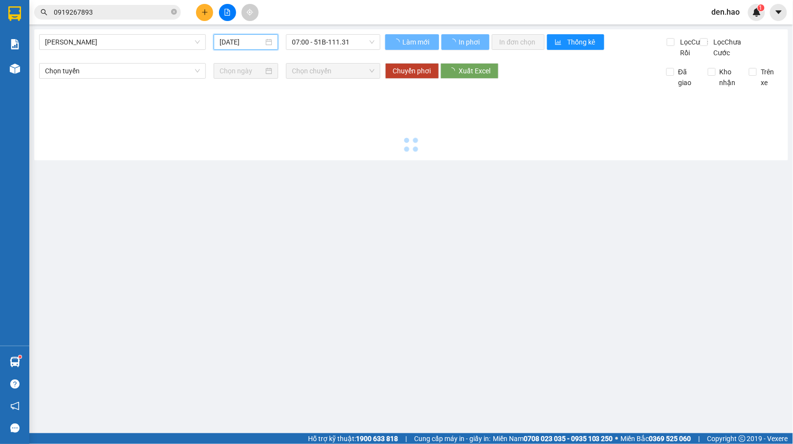
type input "[DATE]"
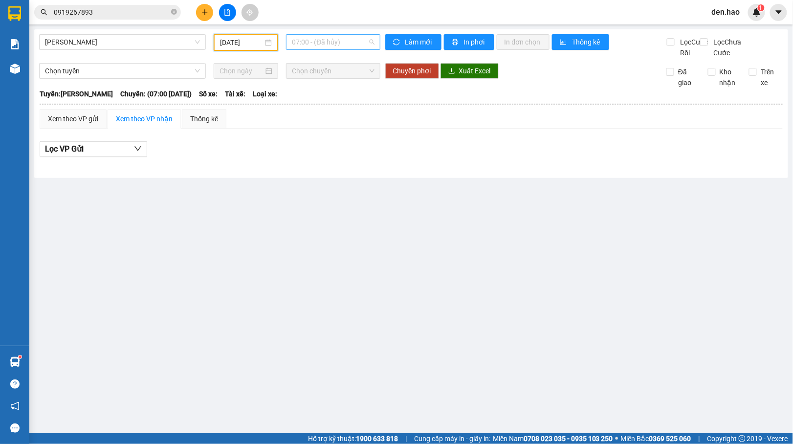
click at [331, 43] on span "07:00 - (Đã hủy)" at bounding box center [333, 42] width 82 height 15
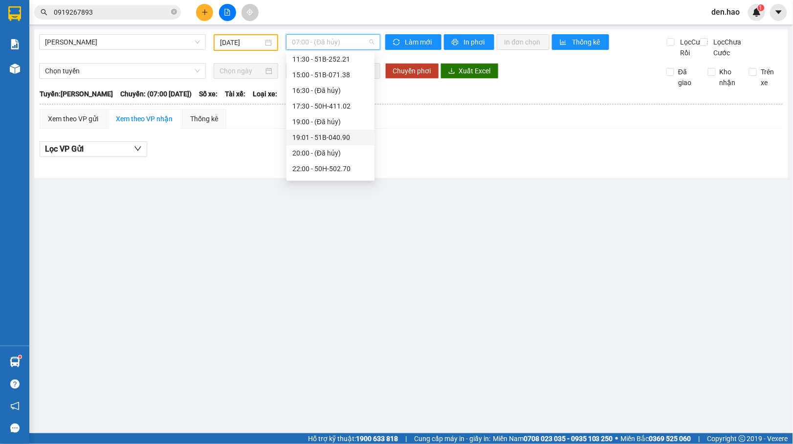
scroll to position [125, 0]
click at [337, 156] on div "22:40 - 50H-329.38" at bounding box center [331, 155] width 76 height 11
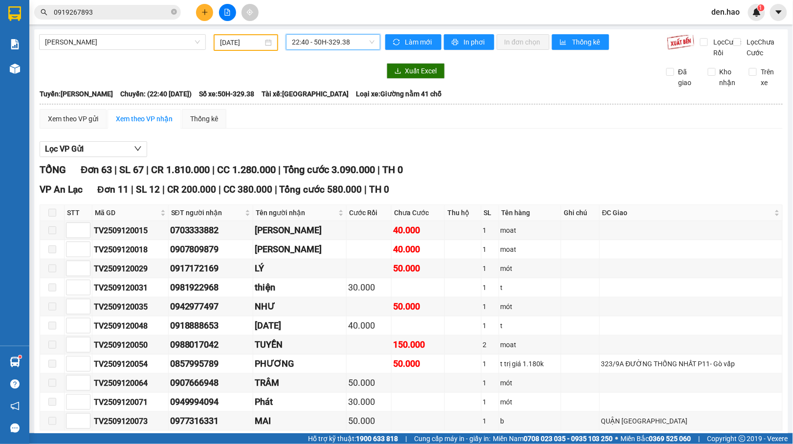
click at [329, 46] on span "22:40 - 50H-329.38" at bounding box center [333, 42] width 82 height 15
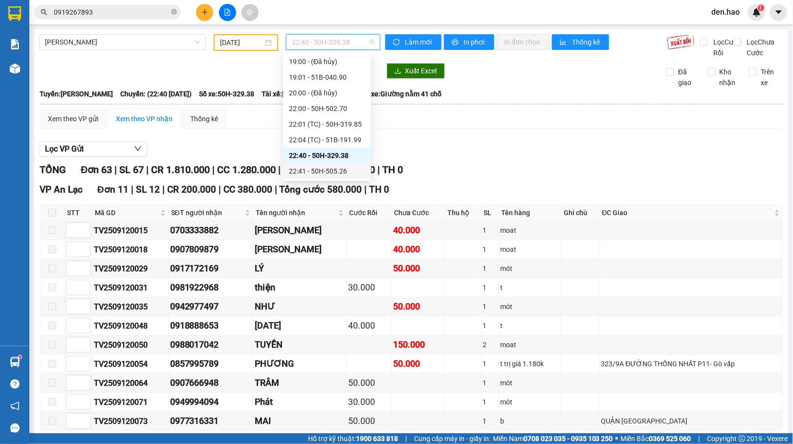
click at [319, 167] on div "22:41 - 50H-505.26" at bounding box center [327, 171] width 76 height 11
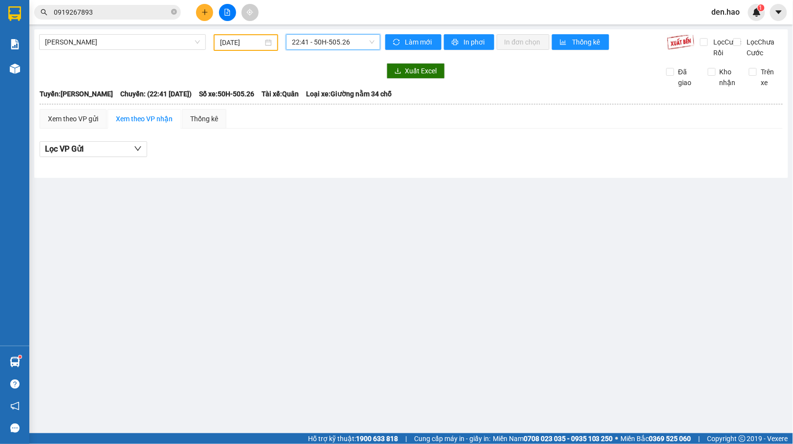
click at [349, 43] on span "22:41 - 50H-505.26" at bounding box center [333, 42] width 82 height 15
click at [155, 39] on span "[PERSON_NAME]" at bounding box center [122, 42] width 155 height 15
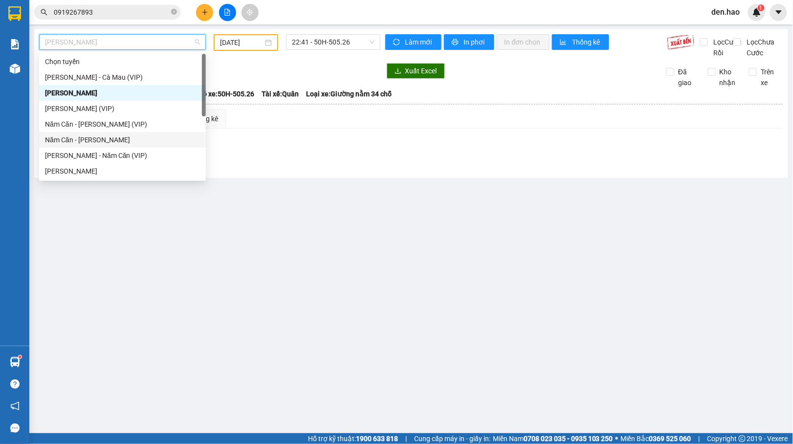
click at [89, 139] on div "Năm Căn - [PERSON_NAME]" at bounding box center [122, 140] width 155 height 11
type input "[DATE]"
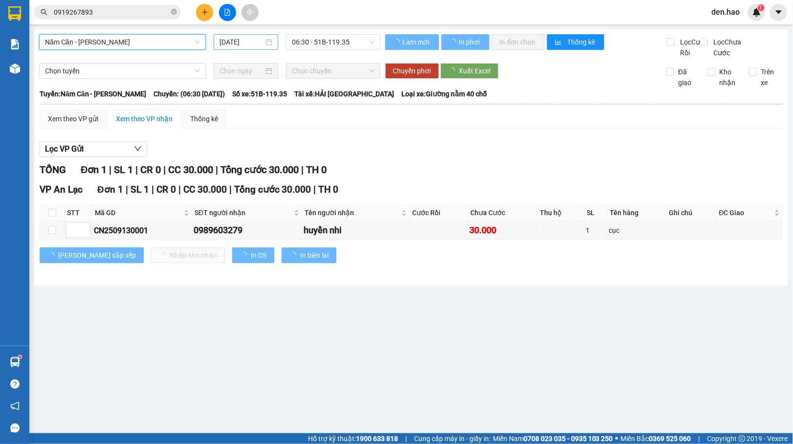
click at [220, 40] on input "[DATE]" at bounding box center [242, 42] width 45 height 11
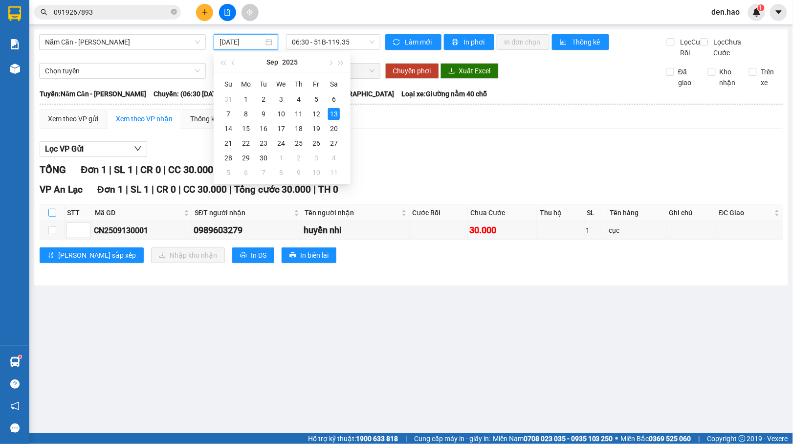
click at [50, 217] on input "checkbox" at bounding box center [52, 213] width 8 height 8
checkbox input "true"
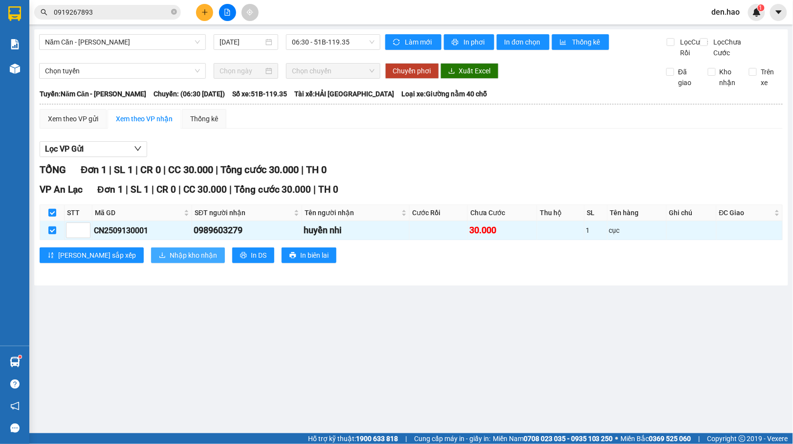
click at [170, 261] on span "Nhập kho nhận" at bounding box center [193, 255] width 47 height 11
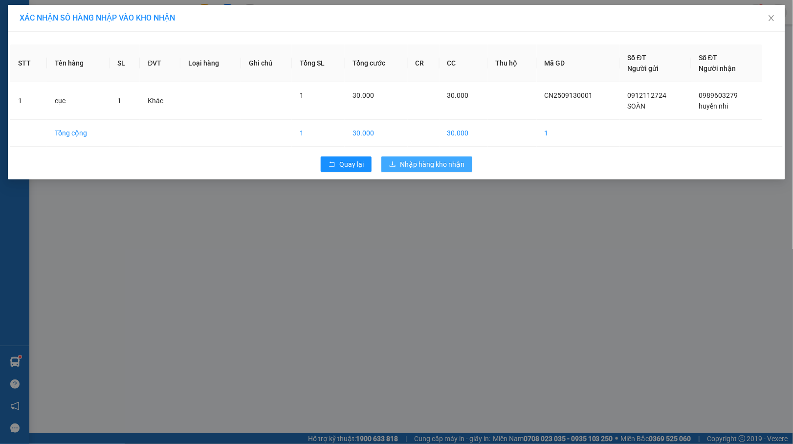
click at [454, 168] on span "Nhập hàng kho nhận" at bounding box center [432, 164] width 65 height 11
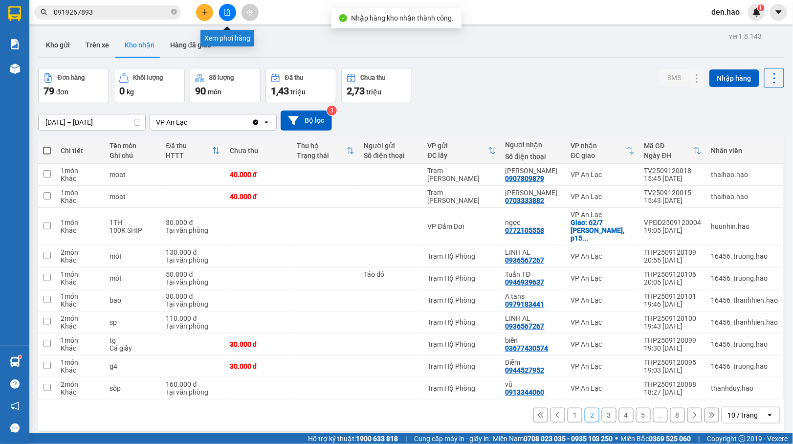
click at [231, 6] on button at bounding box center [227, 12] width 17 height 17
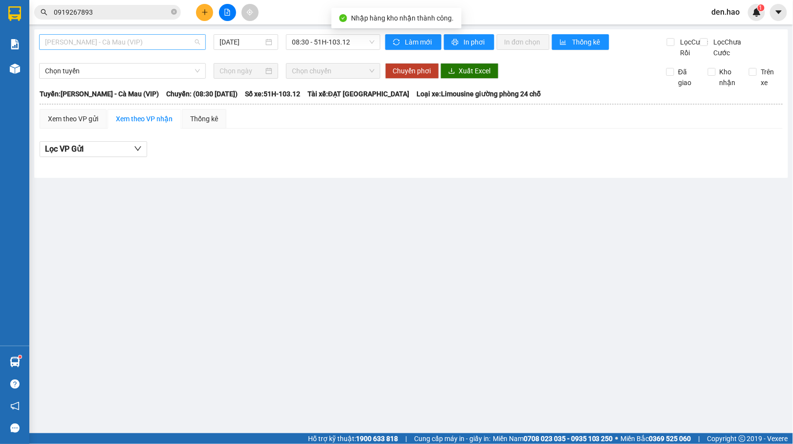
click at [167, 40] on span "[PERSON_NAME] - Cà Mau (VIP)" at bounding box center [122, 42] width 155 height 15
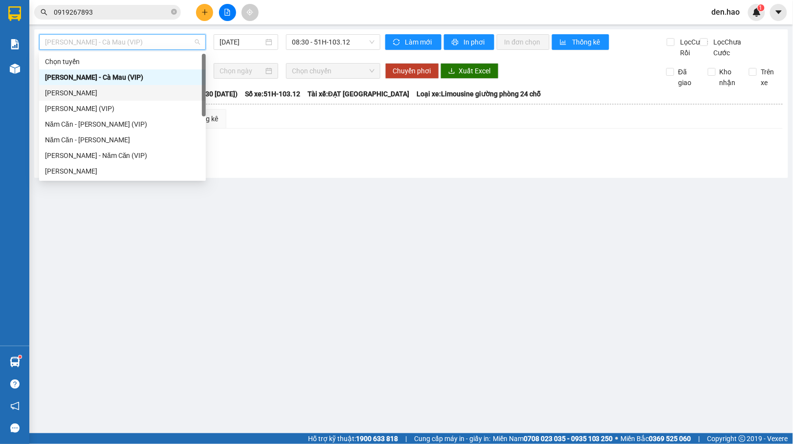
click at [94, 90] on div "[PERSON_NAME]" at bounding box center [122, 93] width 155 height 11
type input "[DATE]"
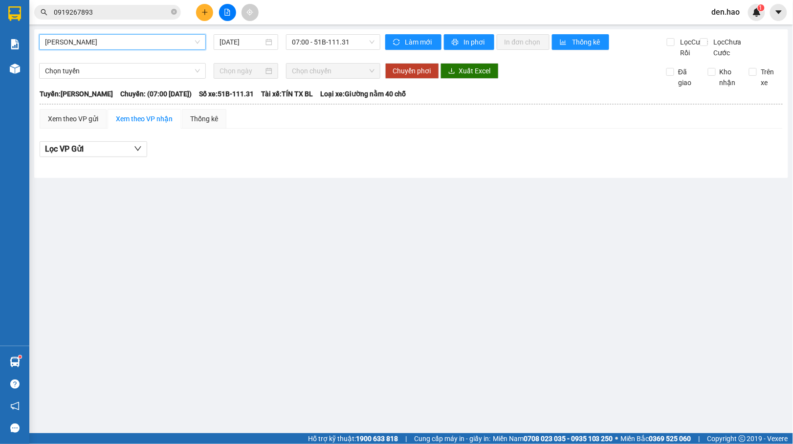
click at [173, 40] on span "[PERSON_NAME]" at bounding box center [122, 42] width 155 height 15
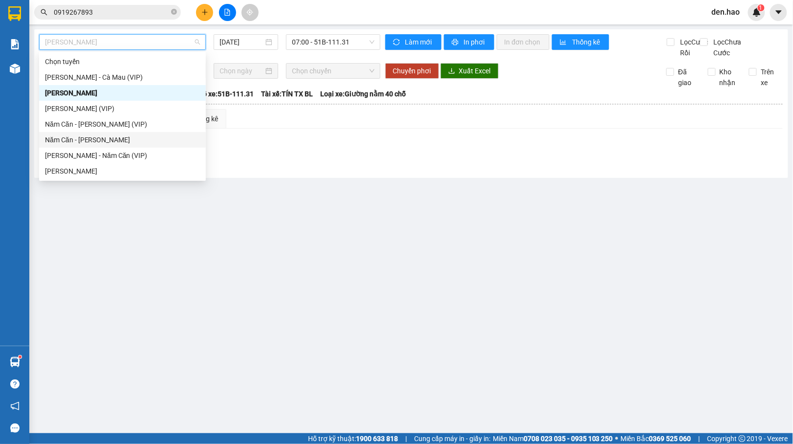
click at [95, 136] on div "Năm Căn - [PERSON_NAME]" at bounding box center [122, 140] width 155 height 11
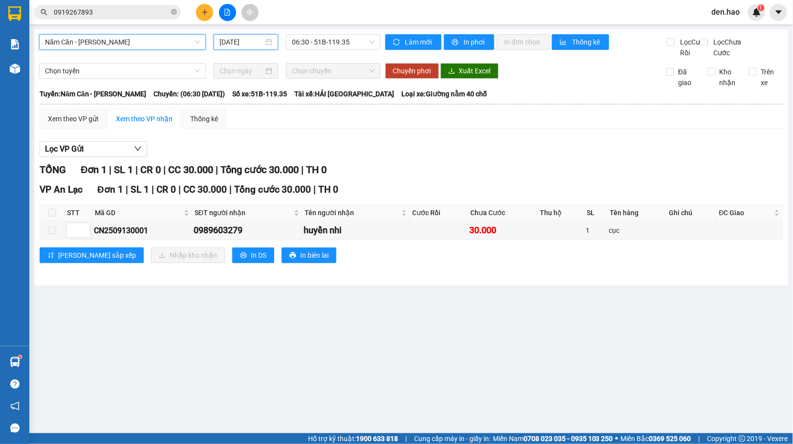
click at [225, 43] on input "[DATE]" at bounding box center [242, 42] width 45 height 11
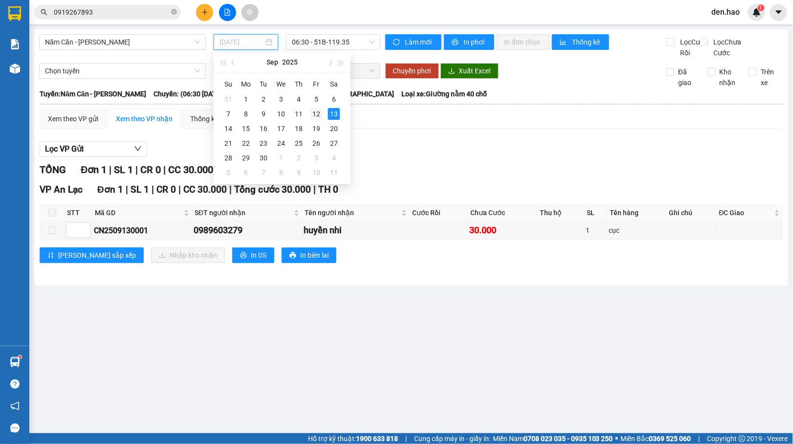
click at [315, 115] on div "12" at bounding box center [317, 114] width 12 height 12
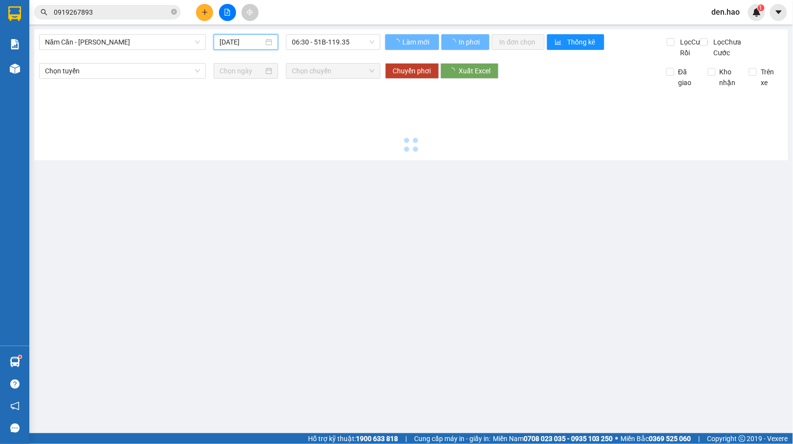
type input "[DATE]"
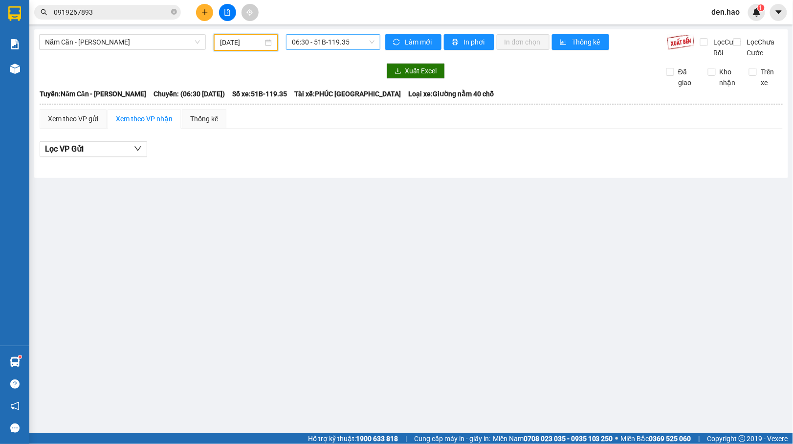
click at [322, 44] on span "06:30 - 51B-119.35" at bounding box center [333, 42] width 82 height 15
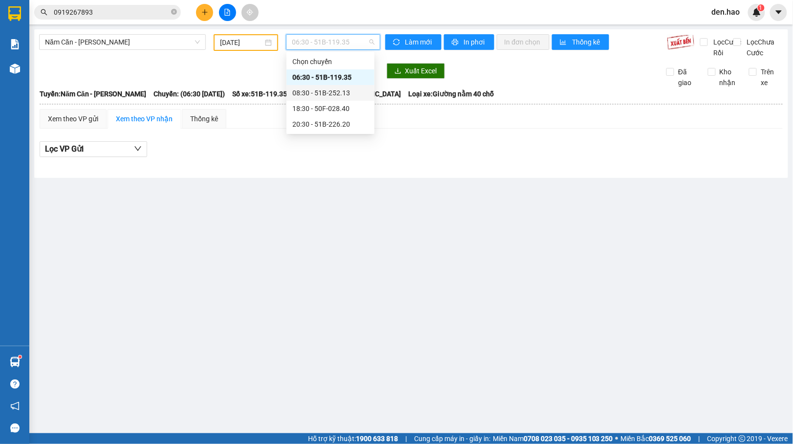
click at [331, 93] on div "08:30 - 51B-252.13" at bounding box center [331, 93] width 76 height 11
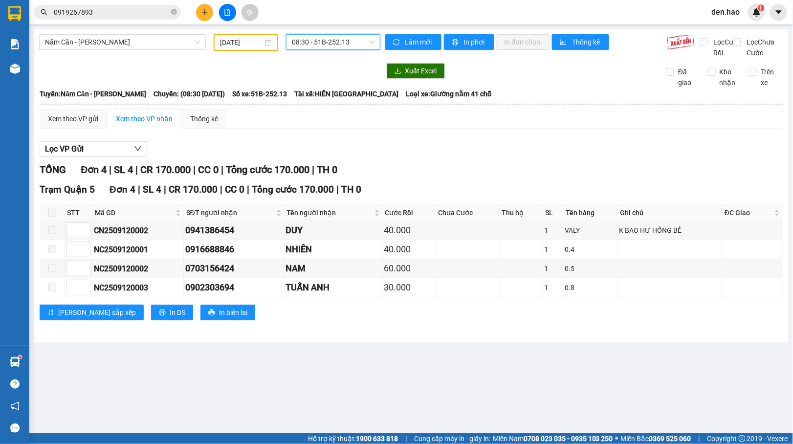
click at [334, 42] on span "08:30 - 51B-252.13" at bounding box center [333, 42] width 82 height 15
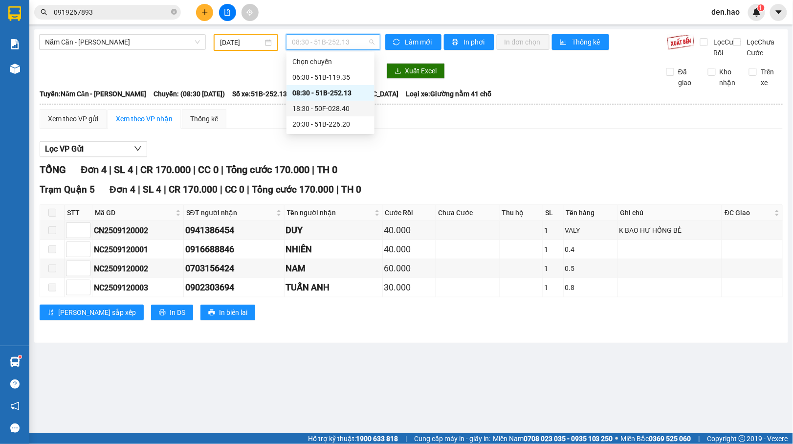
click at [332, 108] on div "18:30 - 50F-028.40" at bounding box center [331, 108] width 76 height 11
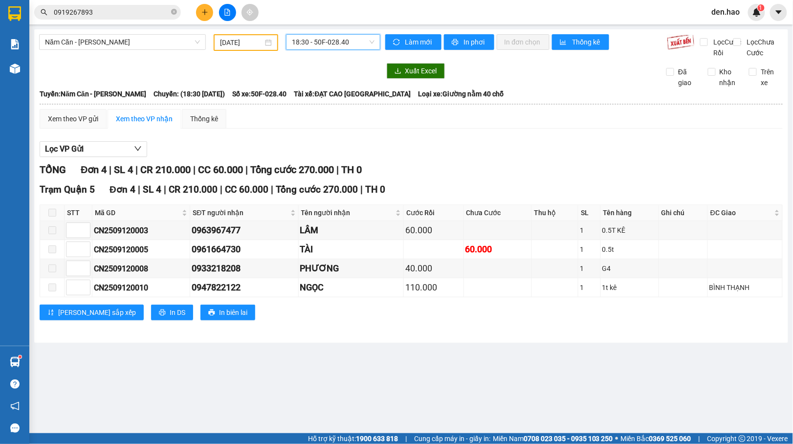
click at [315, 35] on span "18:30 - 50F-028.40" at bounding box center [333, 42] width 82 height 15
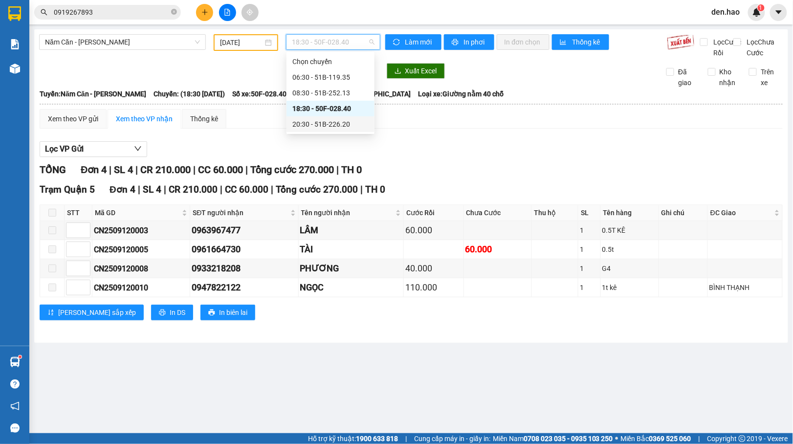
click at [325, 126] on div "20:30 - 51B-226.20" at bounding box center [331, 124] width 76 height 11
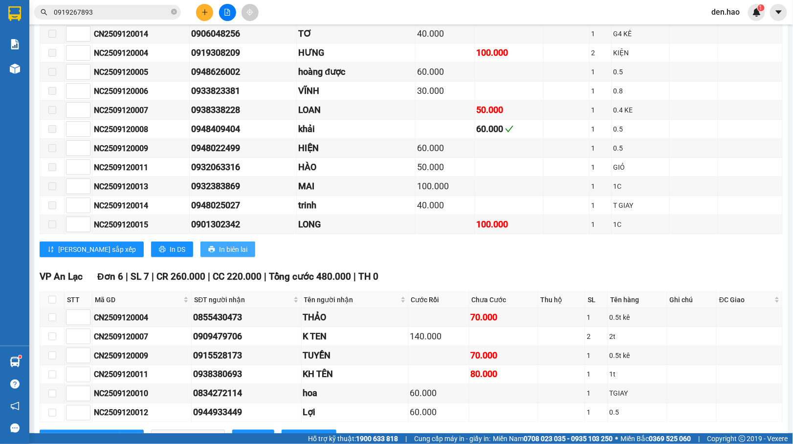
scroll to position [261, 0]
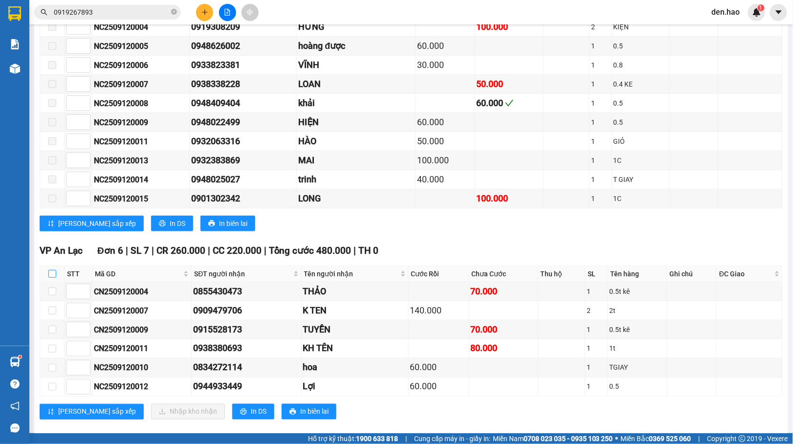
click at [51, 278] on input "checkbox" at bounding box center [52, 274] width 8 height 8
checkbox input "true"
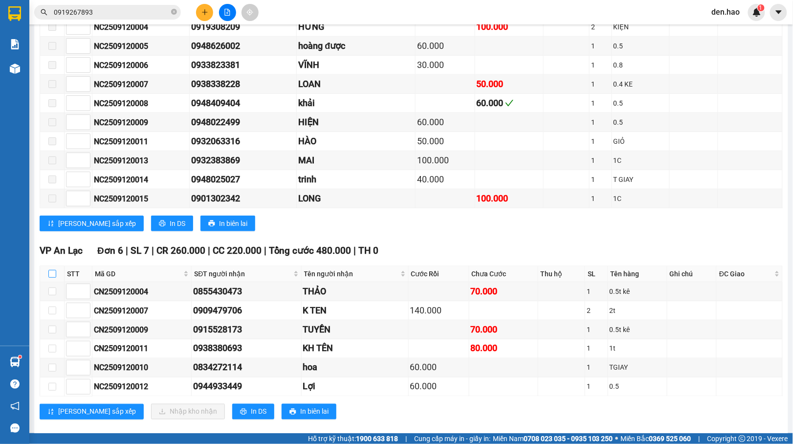
checkbox input "true"
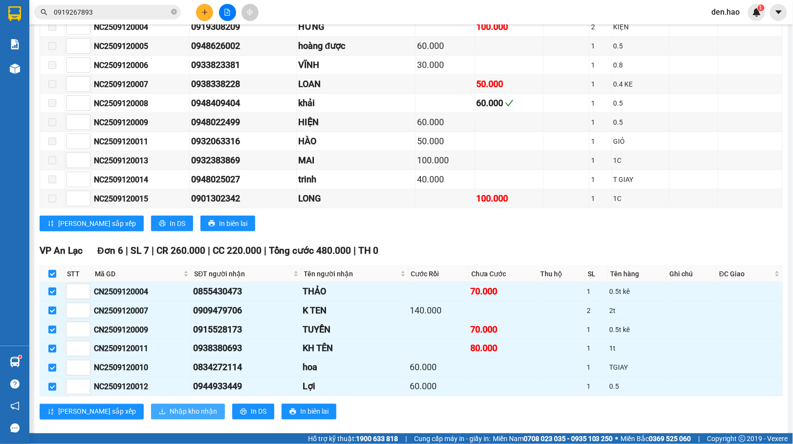
click at [170, 417] on span "Nhập kho nhận" at bounding box center [193, 411] width 47 height 11
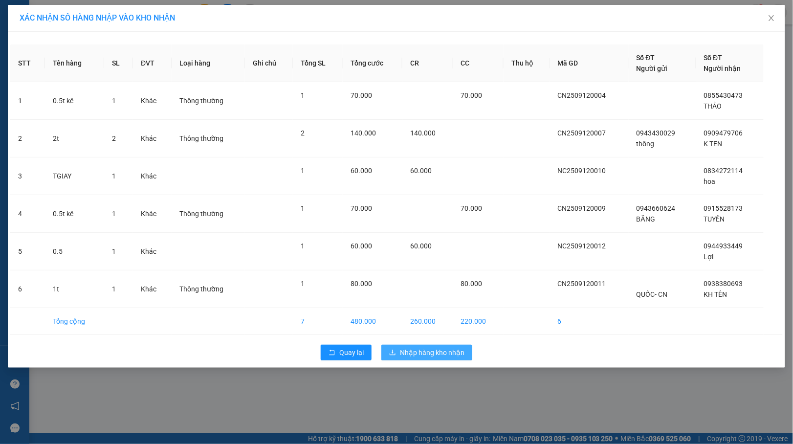
click at [422, 355] on span "Nhập hàng kho nhận" at bounding box center [432, 352] width 65 height 11
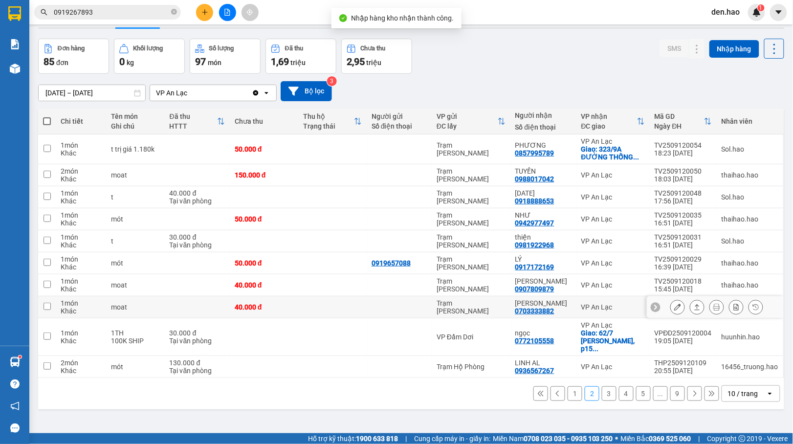
scroll to position [45, 0]
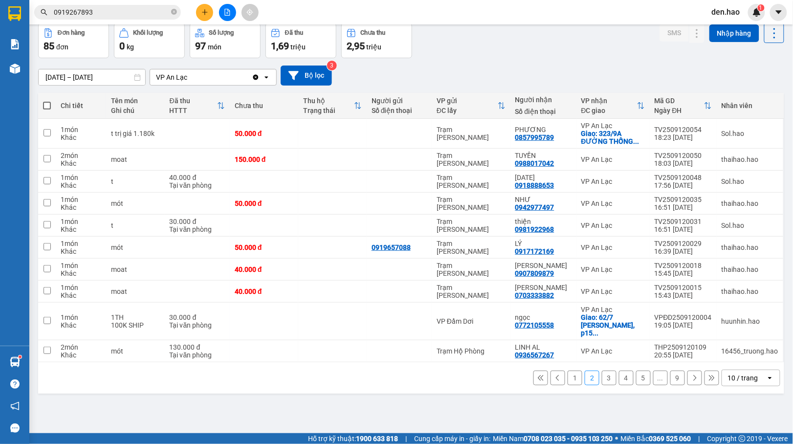
click at [671, 374] on button "9" at bounding box center [678, 378] width 15 height 15
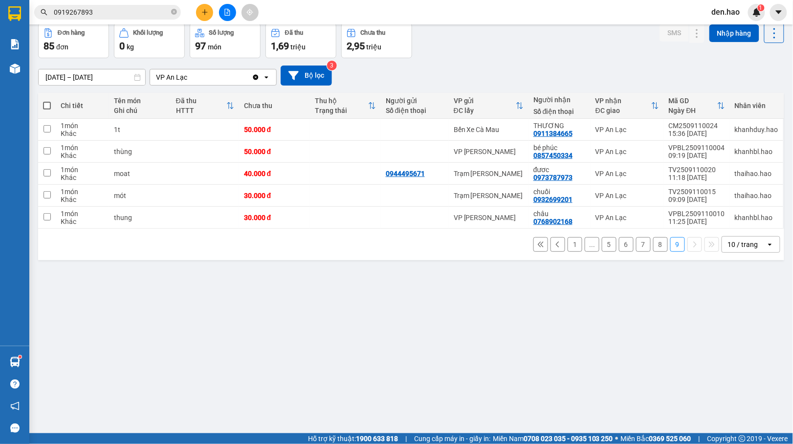
click at [656, 249] on button "8" at bounding box center [660, 244] width 15 height 15
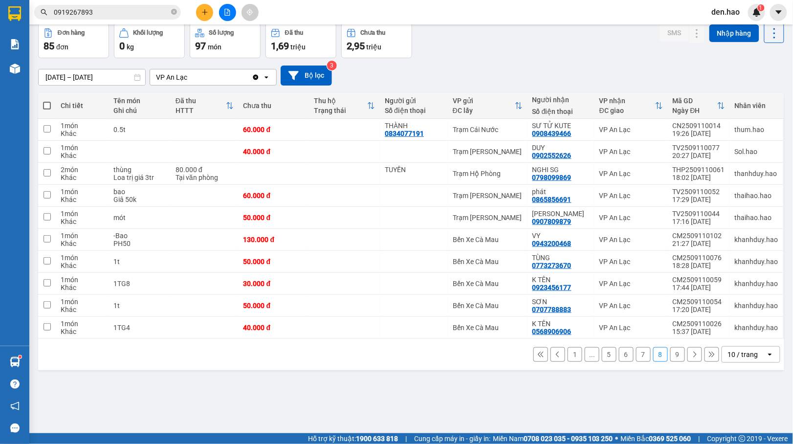
click at [636, 356] on button "7" at bounding box center [643, 354] width 15 height 15
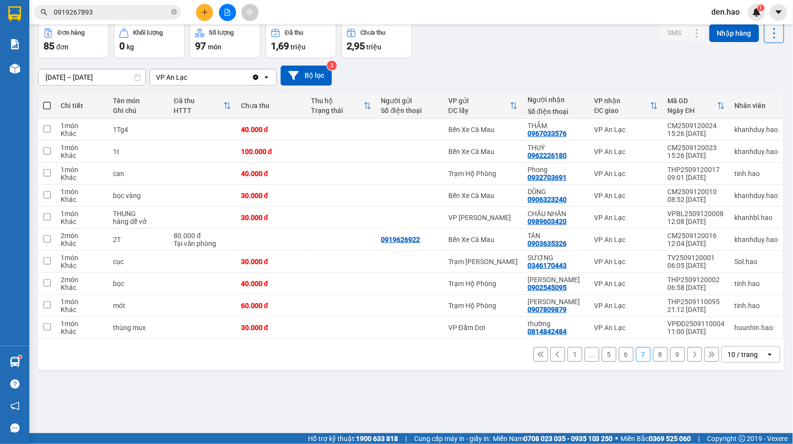
click at [619, 354] on button "6" at bounding box center [626, 354] width 15 height 15
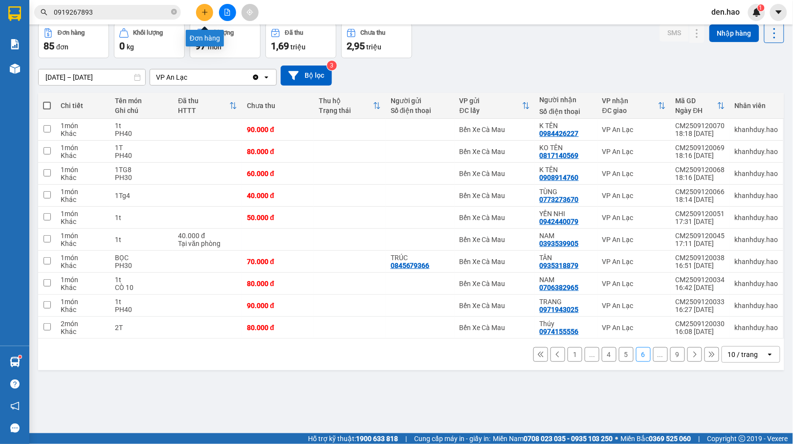
click at [204, 14] on icon "plus" at bounding box center [204, 11] width 0 height 5
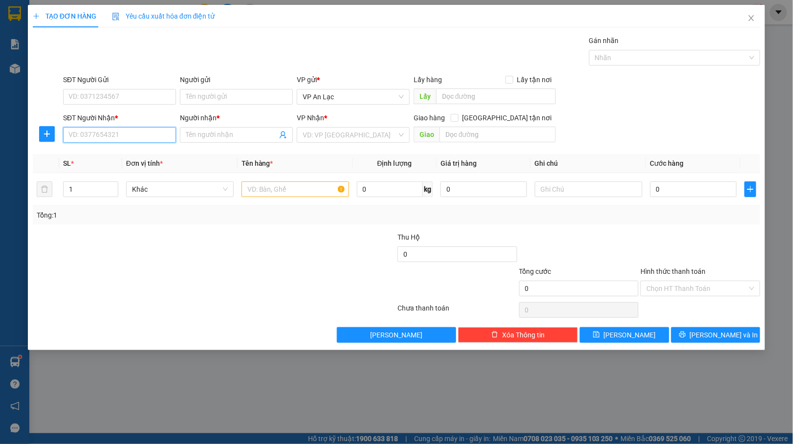
click at [94, 135] on input "SĐT Người Nhận *" at bounding box center [119, 135] width 113 height 16
type input "0866830053"
click at [232, 143] on span at bounding box center [236, 135] width 113 height 16
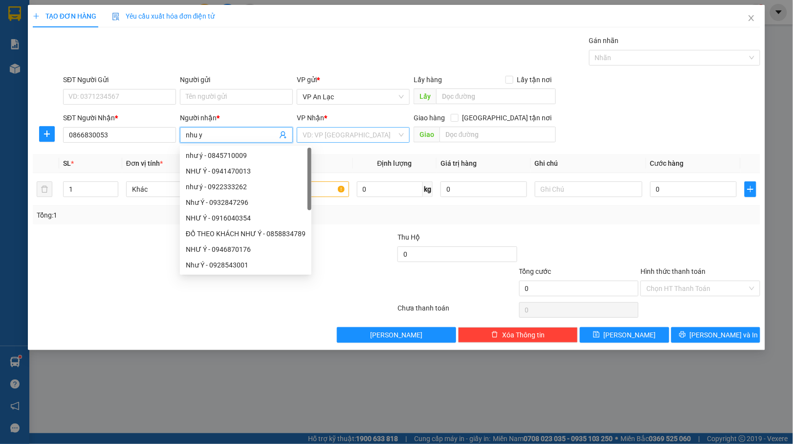
type input "nhu y"
click at [339, 134] on input "search" at bounding box center [350, 135] width 94 height 15
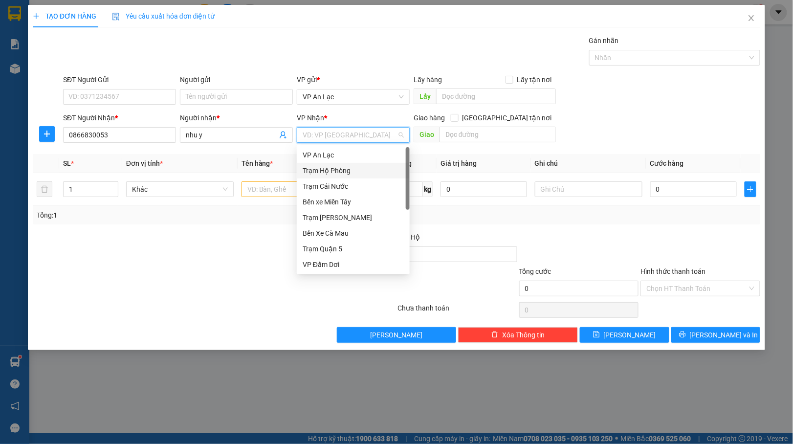
click at [342, 171] on div "Trạm Hộ Phòng" at bounding box center [353, 170] width 101 height 11
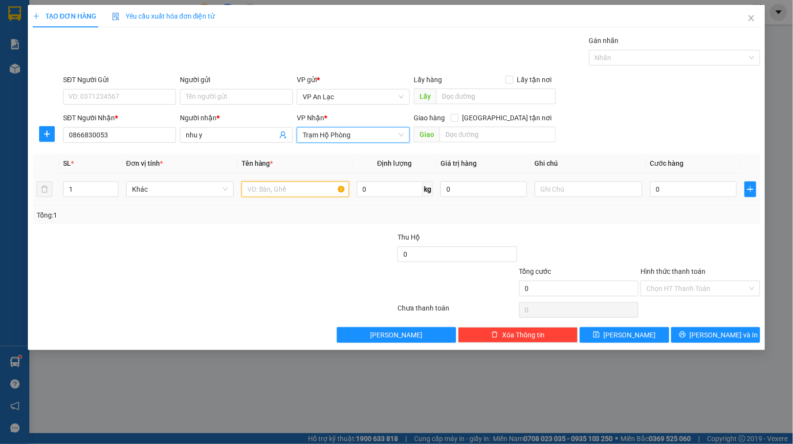
click at [250, 188] on input "text" at bounding box center [296, 189] width 108 height 16
type input "thung"
click at [654, 192] on input "0" at bounding box center [694, 189] width 87 height 16
click at [653, 188] on input "0" at bounding box center [694, 189] width 87 height 16
type input "50"
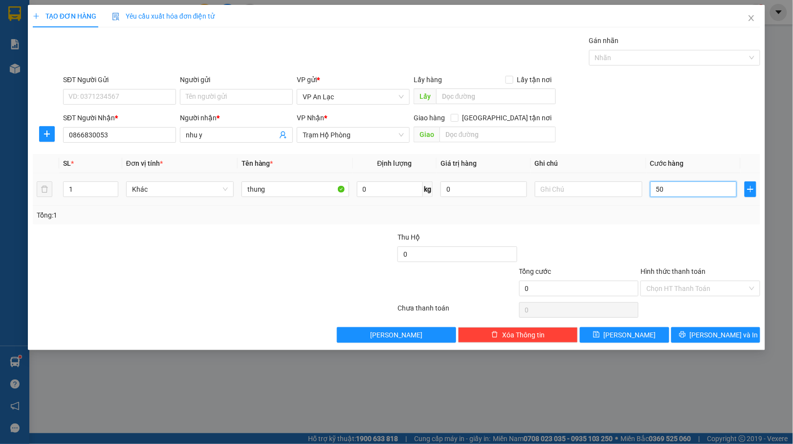
type input "50"
type input "50.000"
click at [664, 290] on input "Hình thức thanh toán" at bounding box center [697, 288] width 101 height 15
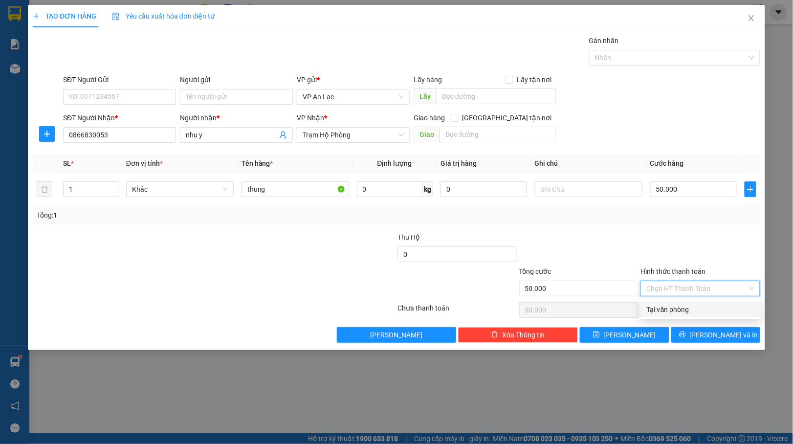
click at [660, 302] on div "Tại văn phòng" at bounding box center [701, 310] width 120 height 16
type input "0"
click at [659, 304] on div at bounding box center [701, 310] width 122 height 20
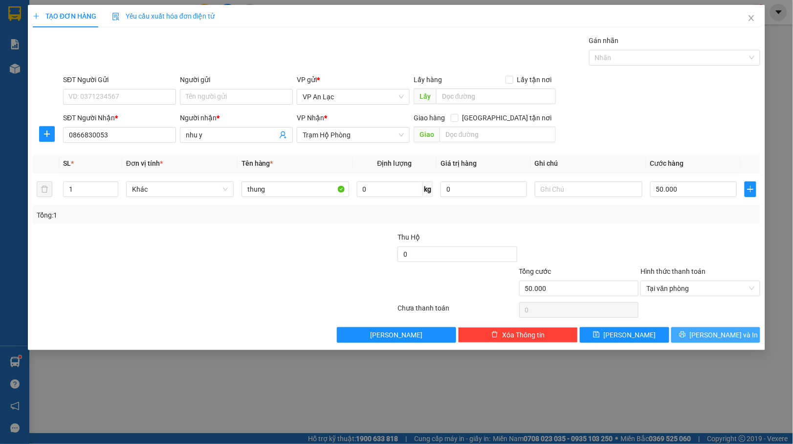
click at [686, 335] on icon "printer" at bounding box center [682, 335] width 6 height 6
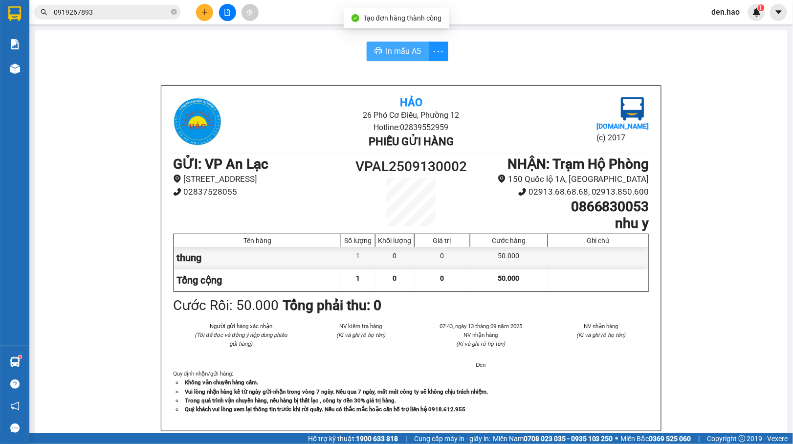
click at [402, 48] on span "In mẫu A5" at bounding box center [403, 51] width 35 height 12
drag, startPoint x: 249, startPoint y: 117, endPoint x: 68, endPoint y: 73, distance: 186.3
click at [68, 73] on div "In mẫu A5 Hảo 26 Phó Cơ Điều, Phường 12 Hotline: 02839552959 Phiếu gửi hàng [DO…" at bounding box center [411, 407] width 753 height 755
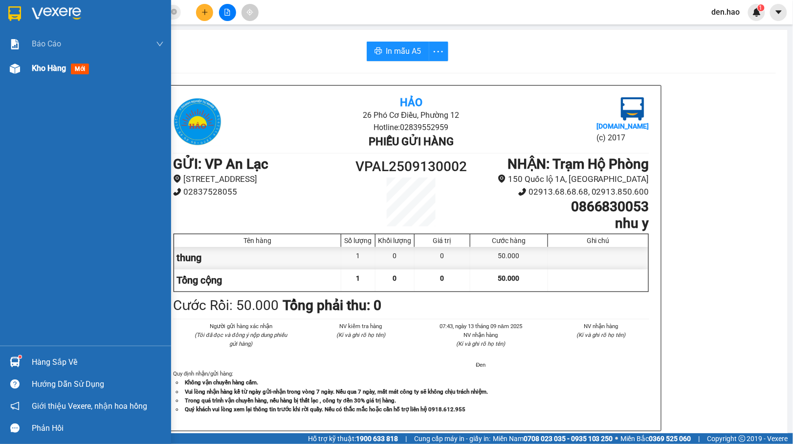
click at [24, 68] on div "Kho hàng mới" at bounding box center [85, 68] width 171 height 24
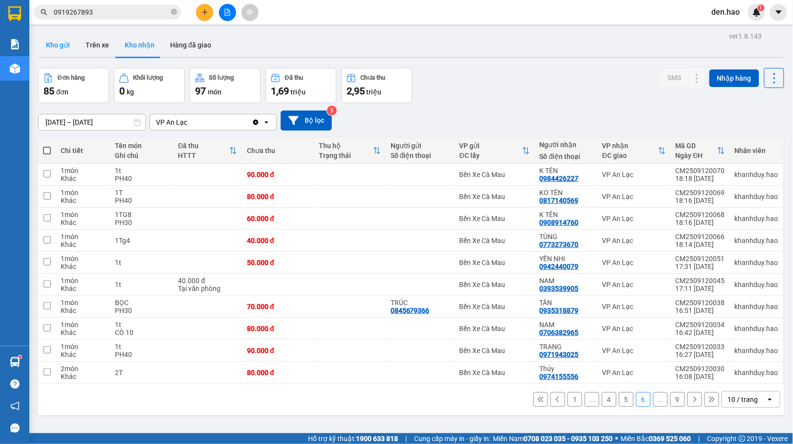
click at [64, 45] on button "Kho gửi" at bounding box center [58, 44] width 40 height 23
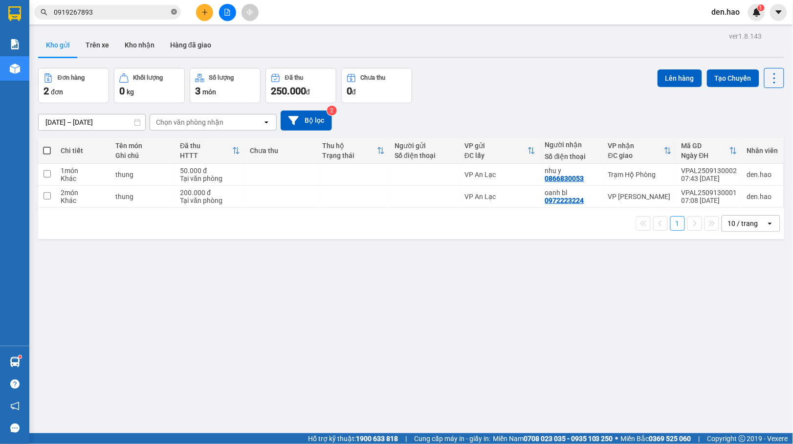
click at [175, 12] on icon "close-circle" at bounding box center [174, 12] width 6 height 6
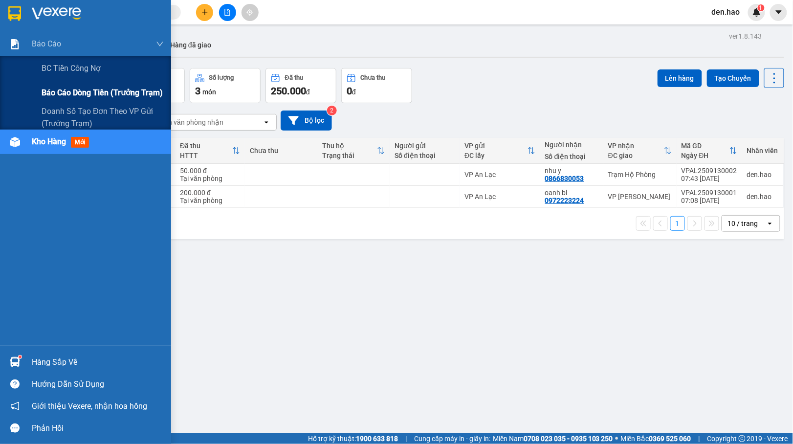
click at [71, 90] on span "Báo cáo dòng tiền (trưởng trạm)" at bounding box center [102, 93] width 121 height 12
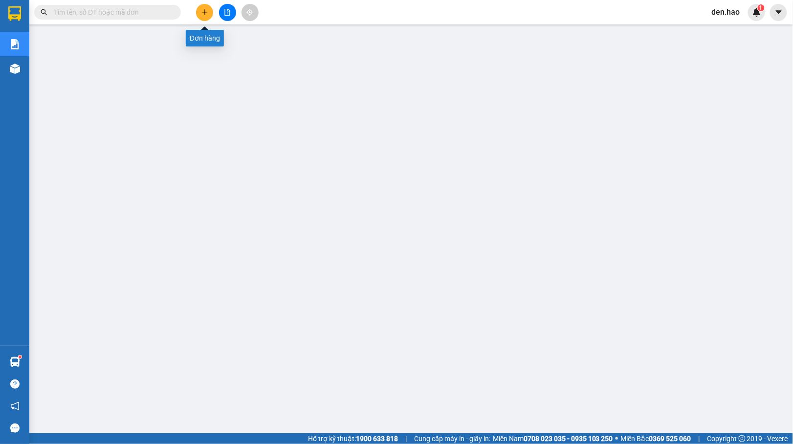
click at [206, 10] on icon "plus" at bounding box center [205, 12] width 7 height 7
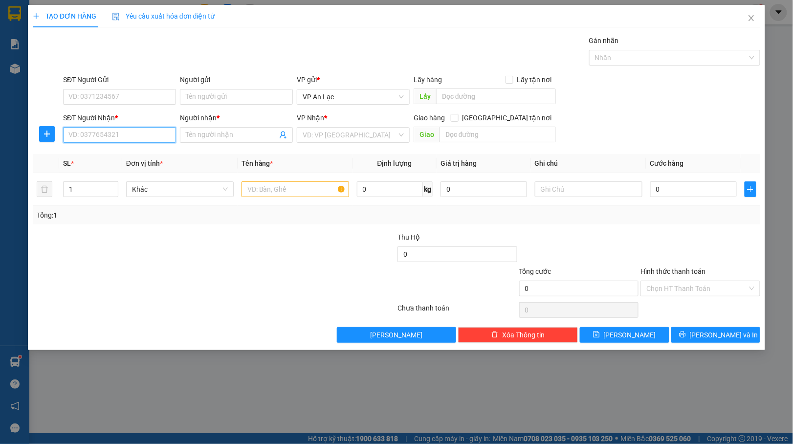
click at [141, 139] on input "SĐT Người Nhận *" at bounding box center [119, 135] width 113 height 16
click at [132, 151] on div "0917007272 - [PERSON_NAME]" at bounding box center [119, 155] width 101 height 11
type input "0917007272"
type input "anh chiểu"
type input "50.000"
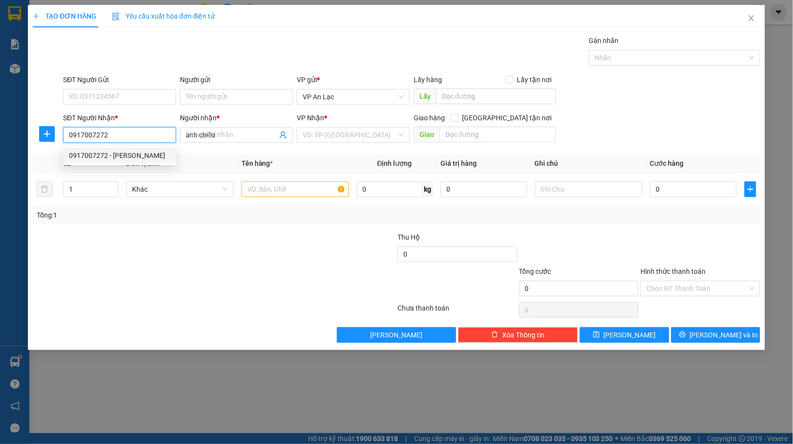
type input "50.000"
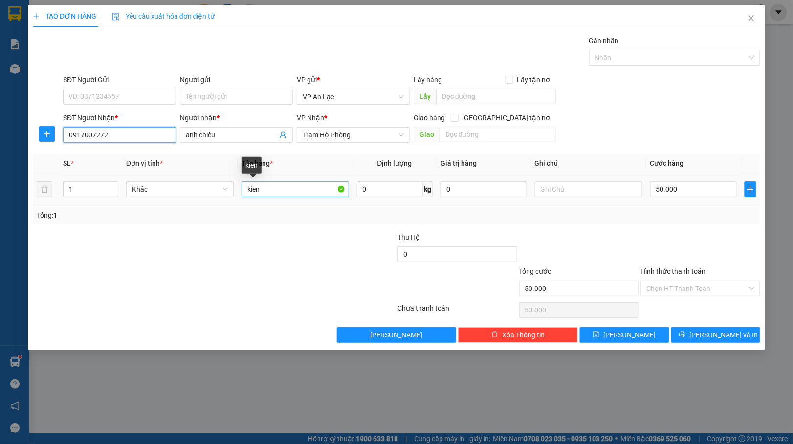
type input "0917007272"
click at [267, 193] on input "kien" at bounding box center [296, 189] width 108 height 16
click at [693, 286] on input "Hình thức thanh toán" at bounding box center [697, 288] width 101 height 15
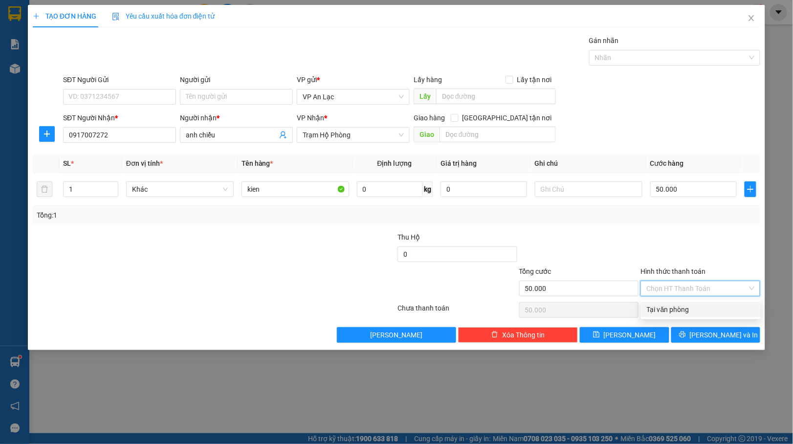
click at [677, 305] on div "Tại văn phòng" at bounding box center [701, 309] width 108 height 11
type input "0"
click at [714, 333] on span "[PERSON_NAME] và In" at bounding box center [724, 335] width 68 height 11
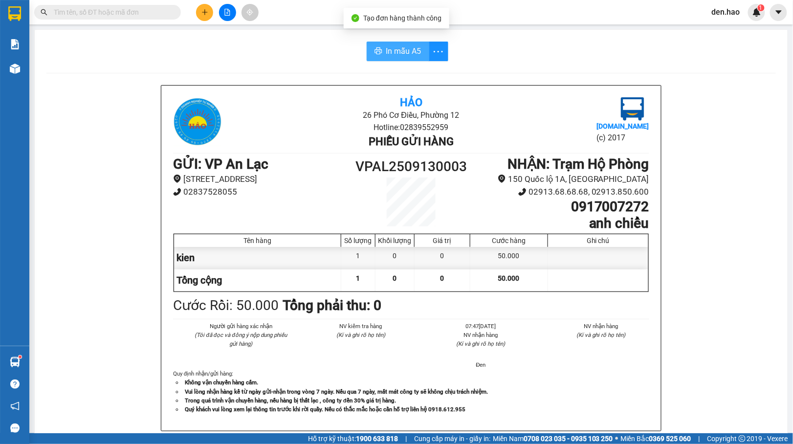
click at [377, 53] on icon "printer" at bounding box center [378, 50] width 7 height 7
click at [200, 12] on button at bounding box center [204, 12] width 17 height 17
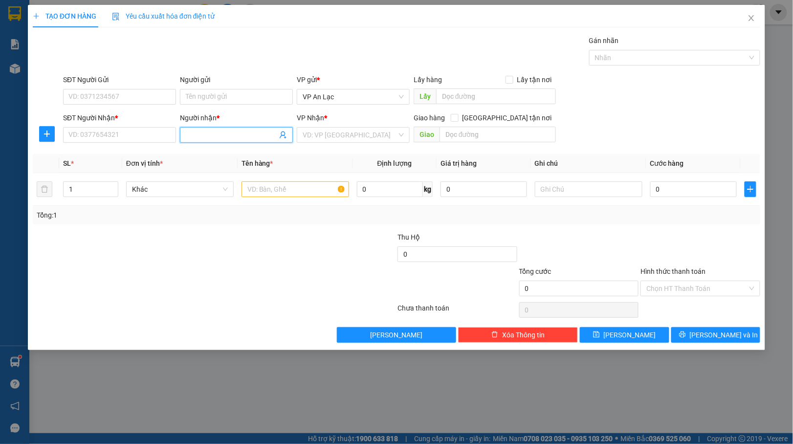
click at [186, 139] on input "Người nhận *" at bounding box center [231, 135] width 91 height 11
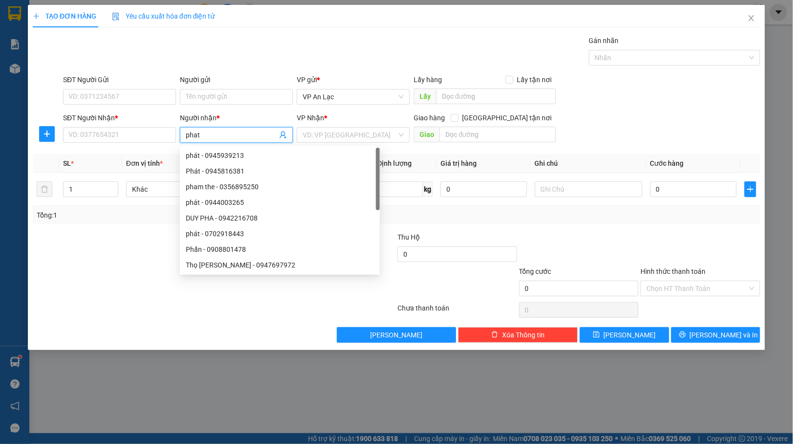
type input "phat c"
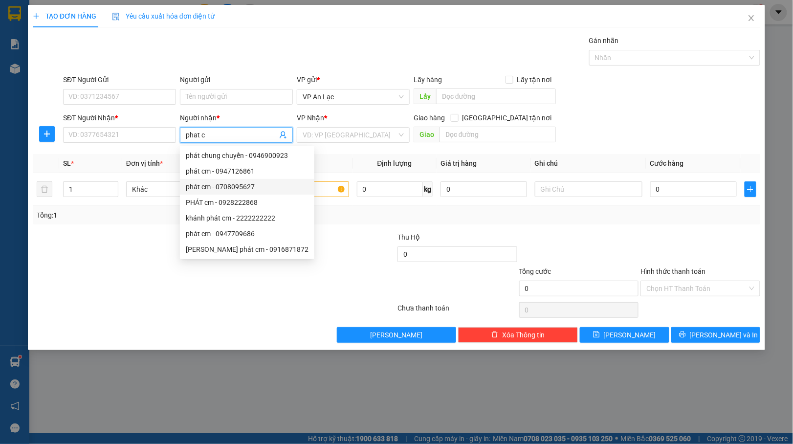
click at [218, 181] on div "phát cm - 0708095627" at bounding box center [247, 186] width 123 height 11
type input "0708095627"
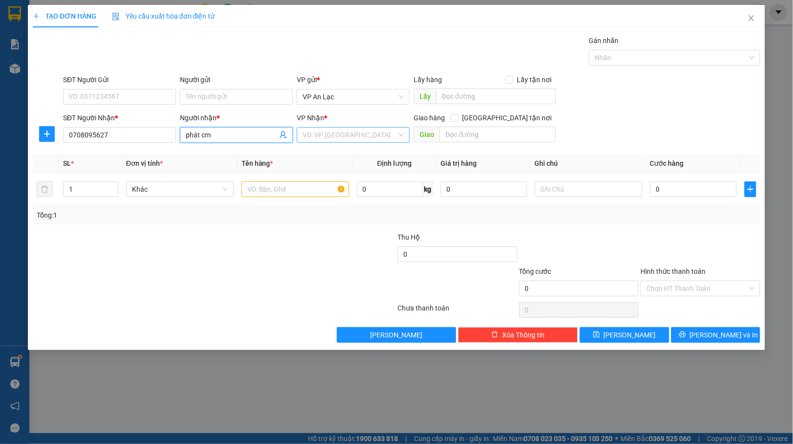
type input "phát cm"
click at [325, 132] on input "search" at bounding box center [350, 135] width 94 height 15
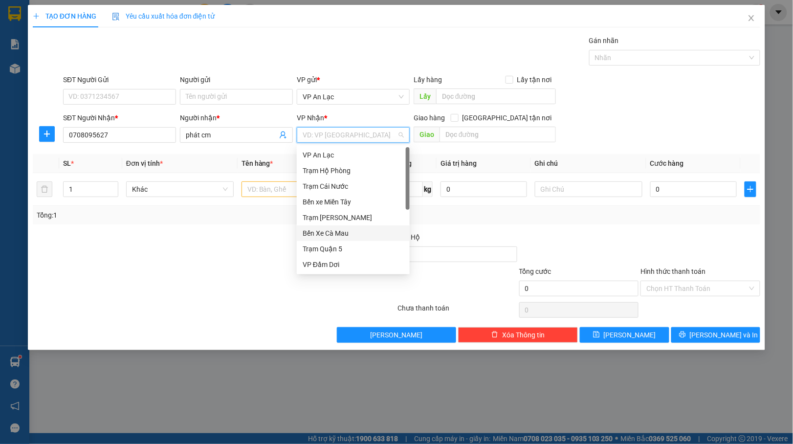
click at [333, 236] on div "Bến Xe Cà Mau" at bounding box center [353, 233] width 101 height 11
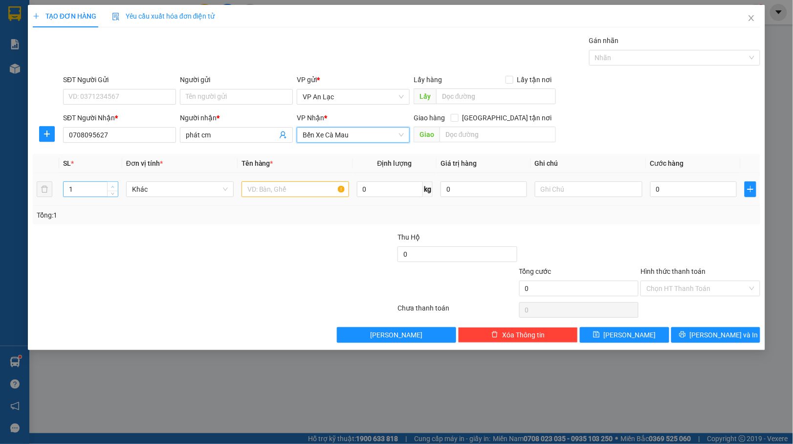
type input "2"
click at [110, 184] on span "up" at bounding box center [113, 187] width 6 height 6
click at [276, 197] on input "text" at bounding box center [296, 189] width 108 height 16
type input "1 thung 1 boc"
click at [652, 187] on input "0" at bounding box center [694, 189] width 87 height 16
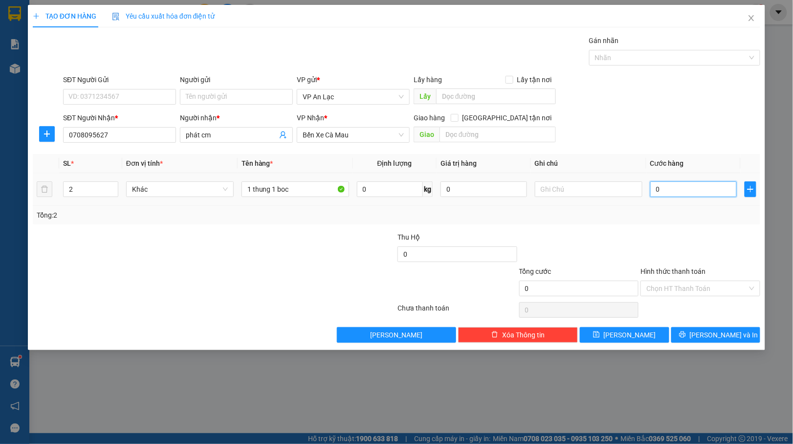
click at [652, 187] on input "0" at bounding box center [694, 189] width 87 height 16
click at [686, 336] on icon "printer" at bounding box center [682, 335] width 6 height 6
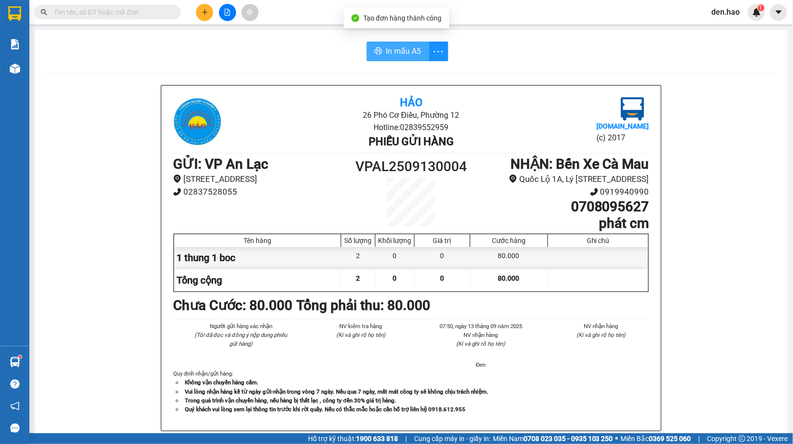
click at [403, 48] on span "In mẫu A5" at bounding box center [403, 51] width 35 height 12
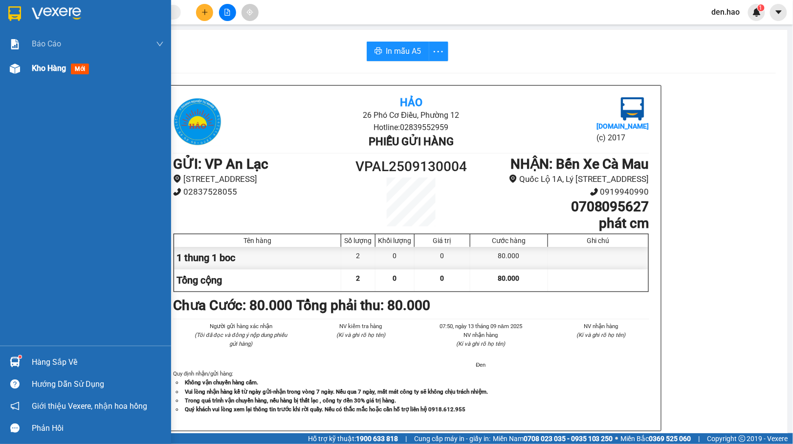
click at [11, 71] on img at bounding box center [15, 69] width 10 height 10
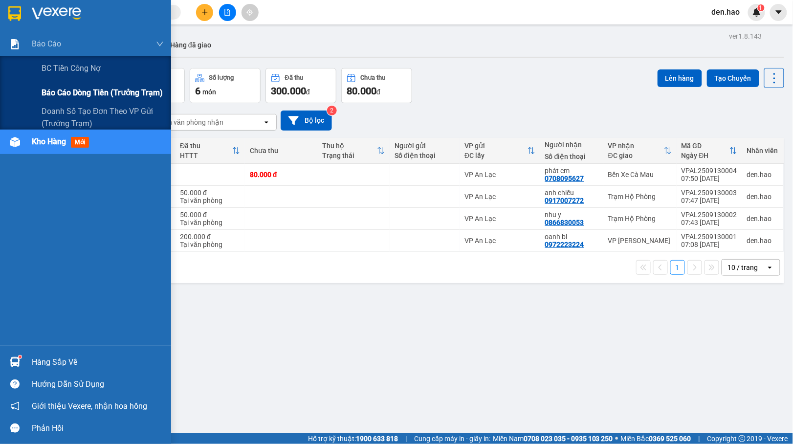
click at [65, 92] on span "Báo cáo dòng tiền (trưởng trạm)" at bounding box center [102, 93] width 121 height 12
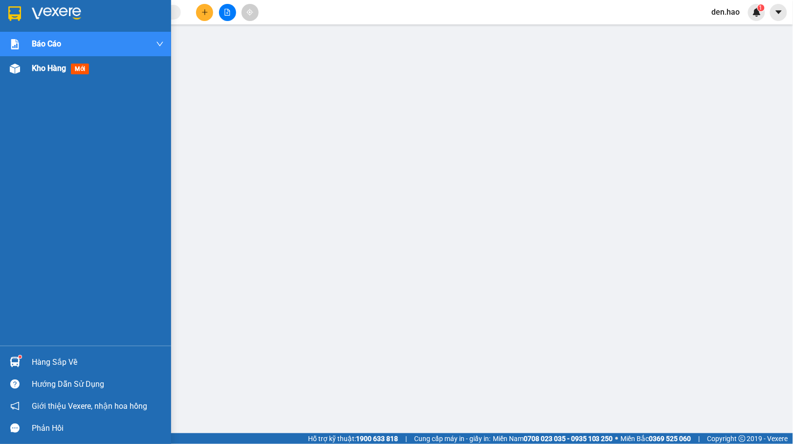
click at [20, 71] on img at bounding box center [15, 69] width 10 height 10
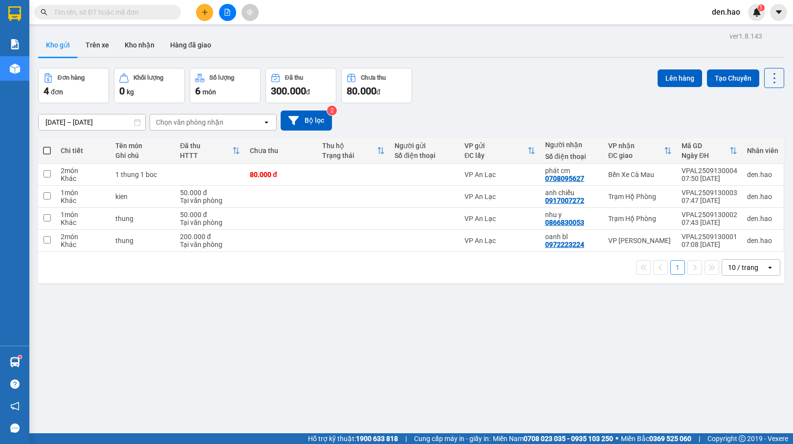
click at [129, 44] on button "Kho nhận" at bounding box center [139, 44] width 45 height 23
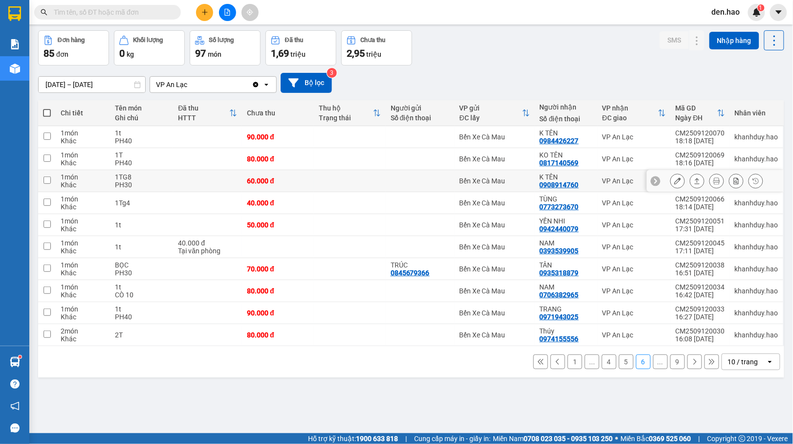
scroll to position [45, 0]
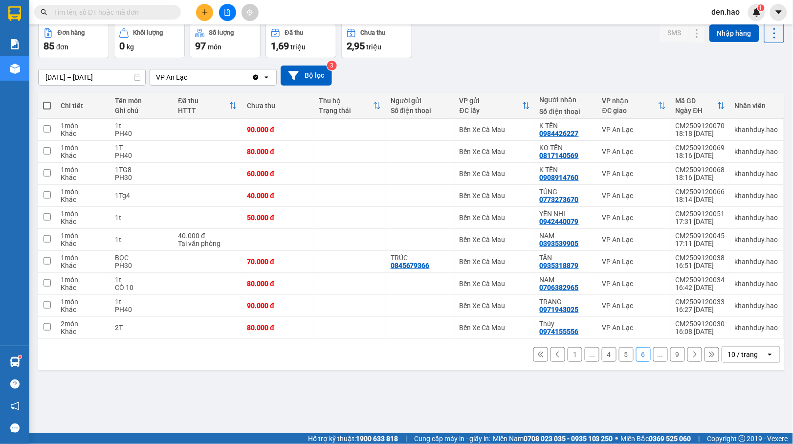
click at [568, 356] on button "1" at bounding box center [575, 354] width 15 height 15
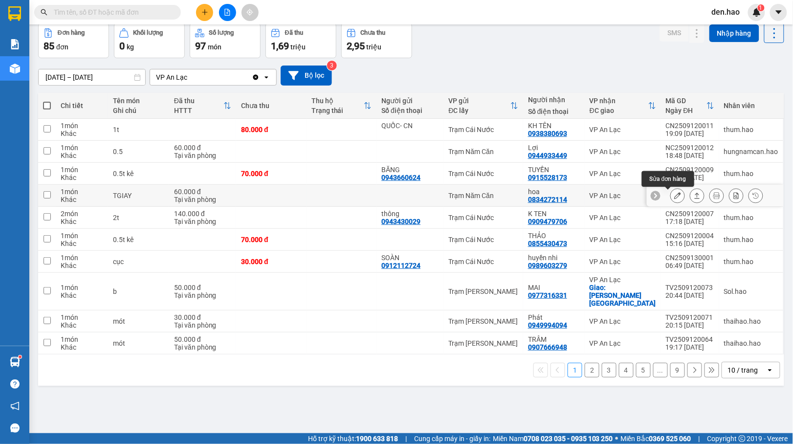
click at [675, 196] on icon at bounding box center [678, 195] width 7 height 7
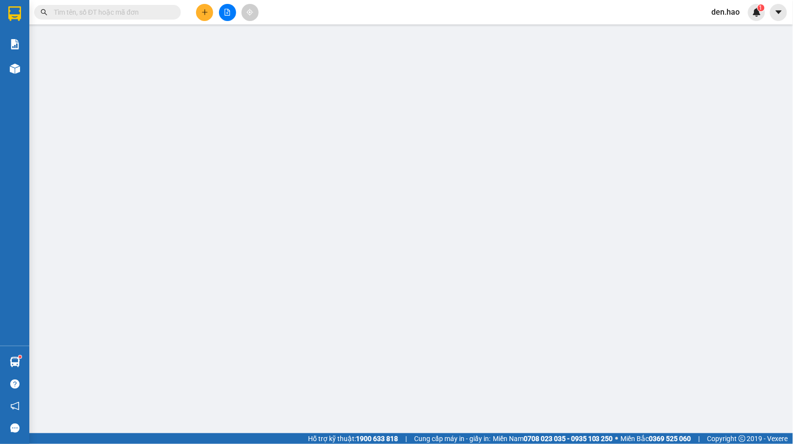
type input "0834272114"
type input "hoa"
type input "60.000"
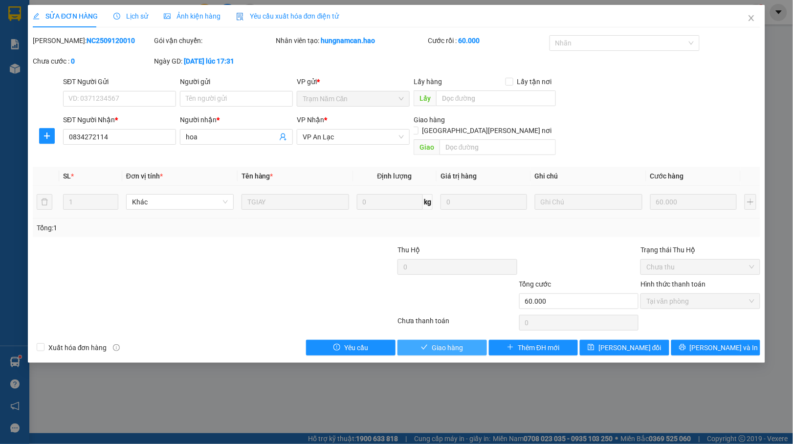
drag, startPoint x: 450, startPoint y: 339, endPoint x: 465, endPoint y: 323, distance: 21.5
click at [450, 342] on span "Giao hàng" at bounding box center [447, 347] width 31 height 11
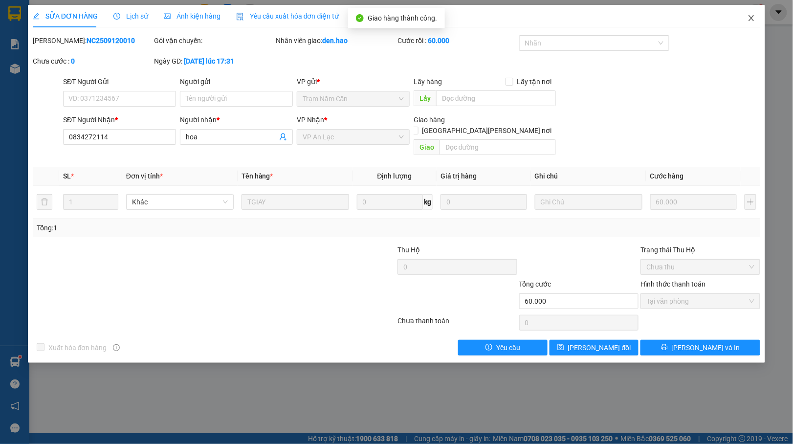
click at [750, 19] on icon "close" at bounding box center [752, 18] width 8 height 8
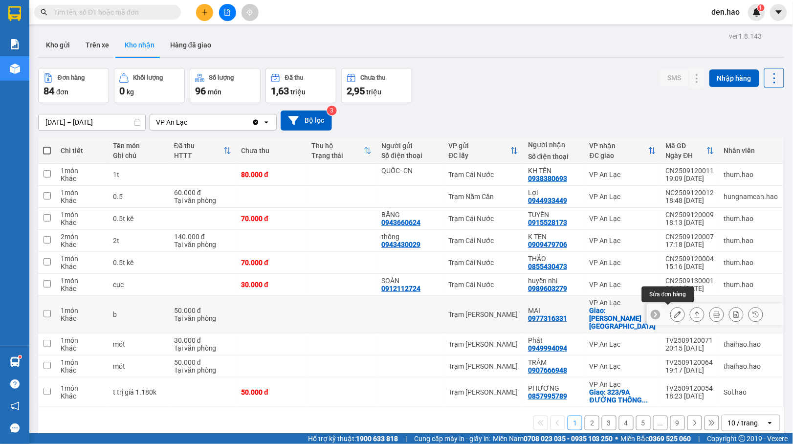
click at [675, 313] on icon at bounding box center [678, 314] width 7 height 7
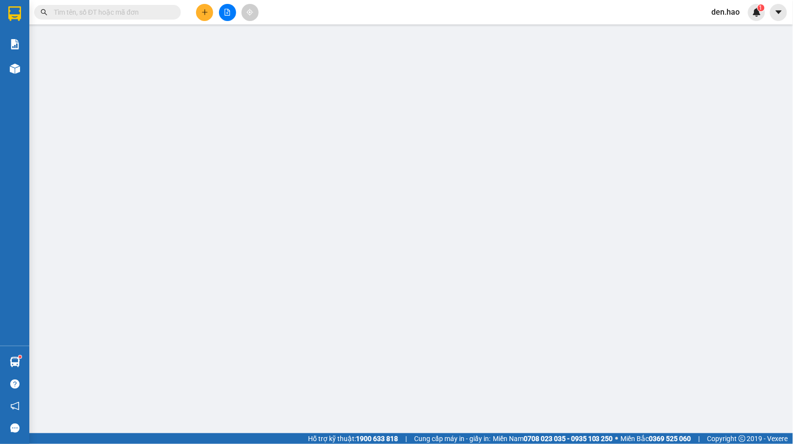
type input "0977316331"
type input "MAI"
checkbox input "true"
type input "QUẬN [GEOGRAPHIC_DATA]"
type input "50.000"
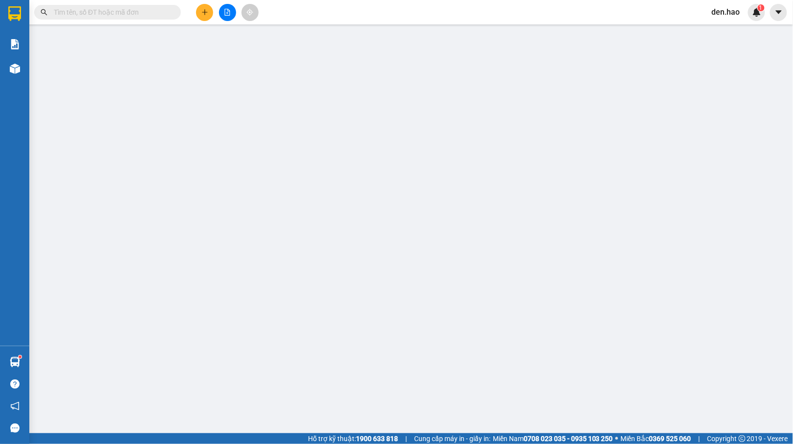
type input "0"
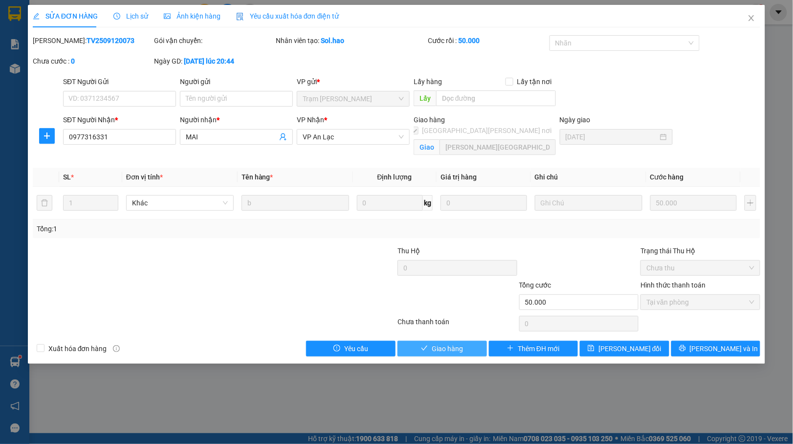
click at [452, 349] on span "Giao hàng" at bounding box center [447, 348] width 31 height 11
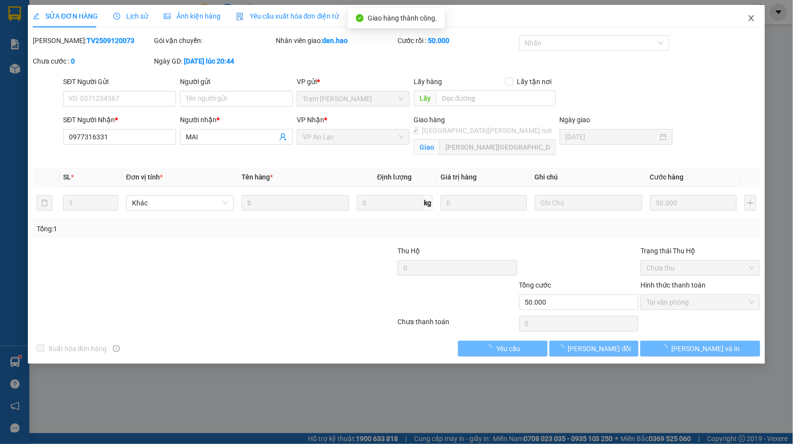
click at [754, 17] on icon "close" at bounding box center [751, 18] width 5 height 6
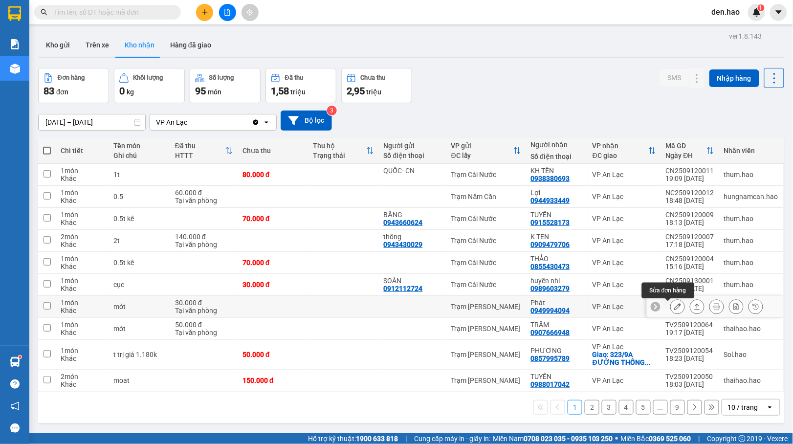
click at [675, 308] on icon at bounding box center [678, 306] width 7 height 7
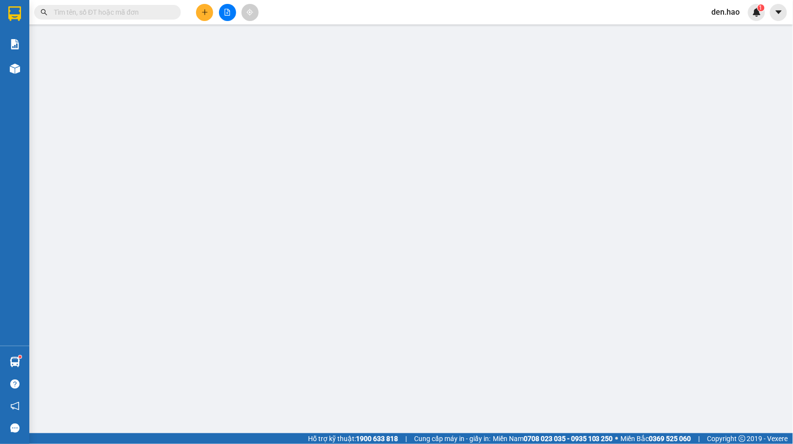
type input "0949994094"
type input "Phát"
type input "30.000"
type input "0"
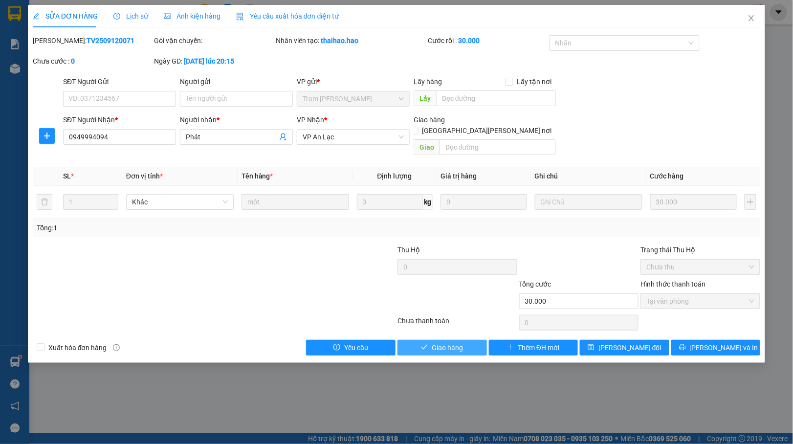
click at [440, 342] on span "Giao hàng" at bounding box center [447, 347] width 31 height 11
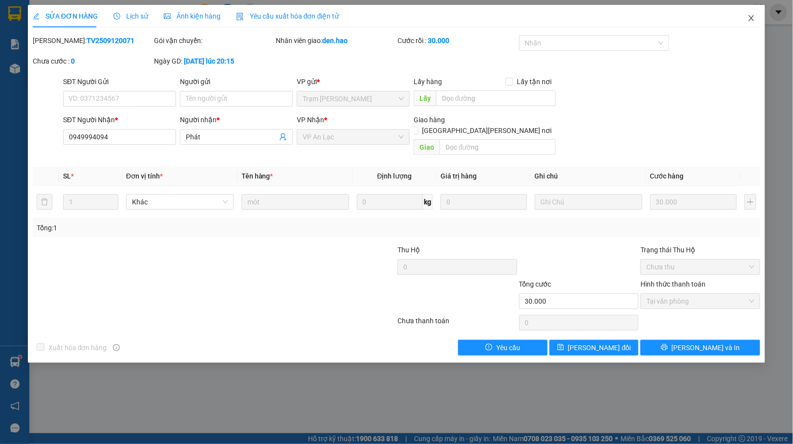
click at [750, 18] on icon "close" at bounding box center [752, 18] width 8 height 8
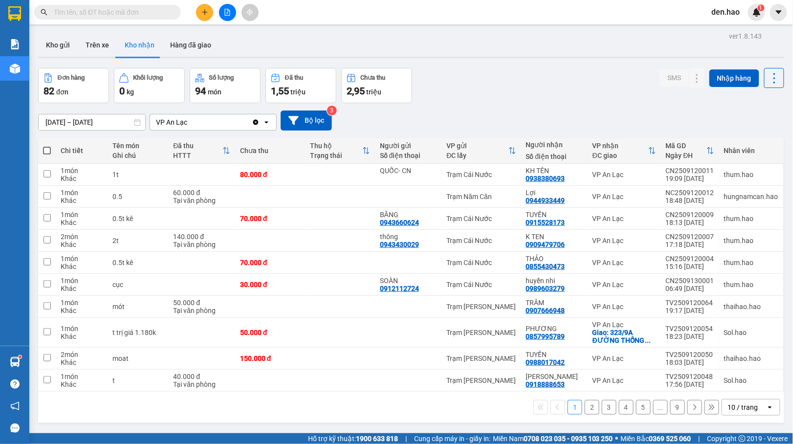
click at [135, 13] on input "text" at bounding box center [111, 12] width 115 height 11
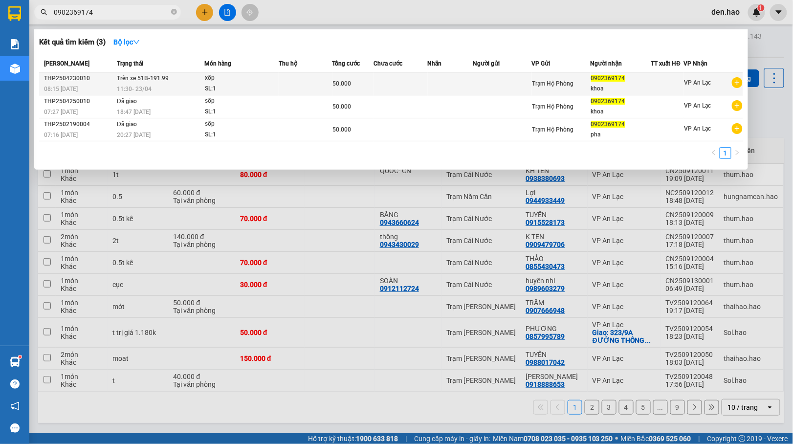
type input "0902369174"
click at [230, 85] on div "SL: 1" at bounding box center [241, 89] width 73 height 11
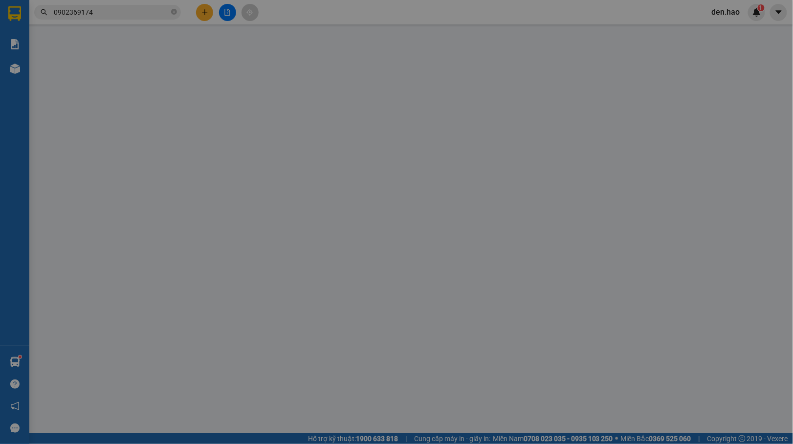
type input "0902369174"
type input "khoa"
type input "50.000"
type input "0"
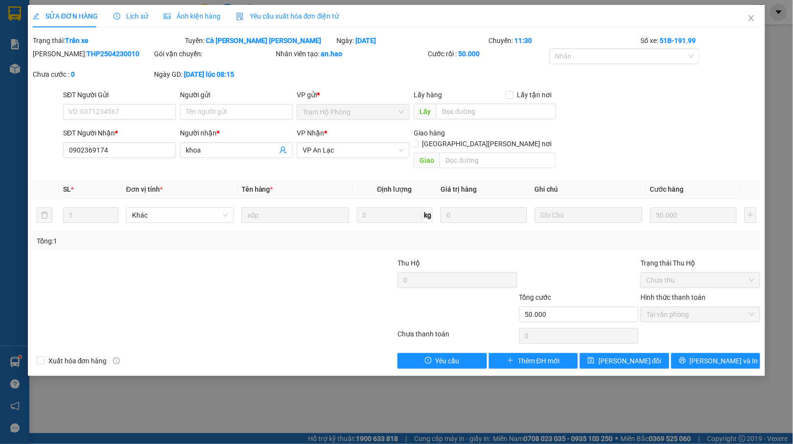
click at [194, 14] on span "Ảnh kiện hàng" at bounding box center [192, 16] width 57 height 8
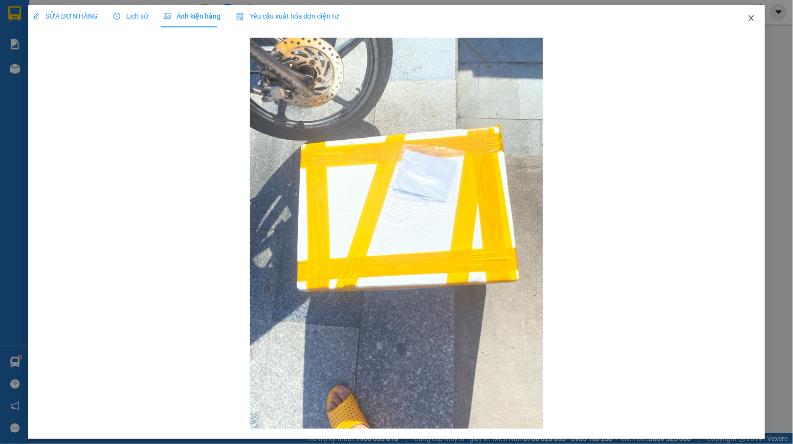
click at [749, 19] on icon "close" at bounding box center [751, 18] width 5 height 6
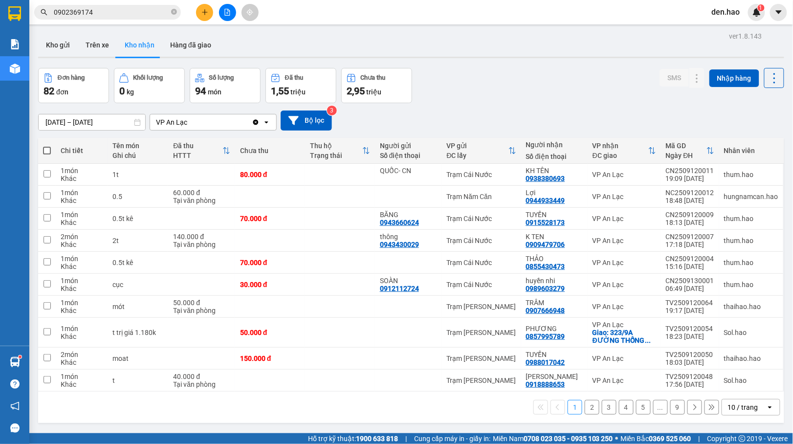
click at [115, 14] on input "0902369174" at bounding box center [111, 12] width 115 height 11
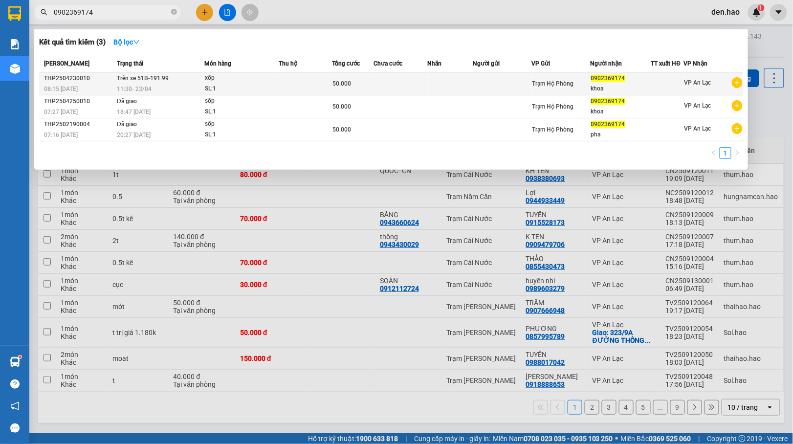
click at [253, 90] on div "SL: 1" at bounding box center [241, 89] width 73 height 11
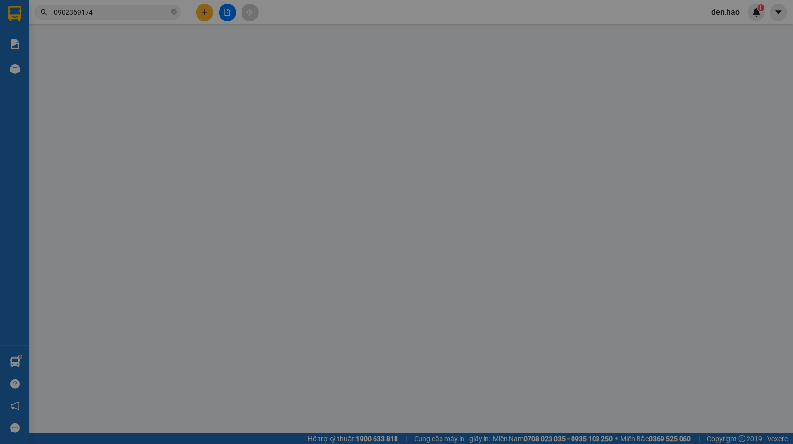
type input "0902369174"
type input "khoa"
type input "50.000"
type input "0"
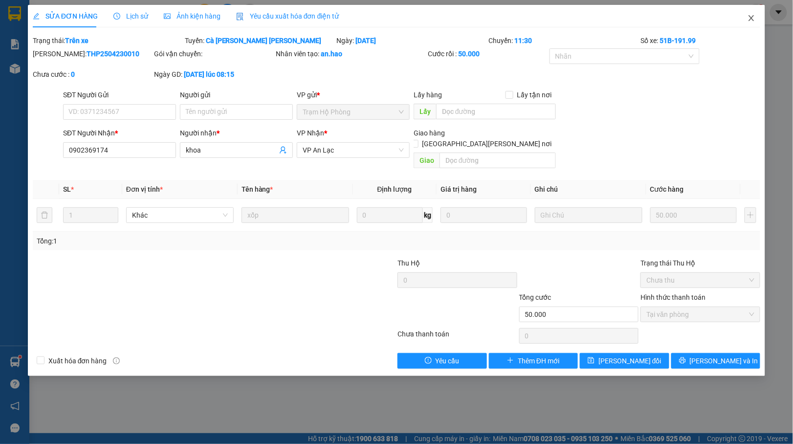
click at [754, 20] on icon "close" at bounding box center [752, 18] width 8 height 8
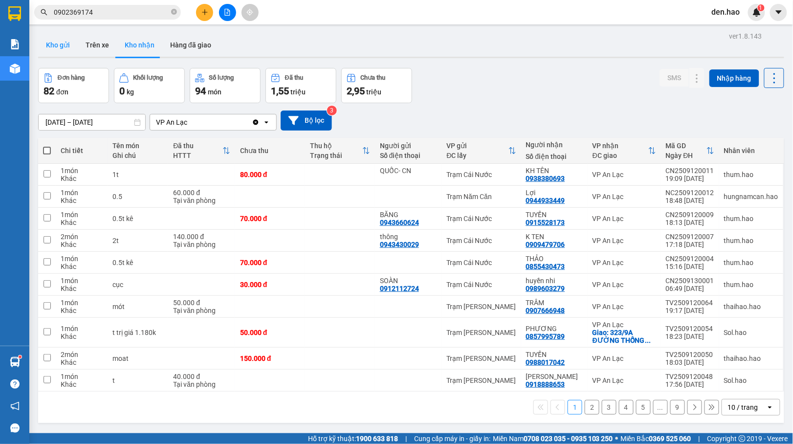
click at [63, 44] on button "Kho gửi" at bounding box center [58, 44] width 40 height 23
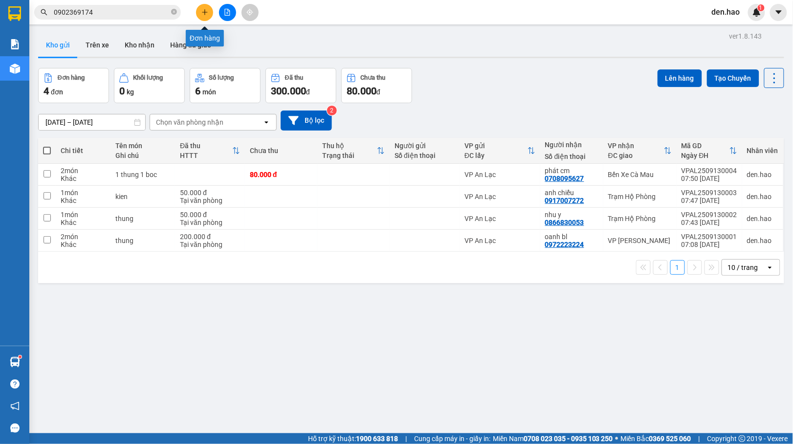
click at [202, 12] on icon "plus" at bounding box center [205, 12] width 7 height 7
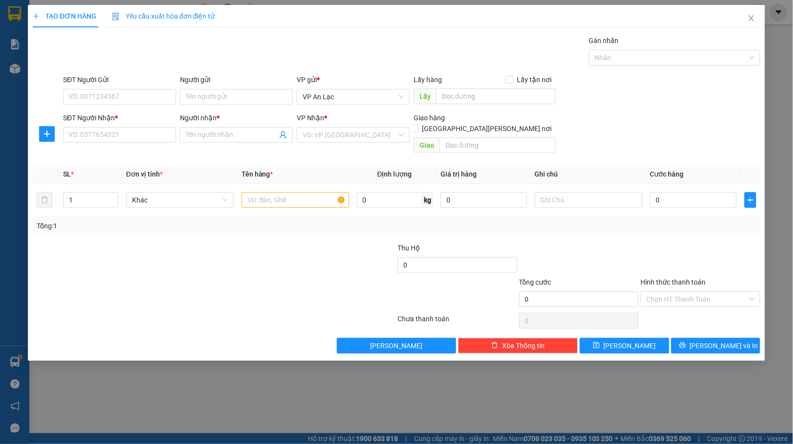
click at [127, 126] on div "SĐT Người Nhận *" at bounding box center [119, 120] width 113 height 15
click at [129, 132] on input "SĐT Người Nhận *" at bounding box center [119, 135] width 113 height 16
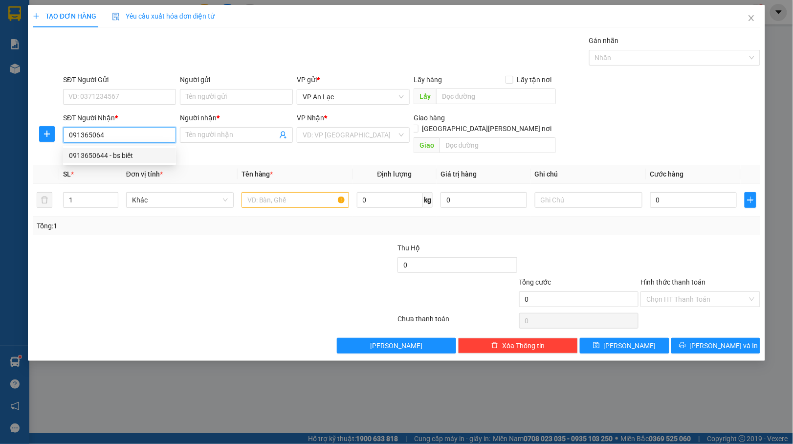
click at [120, 153] on div "0913650644 - bs biết" at bounding box center [119, 155] width 101 height 11
type input "0913650644"
type input "bs biết"
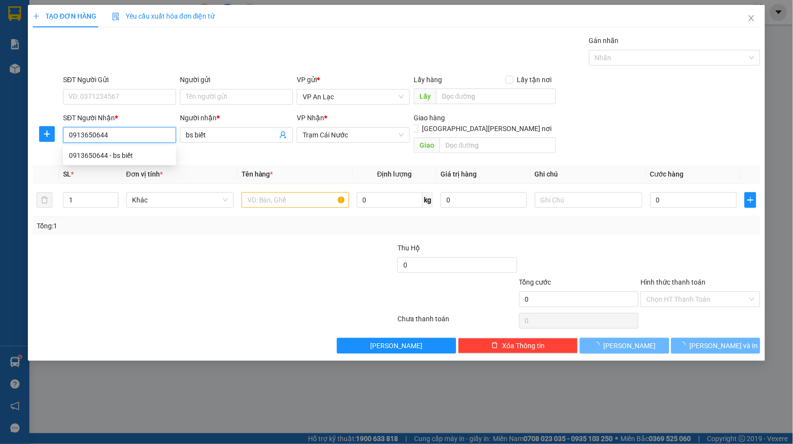
type input "30.000"
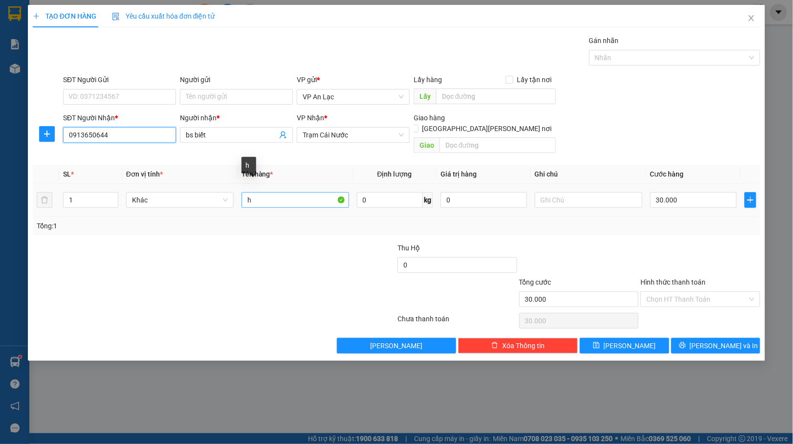
type input "0913650644"
click at [265, 192] on input "h" at bounding box center [296, 200] width 108 height 16
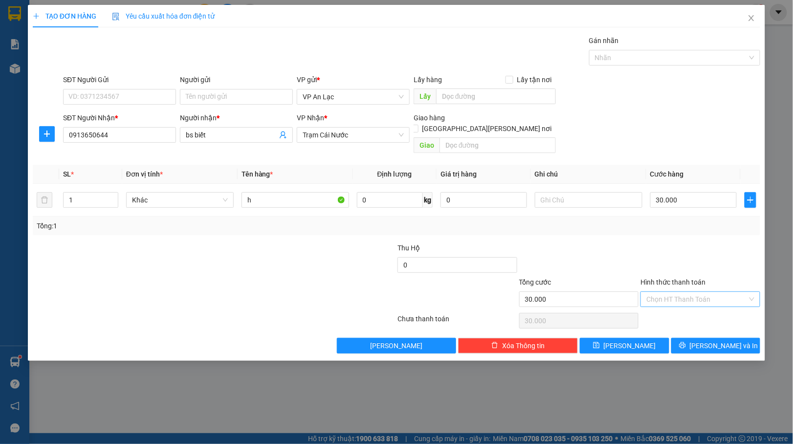
click at [696, 292] on input "Hình thức thanh toán" at bounding box center [697, 299] width 101 height 15
click at [675, 304] on div "Tại văn phòng" at bounding box center [701, 309] width 108 height 11
type input "0"
click at [709, 340] on span "[PERSON_NAME] và In" at bounding box center [724, 345] width 68 height 11
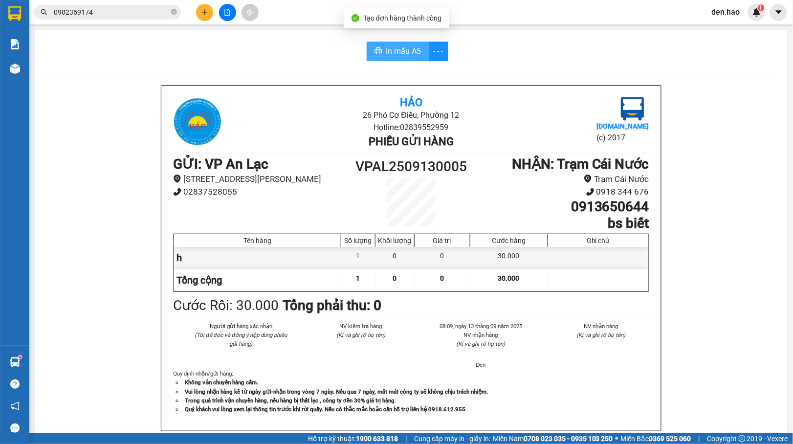
click at [396, 53] on span "In mẫu A5" at bounding box center [403, 51] width 35 height 12
click at [169, 10] on span "0902369174" at bounding box center [107, 12] width 147 height 15
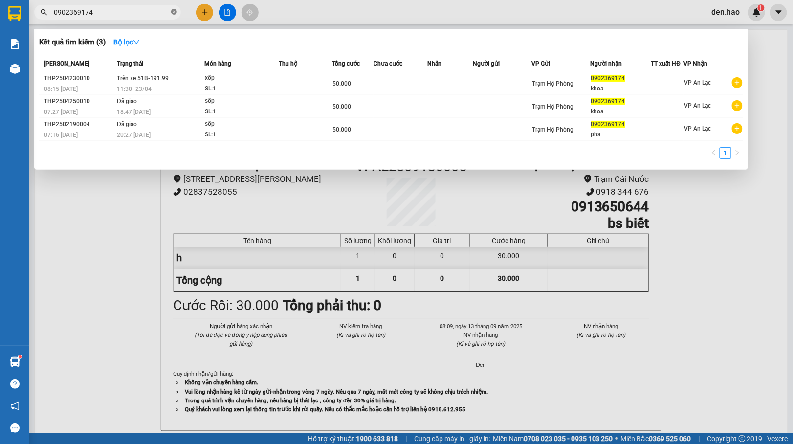
click at [173, 13] on icon "close-circle" at bounding box center [174, 12] width 6 height 6
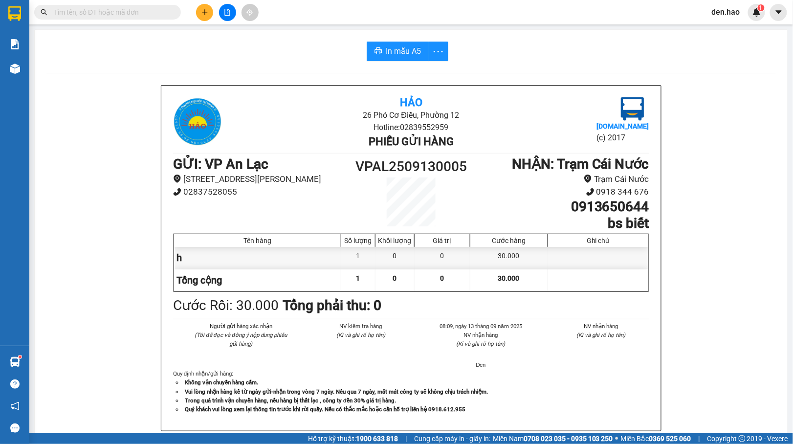
click at [163, 12] on input "text" at bounding box center [111, 12] width 115 height 11
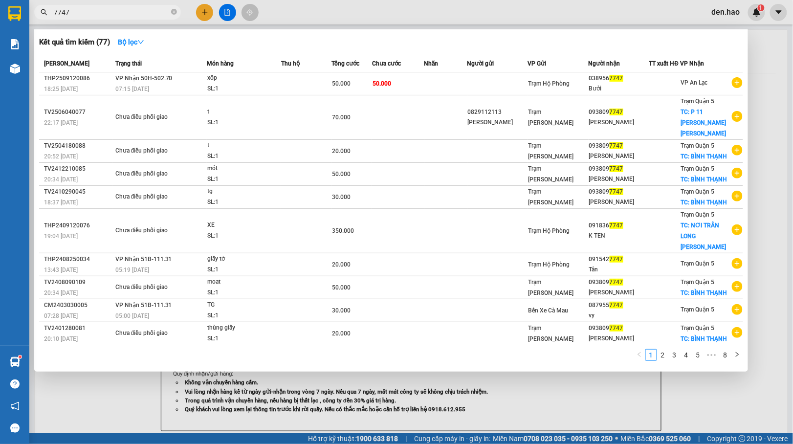
type input "7747"
click at [626, 86] on div "Bưởi" at bounding box center [619, 89] width 60 height 10
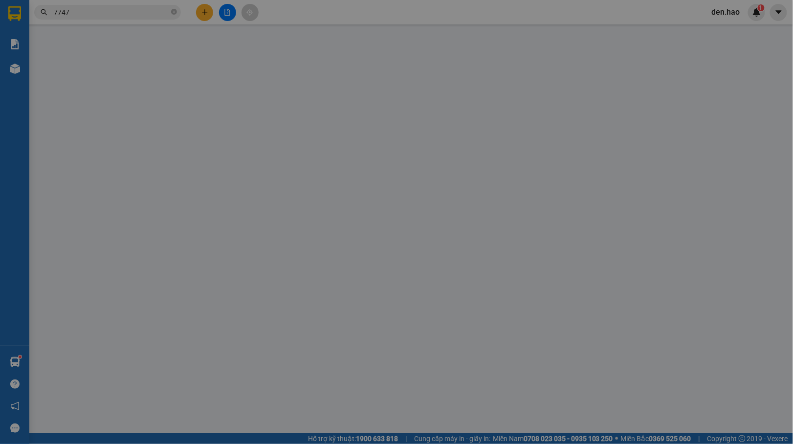
type input "0389567747"
type input "Bưởi"
type input "50.000"
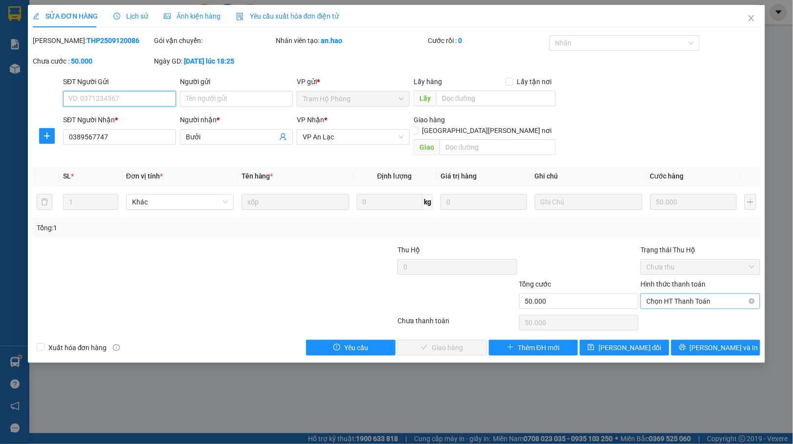
click at [675, 294] on span "Chọn HT Thanh Toán" at bounding box center [701, 301] width 108 height 15
drag, startPoint x: 670, startPoint y: 306, endPoint x: 653, endPoint y: 308, distance: 17.7
click at [670, 307] on div "Tại văn phòng" at bounding box center [701, 311] width 108 height 11
type input "0"
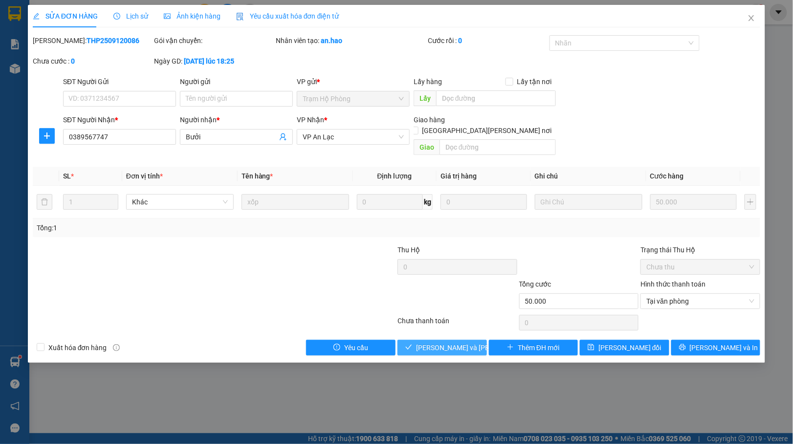
click at [480, 340] on button "[PERSON_NAME] và Giao hàng" at bounding box center [443, 348] width 90 height 16
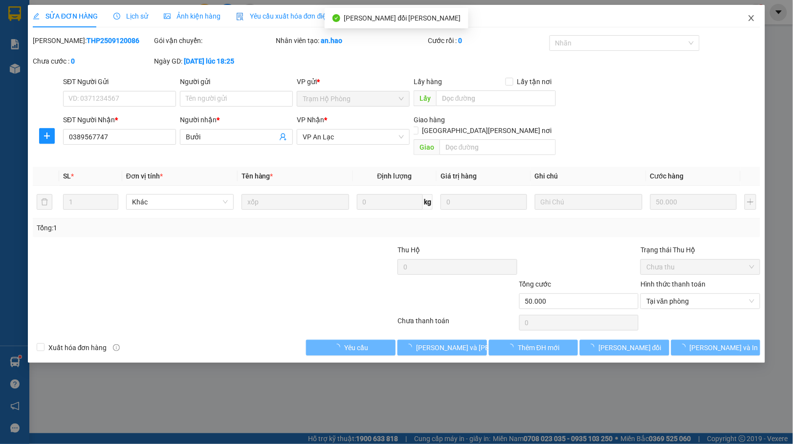
click at [757, 20] on span "Close" at bounding box center [751, 18] width 27 height 27
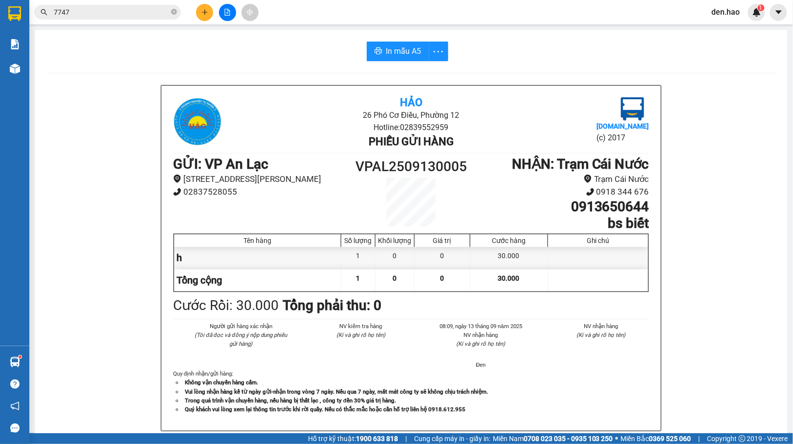
click at [510, 49] on div "In mẫu A5" at bounding box center [411, 52] width 730 height 20
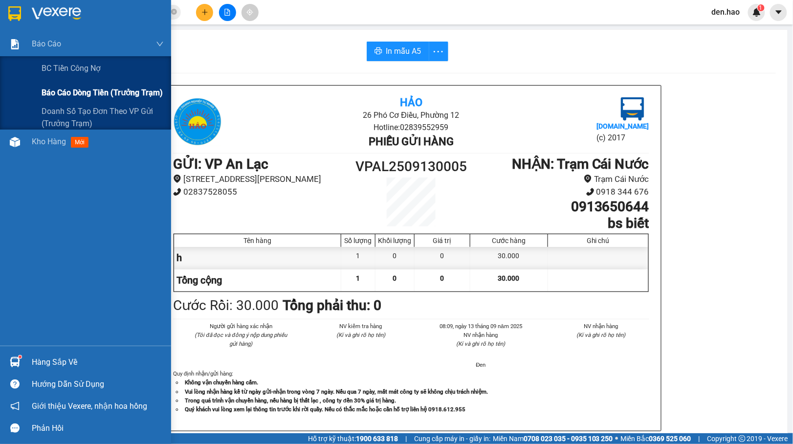
click at [84, 88] on span "Báo cáo dòng tiền (trưởng trạm)" at bounding box center [102, 93] width 121 height 12
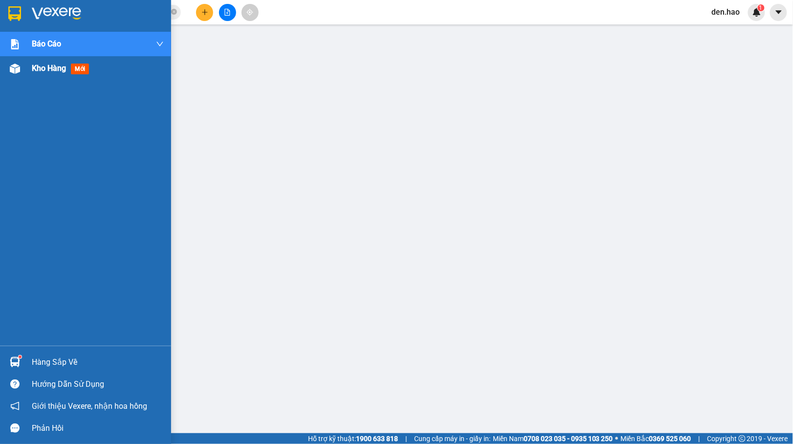
click at [24, 73] on div "Kho hàng mới" at bounding box center [85, 68] width 171 height 24
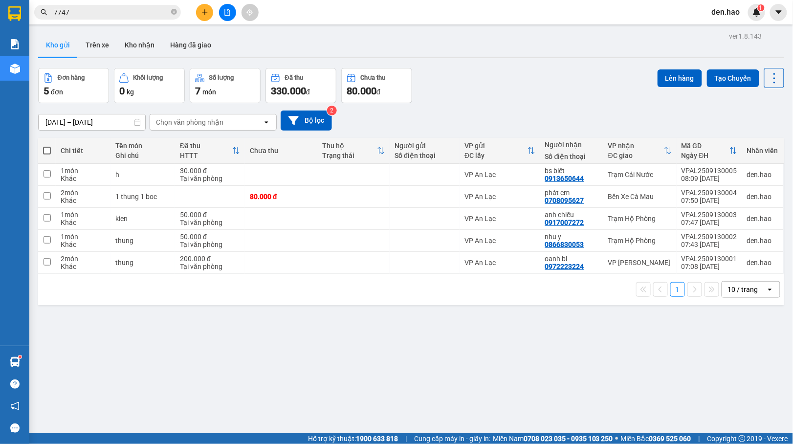
click at [596, 78] on div "Đơn hàng 5 đơn Khối lượng 0 kg Số lượng 7 món Đã thu 330.000 đ Chưa thu 80.000 …" at bounding box center [411, 85] width 746 height 35
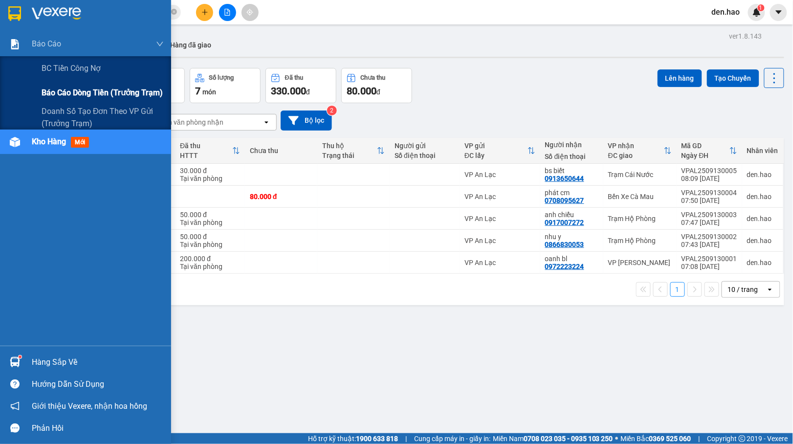
click at [30, 96] on div "Báo cáo dòng tiền (trưởng trạm)" at bounding box center [85, 93] width 171 height 24
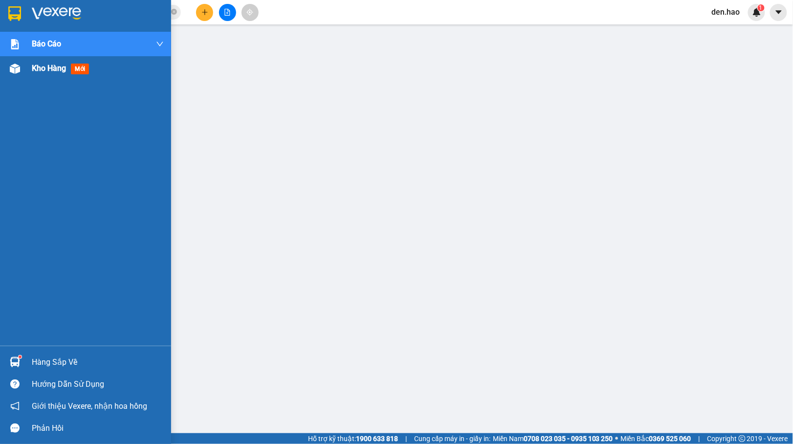
click at [40, 67] on span "Kho hàng" at bounding box center [49, 68] width 34 height 9
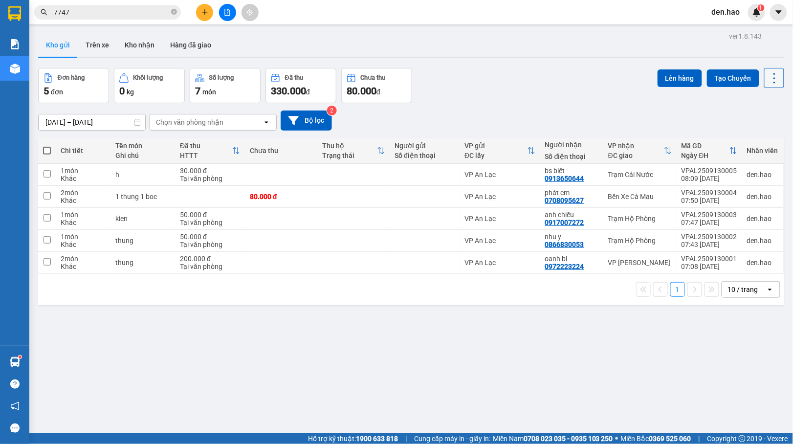
click at [768, 84] on icon at bounding box center [775, 78] width 14 height 14
click at [750, 139] on span "Làm mới" at bounding box center [751, 140] width 27 height 10
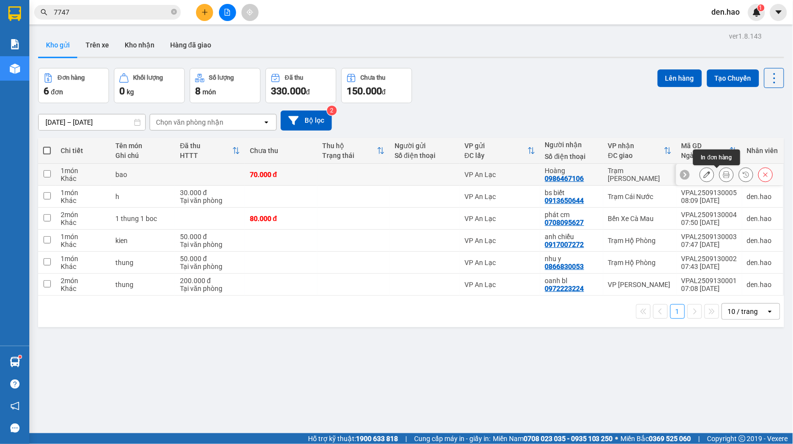
click at [723, 177] on icon at bounding box center [726, 174] width 7 height 7
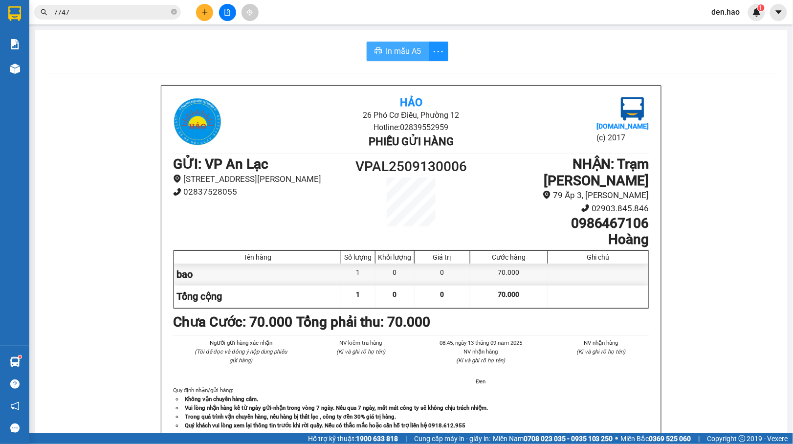
click at [397, 46] on span "In mẫu A5" at bounding box center [403, 51] width 35 height 12
click at [164, 16] on input "7747" at bounding box center [111, 12] width 115 height 11
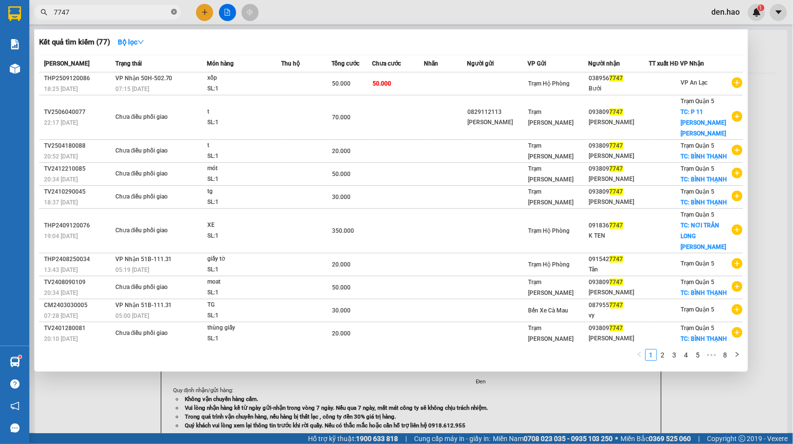
click at [175, 13] on icon "close-circle" at bounding box center [174, 12] width 6 height 6
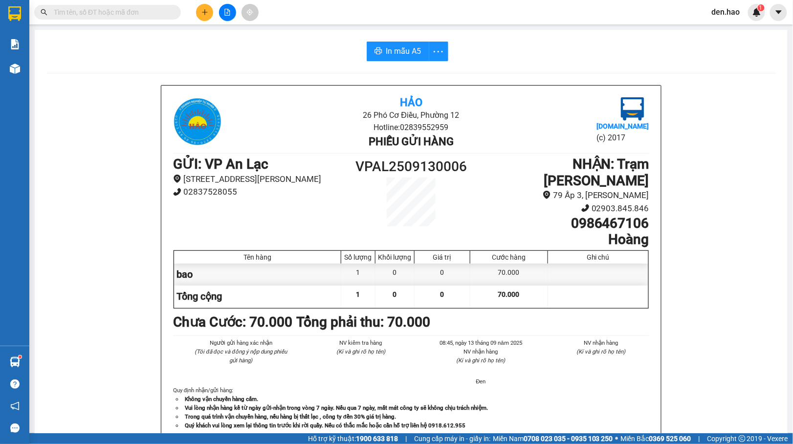
click at [169, 13] on input "text" at bounding box center [111, 12] width 115 height 11
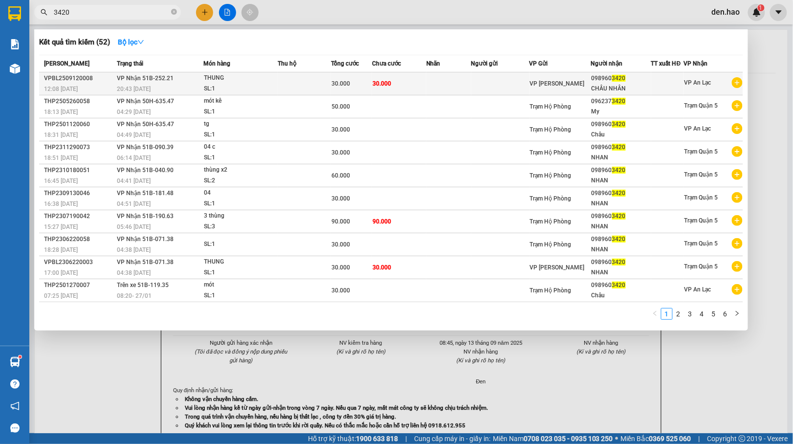
type input "3420"
click at [599, 79] on div "098960 3420" at bounding box center [621, 78] width 59 height 10
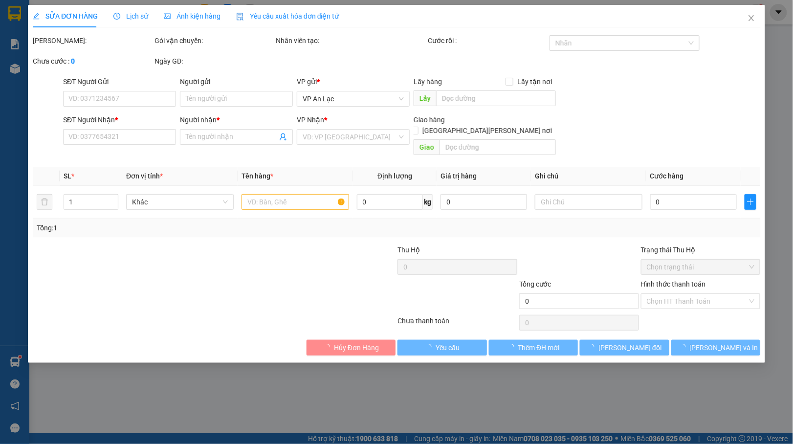
type input "0989603420"
type input "CHÂU NHÂN"
type input "30.000"
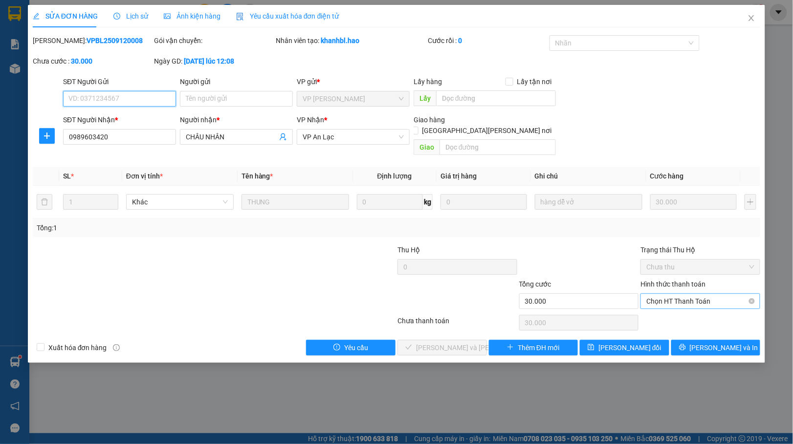
click at [693, 299] on div "Chọn HT Thanh Toán" at bounding box center [701, 301] width 120 height 16
click at [703, 307] on div "Tại văn phòng" at bounding box center [701, 311] width 108 height 11
type input "0"
click at [430, 342] on span "[PERSON_NAME] và Giao hàng" at bounding box center [482, 347] width 132 height 11
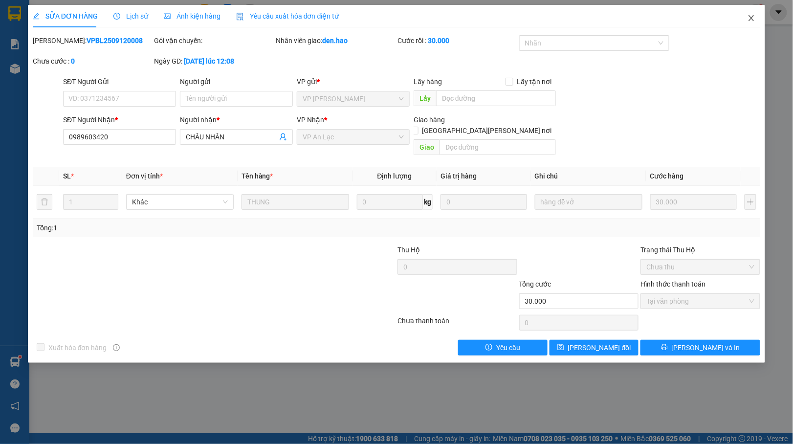
click at [749, 12] on span "Close" at bounding box center [751, 18] width 27 height 27
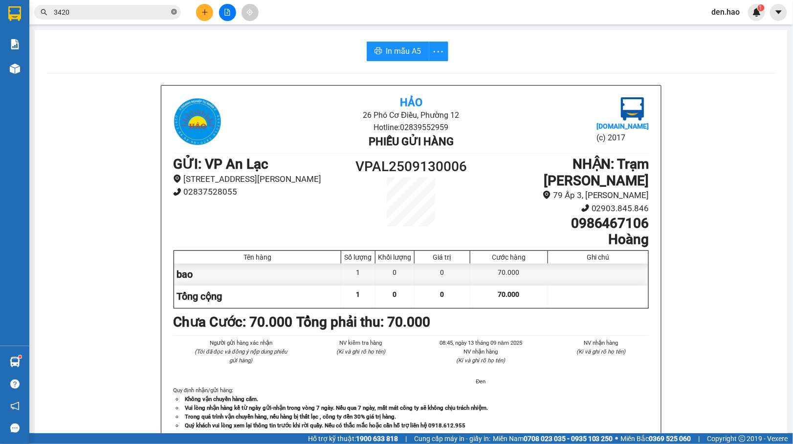
click at [175, 8] on span at bounding box center [174, 12] width 6 height 9
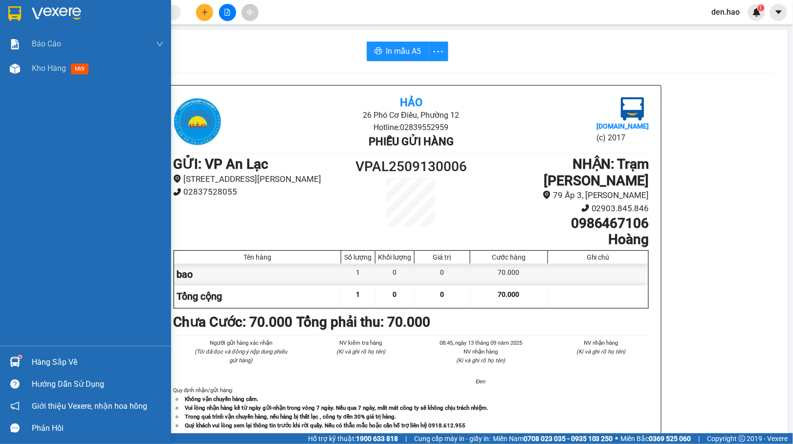
drag, startPoint x: 23, startPoint y: 5, endPoint x: 5, endPoint y: 2, distance: 17.8
click at [23, 5] on div at bounding box center [85, 16] width 171 height 32
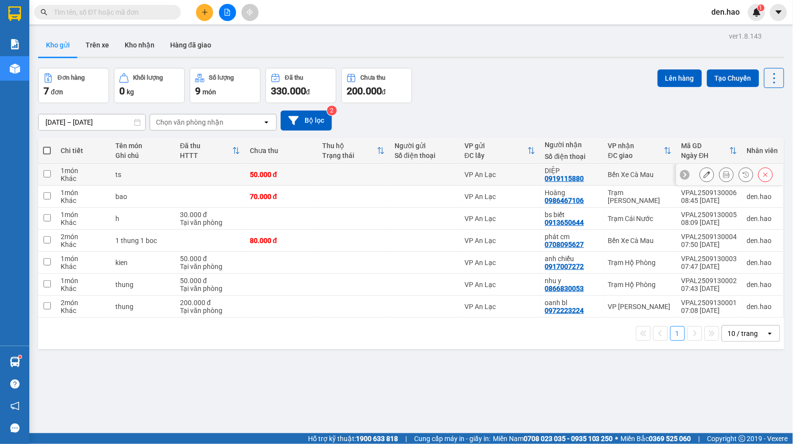
click at [720, 173] on button at bounding box center [727, 174] width 14 height 17
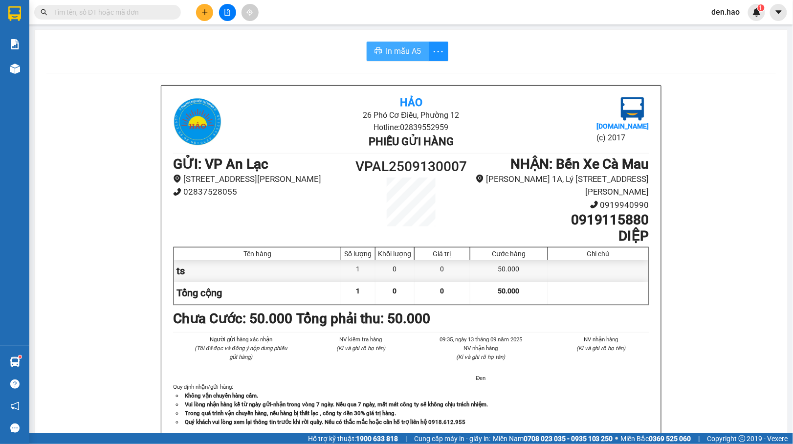
click at [374, 44] on button "In mẫu A5" at bounding box center [398, 52] width 63 height 20
click at [72, 17] on input "text" at bounding box center [111, 12] width 115 height 11
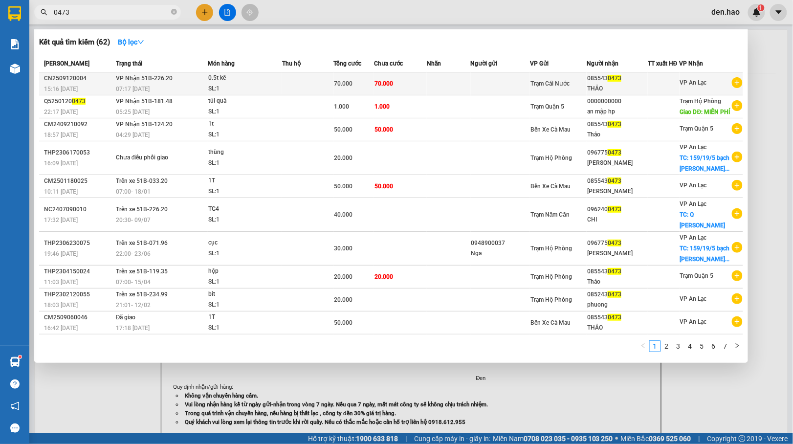
type input "0473"
click at [632, 83] on div "085543 0473" at bounding box center [617, 78] width 60 height 10
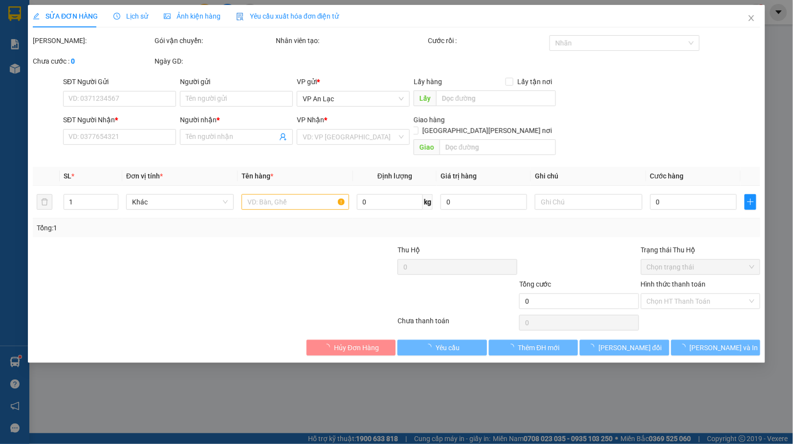
type input "0855430473"
type input "THẢO"
type input "70.000"
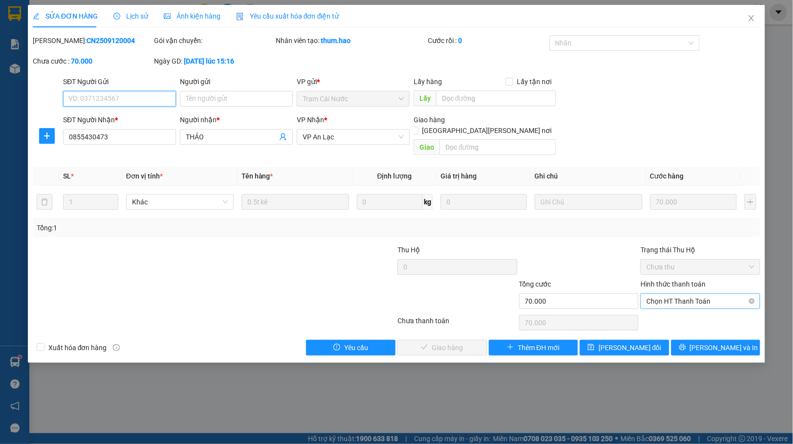
click at [685, 294] on span "Chọn HT Thanh Toán" at bounding box center [701, 301] width 108 height 15
click at [677, 310] on div "Tại văn phòng" at bounding box center [701, 311] width 108 height 11
type input "0"
click at [452, 342] on span "[PERSON_NAME] và Giao hàng" at bounding box center [482, 347] width 132 height 11
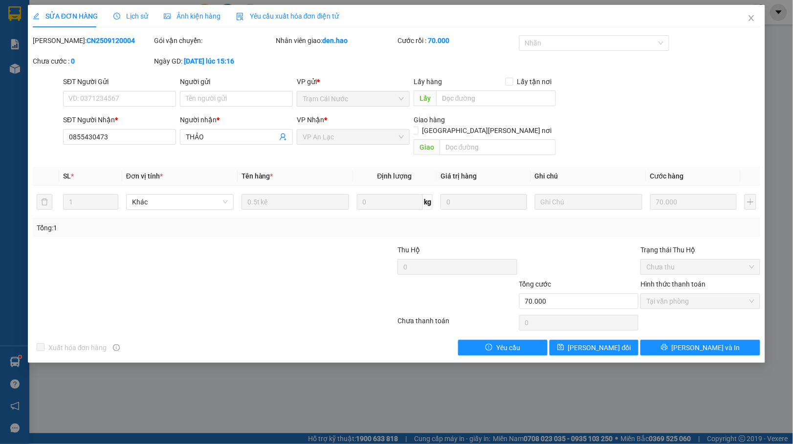
click at [202, 18] on span "Ảnh kiện hàng" at bounding box center [192, 16] width 57 height 8
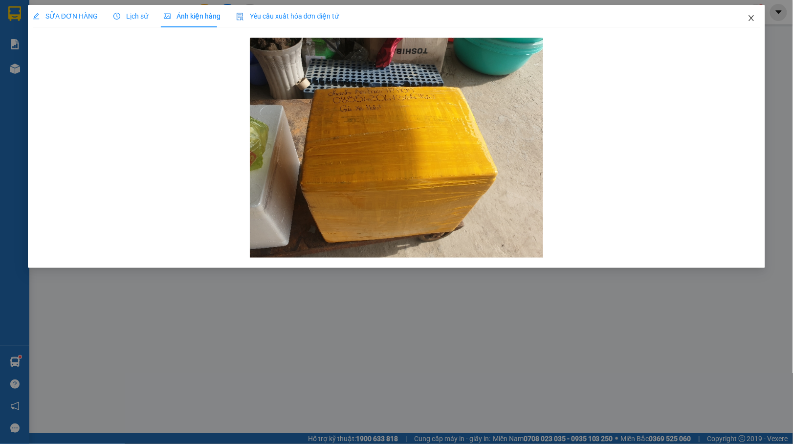
click at [754, 28] on span "Close" at bounding box center [751, 18] width 27 height 27
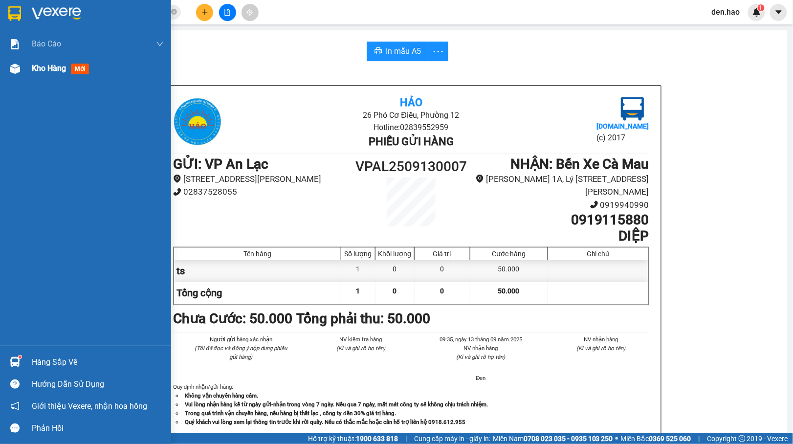
click at [32, 68] on span "Kho hàng" at bounding box center [49, 68] width 34 height 9
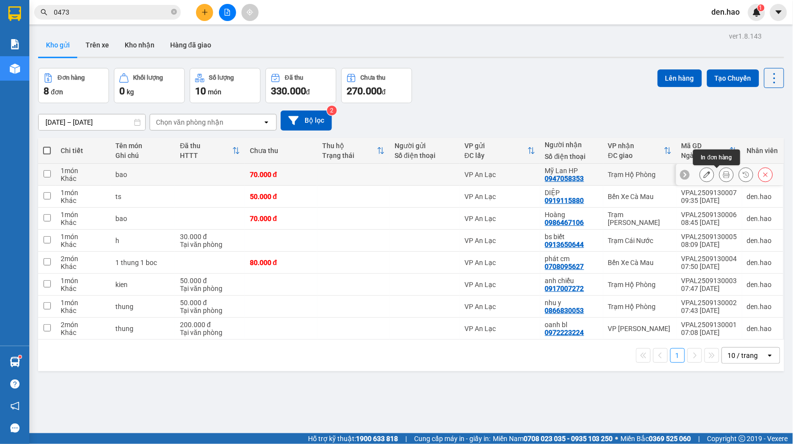
click at [720, 175] on div at bounding box center [727, 174] width 15 height 15
click at [720, 171] on button at bounding box center [727, 174] width 14 height 17
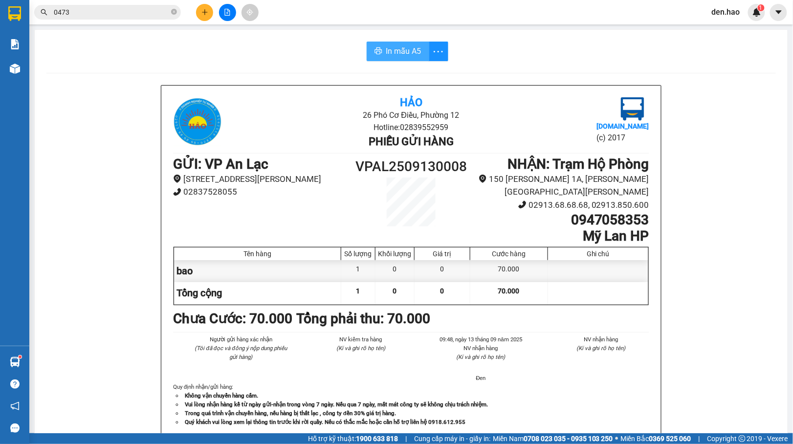
click at [394, 59] on button "In mẫu A5" at bounding box center [398, 52] width 63 height 20
click at [155, 17] on input "0473" at bounding box center [111, 12] width 115 height 11
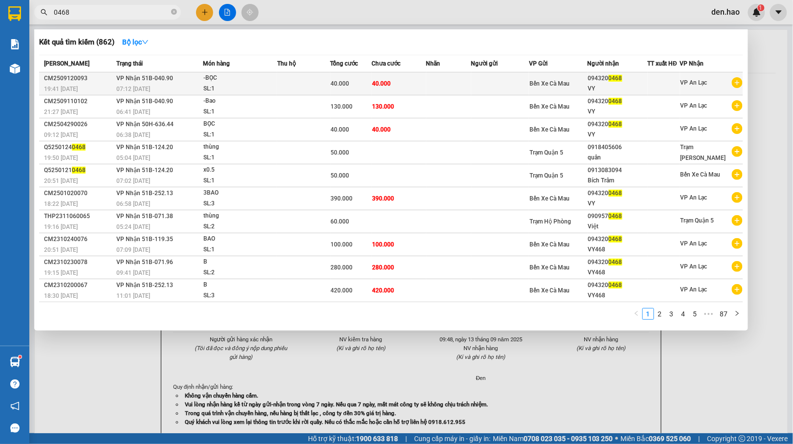
type input "0468"
click at [506, 81] on td at bounding box center [501, 83] width 58 height 23
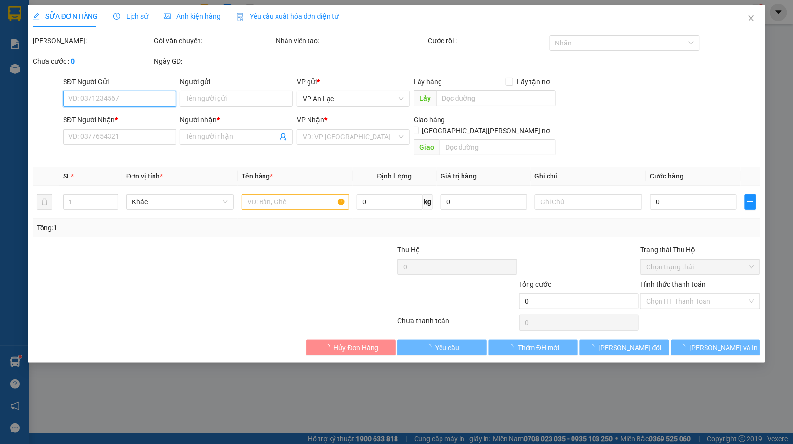
type input "0943200468"
type input "VY"
type input "40.000"
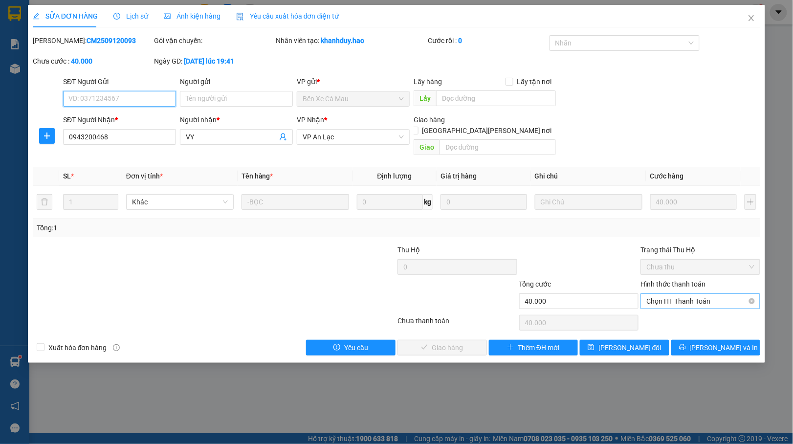
click at [681, 296] on span "Chọn HT Thanh Toán" at bounding box center [701, 301] width 108 height 15
click at [675, 310] on div "Tại văn phòng" at bounding box center [701, 311] width 108 height 11
type input "0"
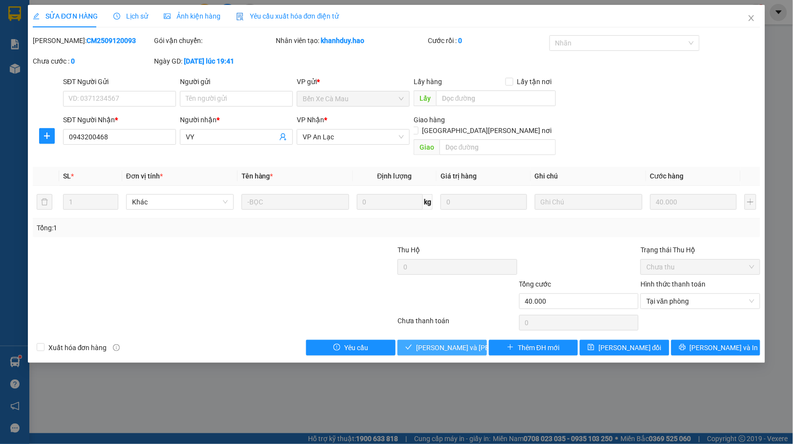
click at [475, 340] on button "[PERSON_NAME] và Giao hàng" at bounding box center [443, 348] width 90 height 16
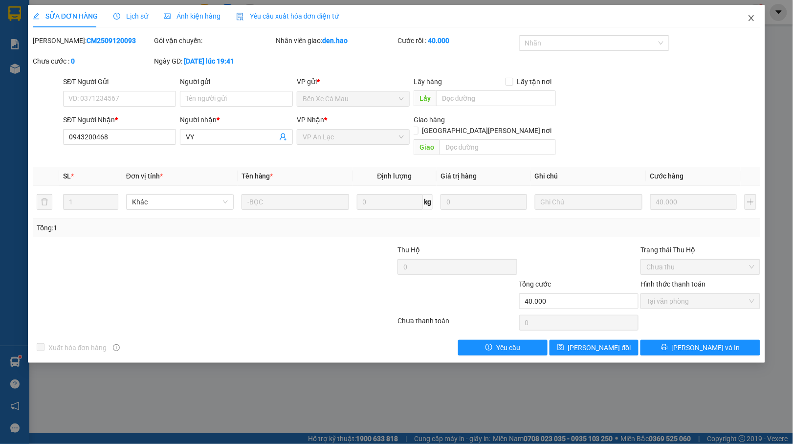
click at [746, 14] on span "Close" at bounding box center [751, 18] width 27 height 27
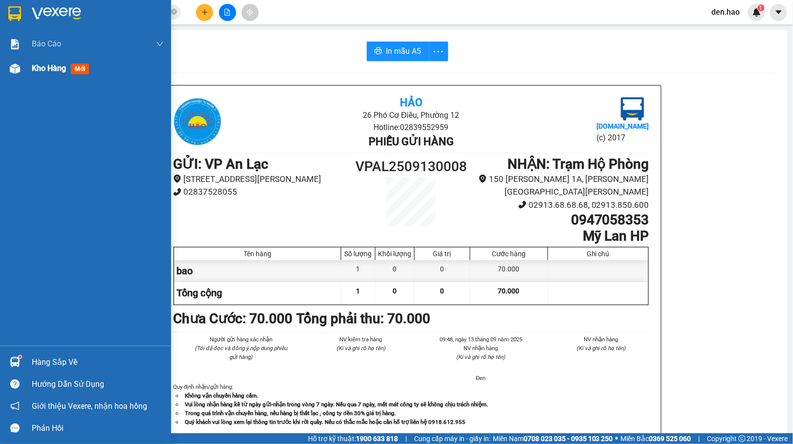
click at [34, 65] on span "Kho hàng" at bounding box center [49, 68] width 34 height 9
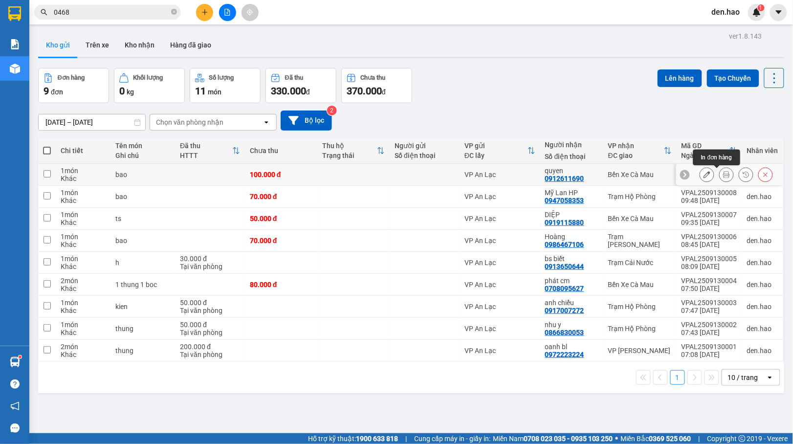
click at [720, 173] on button at bounding box center [727, 174] width 14 height 17
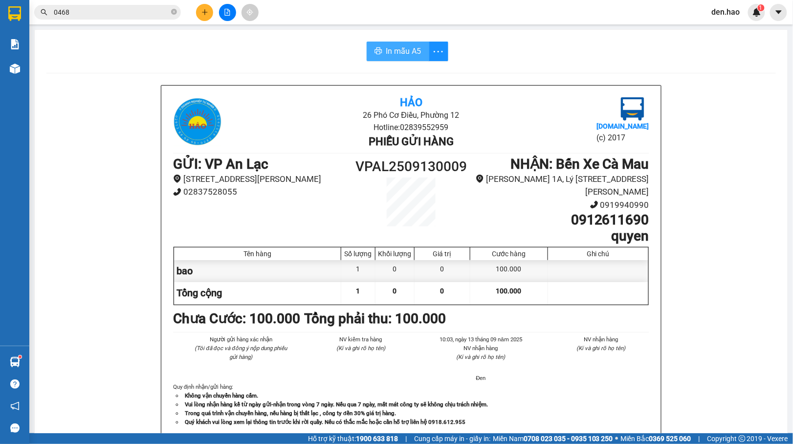
click at [419, 44] on button "In mẫu A5" at bounding box center [398, 52] width 63 height 20
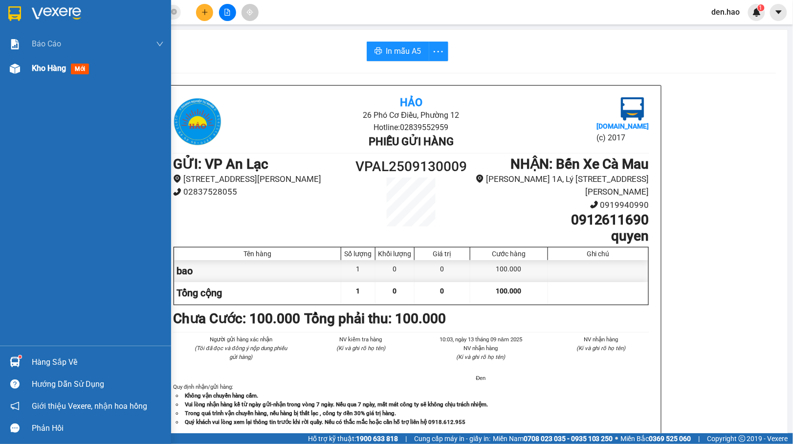
click at [94, 74] on div "Kho hàng mới" at bounding box center [98, 68] width 132 height 24
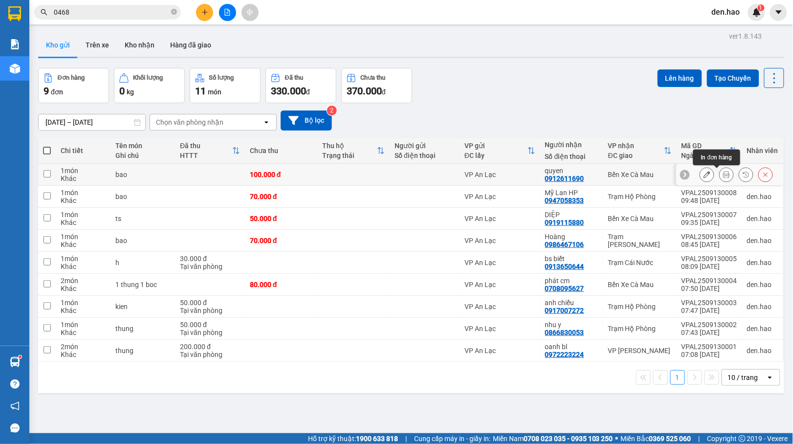
click at [723, 172] on icon at bounding box center [726, 174] width 7 height 7
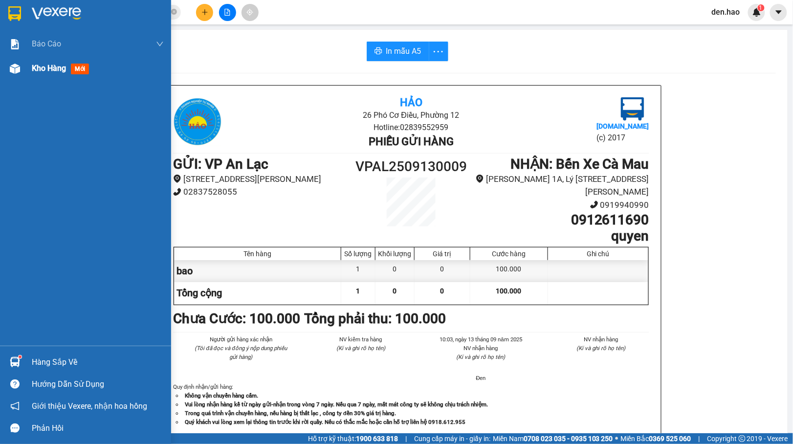
click at [92, 64] on div "Kho hàng mới" at bounding box center [62, 68] width 61 height 12
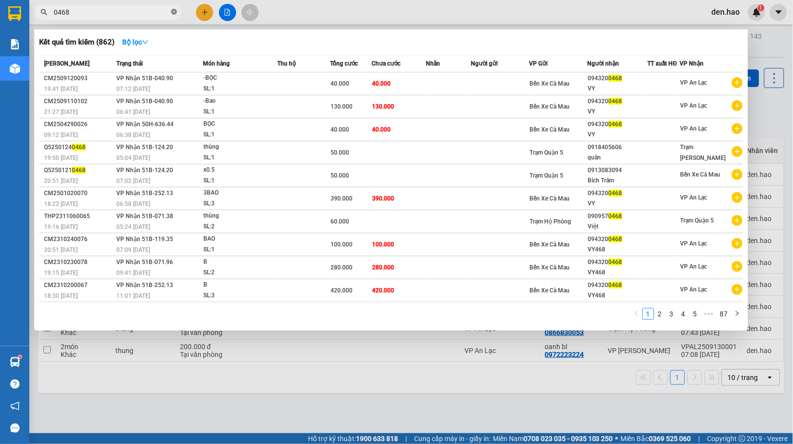
click at [173, 8] on span at bounding box center [174, 12] width 6 height 9
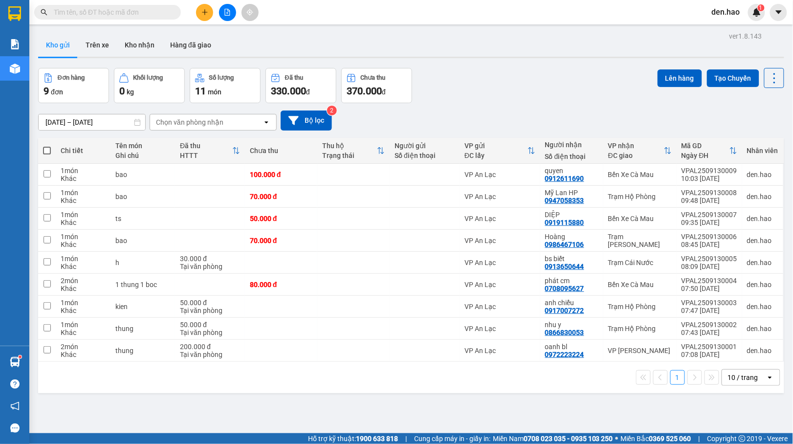
click at [162, 11] on input "text" at bounding box center [111, 12] width 115 height 11
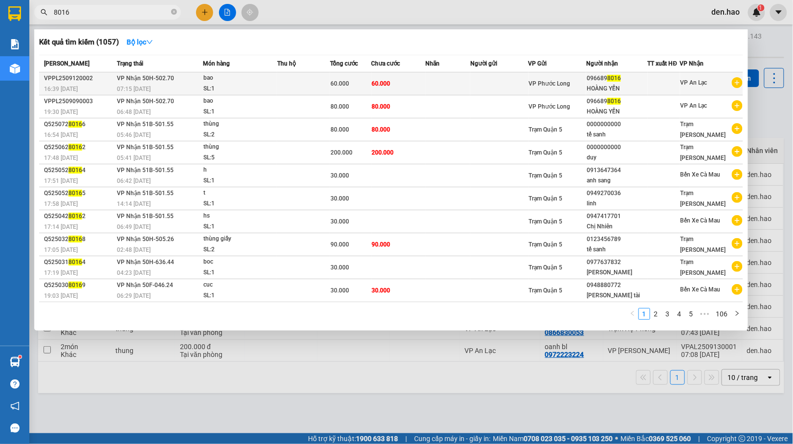
type input "8016"
click at [618, 87] on div "HOÀNG YẾN" at bounding box center [617, 89] width 61 height 10
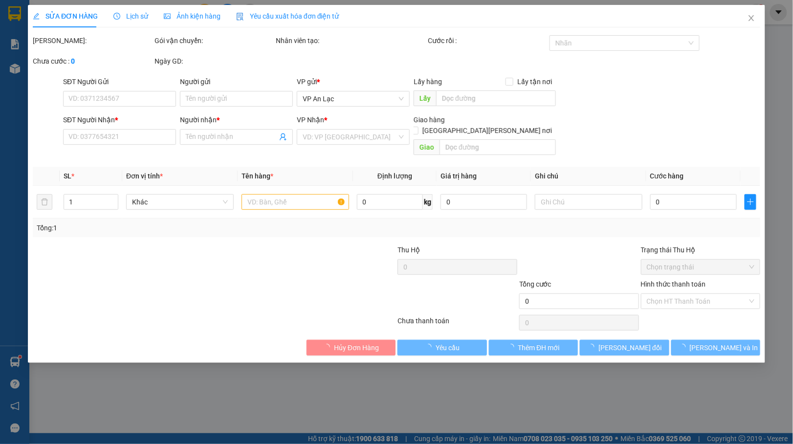
type input "0966898016"
type input "HOÀNG YẾN"
type input "60.000"
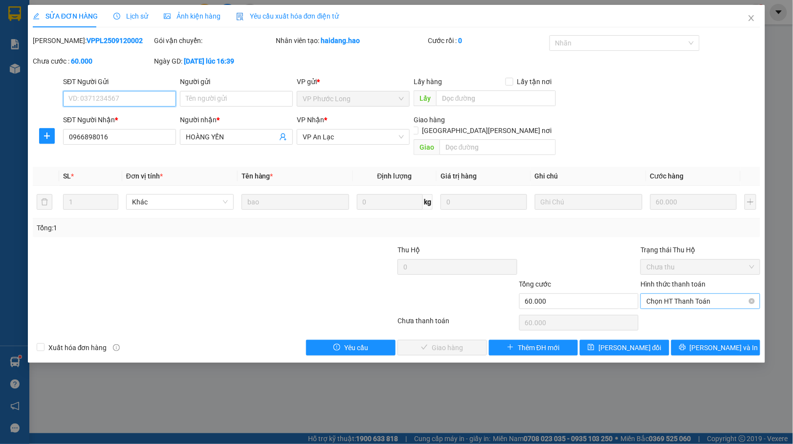
drag, startPoint x: 702, startPoint y: 294, endPoint x: 702, endPoint y: 306, distance: 11.7
click at [702, 296] on span "Chọn HT Thanh Toán" at bounding box center [701, 301] width 108 height 15
click at [697, 315] on div "Tại văn phòng" at bounding box center [701, 311] width 108 height 11
type input "0"
click at [454, 342] on span "[PERSON_NAME] và Giao hàng" at bounding box center [482, 347] width 132 height 11
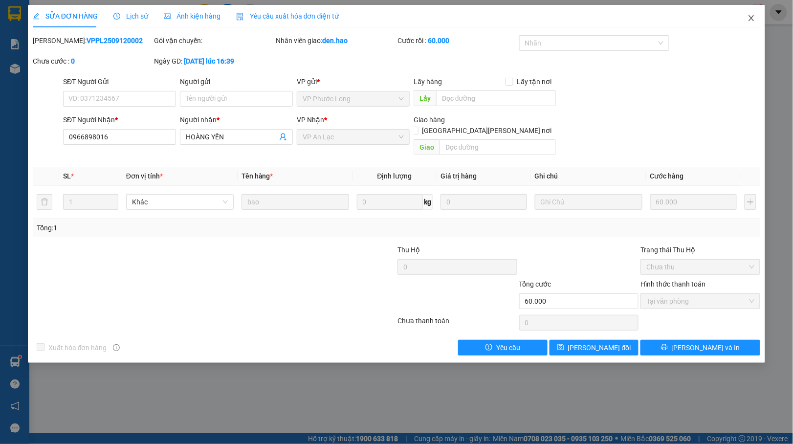
click at [754, 18] on icon "close" at bounding box center [752, 18] width 8 height 8
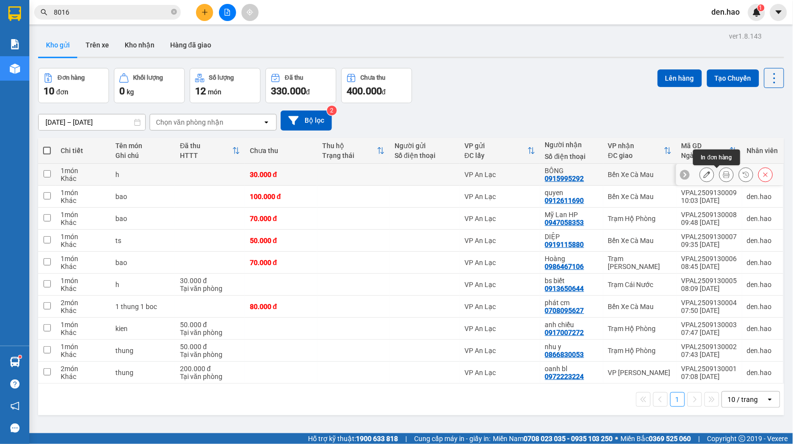
click at [723, 175] on icon at bounding box center [726, 174] width 7 height 7
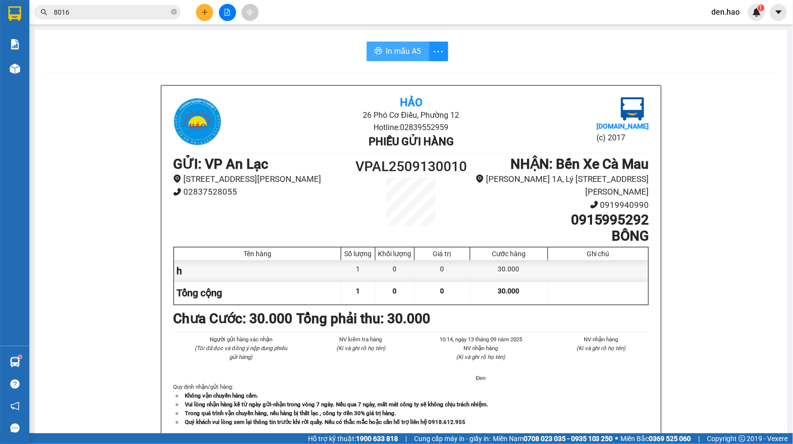
click at [418, 51] on button "In mẫu A5" at bounding box center [398, 52] width 63 height 20
click at [169, 8] on span "8016" at bounding box center [107, 12] width 147 height 15
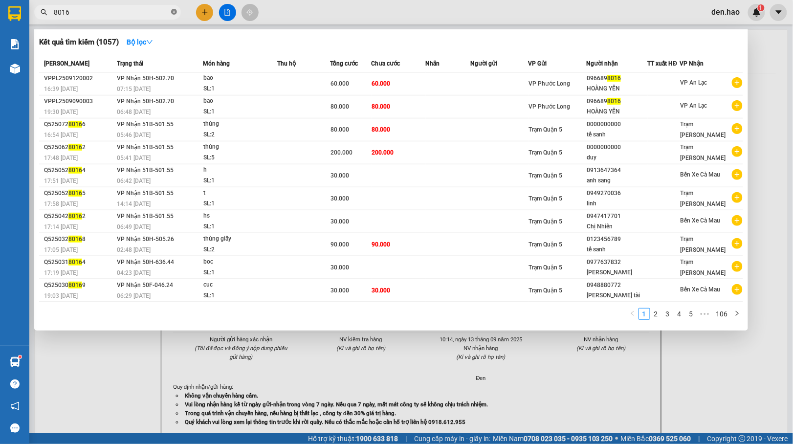
click at [175, 14] on icon "close-circle" at bounding box center [174, 12] width 6 height 6
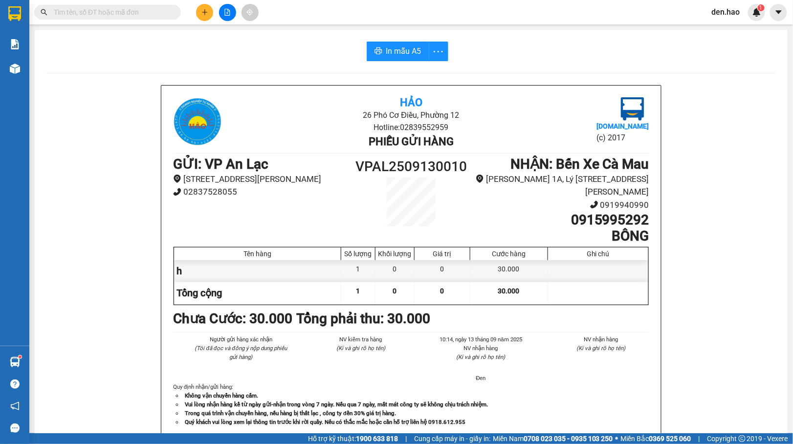
click at [122, 9] on input "text" at bounding box center [111, 12] width 115 height 11
click at [128, 13] on input "text" at bounding box center [111, 12] width 115 height 11
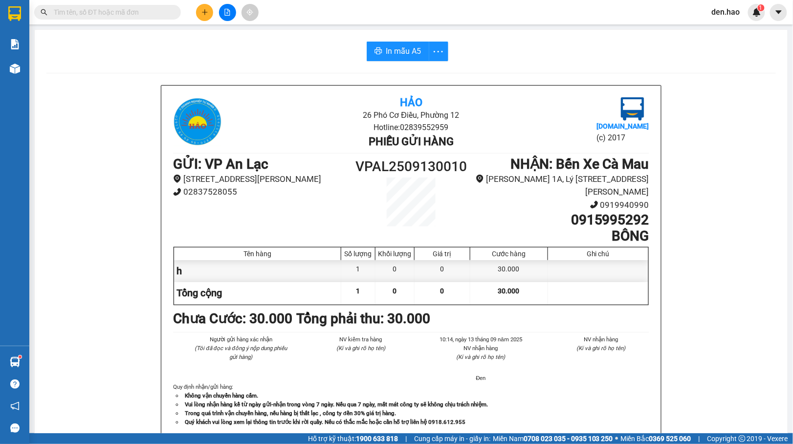
click at [128, 13] on input "text" at bounding box center [111, 12] width 115 height 11
click at [131, 14] on input "text" at bounding box center [111, 12] width 115 height 11
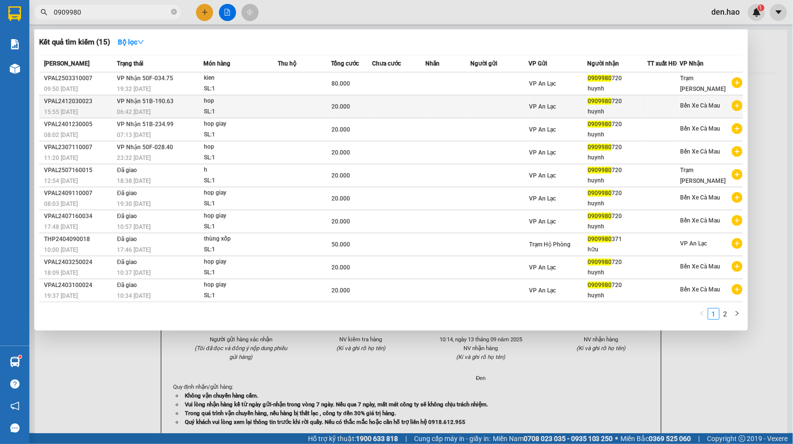
type input "0909980"
click at [314, 101] on td at bounding box center [304, 106] width 53 height 23
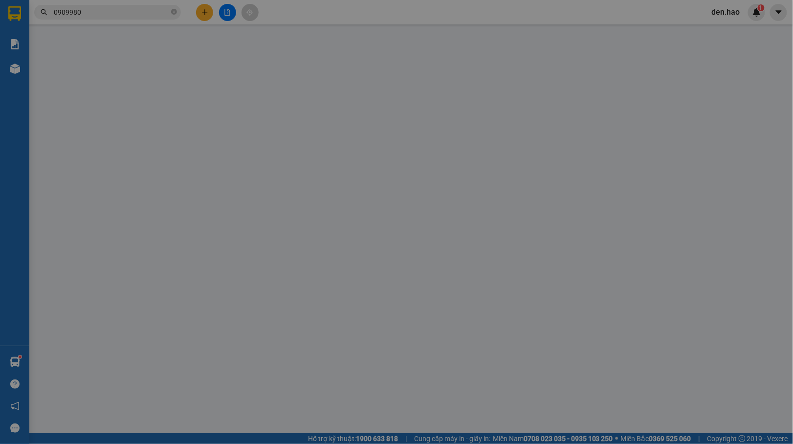
type input "0909980720"
type input "huynh"
type input "20.000"
type input "0"
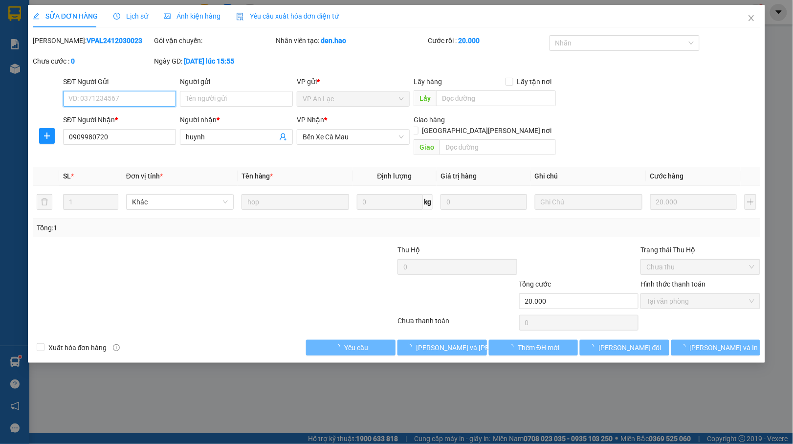
click at [194, 12] on span "Ảnh kiện hàng" at bounding box center [192, 16] width 57 height 8
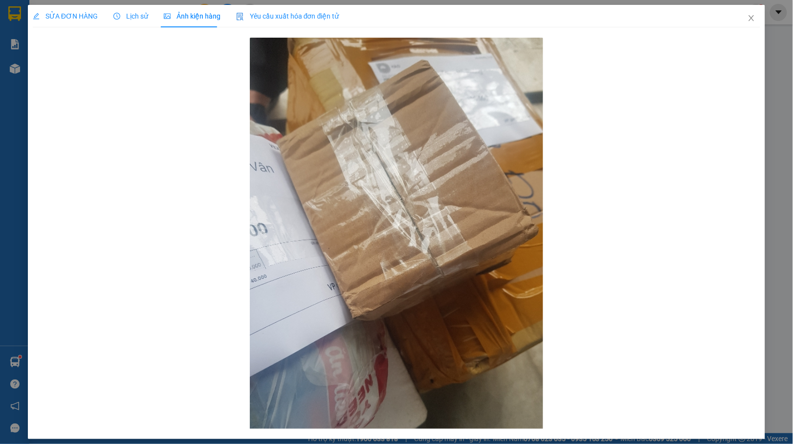
click at [51, 17] on span "SỬA ĐƠN HÀNG" at bounding box center [65, 16] width 65 height 8
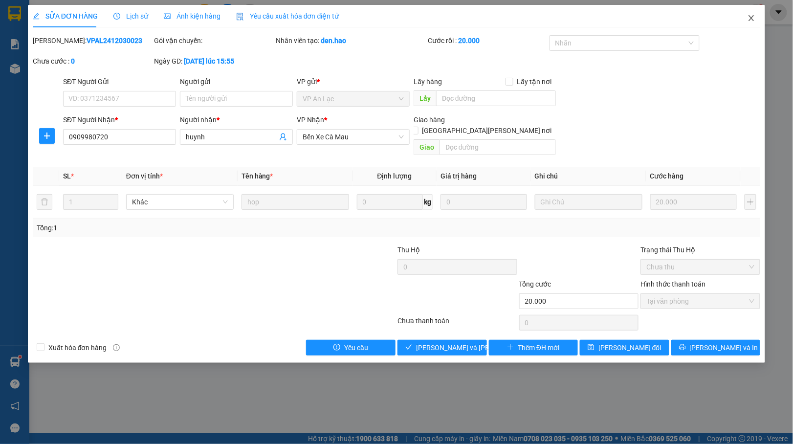
click at [745, 10] on span "Close" at bounding box center [751, 18] width 27 height 27
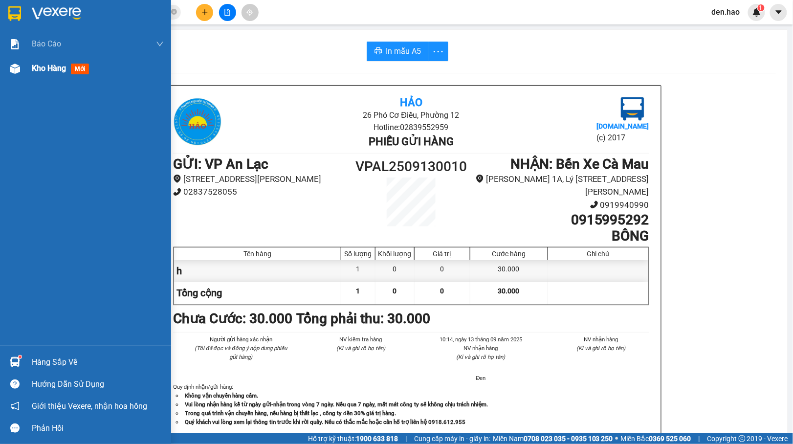
click at [69, 57] on div "Kho hàng mới" at bounding box center [98, 68] width 132 height 24
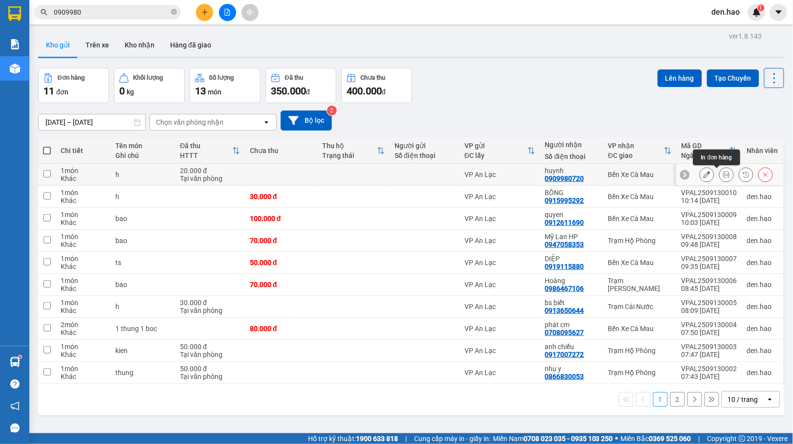
click at [723, 174] on icon at bounding box center [726, 174] width 7 height 7
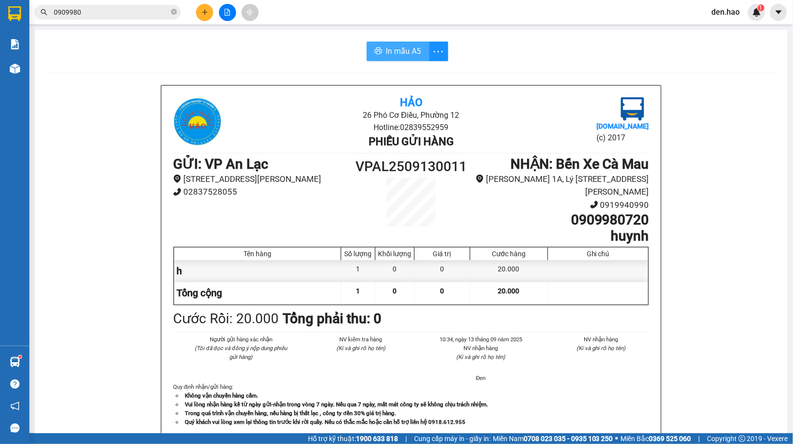
click at [374, 59] on button "In mẫu A5" at bounding box center [398, 52] width 63 height 20
click at [636, 398] on li "Không vận chuyển hàng cấm." at bounding box center [416, 395] width 467 height 9
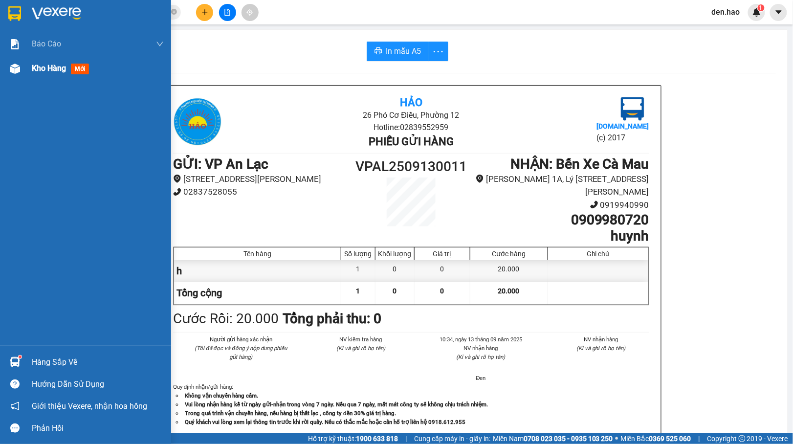
click at [32, 67] on div "Kho hàng mới" at bounding box center [85, 68] width 171 height 24
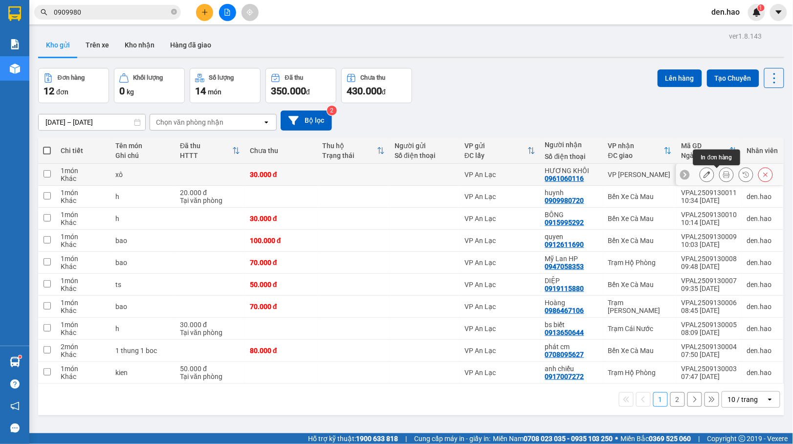
click at [722, 177] on button at bounding box center [727, 174] width 14 height 17
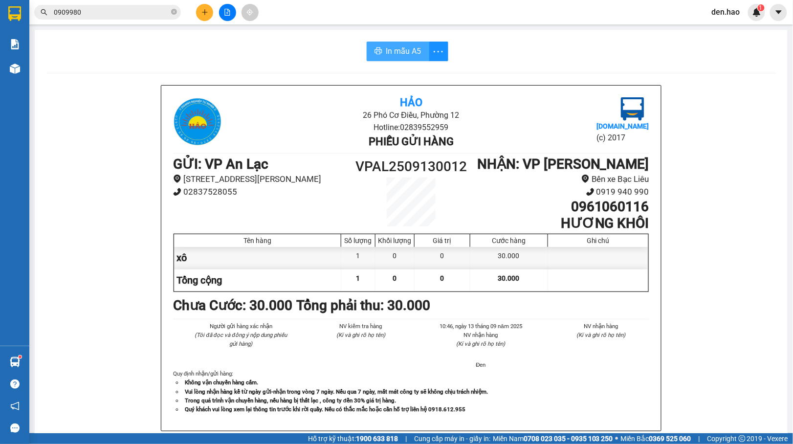
click at [409, 47] on span "In mẫu A5" at bounding box center [403, 51] width 35 height 12
click at [45, 77] on div "In mẫu A5 Hảo 26 Phó Cơ Điều, Phường 12 Hotline: 02839552959 Phiếu gửi hàng Vex…" at bounding box center [411, 407] width 753 height 755
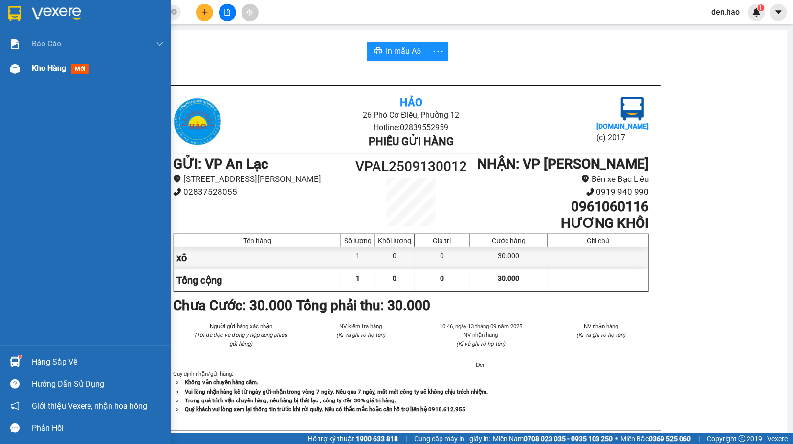
click at [27, 73] on div "Kho hàng mới" at bounding box center [85, 68] width 171 height 24
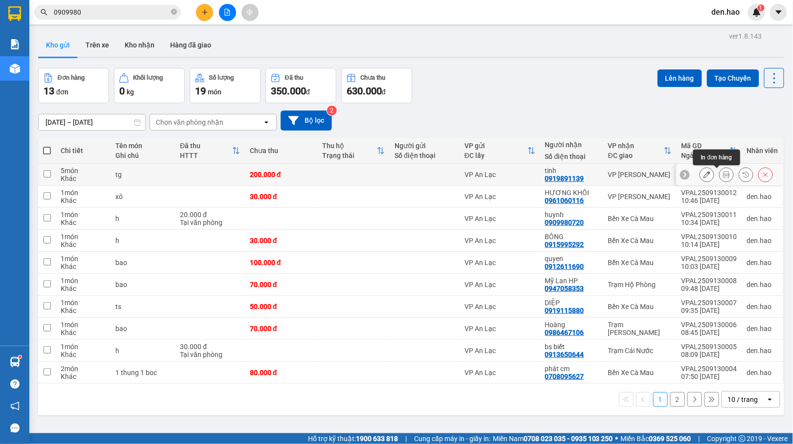
click at [723, 175] on icon at bounding box center [726, 174] width 7 height 7
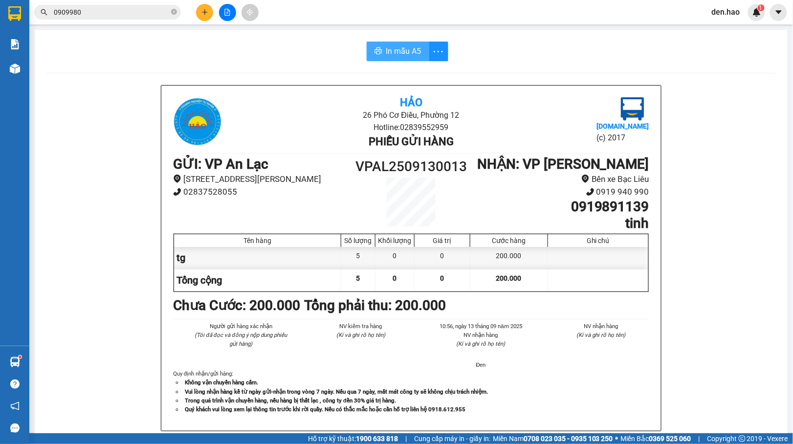
click at [392, 53] on span "In mẫu A5" at bounding box center [403, 51] width 35 height 12
click at [174, 10] on icon "close-circle" at bounding box center [174, 12] width 6 height 6
click at [164, 11] on input "text" at bounding box center [111, 12] width 115 height 11
click at [163, 11] on input "text" at bounding box center [111, 12] width 115 height 11
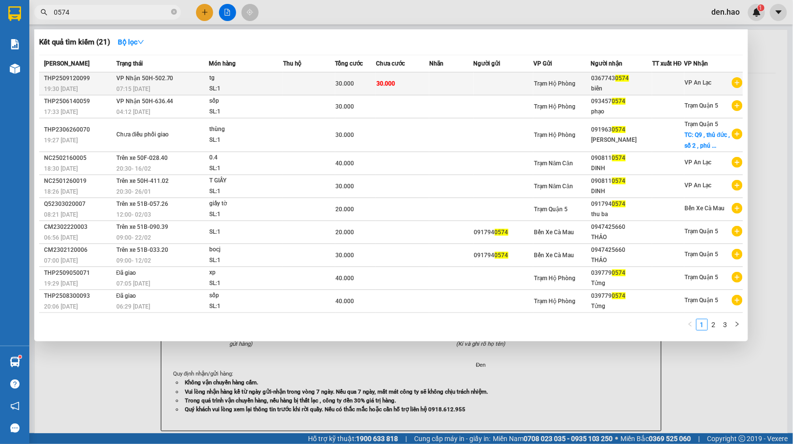
type input "0574"
click at [668, 72] on td at bounding box center [669, 83] width 32 height 23
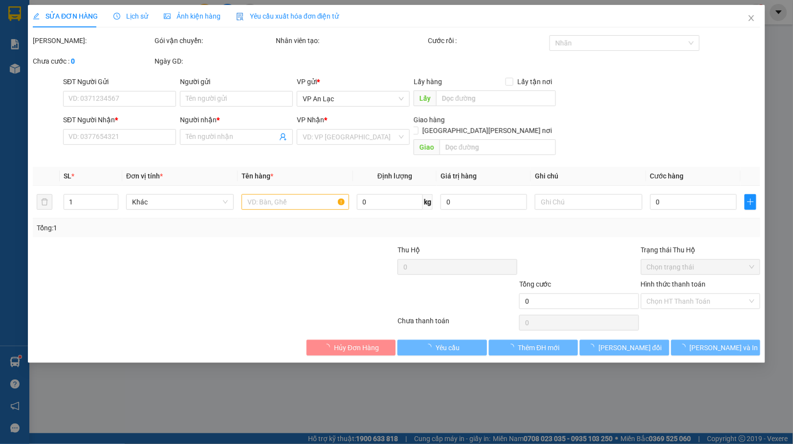
type input "03677430574"
type input "biển"
type input "30.000"
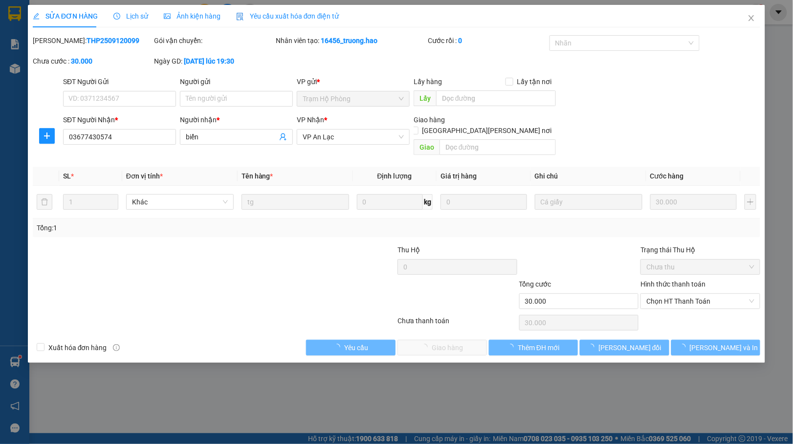
click at [654, 300] on div "Hình thức thanh toán Chọn HT Thanh Toán" at bounding box center [701, 296] width 120 height 34
click at [659, 295] on span "Chọn HT Thanh Toán" at bounding box center [701, 301] width 108 height 15
drag, startPoint x: 659, startPoint y: 306, endPoint x: 602, endPoint y: 320, distance: 59.3
click at [659, 307] on div "Tại văn phòng" at bounding box center [701, 311] width 108 height 11
type input "0"
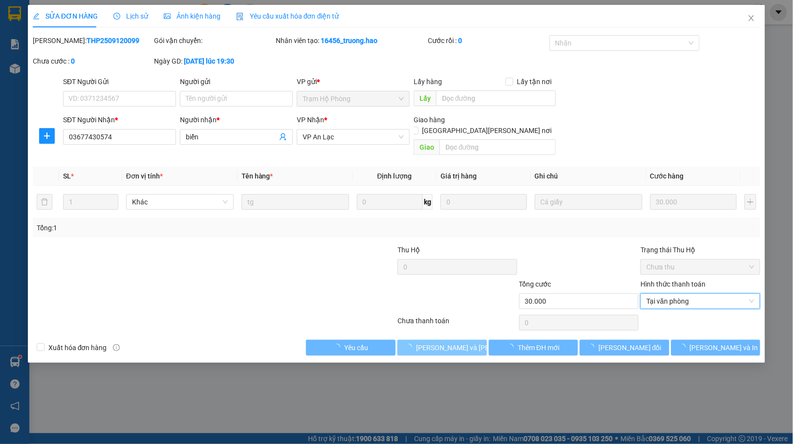
click at [432, 342] on span "[PERSON_NAME] và Giao hàng" at bounding box center [482, 347] width 132 height 11
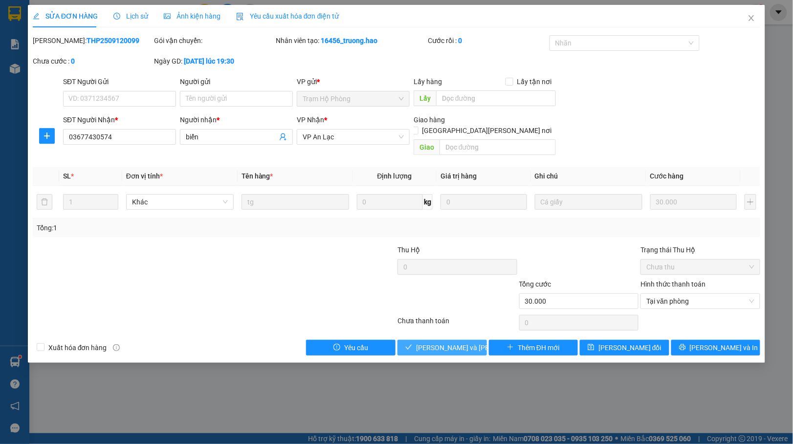
click at [433, 344] on button "[PERSON_NAME] và Giao hàng" at bounding box center [443, 348] width 90 height 16
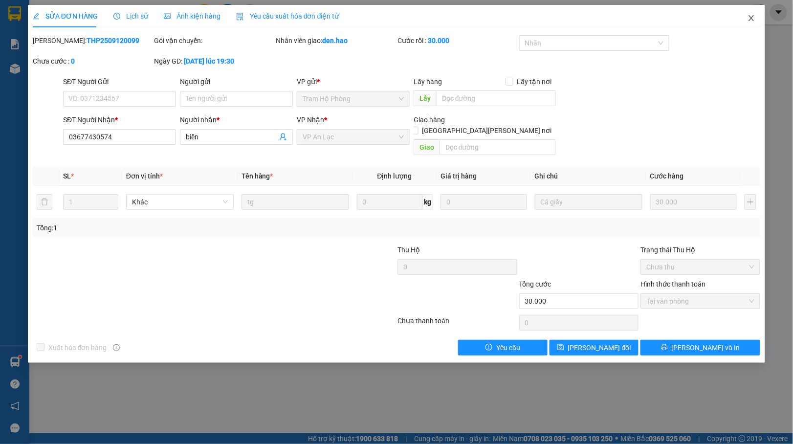
click at [755, 21] on icon "close" at bounding box center [752, 18] width 8 height 8
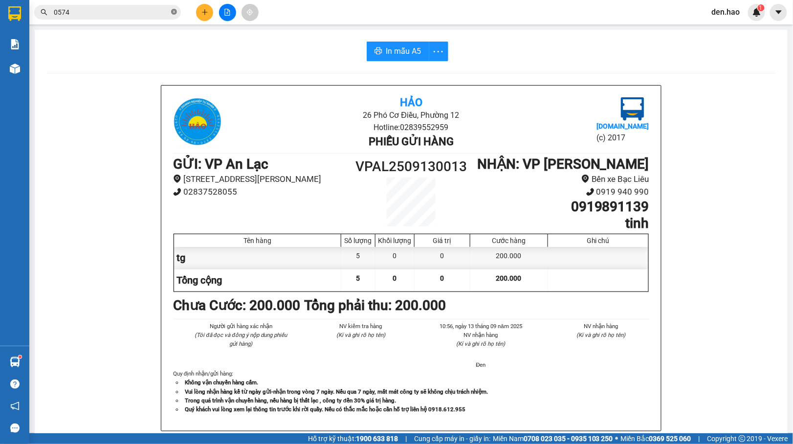
click at [173, 11] on icon "close-circle" at bounding box center [174, 12] width 6 height 6
click at [165, 11] on input "text" at bounding box center [111, 12] width 115 height 11
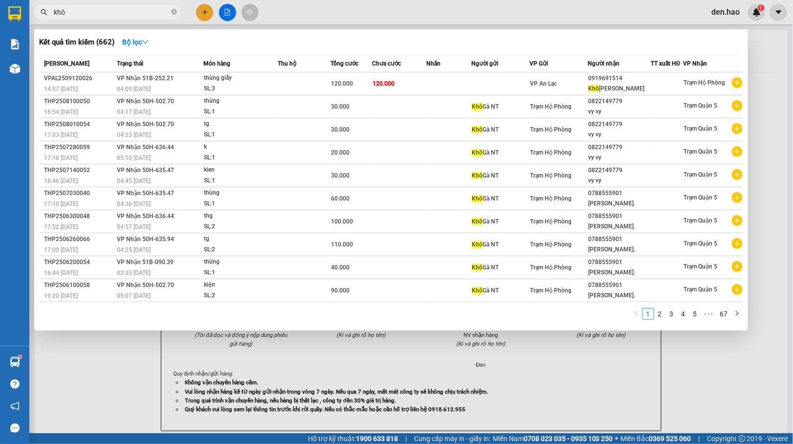
type input "khô"
click at [297, 334] on div at bounding box center [396, 222] width 793 height 444
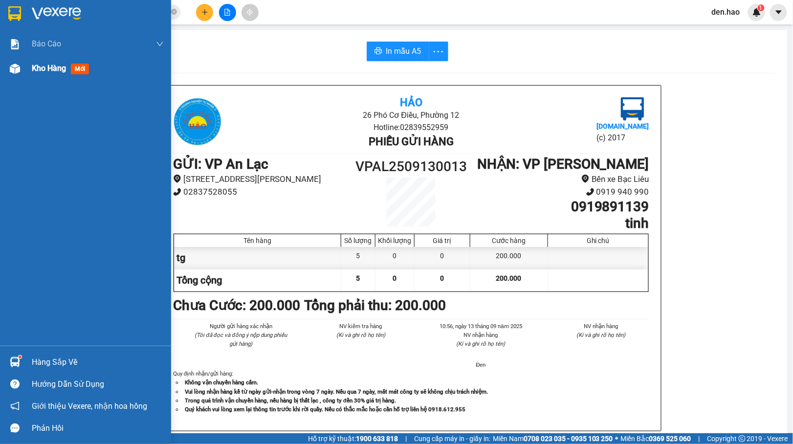
click at [14, 77] on div "Kho hàng mới" at bounding box center [85, 68] width 171 height 24
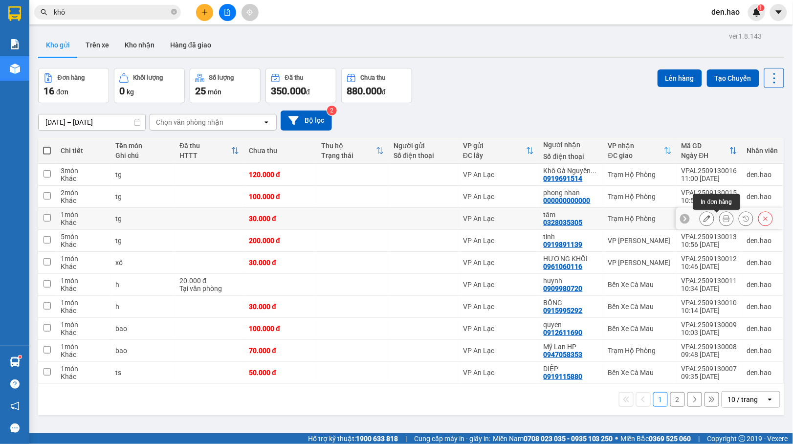
click at [723, 218] on icon at bounding box center [726, 218] width 7 height 7
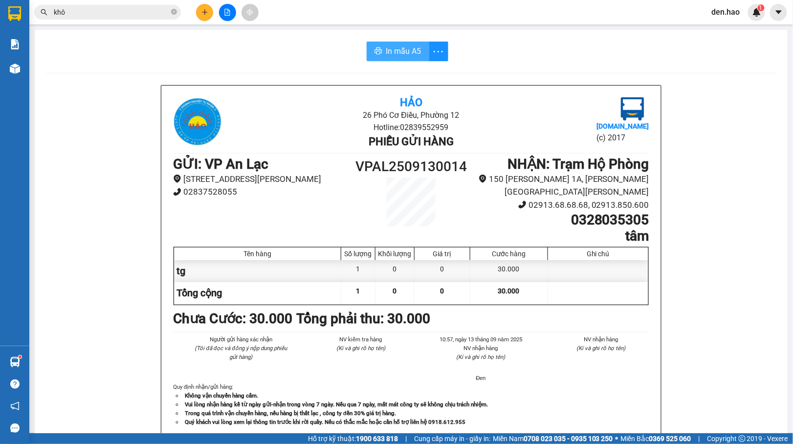
click at [390, 50] on span "In mẫu A5" at bounding box center [403, 51] width 35 height 12
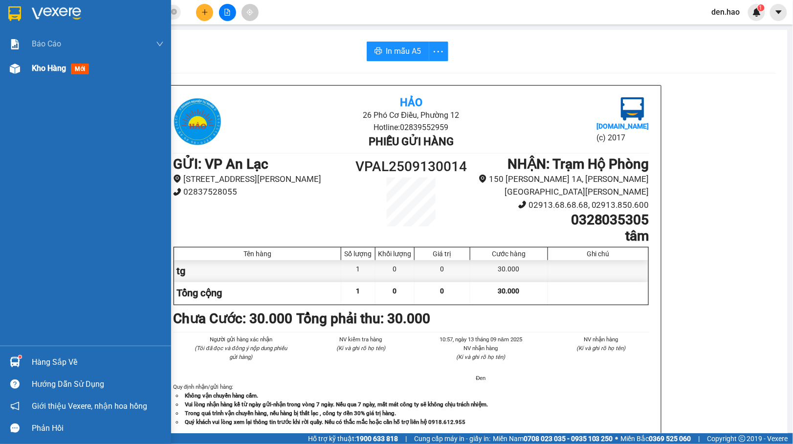
click at [44, 69] on span "Kho hàng" at bounding box center [49, 68] width 34 height 9
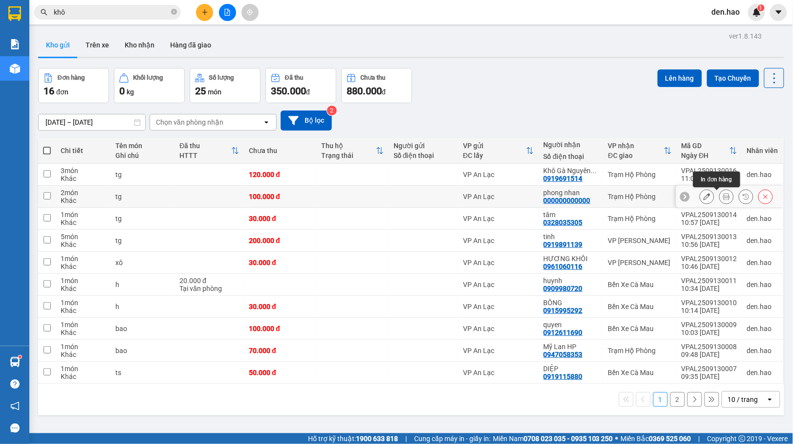
click at [720, 193] on button at bounding box center [727, 196] width 14 height 17
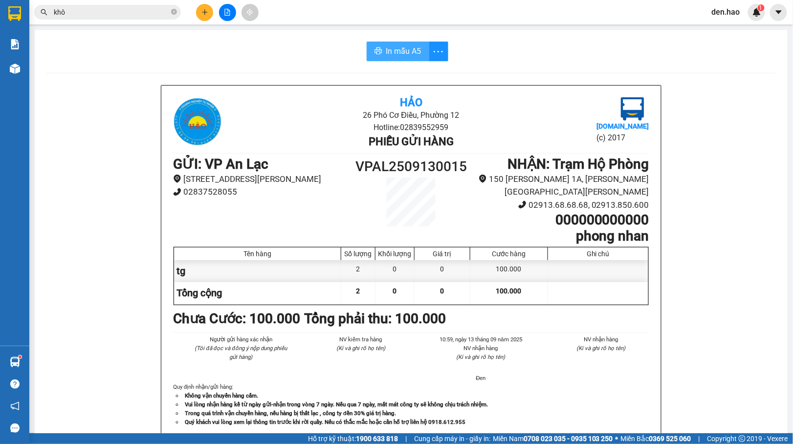
click at [403, 55] on span "In mẫu A5" at bounding box center [403, 51] width 35 height 12
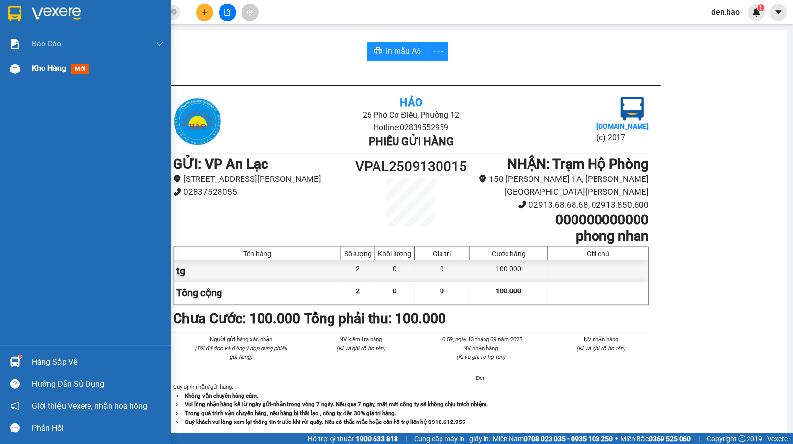
click at [19, 75] on div at bounding box center [14, 68] width 17 height 17
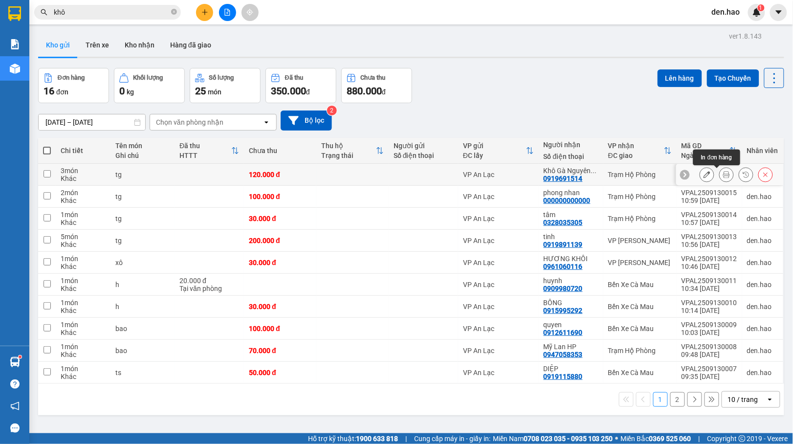
click at [723, 178] on icon at bounding box center [726, 174] width 7 height 7
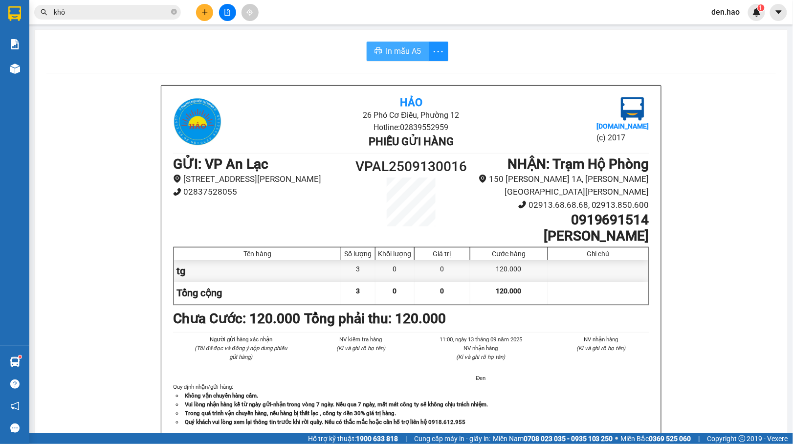
click at [394, 43] on button "In mẫu A5" at bounding box center [398, 52] width 63 height 20
